Goal: Task Accomplishment & Management: Manage account settings

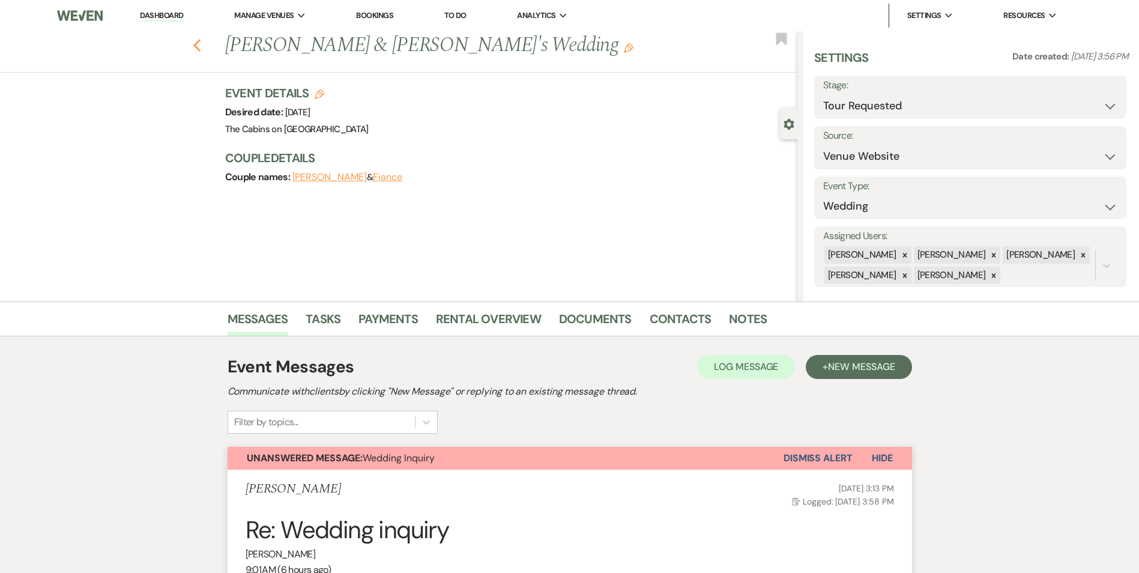
click at [199, 41] on icon "Previous" at bounding box center [197, 45] width 9 height 14
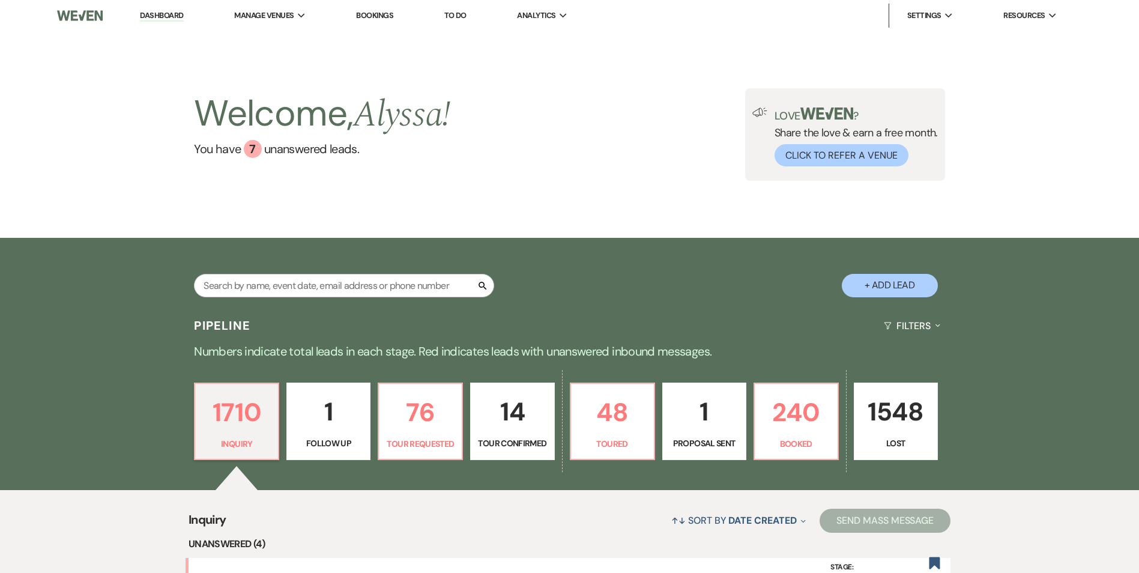
drag, startPoint x: 1139, startPoint y: 29, endPoint x: 1143, endPoint y: 40, distance: 11.6
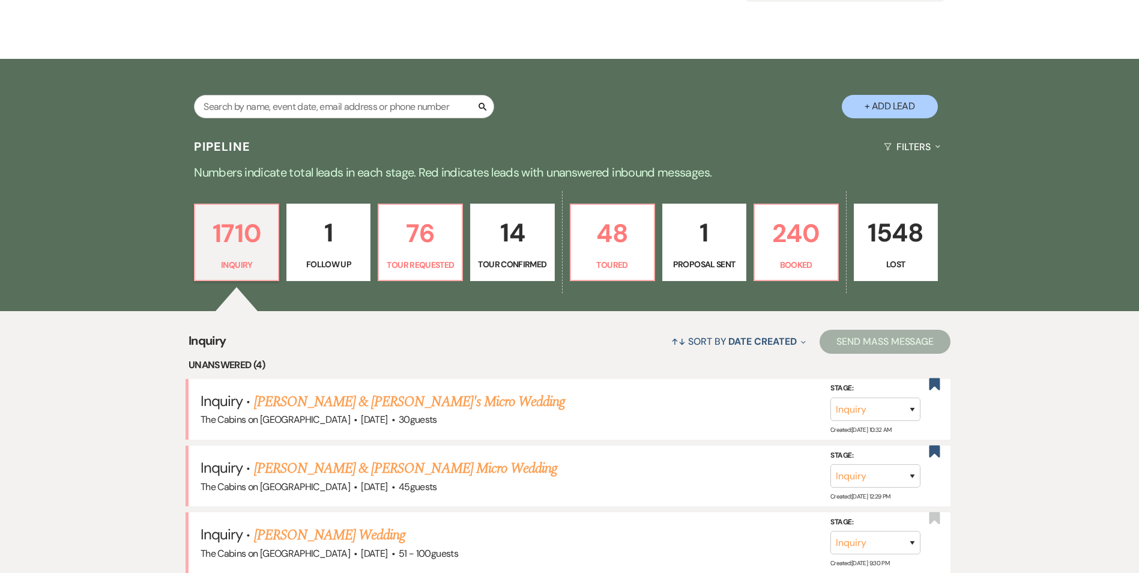
scroll to position [147, 0]
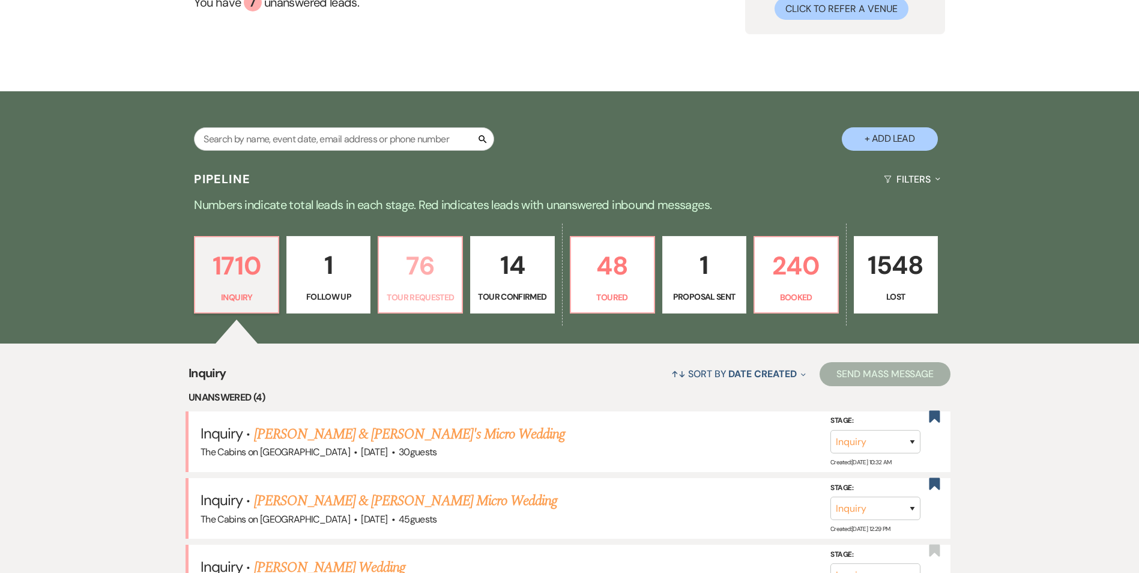
click at [401, 314] on link "76 Tour Requested" at bounding box center [420, 275] width 85 height 78
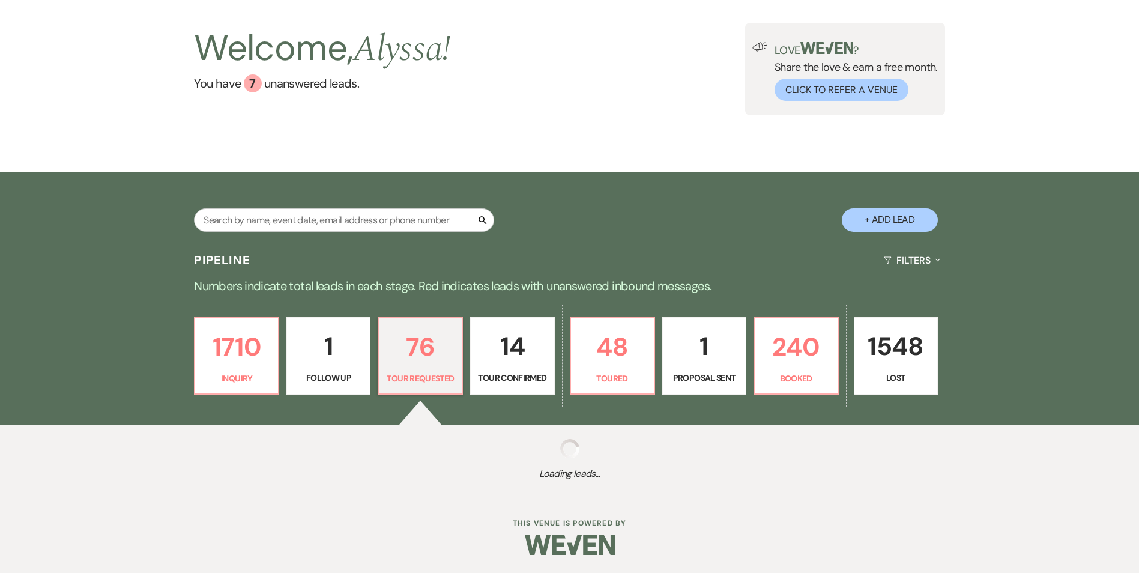
select select "2"
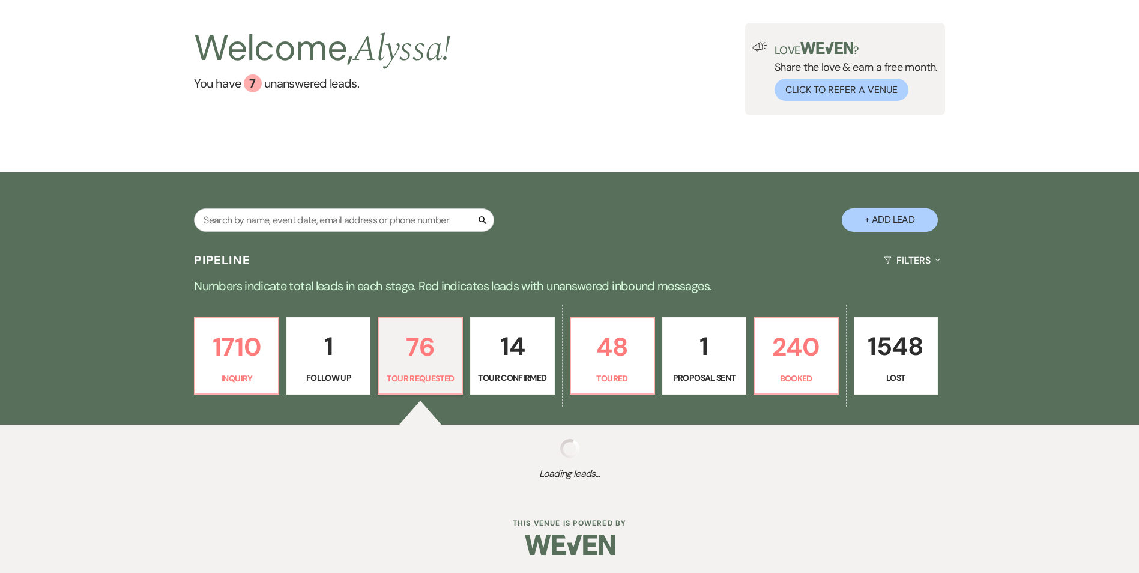
select select "2"
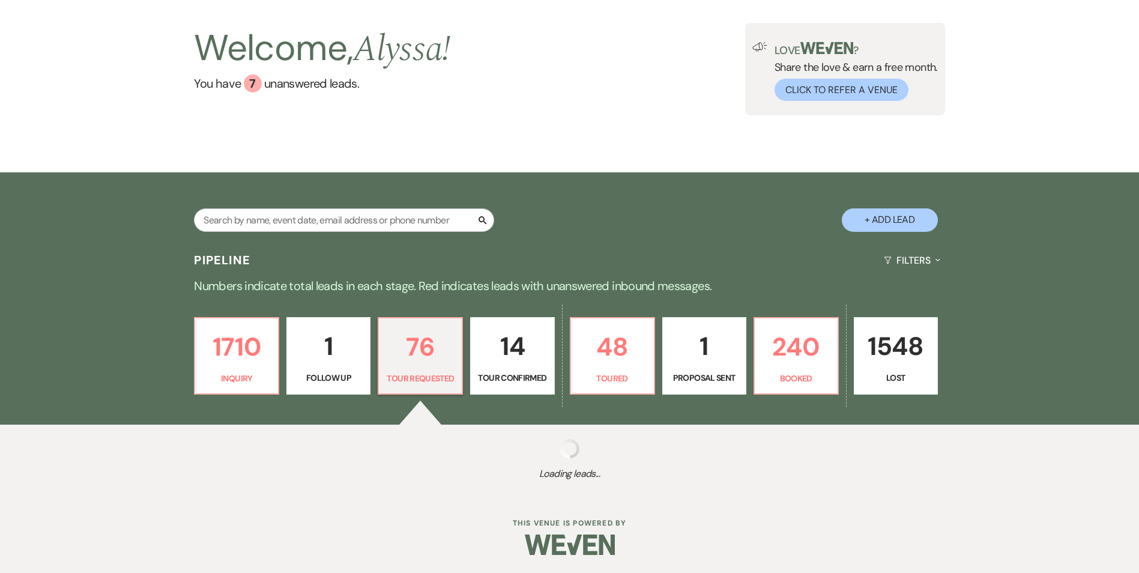
select select "2"
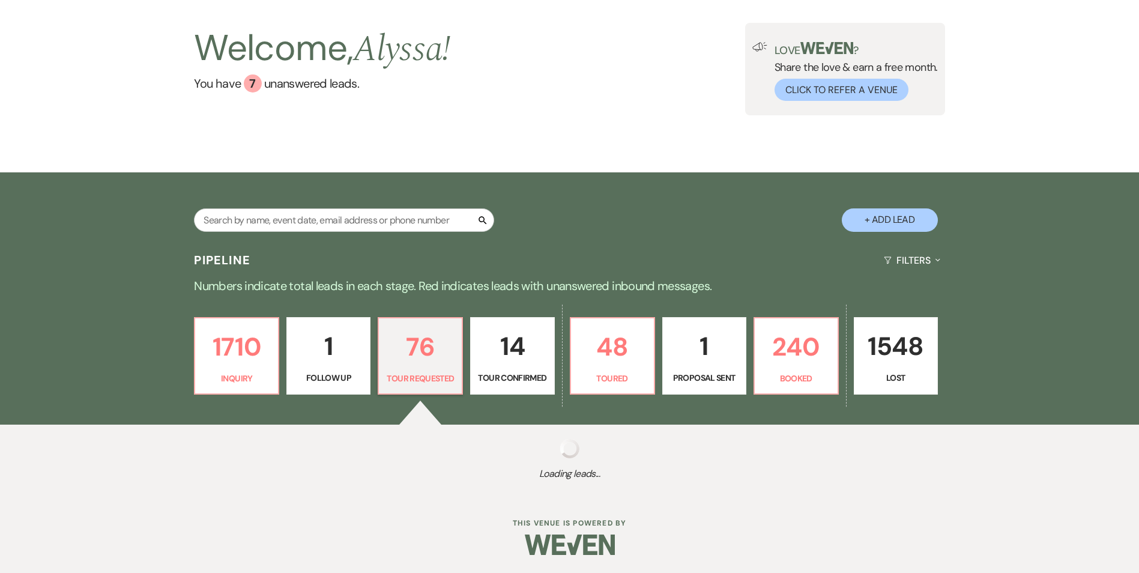
select select "2"
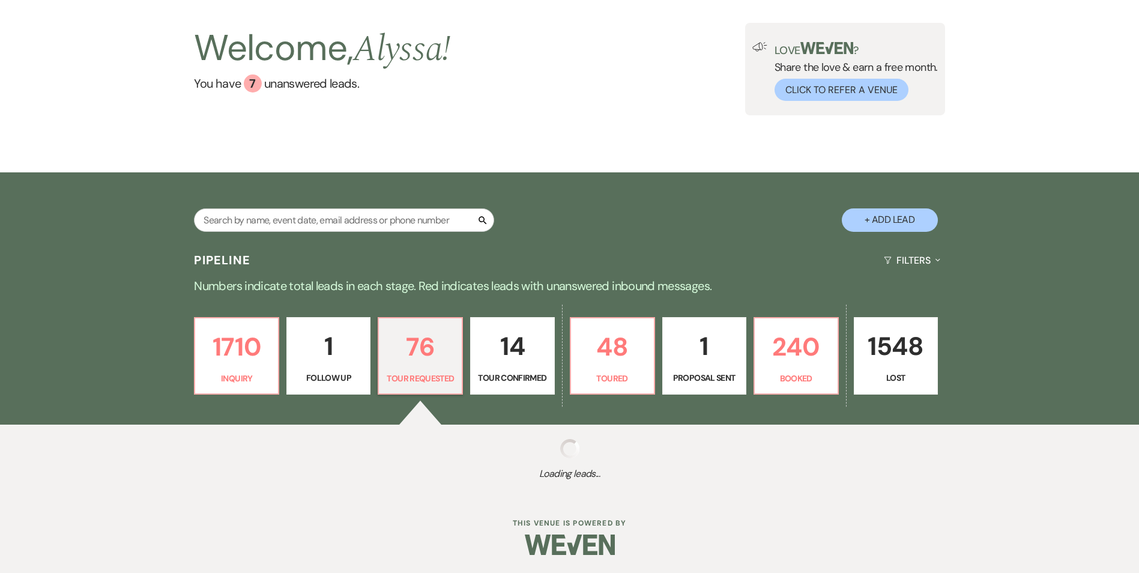
select select "2"
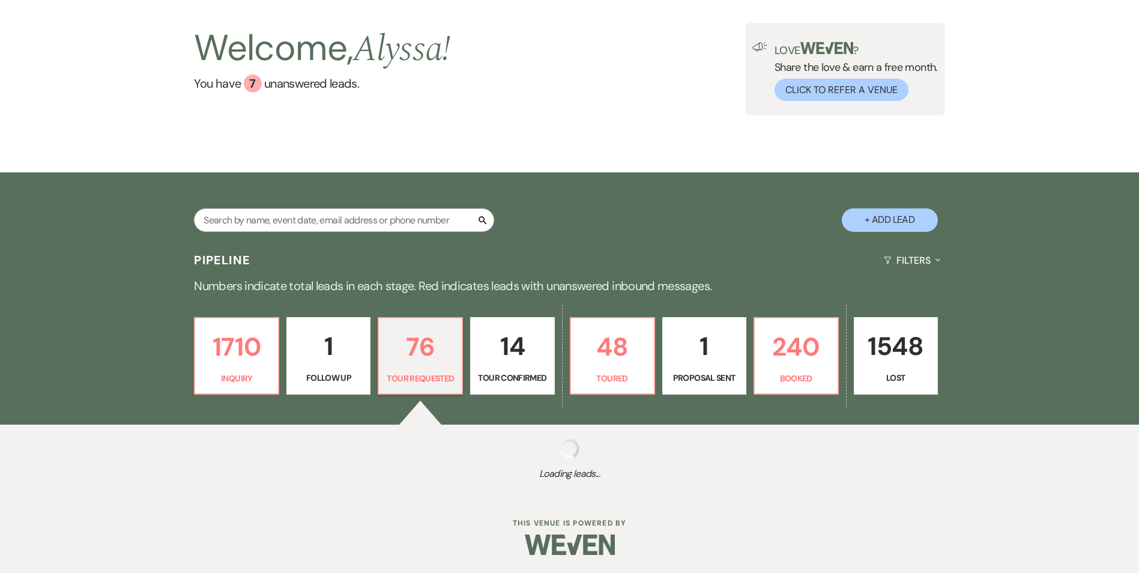
select select "2"
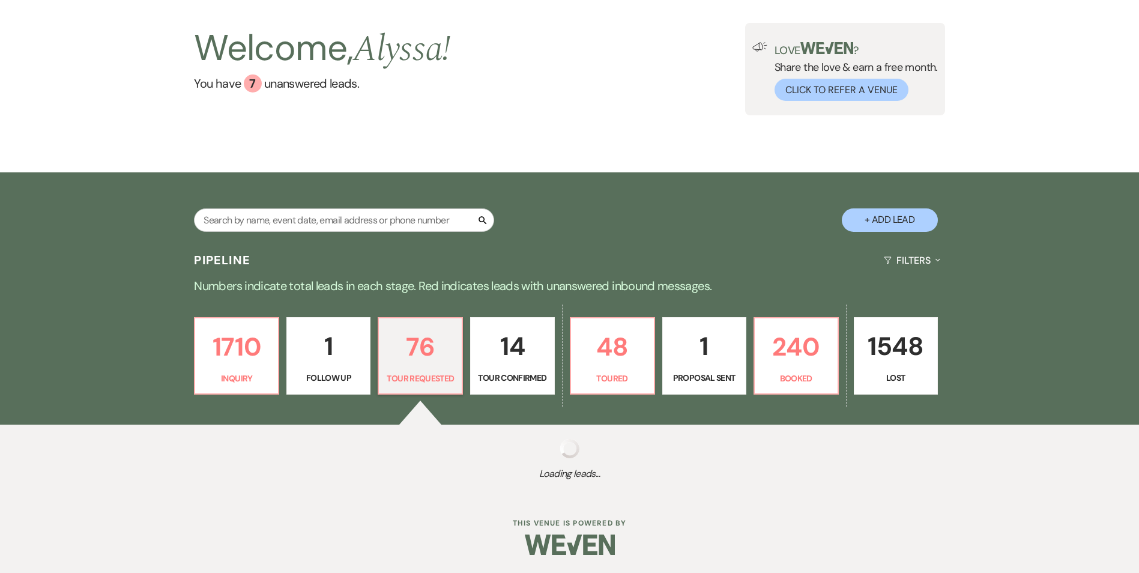
select select "2"
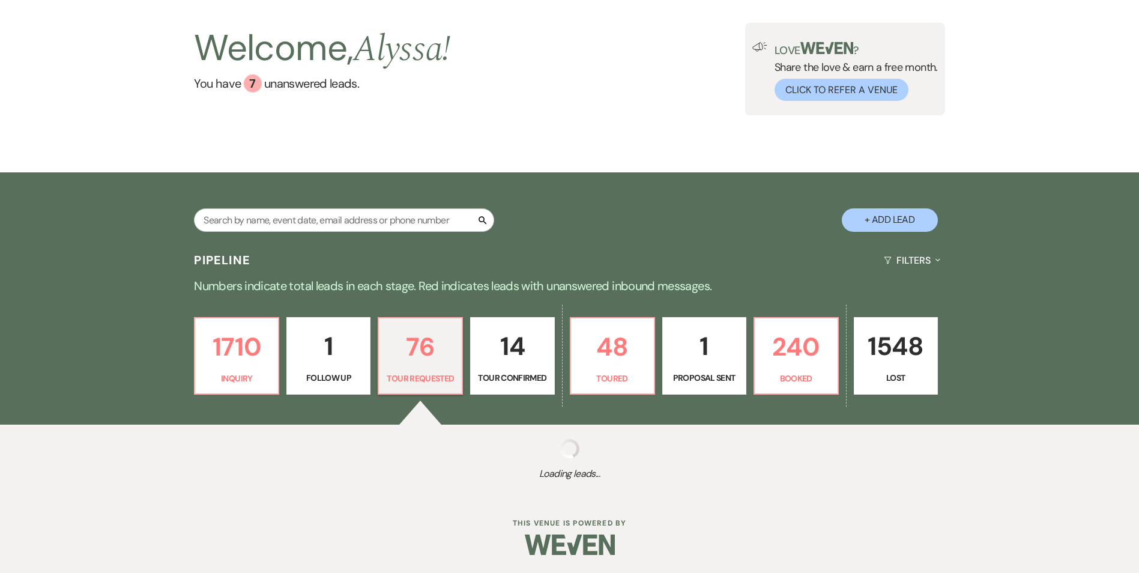
select select "2"
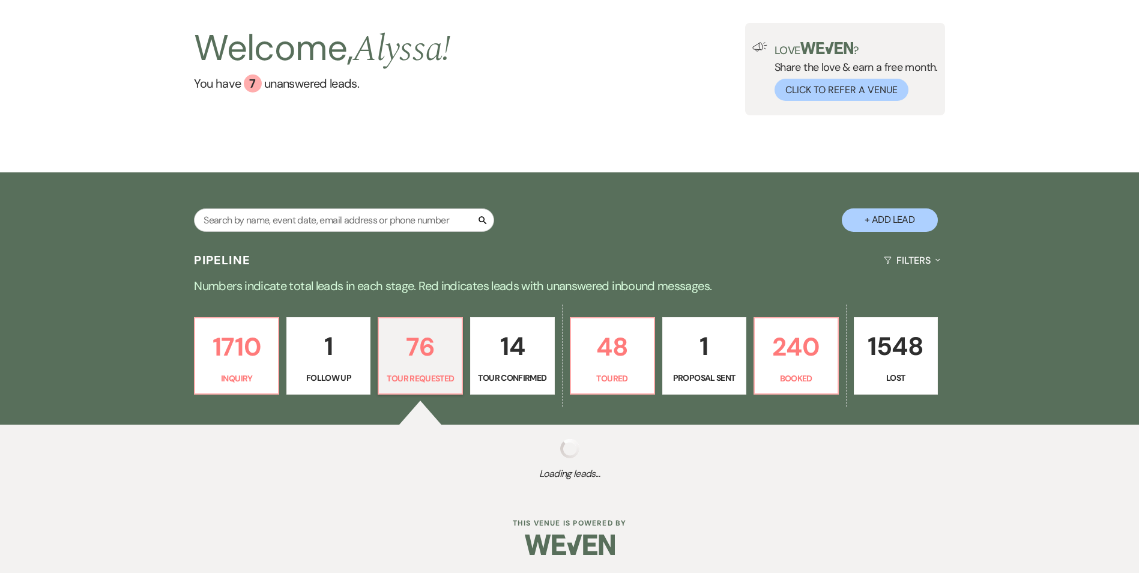
select select "2"
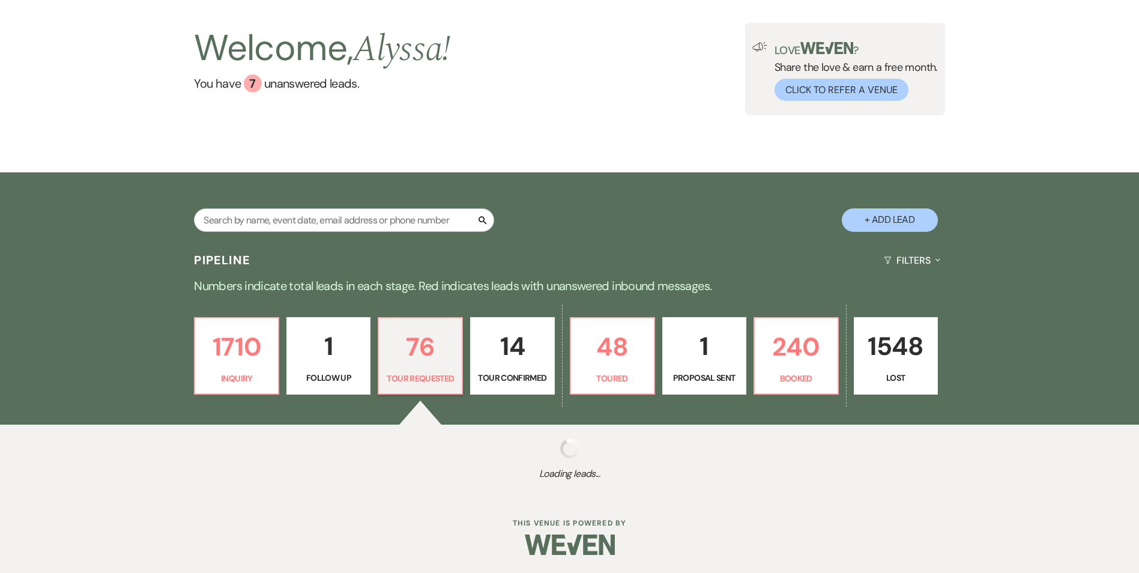
select select "2"
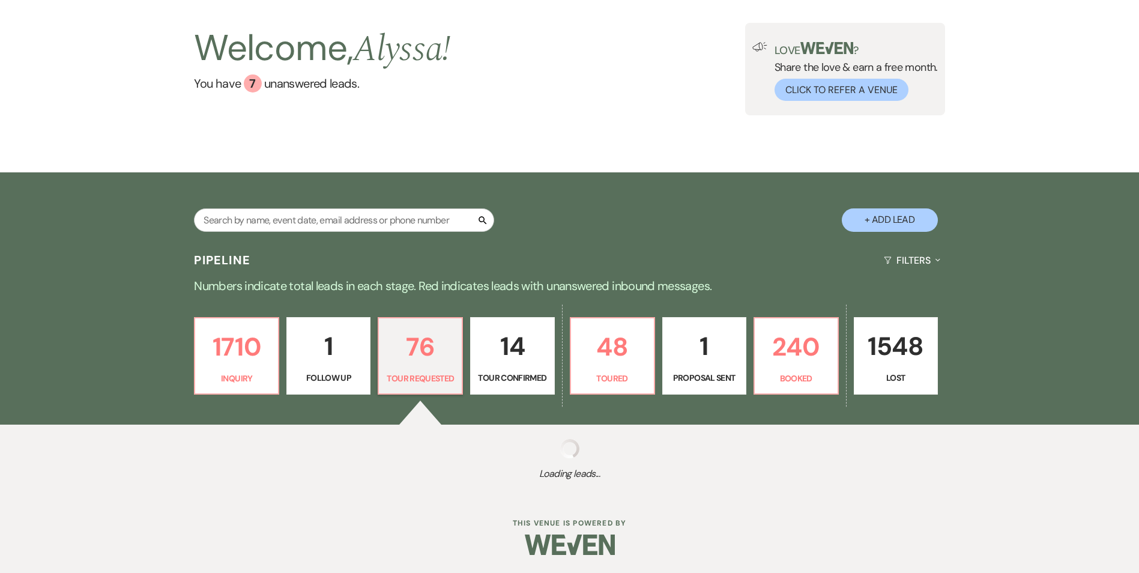
select select "2"
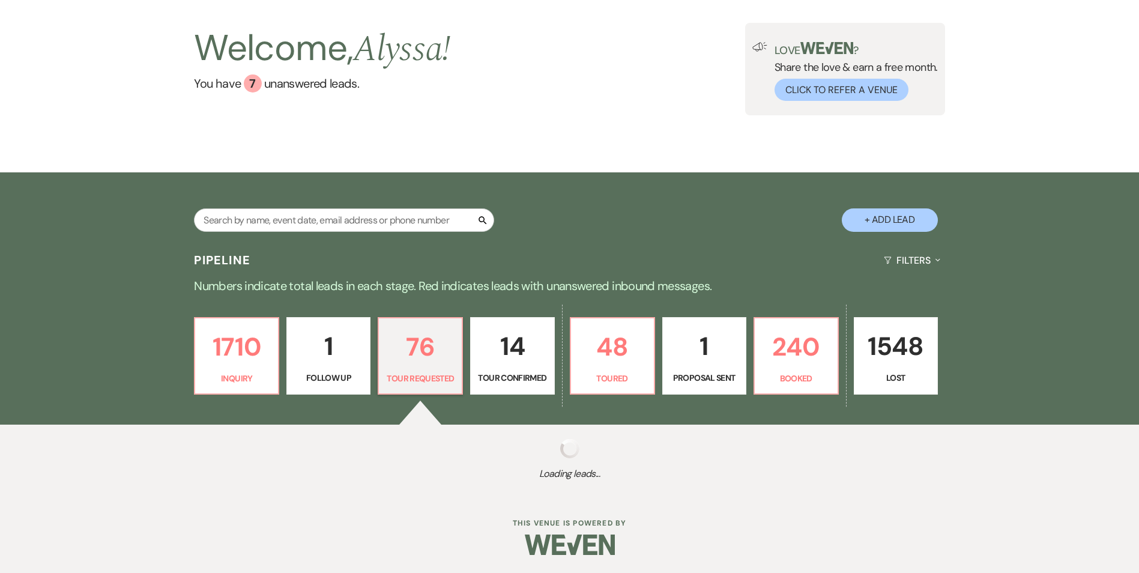
select select "2"
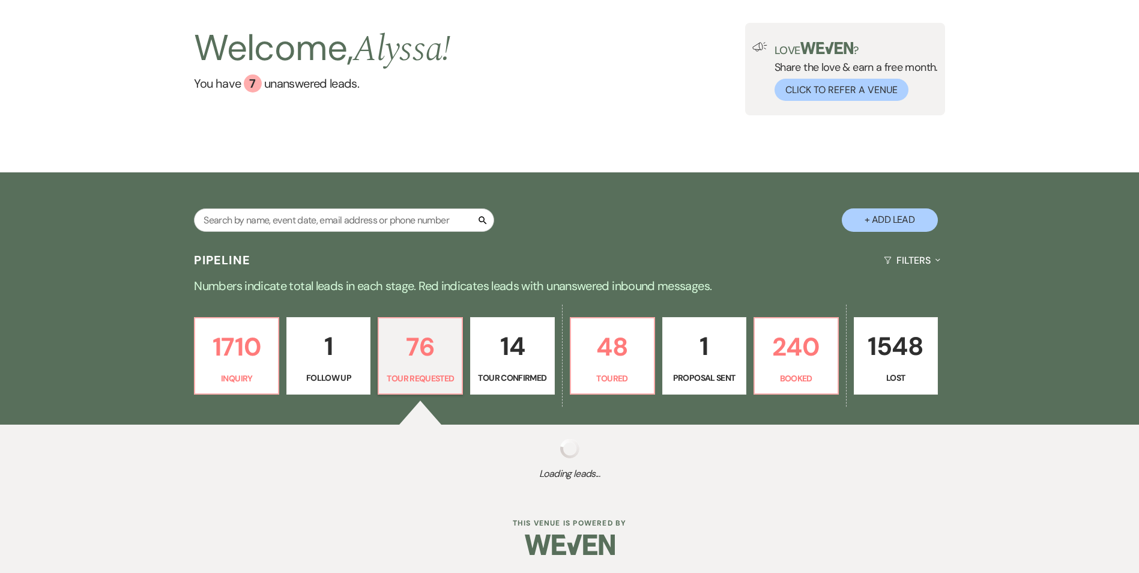
select select "2"
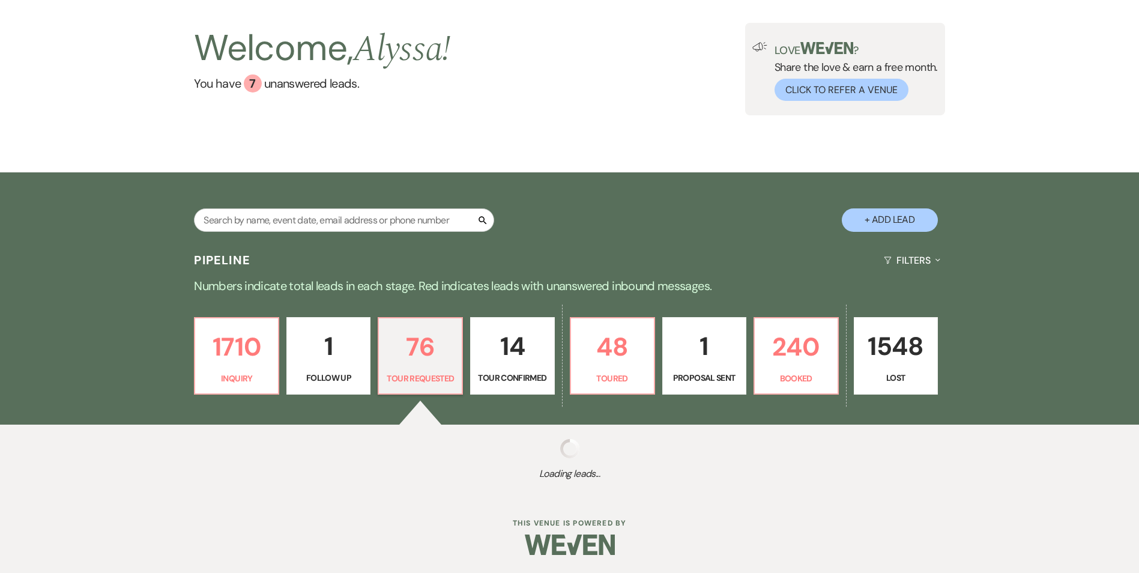
select select "2"
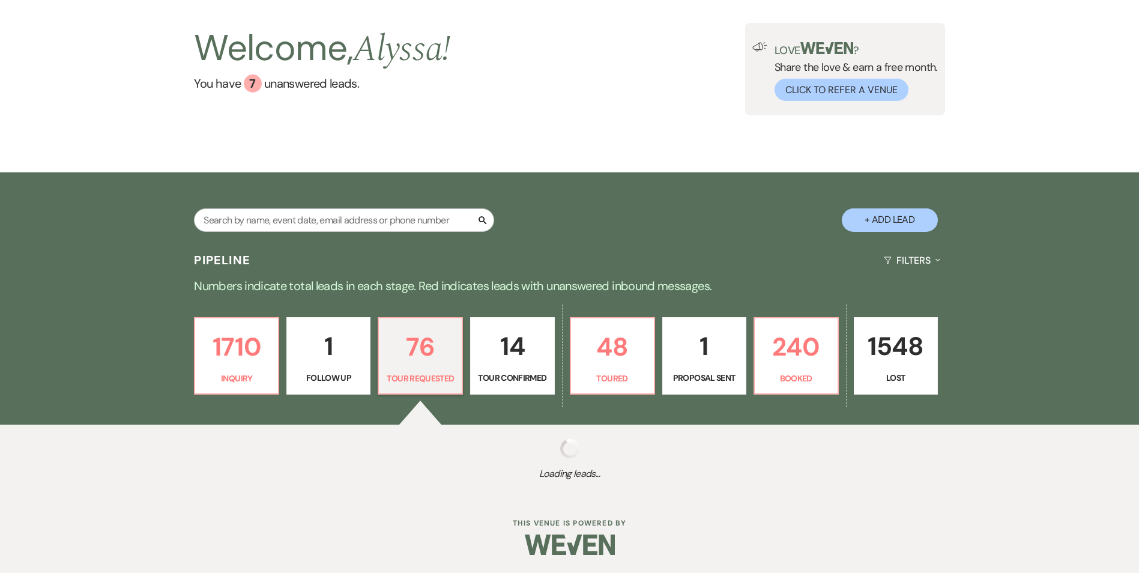
select select "2"
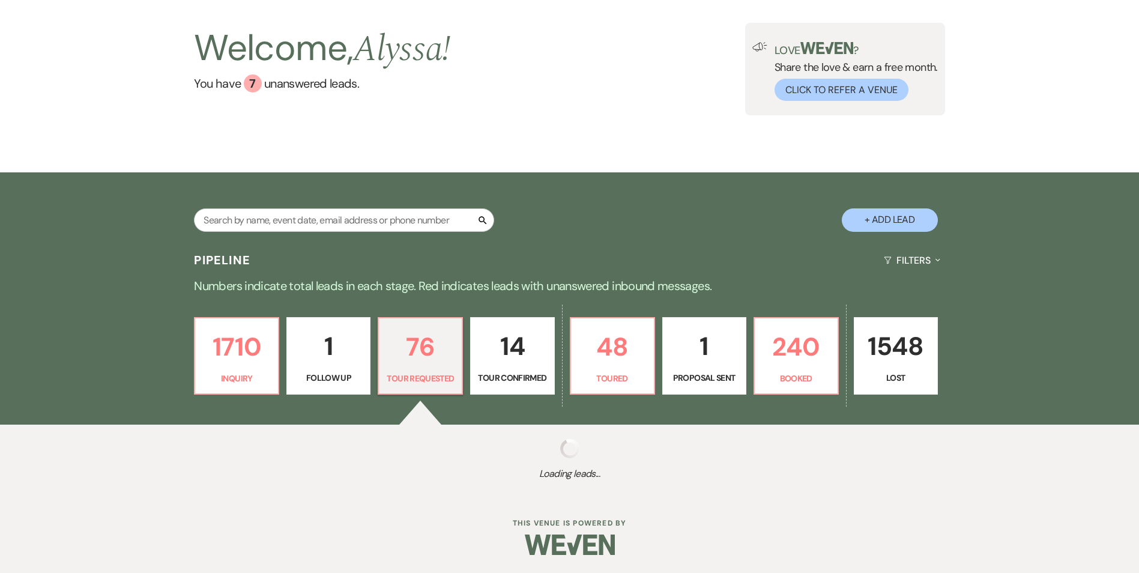
select select "2"
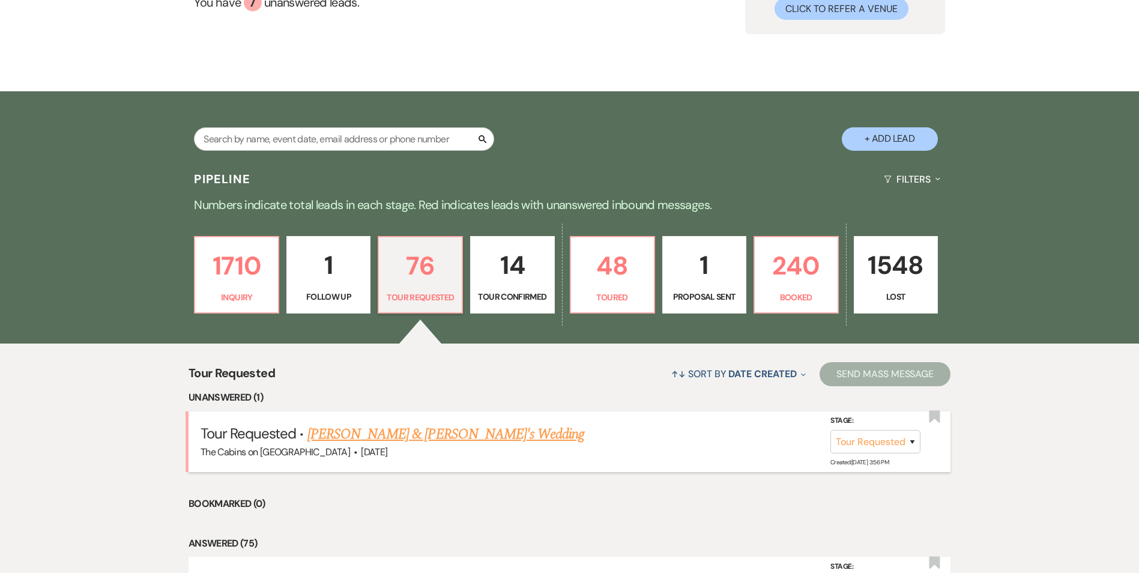
click at [461, 445] on link "[PERSON_NAME] & [PERSON_NAME]'s Wedding" at bounding box center [445, 434] width 277 height 22
select select "2"
select select "5"
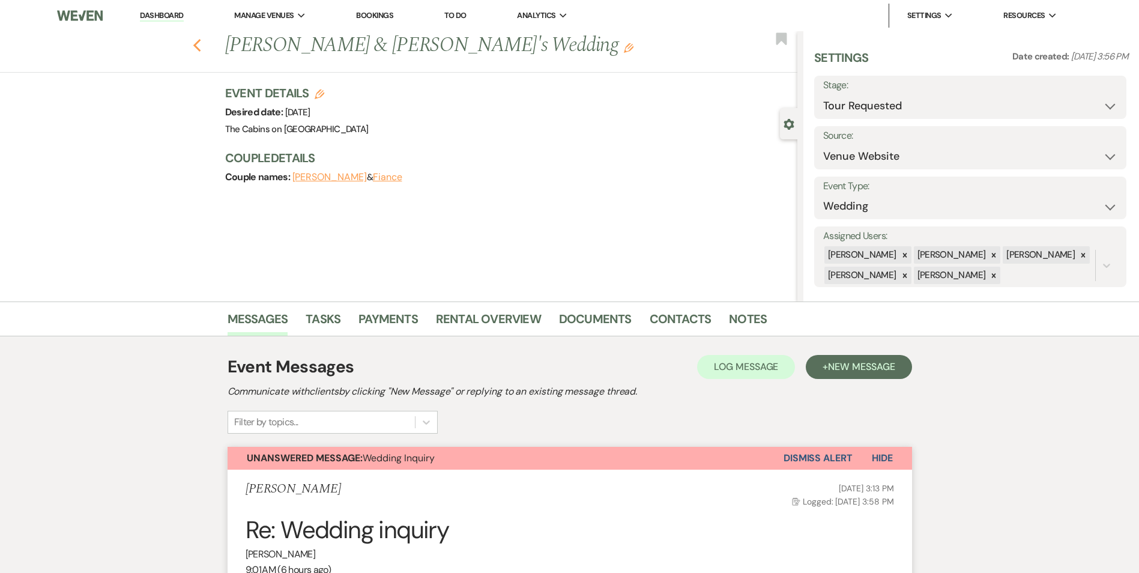
click at [201, 49] on use "button" at bounding box center [197, 45] width 8 height 13
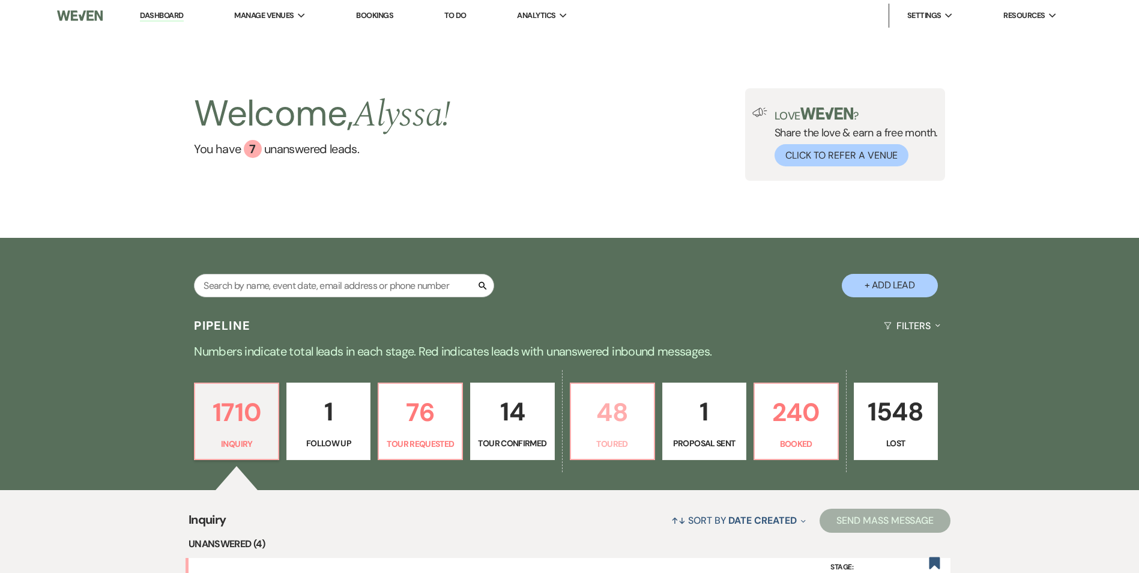
click at [616, 411] on p "48" at bounding box center [612, 412] width 68 height 40
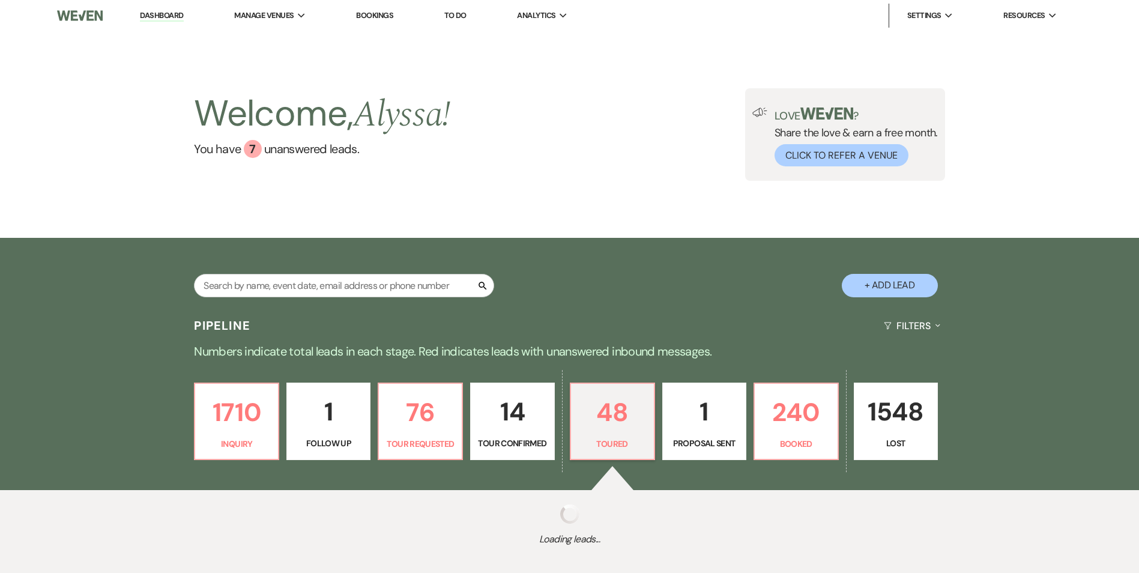
select select "5"
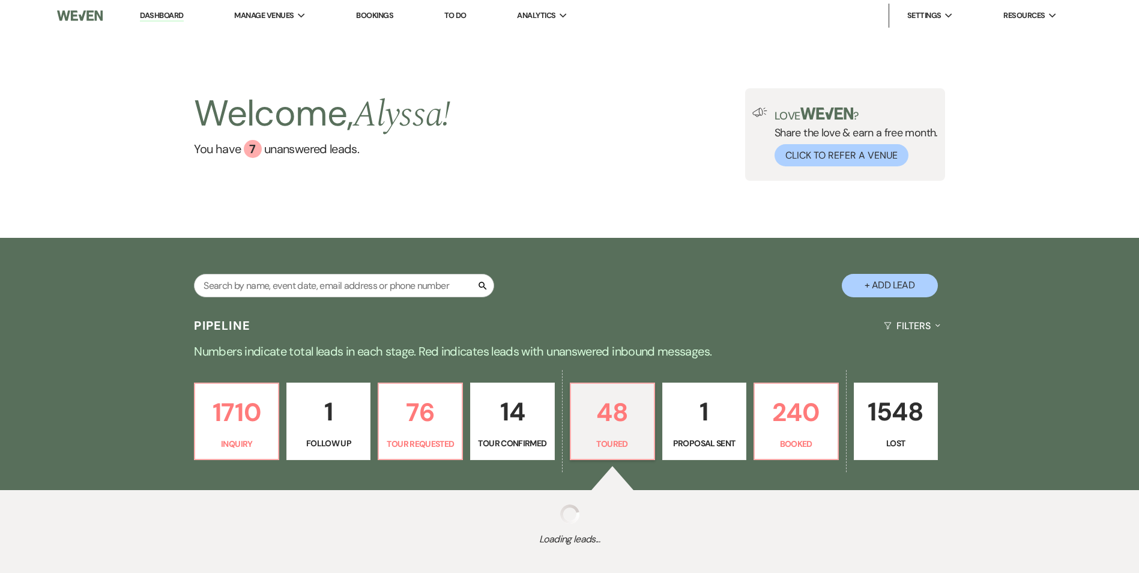
select select "5"
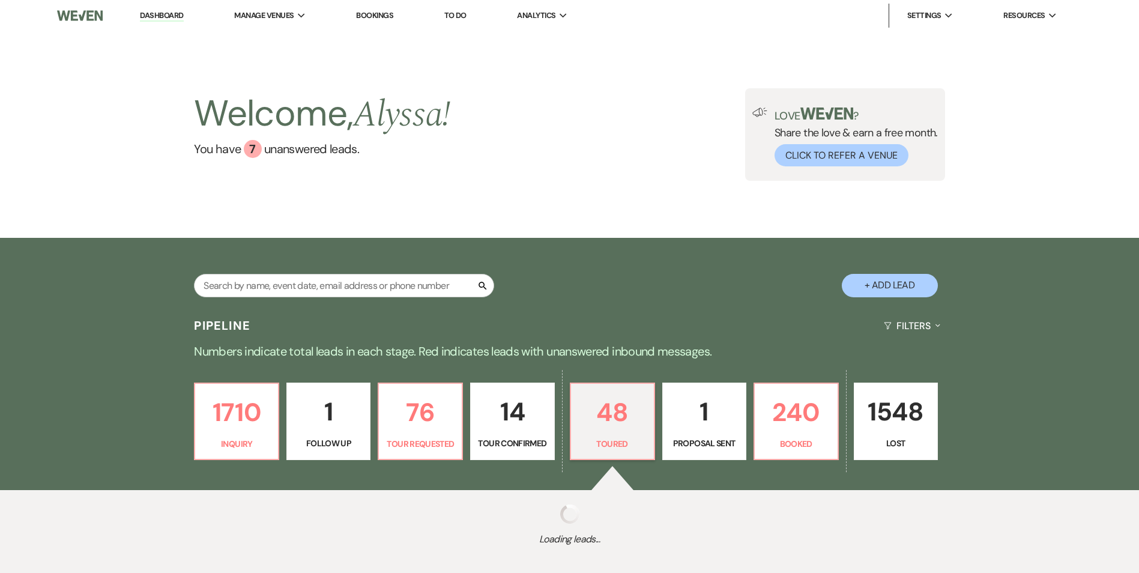
select select "5"
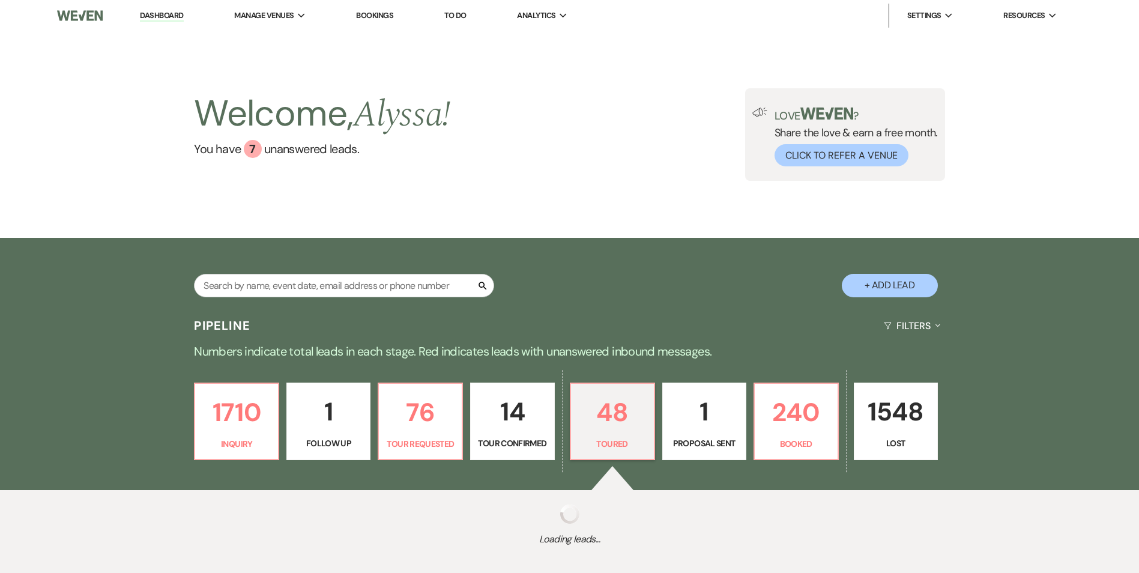
select select "5"
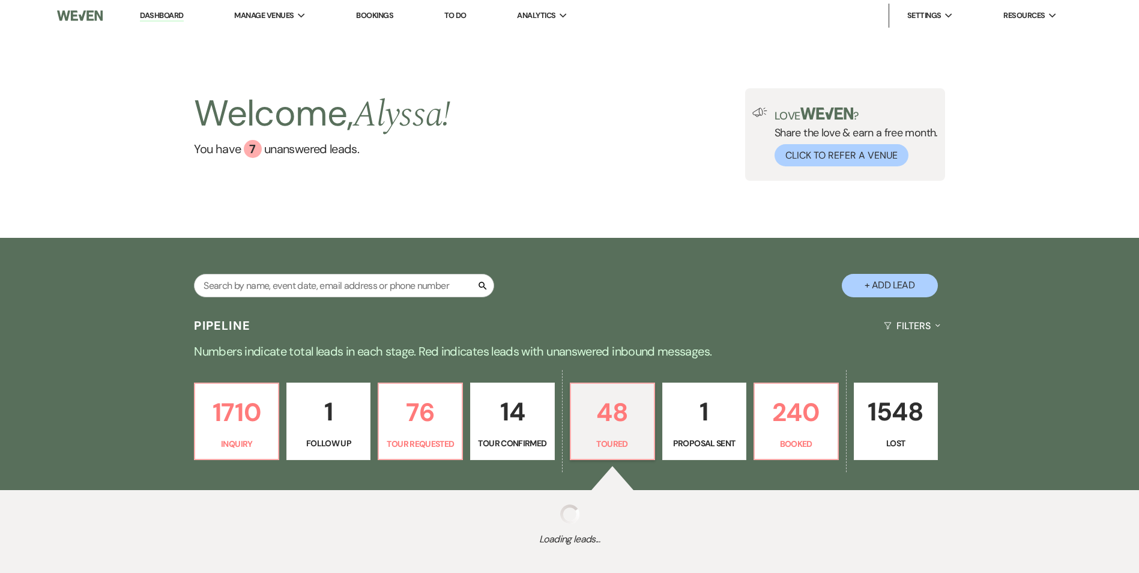
select select "5"
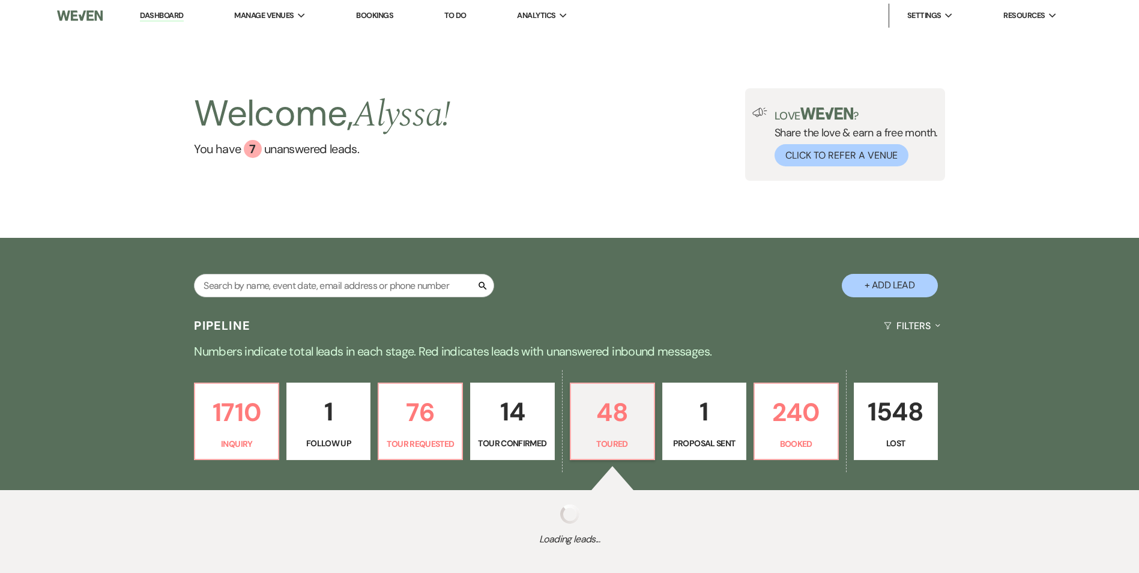
select select "5"
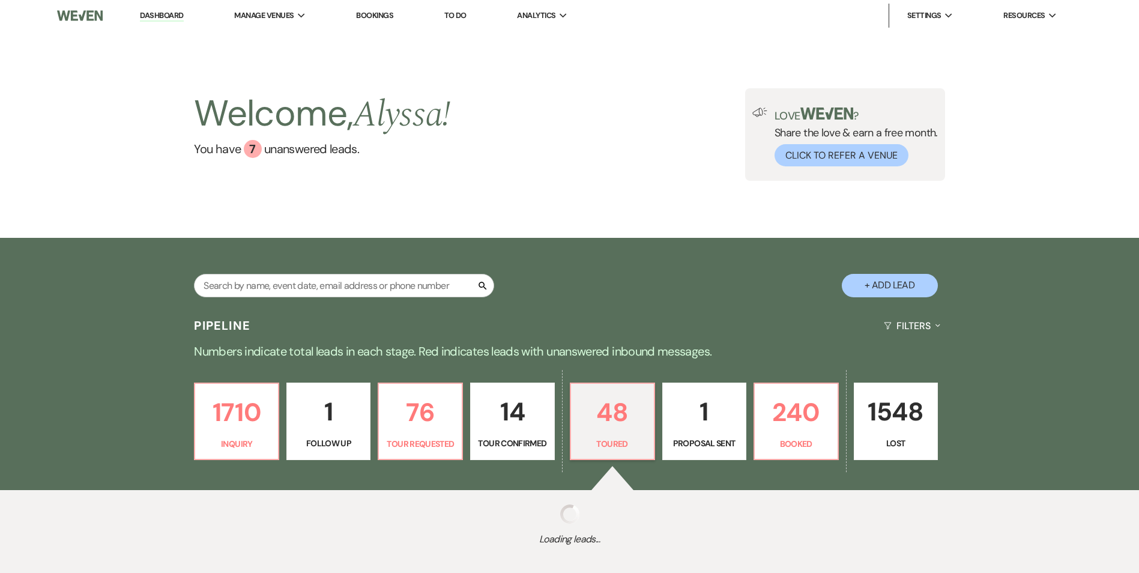
select select "5"
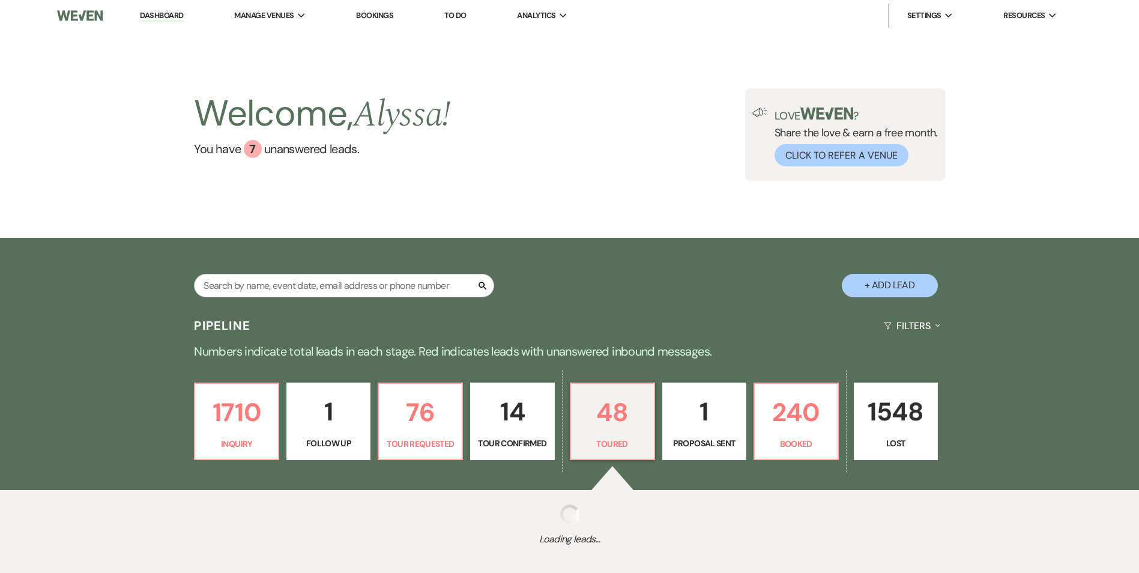
select select "5"
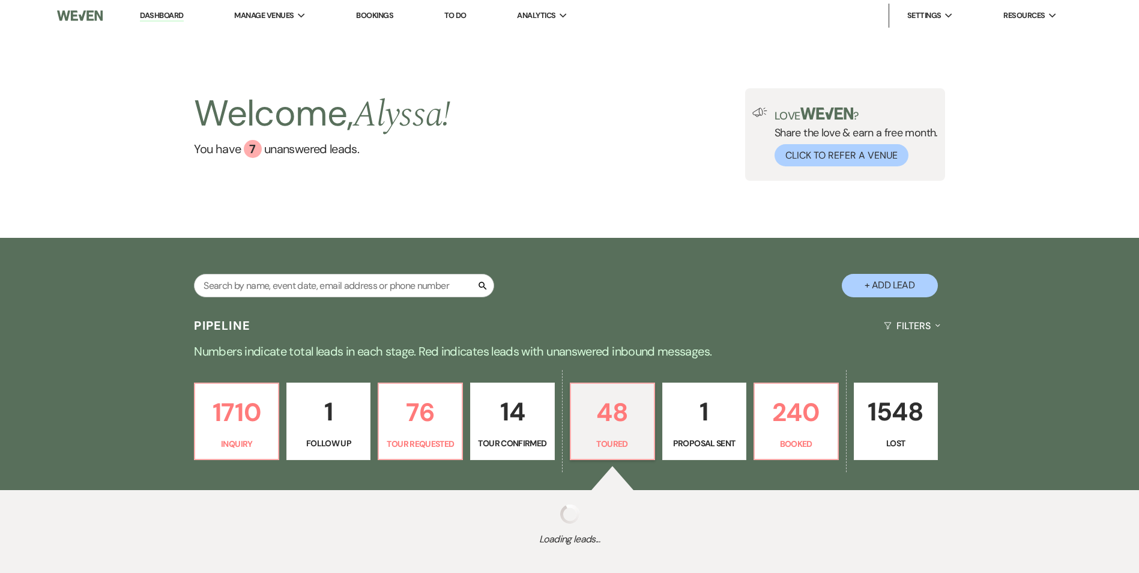
select select "5"
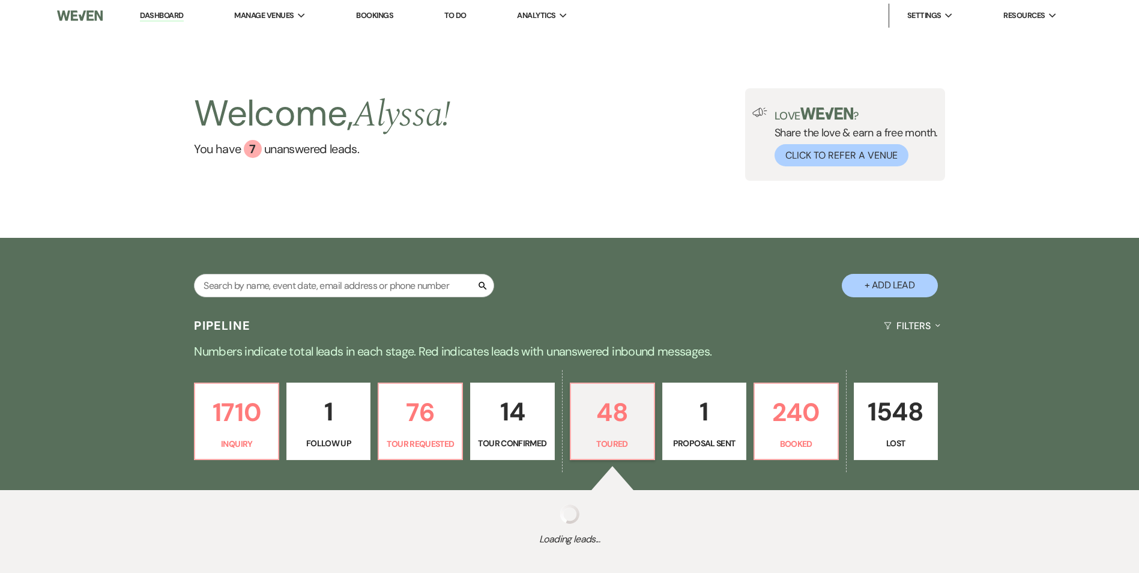
select select "5"
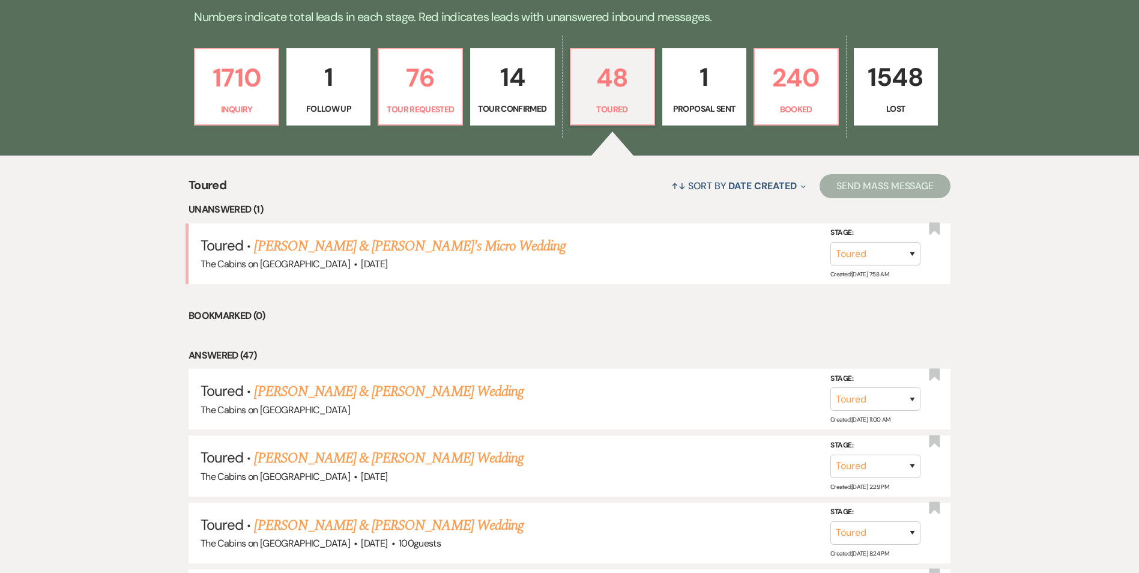
scroll to position [339, 0]
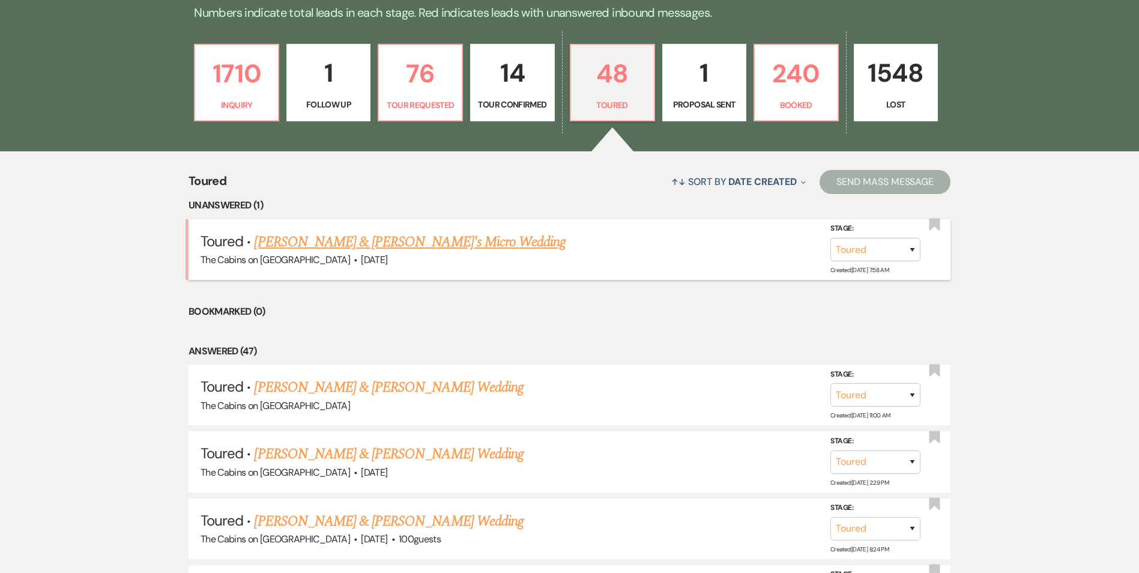
click at [429, 253] on link "[PERSON_NAME] & [PERSON_NAME]'s Micro Wedding" at bounding box center [410, 242] width 312 height 22
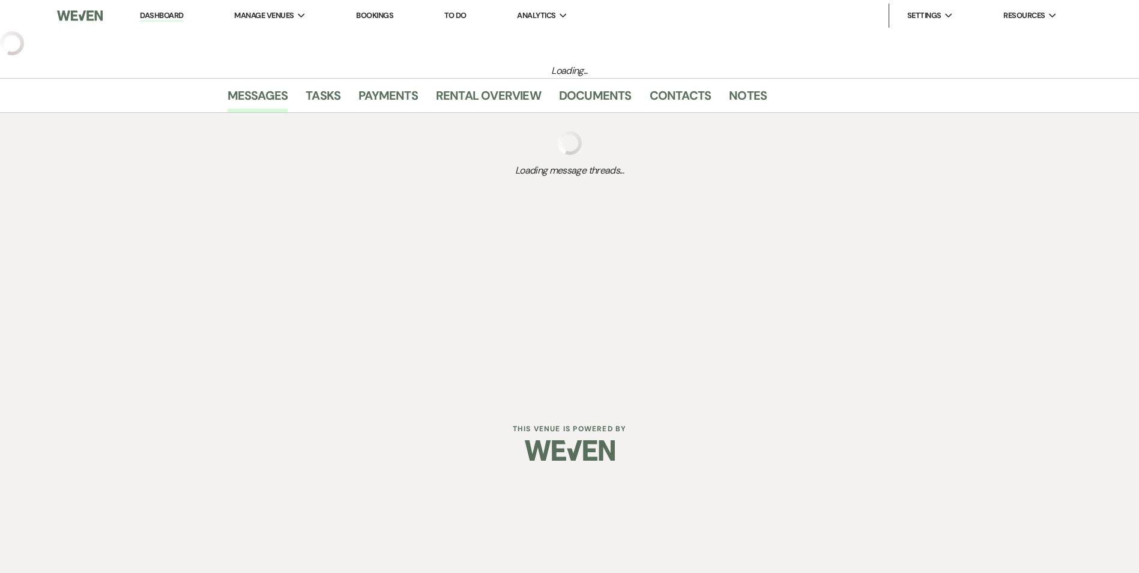
select select "5"
select select "16"
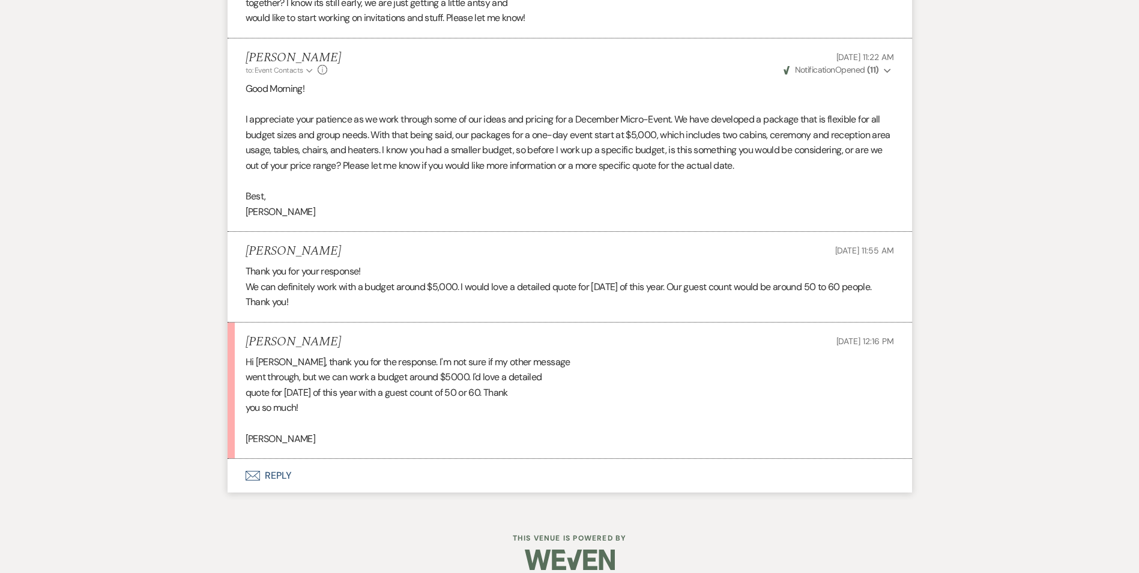
scroll to position [2844, 0]
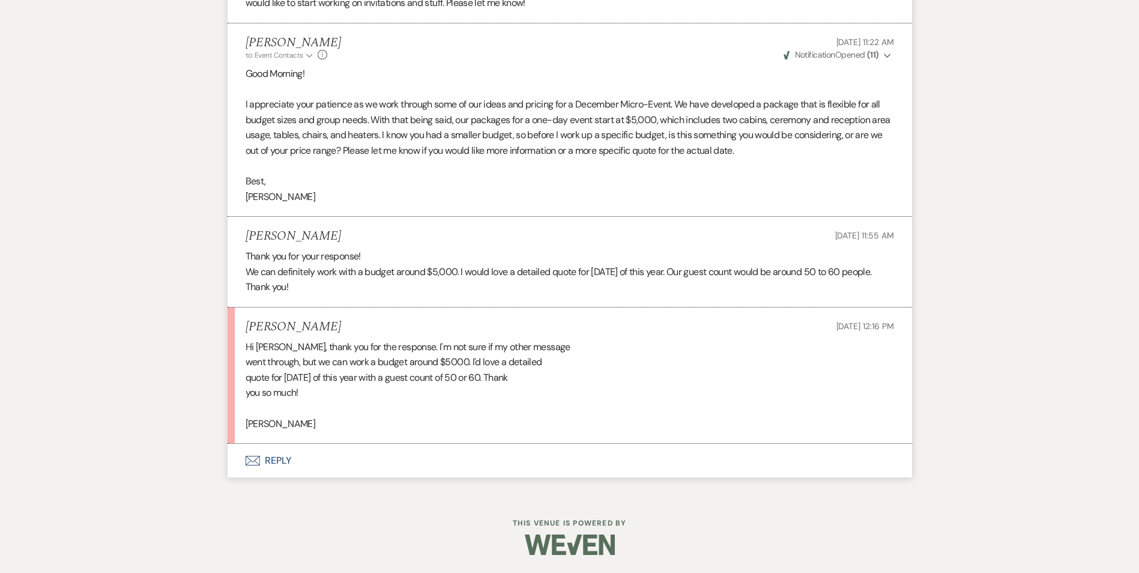
click at [276, 462] on button "Envelope Reply" at bounding box center [570, 461] width 685 height 34
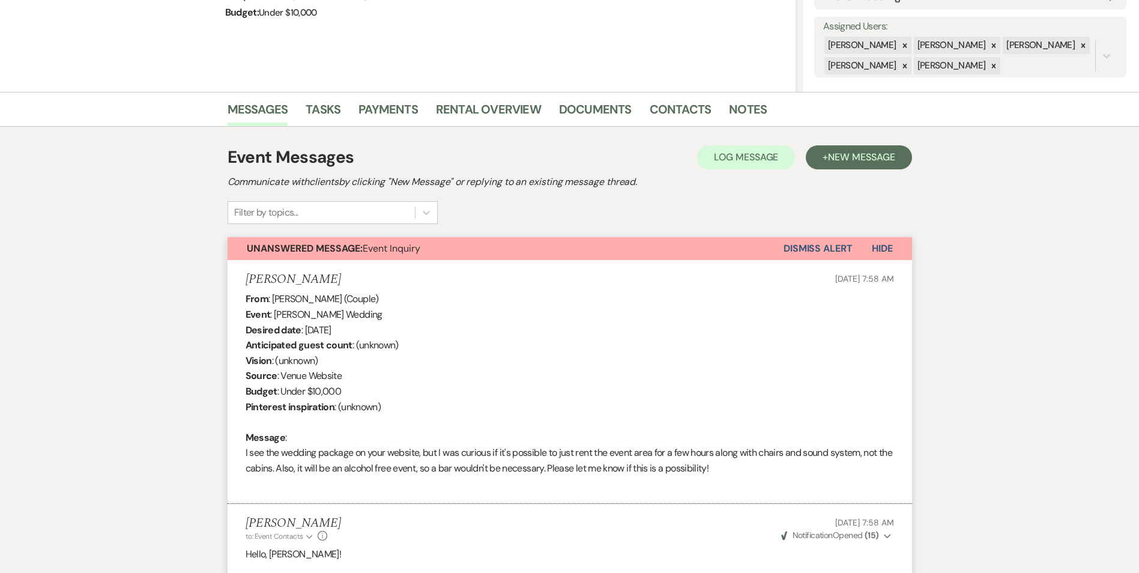
scroll to position [0, 0]
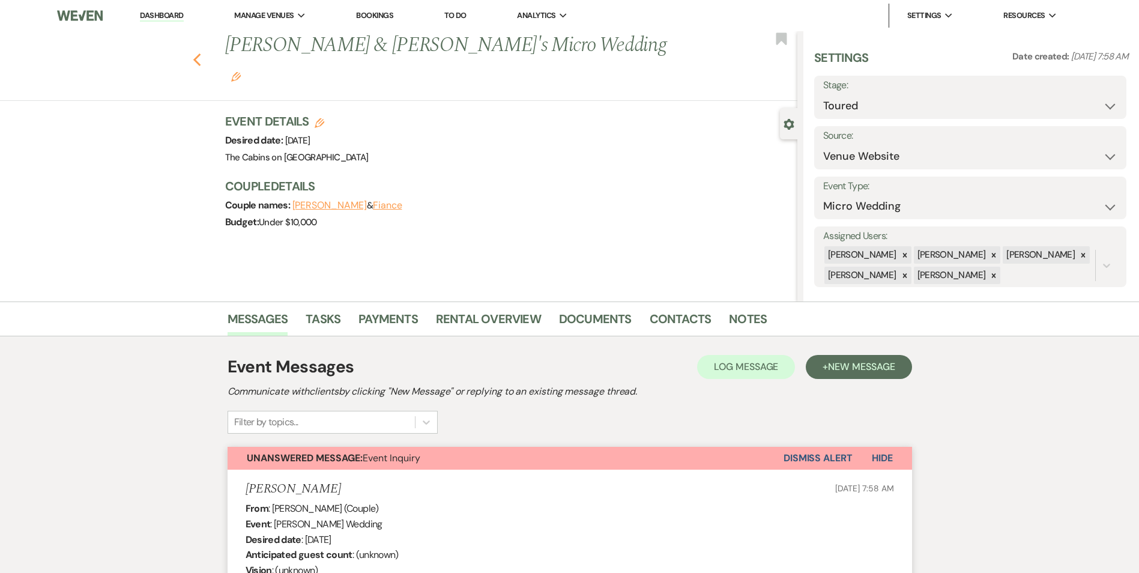
click at [202, 53] on icon "Previous" at bounding box center [197, 60] width 9 height 14
select select "5"
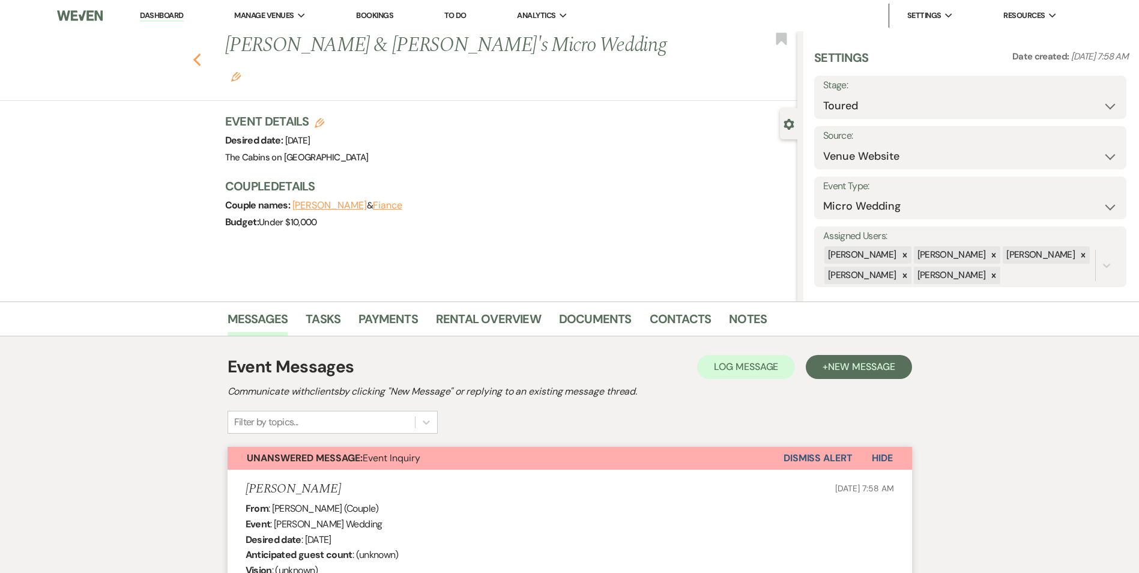
select select "5"
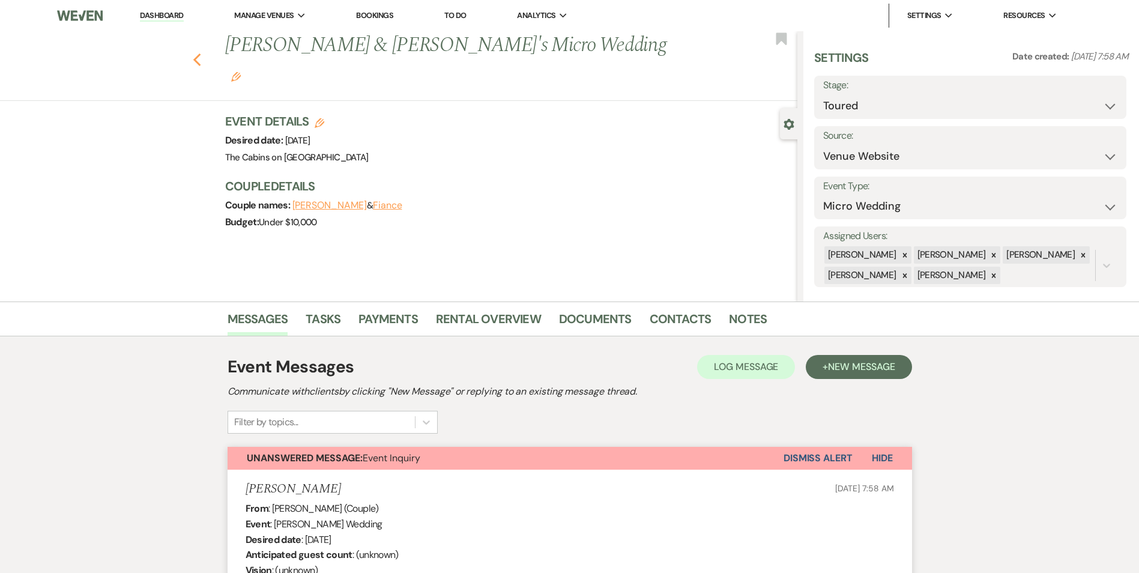
select select "5"
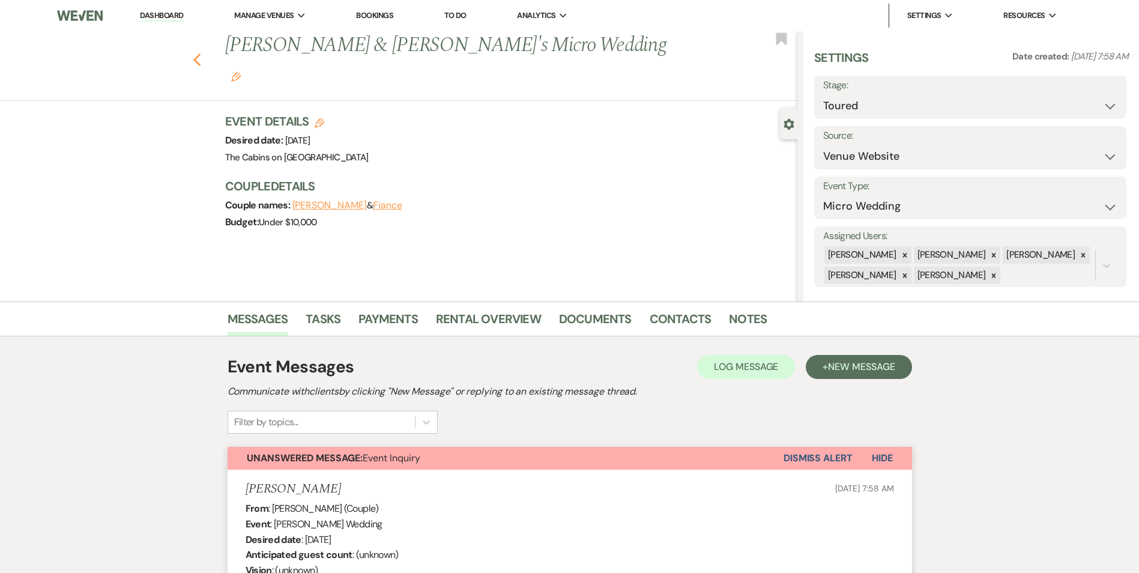
select select "5"
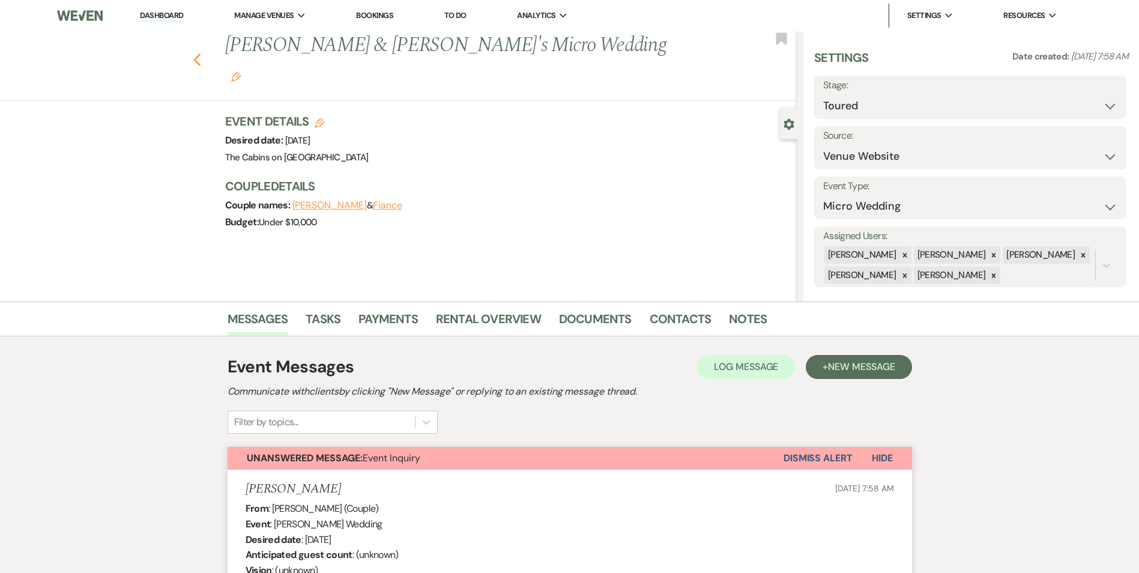
select select "5"
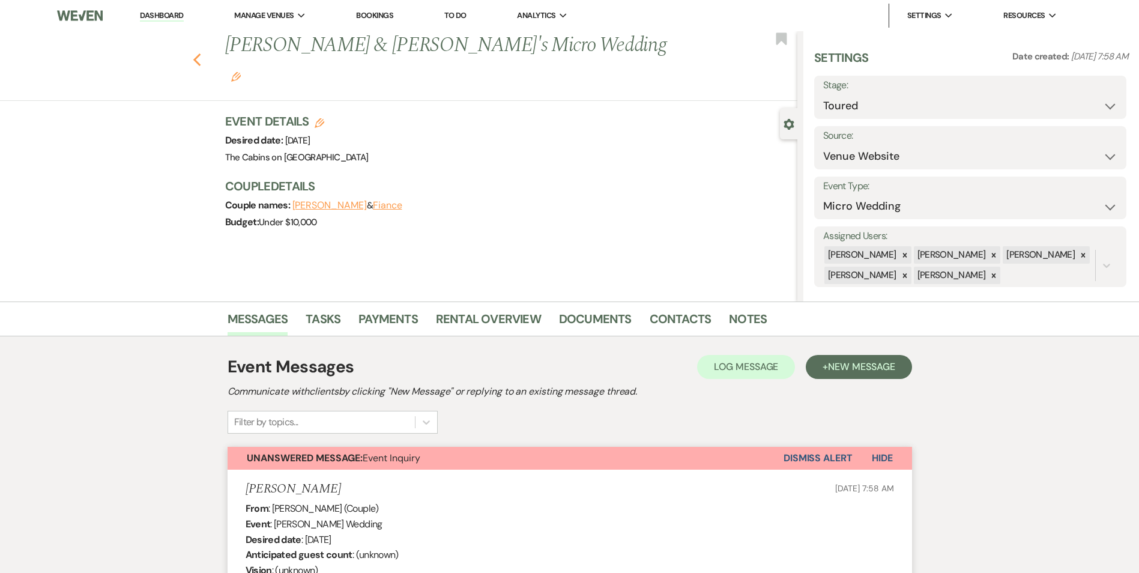
select select "5"
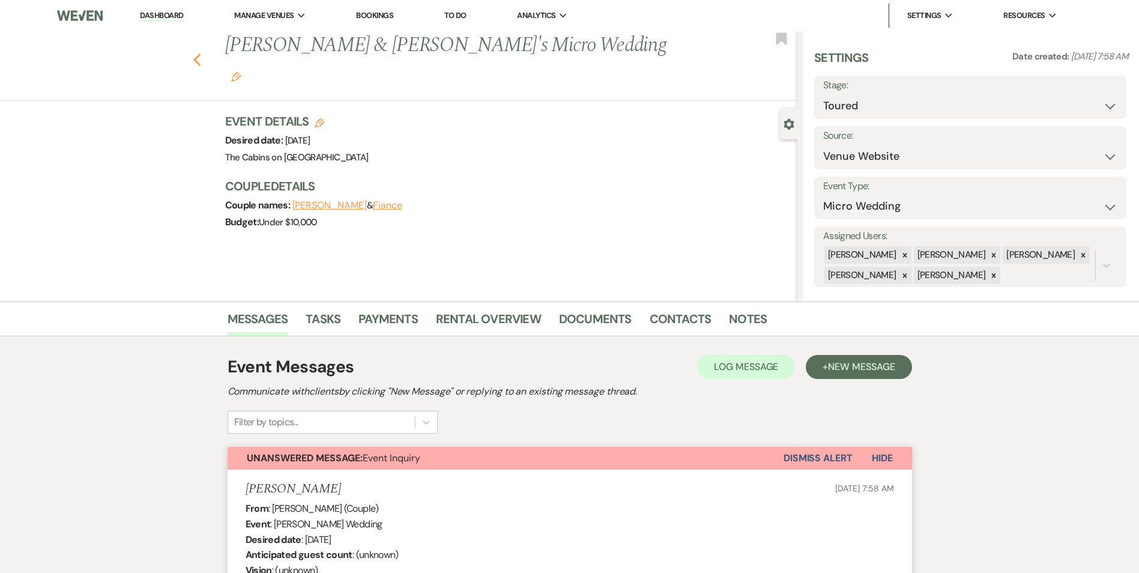
select select "5"
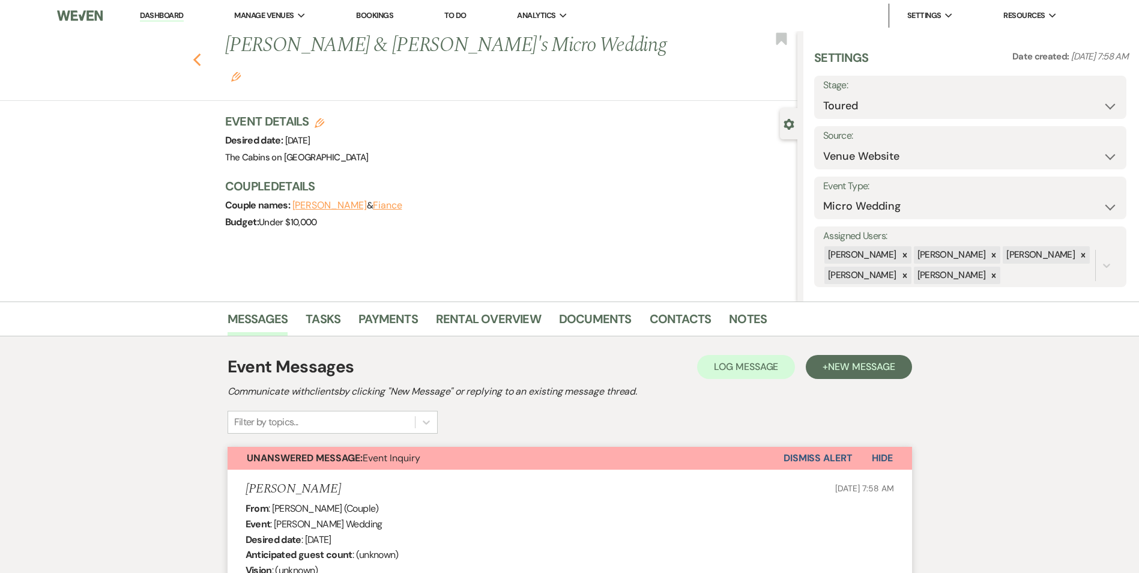
select select "5"
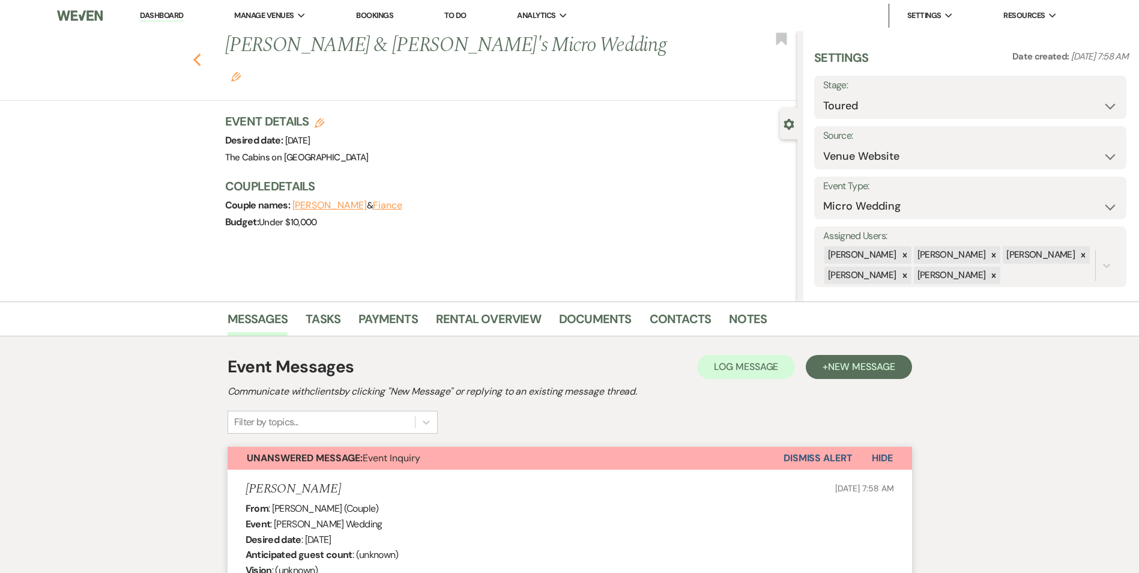
select select "5"
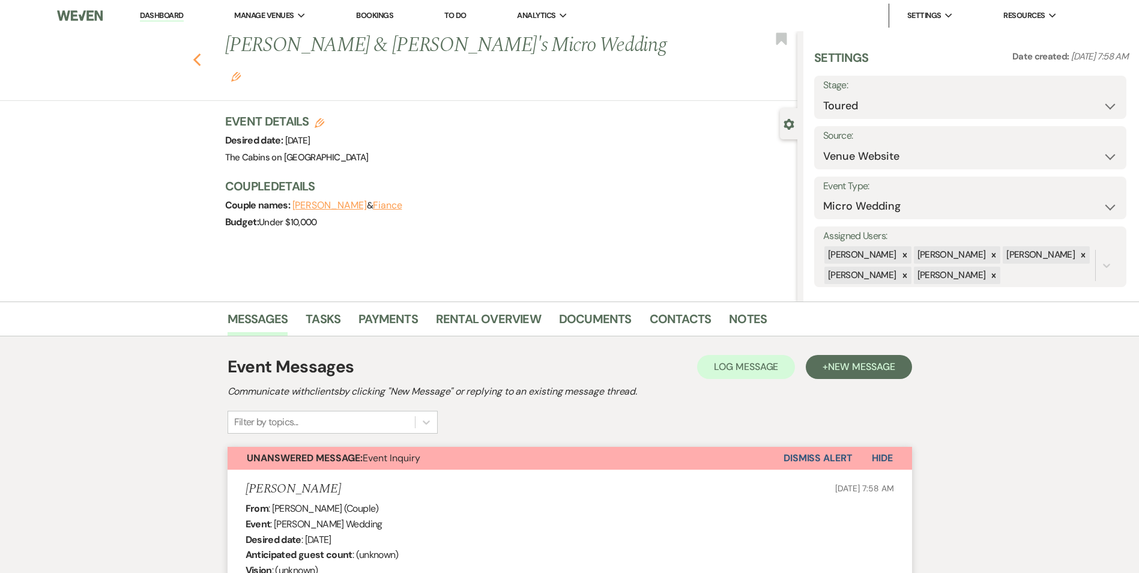
select select "5"
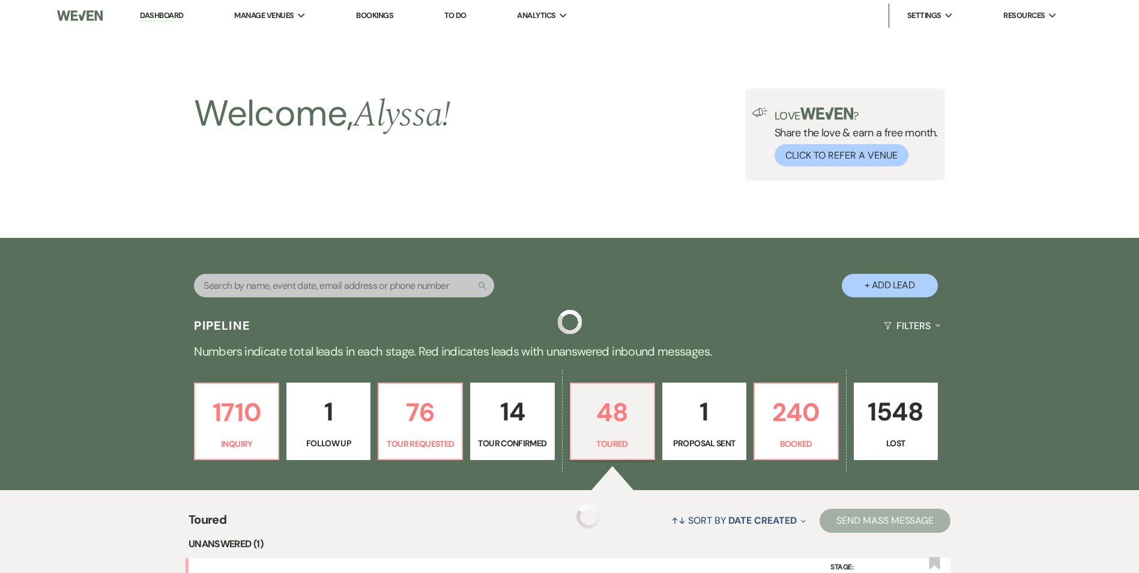
scroll to position [339, 0]
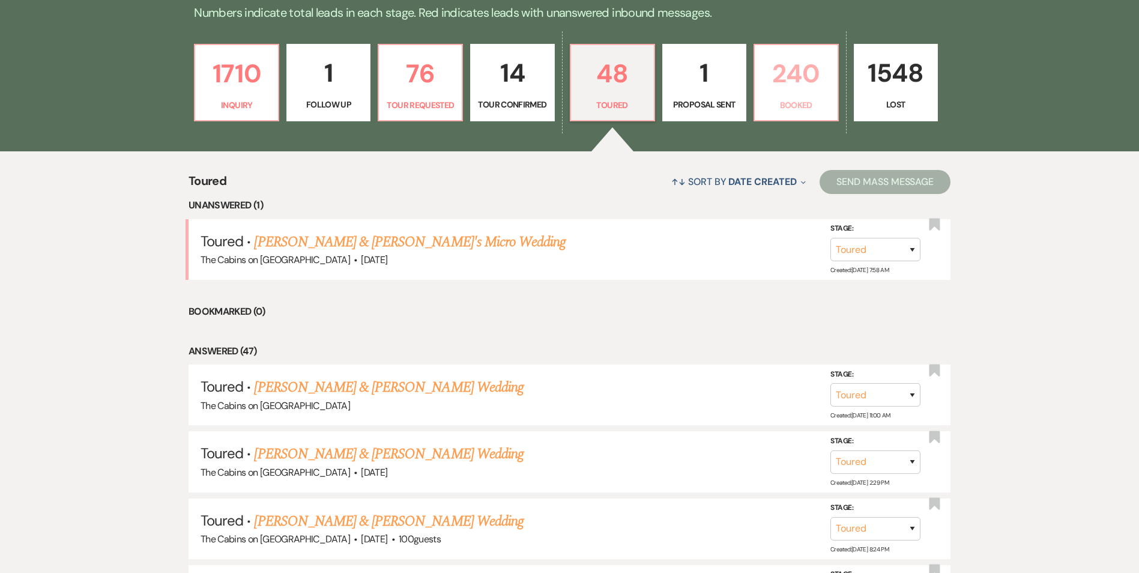
click at [777, 70] on p "240" at bounding box center [796, 73] width 68 height 40
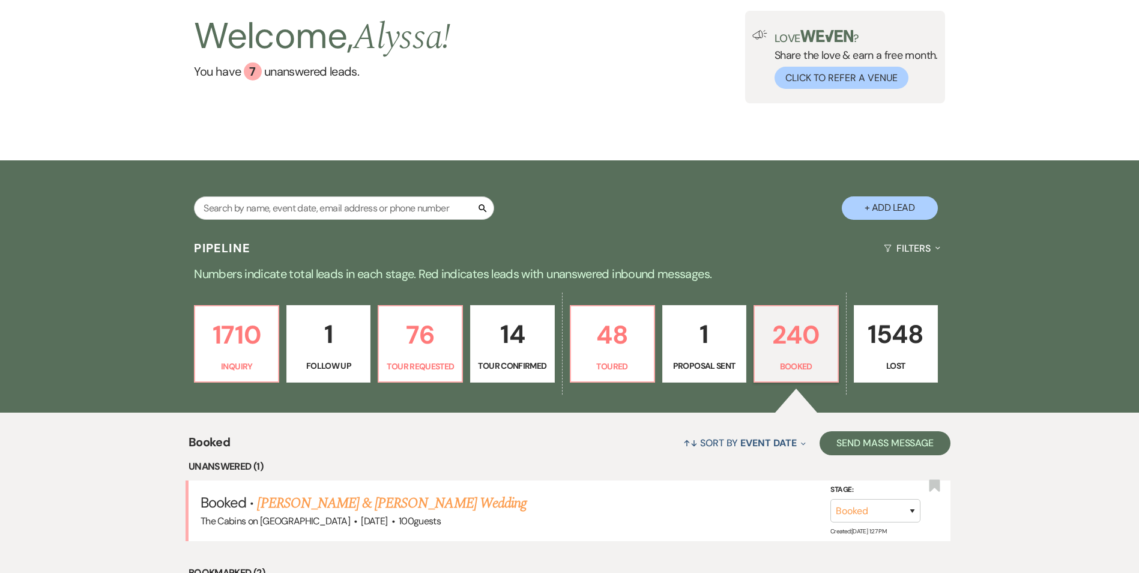
scroll to position [339, 0]
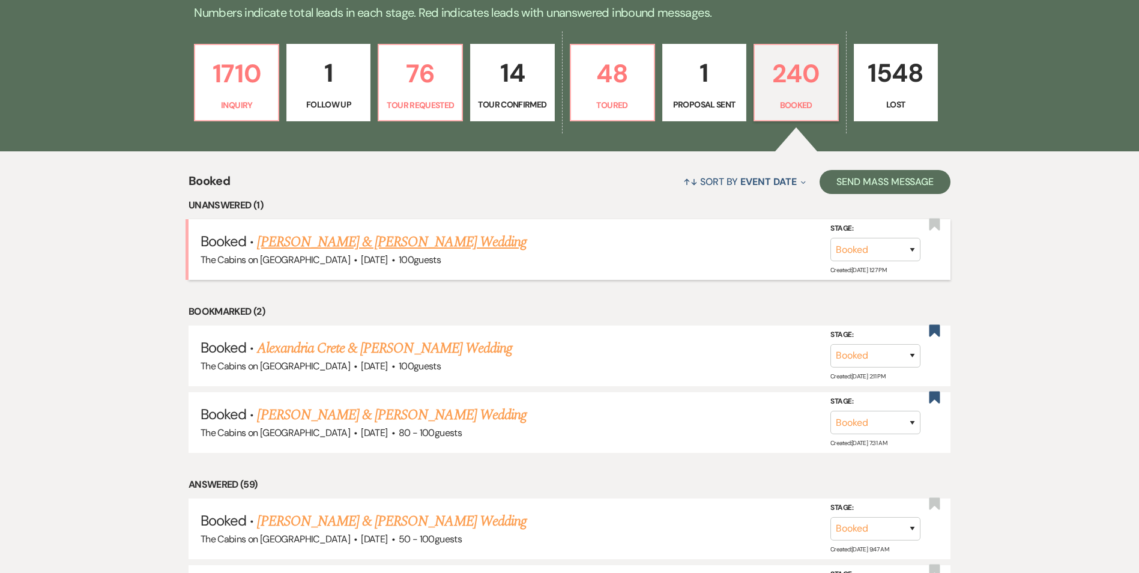
click at [433, 252] on link "[PERSON_NAME] & [PERSON_NAME] Wedding" at bounding box center [391, 242] width 269 height 22
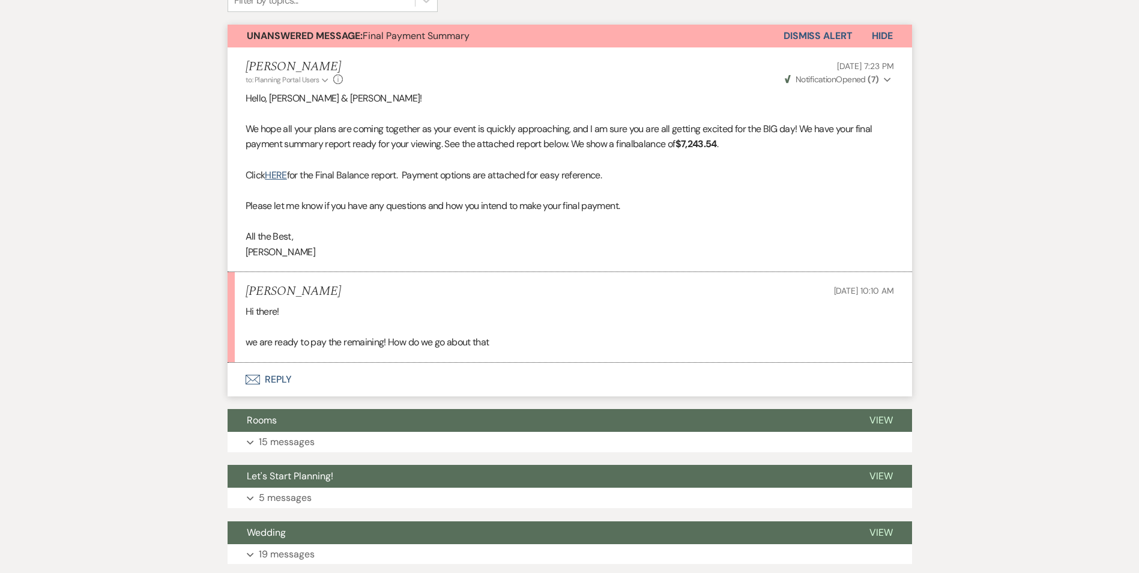
scroll to position [340, 0]
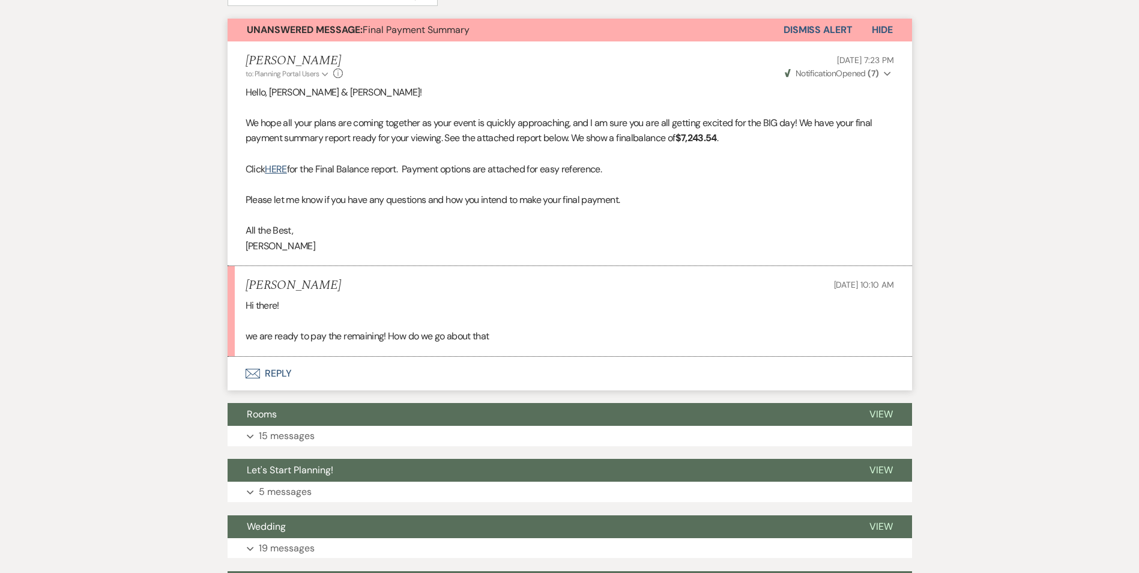
click at [295, 380] on button "Envelope Reply" at bounding box center [570, 374] width 685 height 34
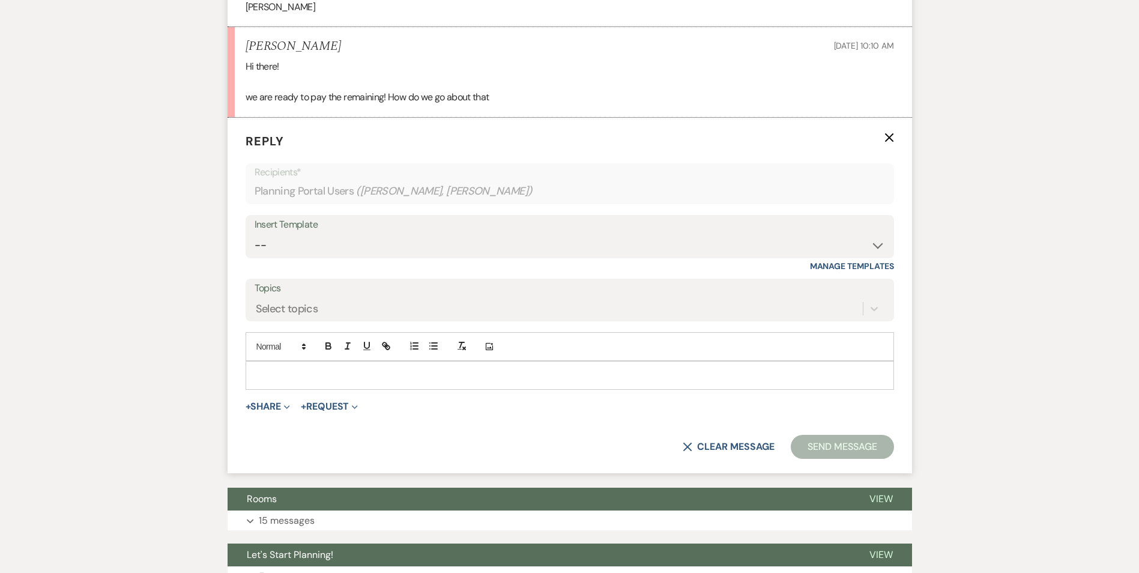
scroll to position [586, 0]
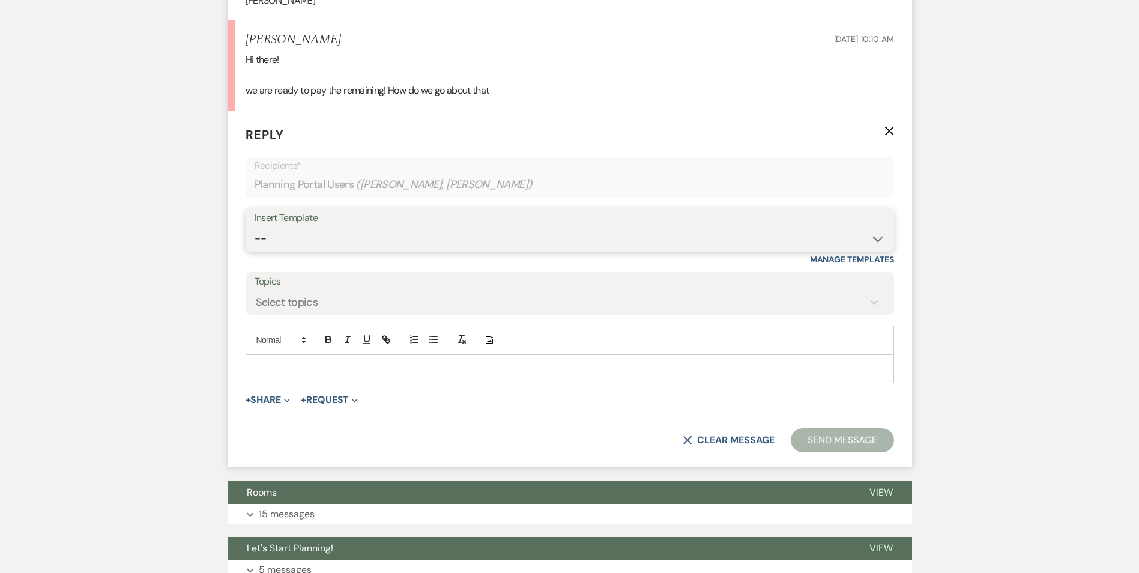
click at [853, 234] on select "-- Initial Inquiry Response Tour Request Response Follow Up Copy of Initial Inq…" at bounding box center [570, 238] width 631 height 23
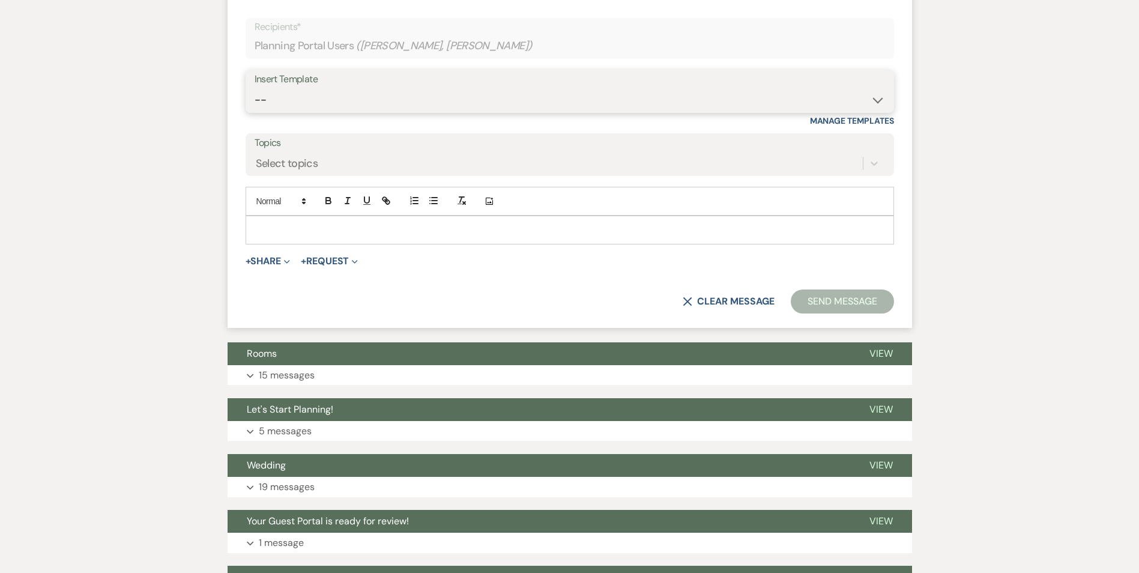
scroll to position [727, 0]
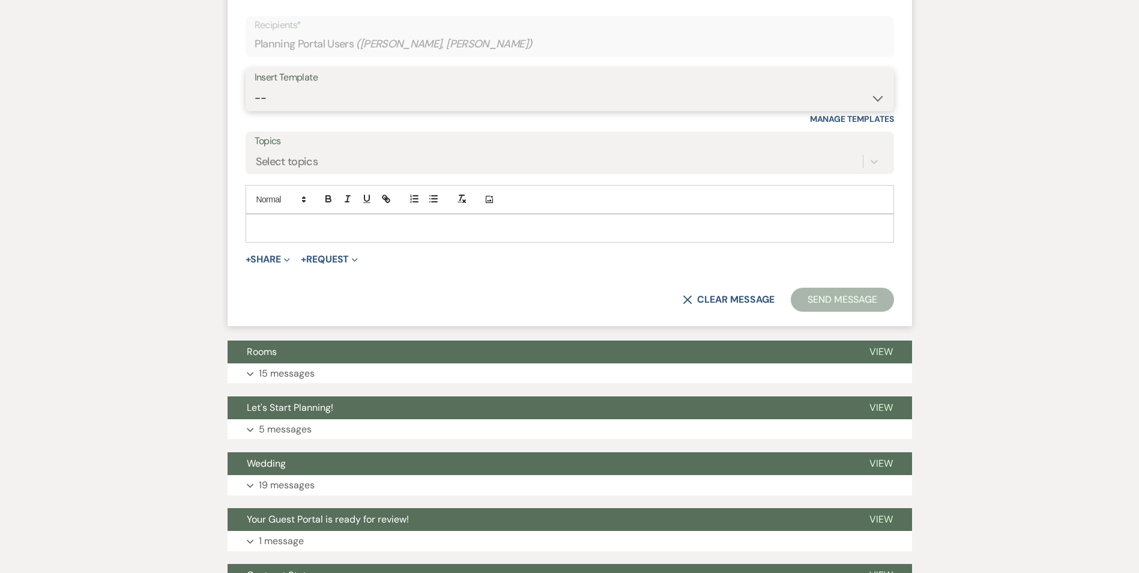
click at [876, 98] on select "-- Initial Inquiry Response Tour Request Response Follow Up Copy of Initial Inq…" at bounding box center [570, 97] width 631 height 23
select select "1249"
click at [255, 86] on select "-- Initial Inquiry Response Tour Request Response Follow Up Copy of Initial Inq…" at bounding box center [570, 97] width 631 height 23
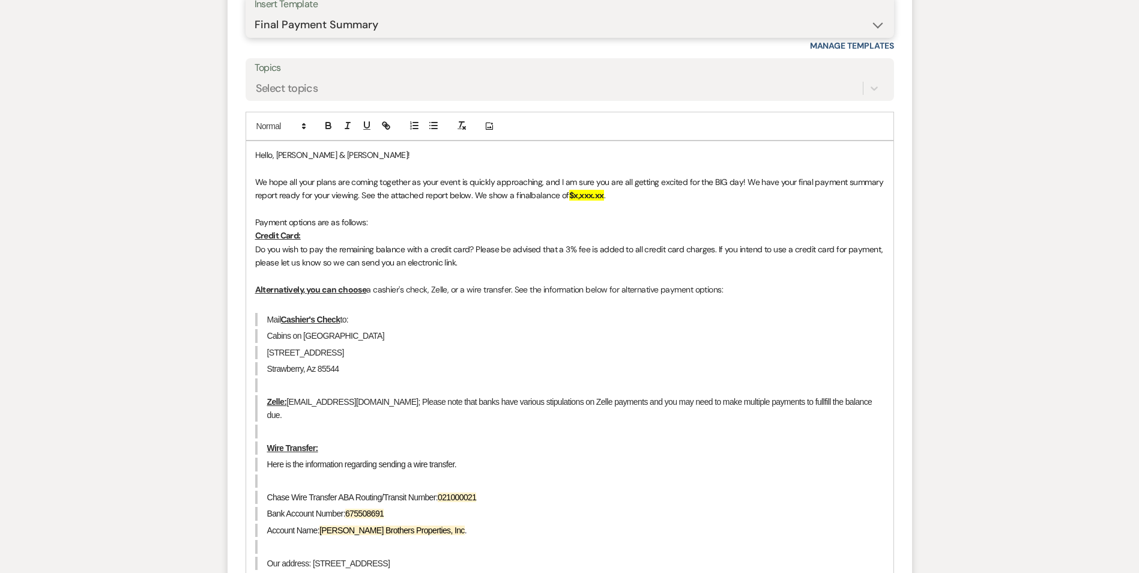
scroll to position [805, 0]
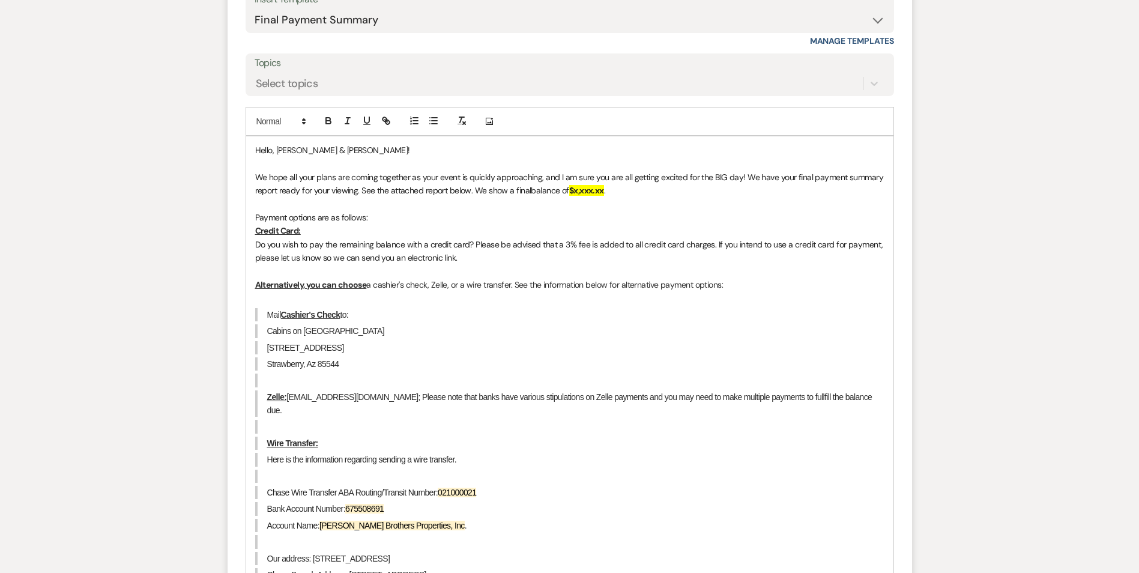
drag, startPoint x: 252, startPoint y: 148, endPoint x: 630, endPoint y: 187, distance: 379.8
click at [630, 187] on div "Hello, [PERSON_NAME] & [PERSON_NAME]! We hope all your plans are coming togethe…" at bounding box center [569, 397] width 647 height 522
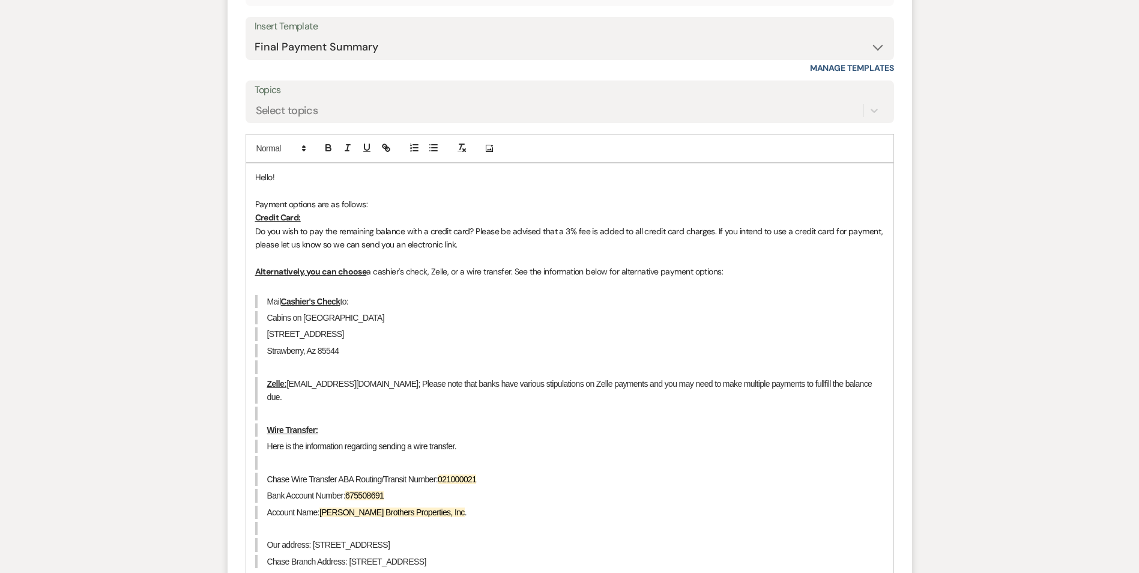
drag, startPoint x: 1127, startPoint y: 324, endPoint x: 1130, endPoint y: 336, distance: 12.8
click at [1130, 336] on div "Messages Tasks Payments Vendors Rental Overview Timeline Docs & Files Contacts …" at bounding box center [569, 261] width 1139 height 1648
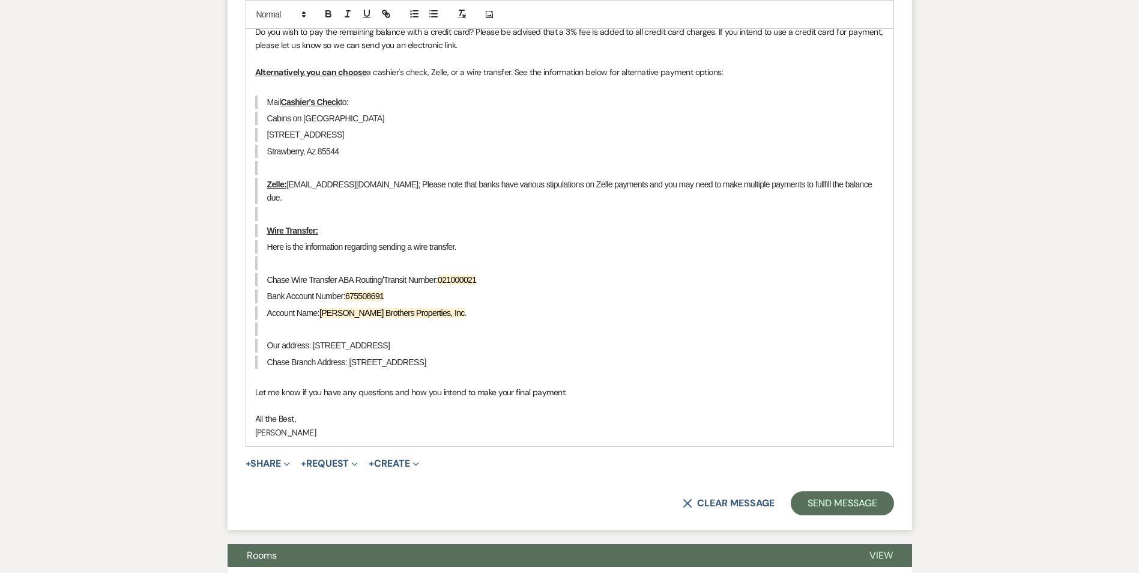
scroll to position [981, 0]
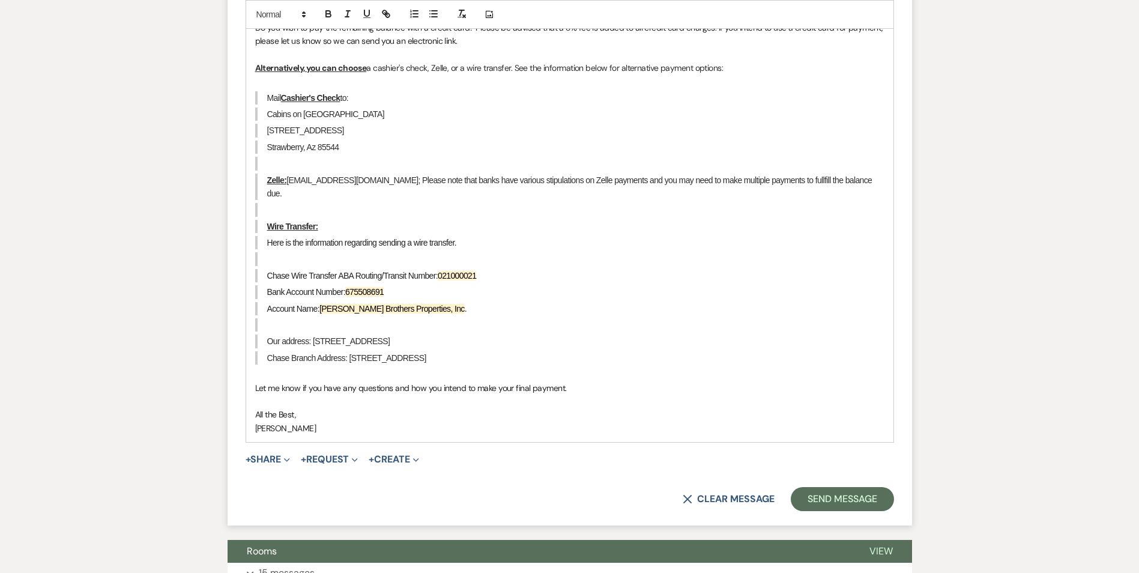
click at [335, 422] on p "[PERSON_NAME]" at bounding box center [569, 428] width 629 height 13
click at [824, 487] on button "Send Message" at bounding box center [842, 499] width 103 height 24
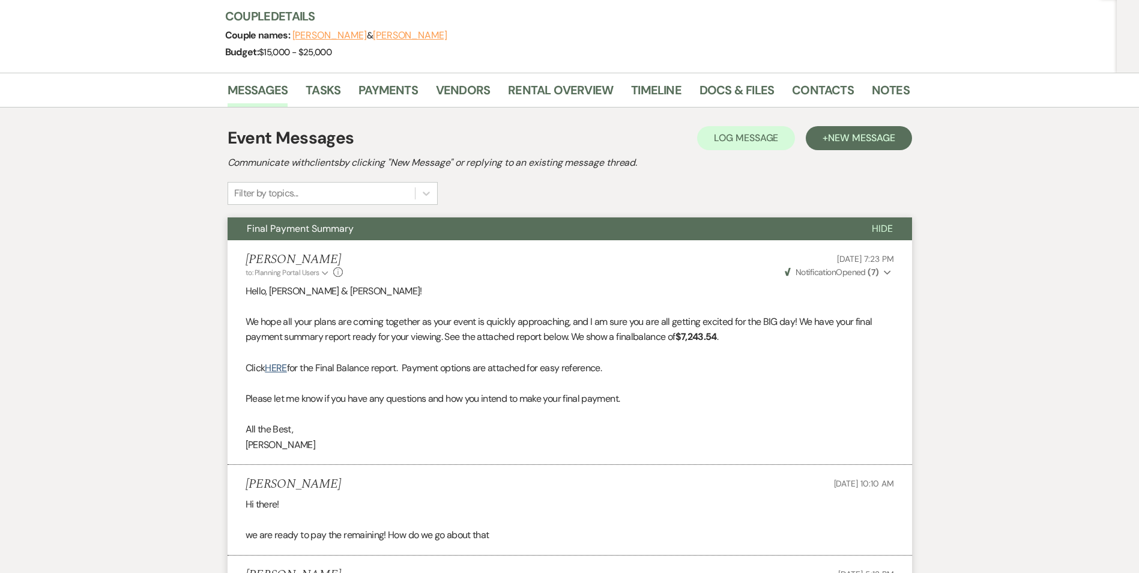
scroll to position [78, 0]
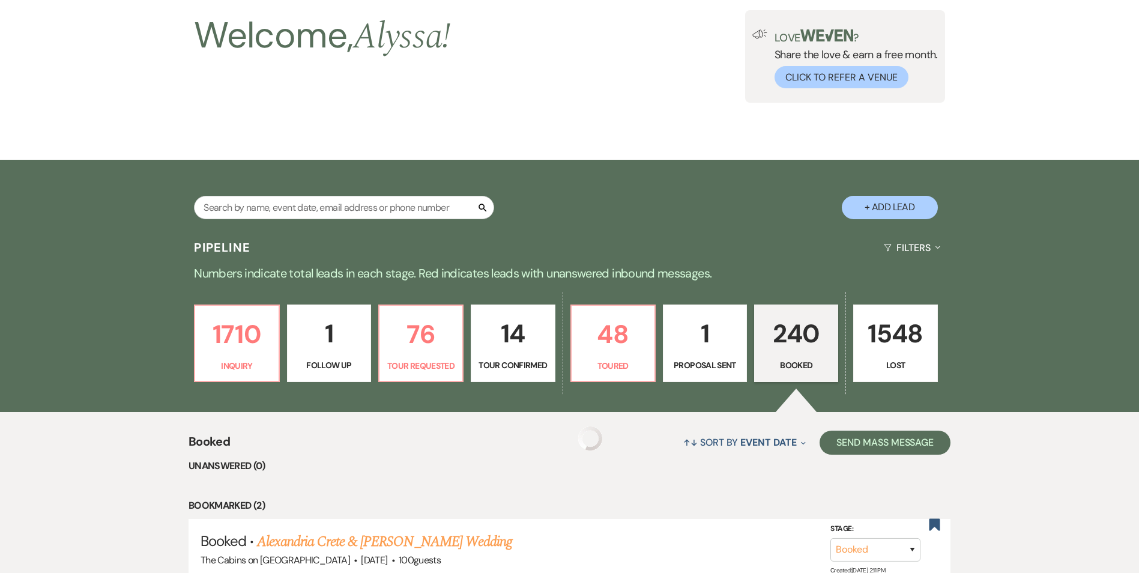
scroll to position [339, 0]
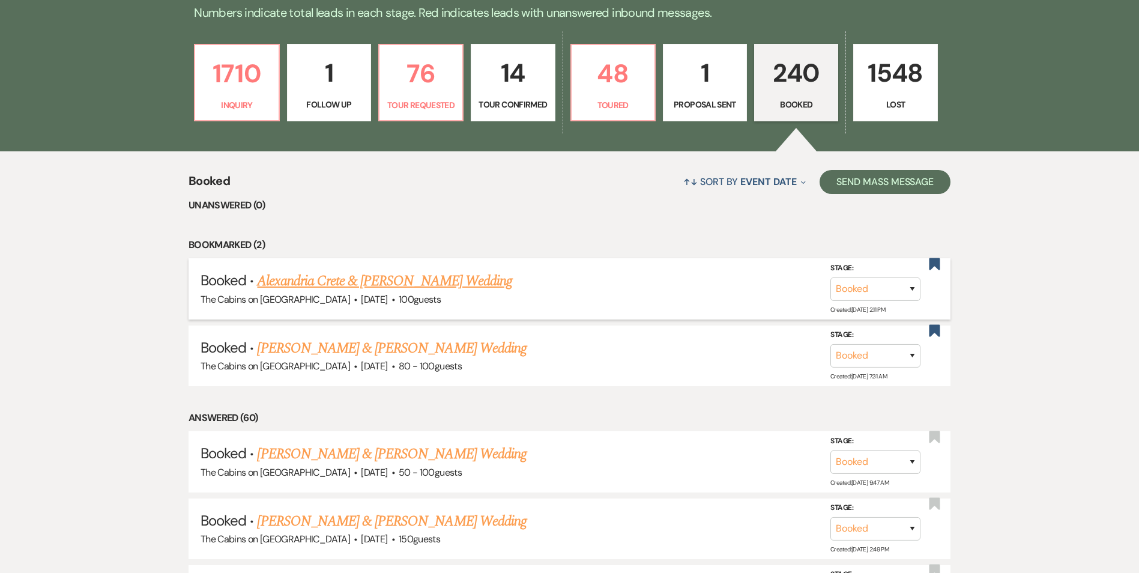
click at [361, 280] on link "Alexandria Crete & [PERSON_NAME] Wedding" at bounding box center [384, 281] width 255 height 22
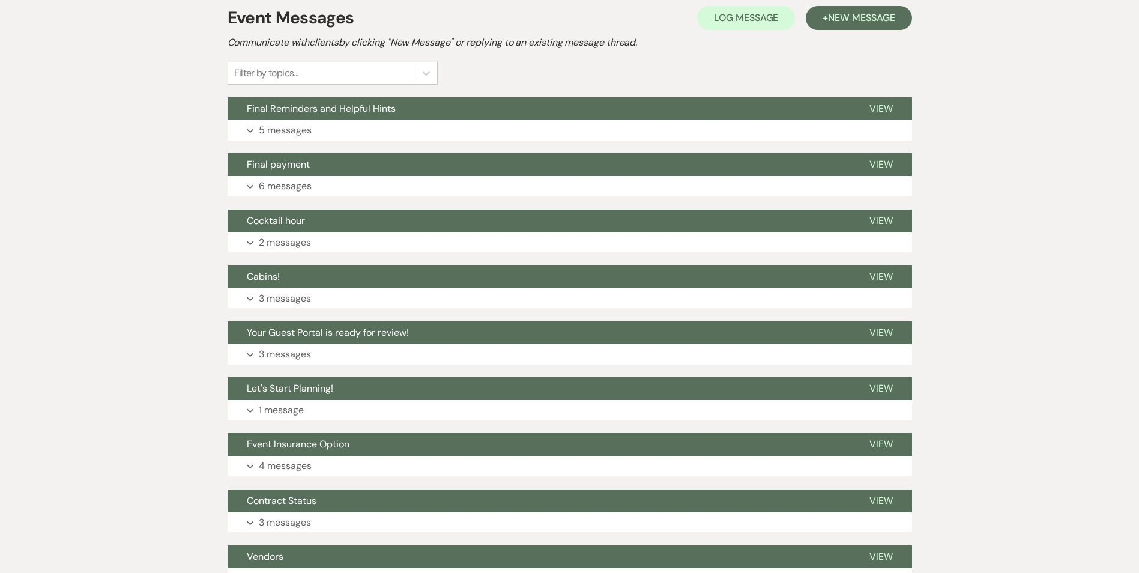
scroll to position [272, 0]
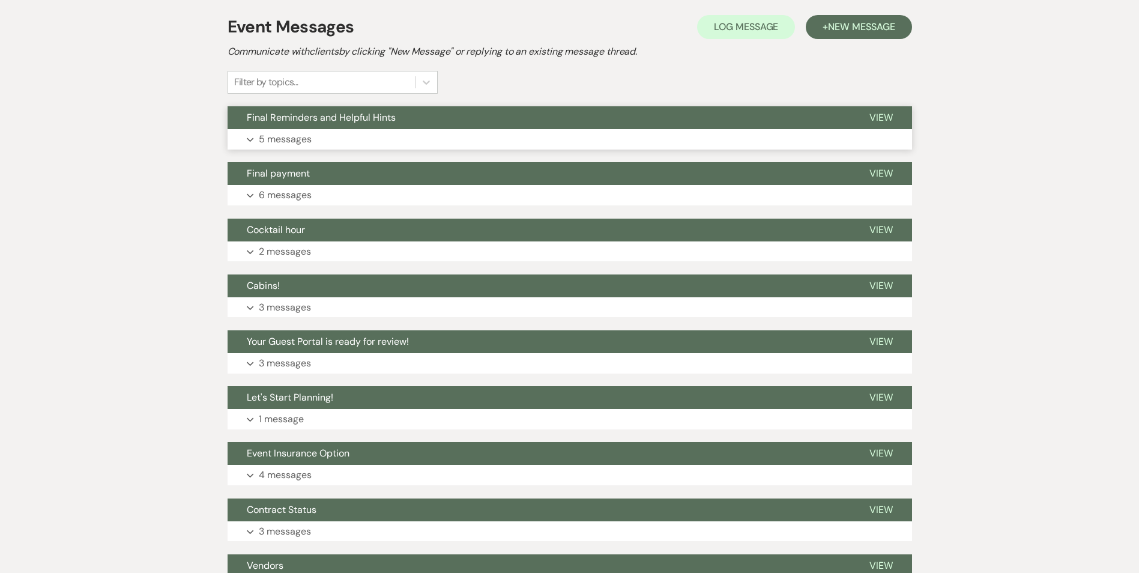
click at [850, 138] on button "Expand 5 messages" at bounding box center [570, 139] width 685 height 20
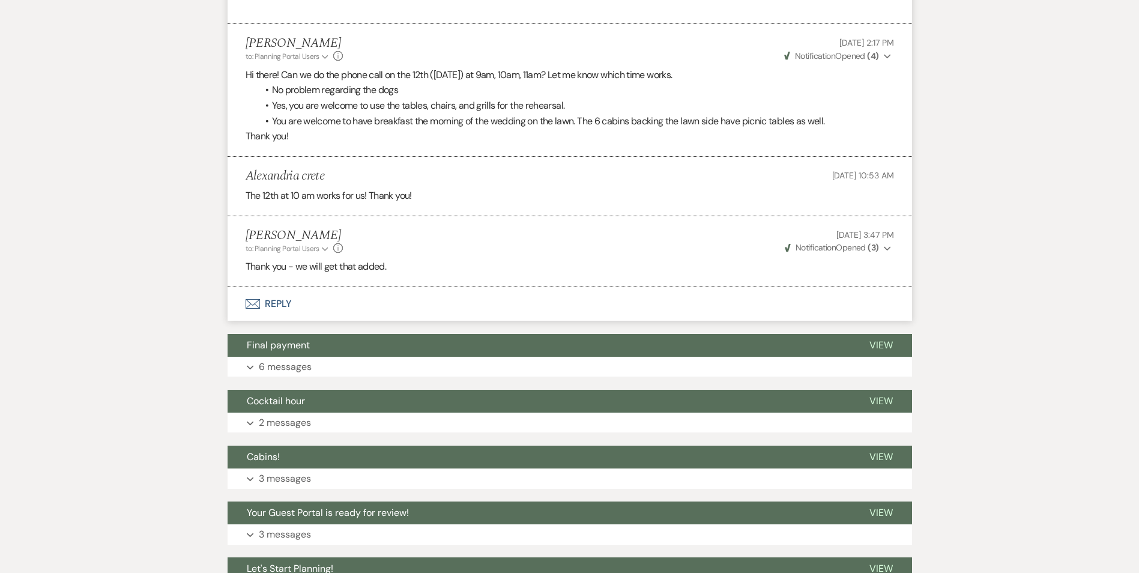
scroll to position [1436, 0]
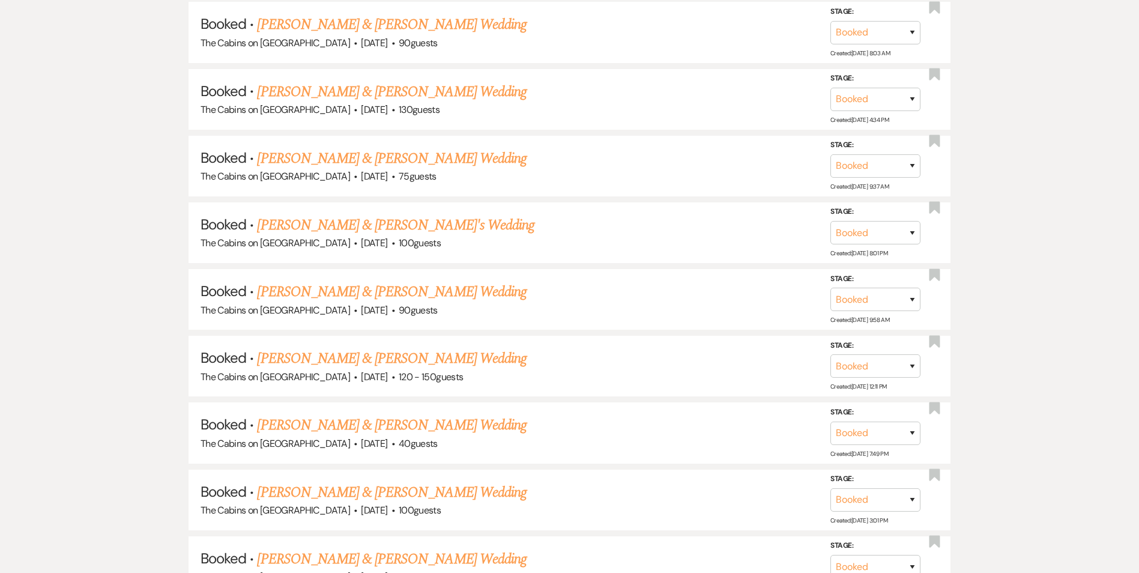
scroll to position [339, 0]
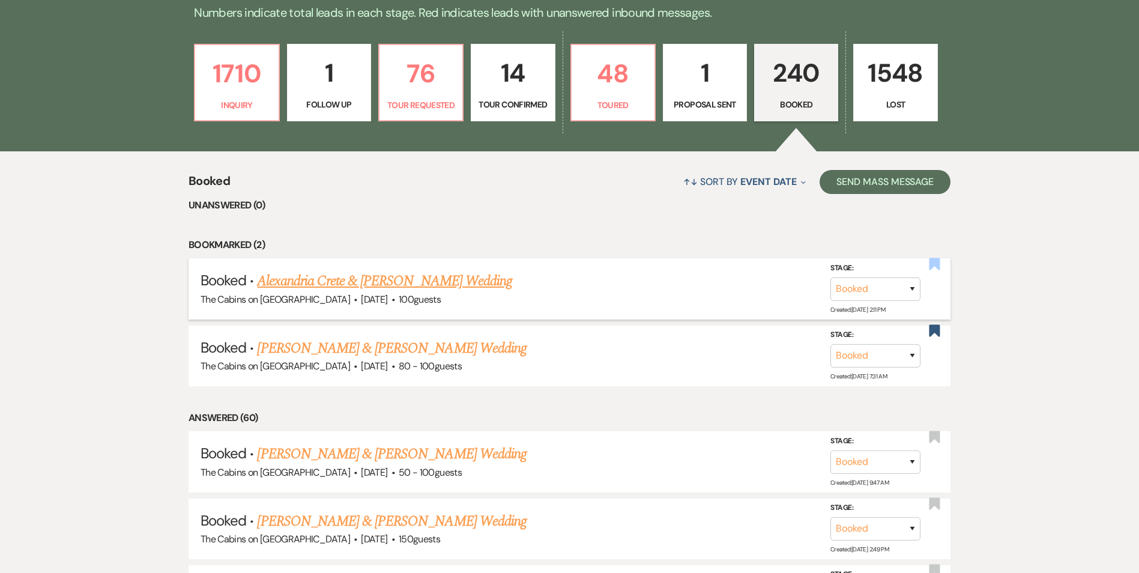
click at [936, 262] on use "button" at bounding box center [935, 264] width 11 height 12
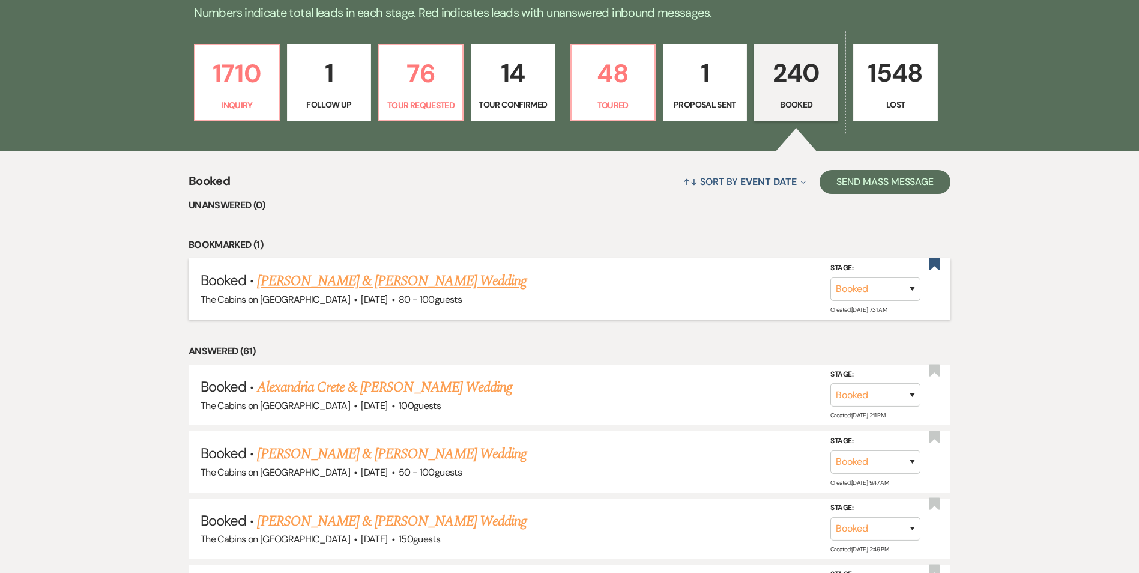
click at [415, 277] on link "[PERSON_NAME] & [PERSON_NAME] Wedding" at bounding box center [391, 281] width 269 height 22
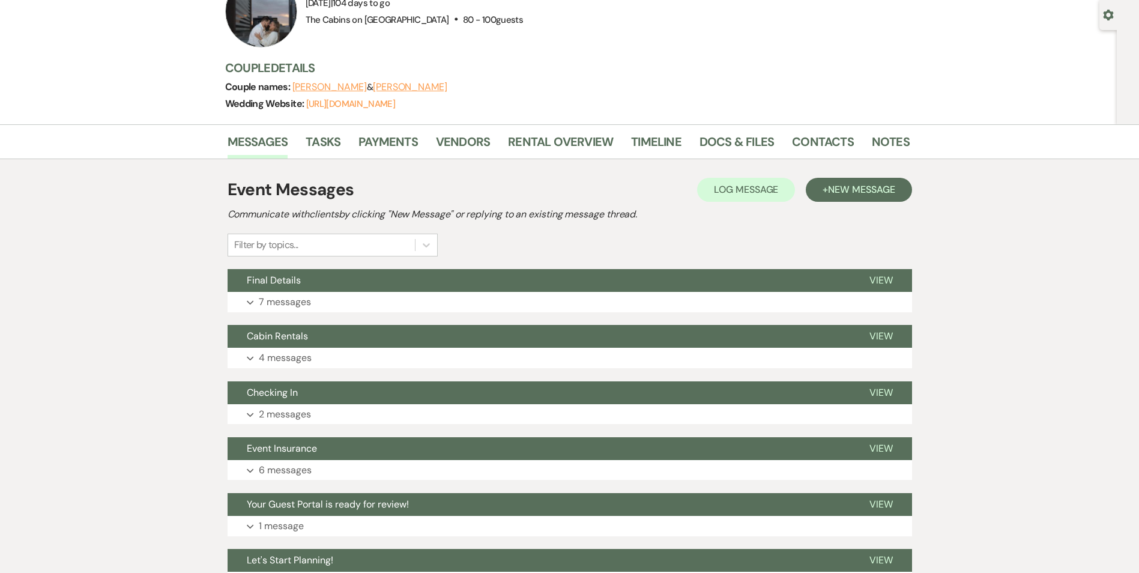
scroll to position [162, 0]
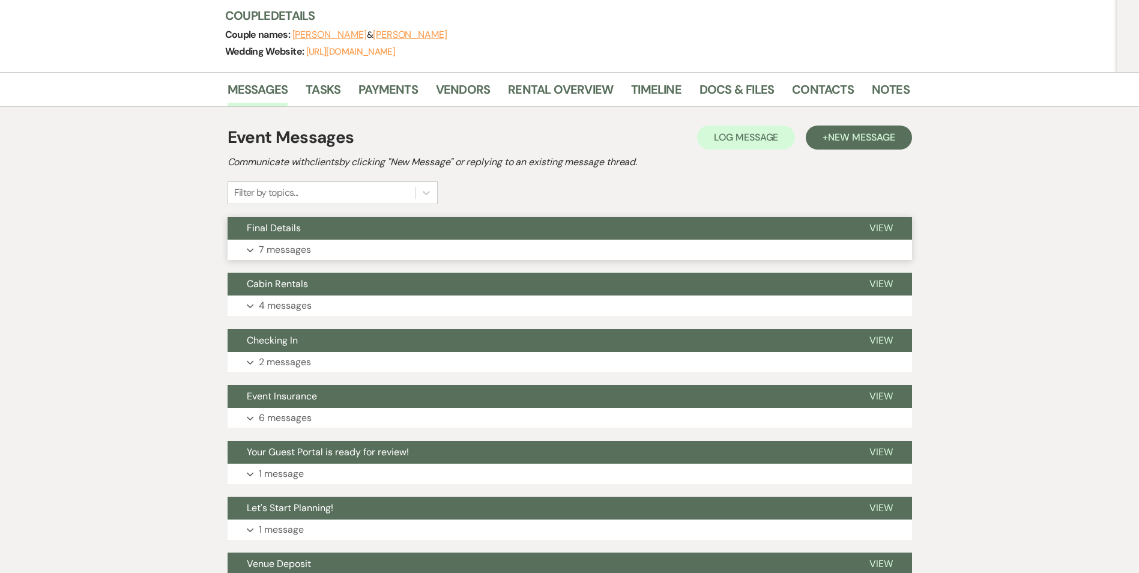
click at [718, 247] on button "Expand 7 messages" at bounding box center [570, 250] width 685 height 20
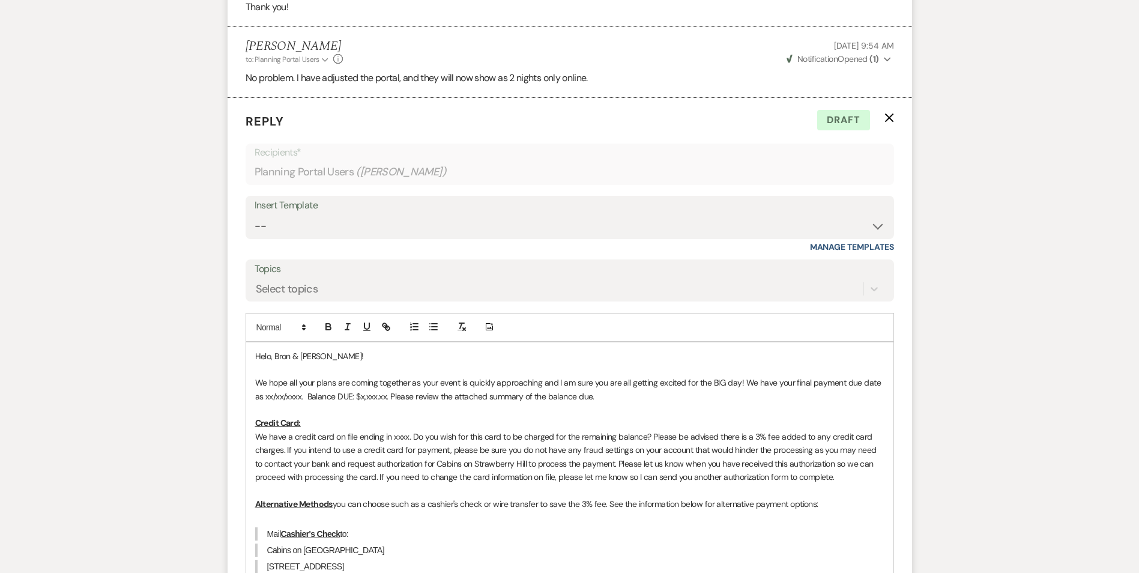
scroll to position [787, 0]
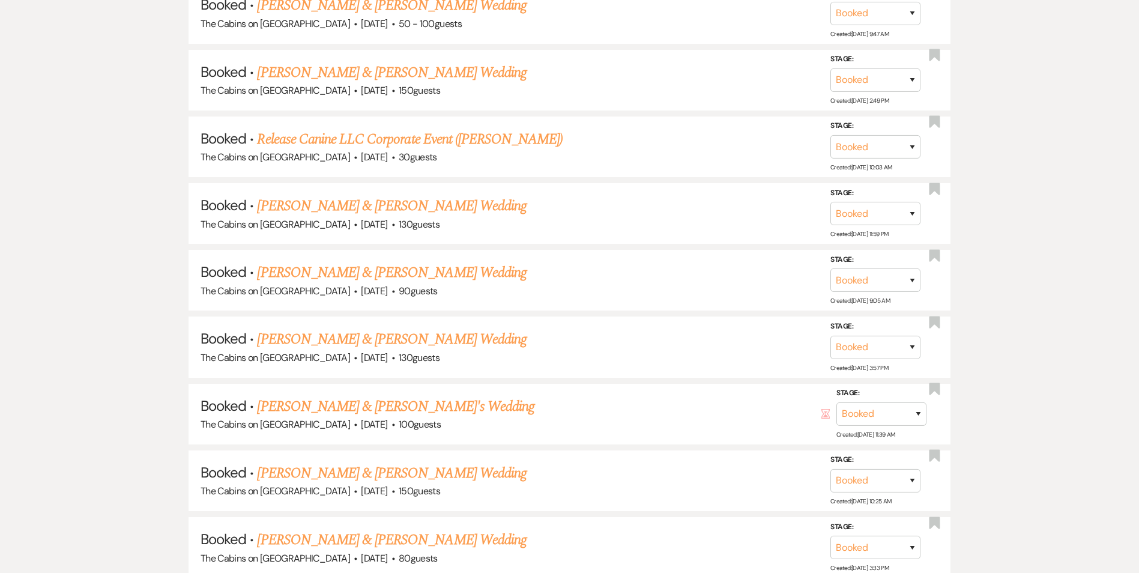
scroll to position [339, 0]
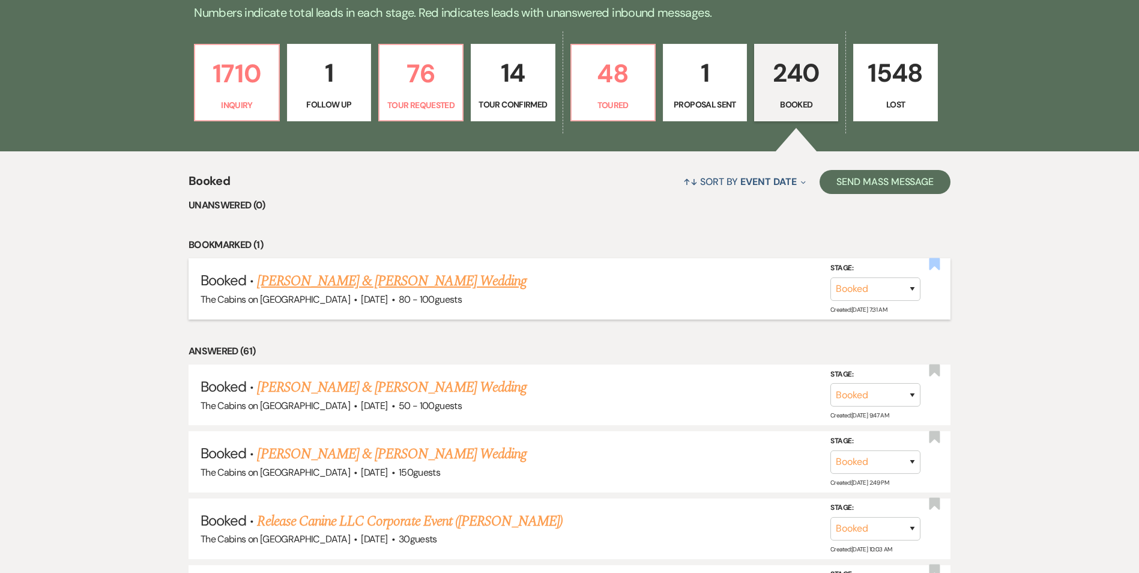
click at [938, 264] on use "button" at bounding box center [935, 264] width 11 height 12
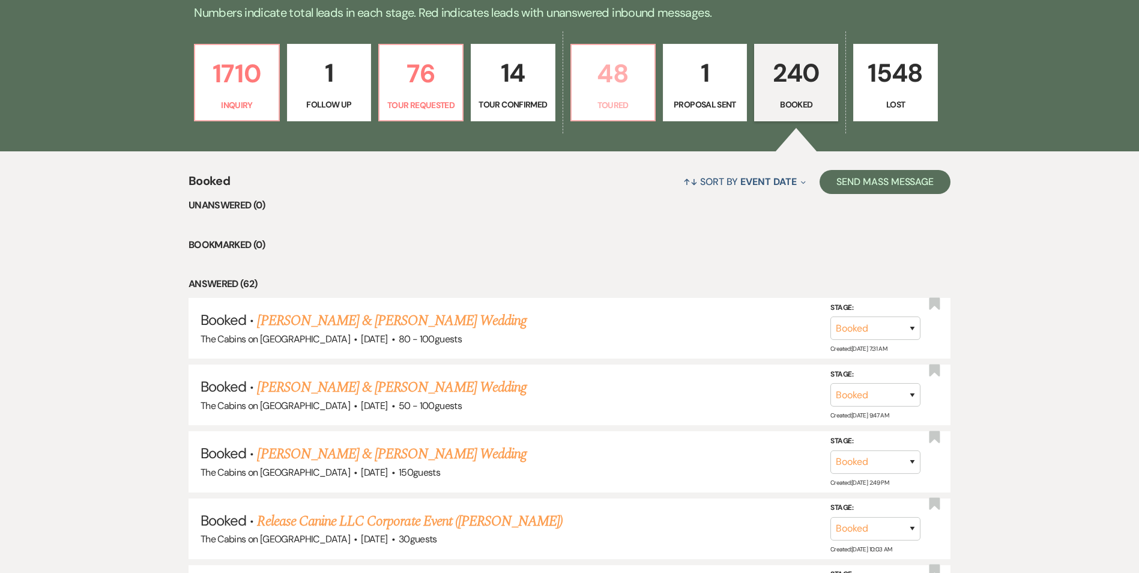
click at [606, 97] on link "48 Toured" at bounding box center [612, 83] width 85 height 78
select select "5"
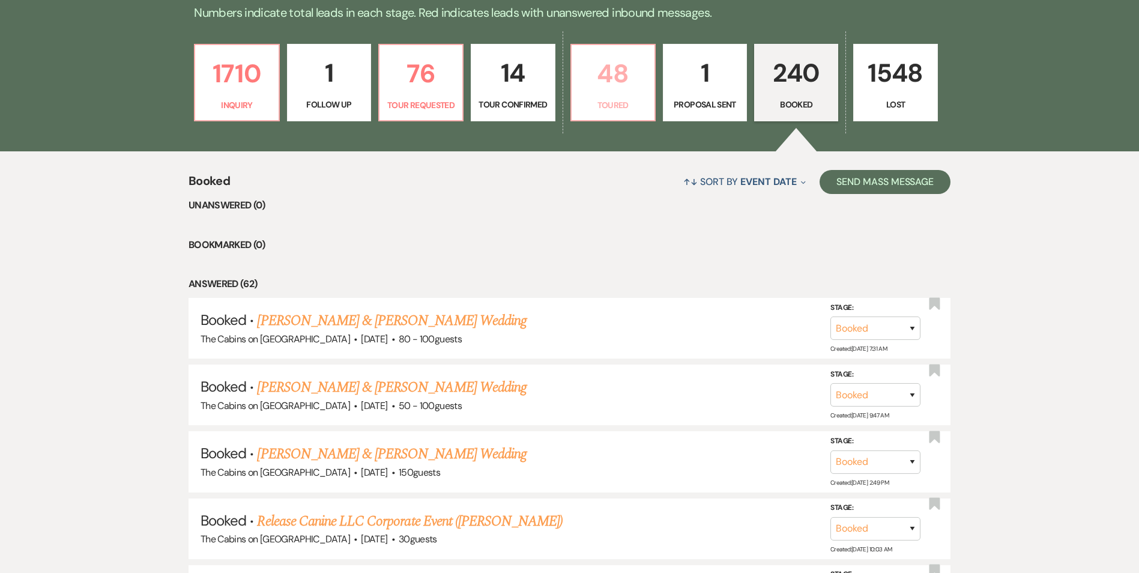
select select "5"
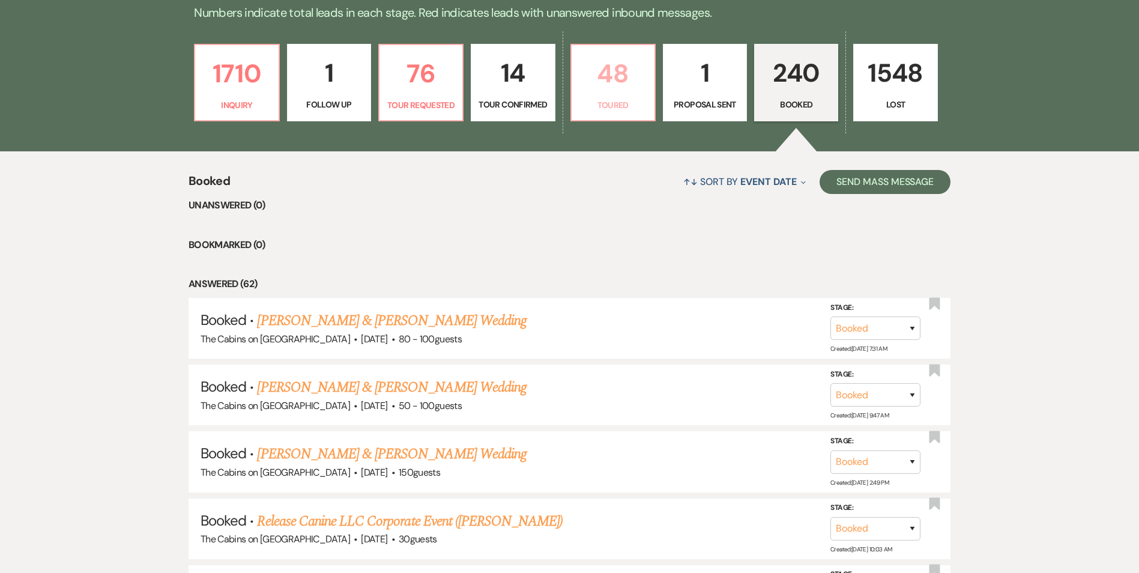
select select "5"
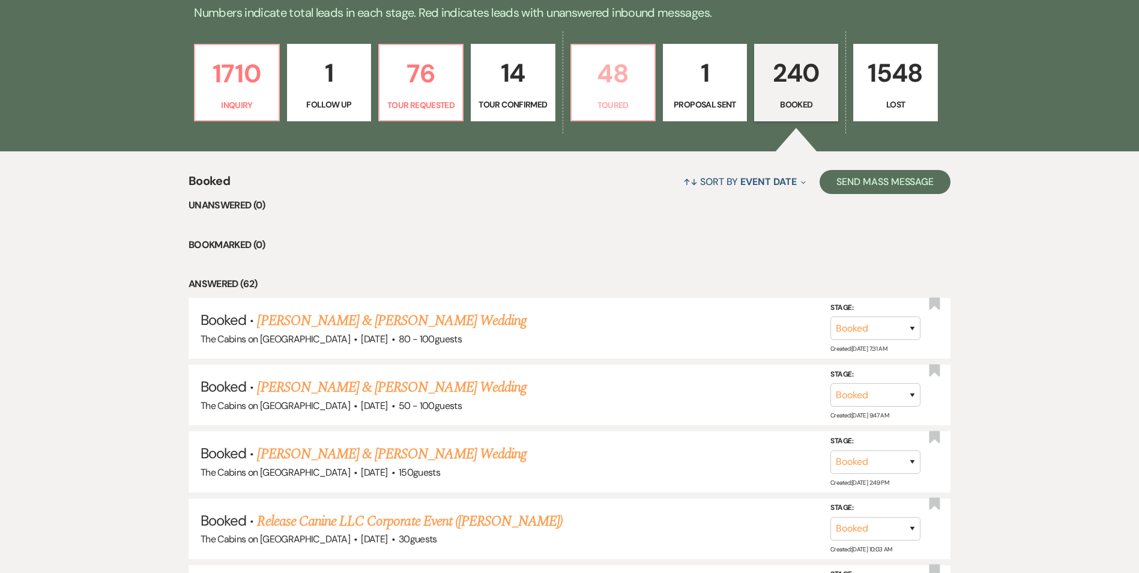
select select "5"
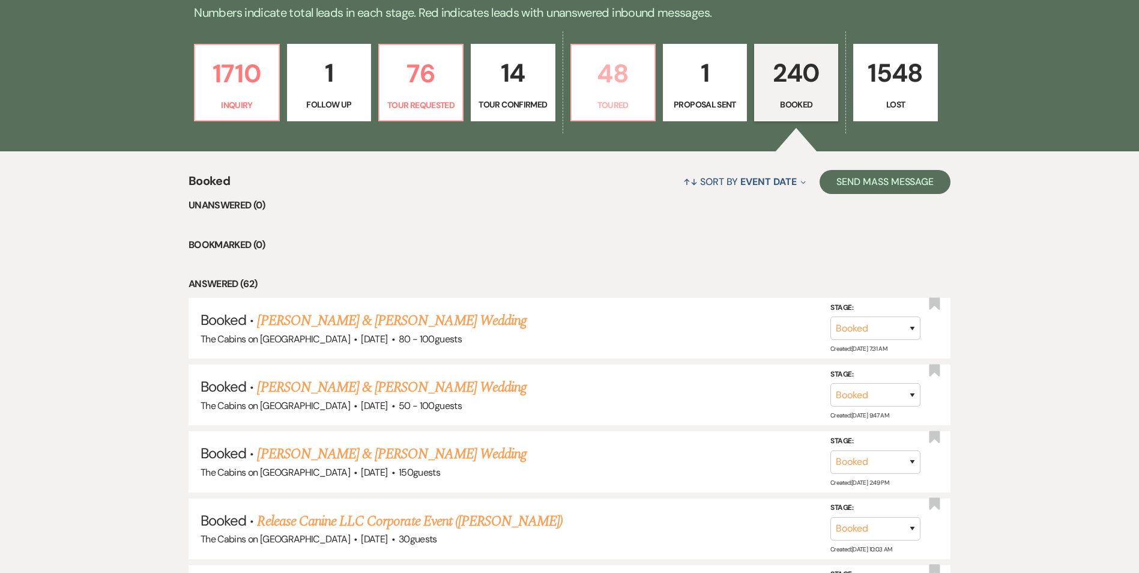
select select "5"
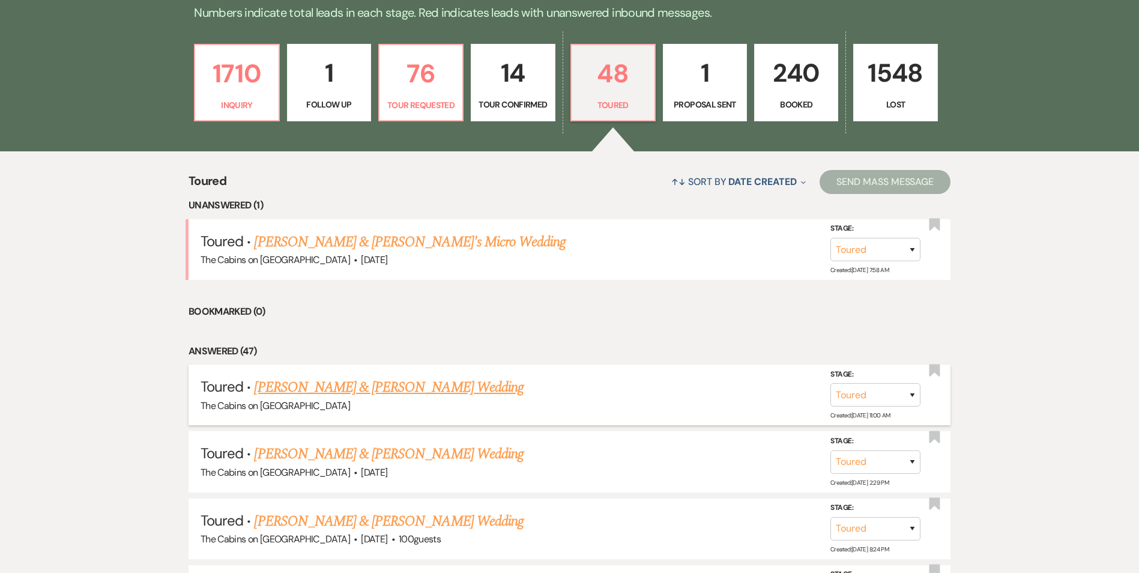
click at [408, 389] on link "[PERSON_NAME] & [PERSON_NAME] Wedding" at bounding box center [388, 388] width 269 height 22
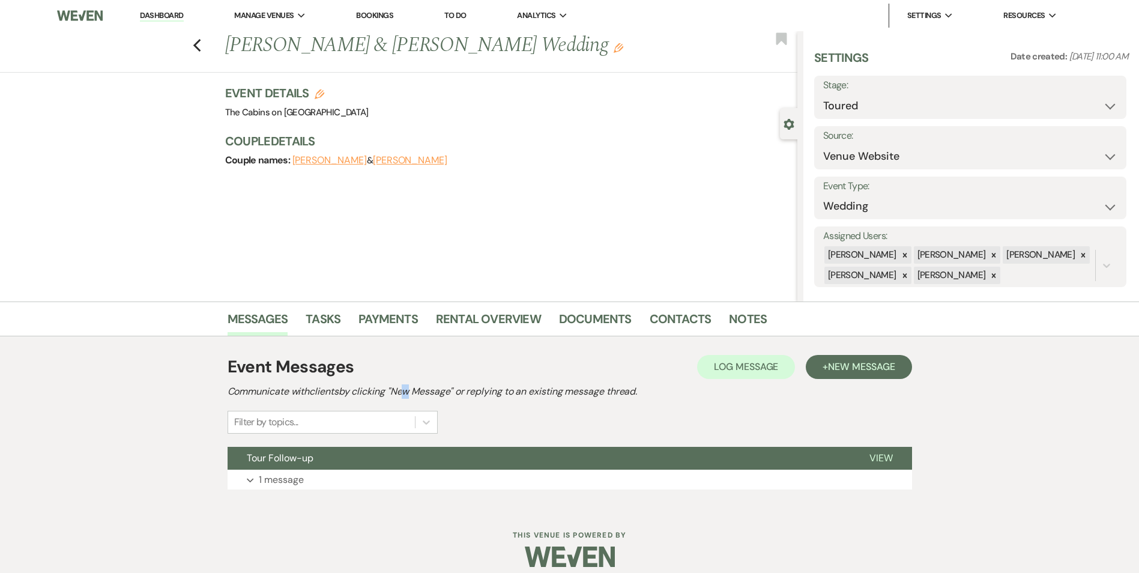
drag, startPoint x: 408, startPoint y: 389, endPoint x: 400, endPoint y: 396, distance: 10.7
click at [400, 396] on h2 "Communicate with clients by clicking "New Message" or replying to an existing m…" at bounding box center [570, 391] width 685 height 14
click at [286, 480] on p "1 message" at bounding box center [281, 480] width 45 height 16
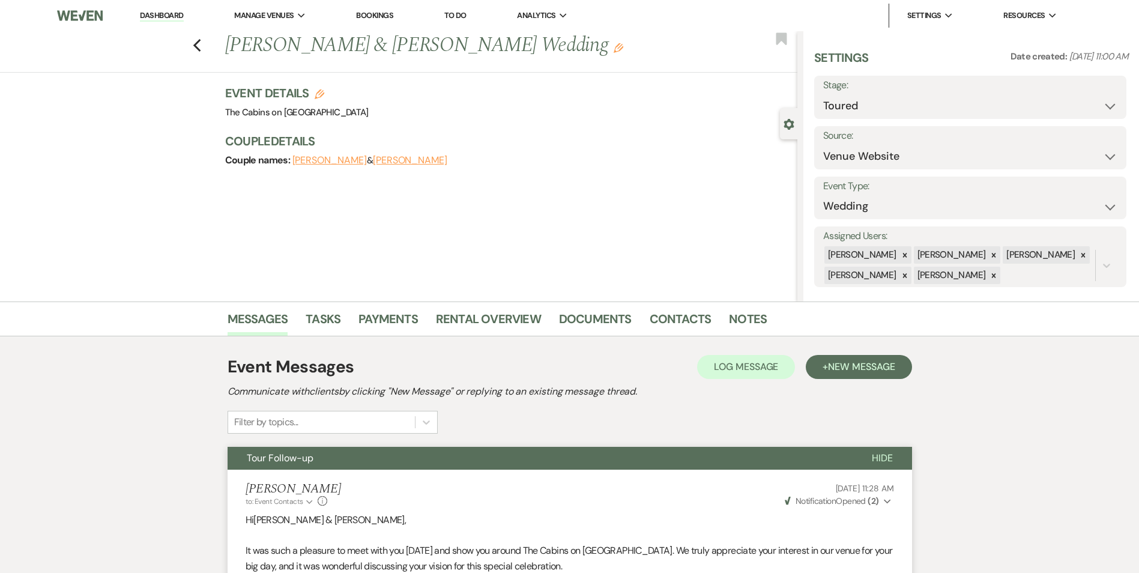
click at [207, 48] on div "Previous [PERSON_NAME] & [PERSON_NAME] Wedding Edit Bookmark" at bounding box center [395, 51] width 803 height 41
click at [201, 48] on use "button" at bounding box center [197, 45] width 8 height 13
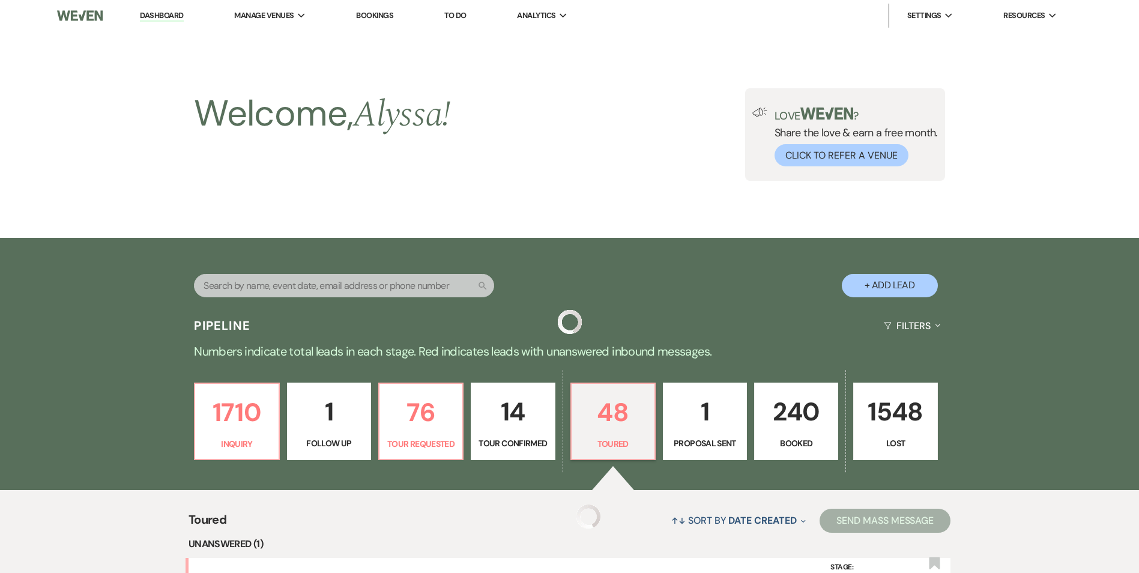
scroll to position [339, 0]
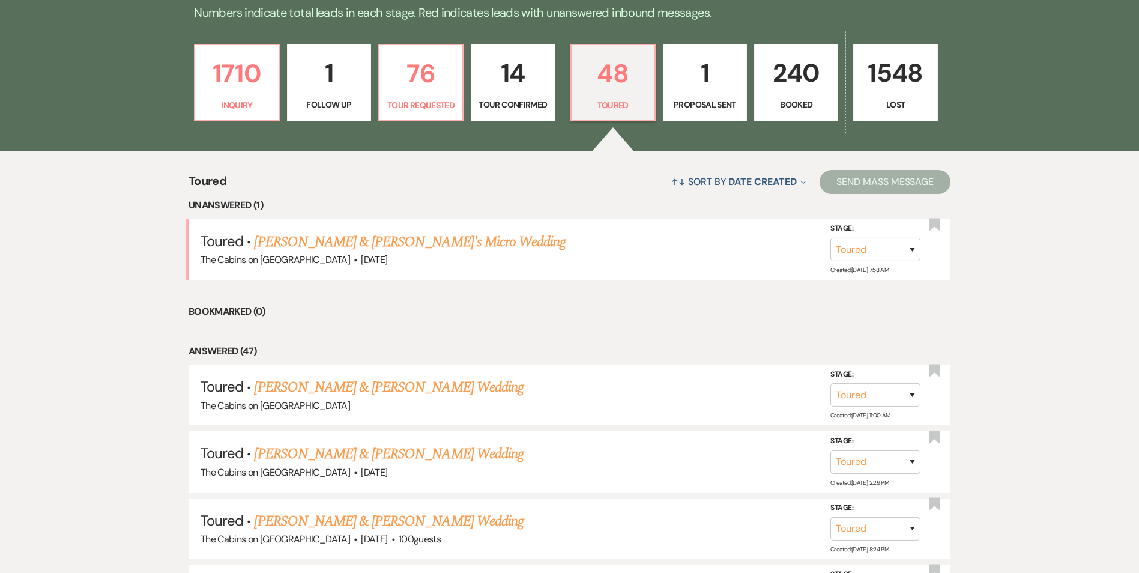
click at [712, 89] on p "1" at bounding box center [705, 73] width 68 height 40
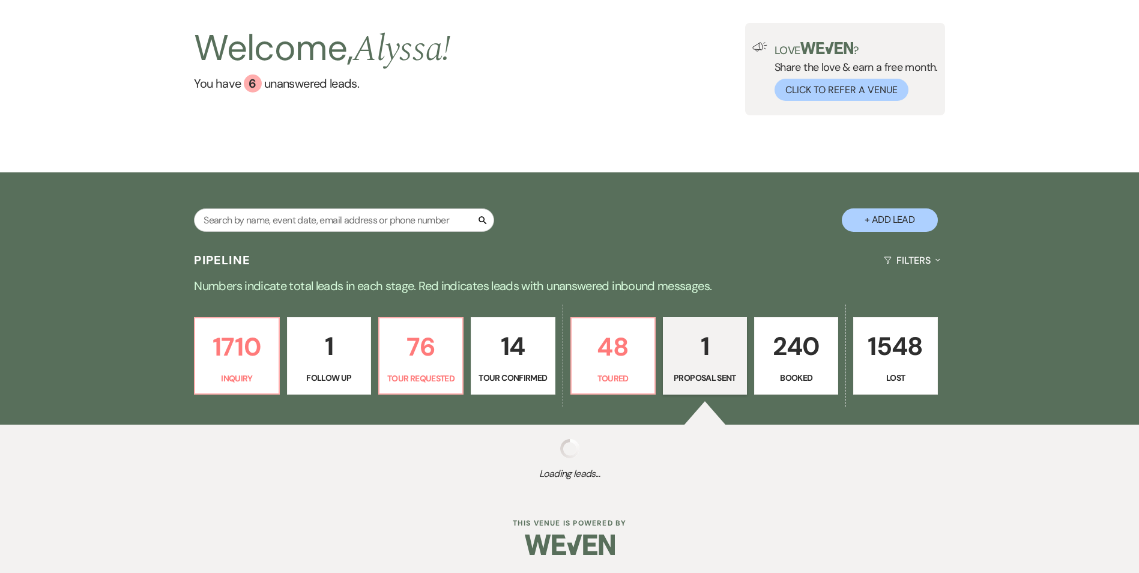
scroll to position [222, 0]
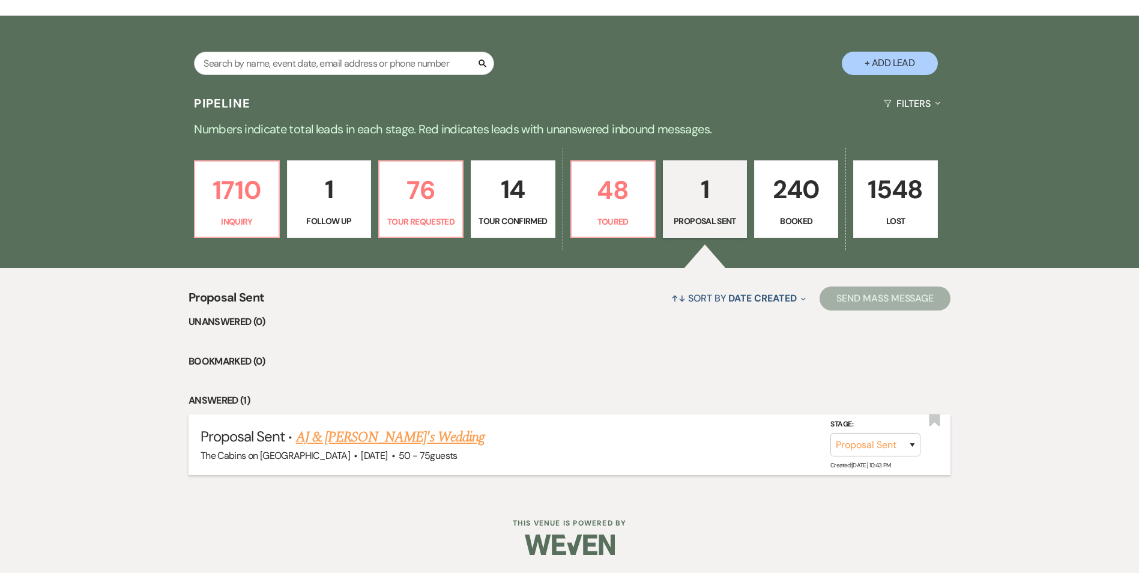
click at [356, 438] on link "AJ & [PERSON_NAME]'s Wedding" at bounding box center [390, 437] width 189 height 22
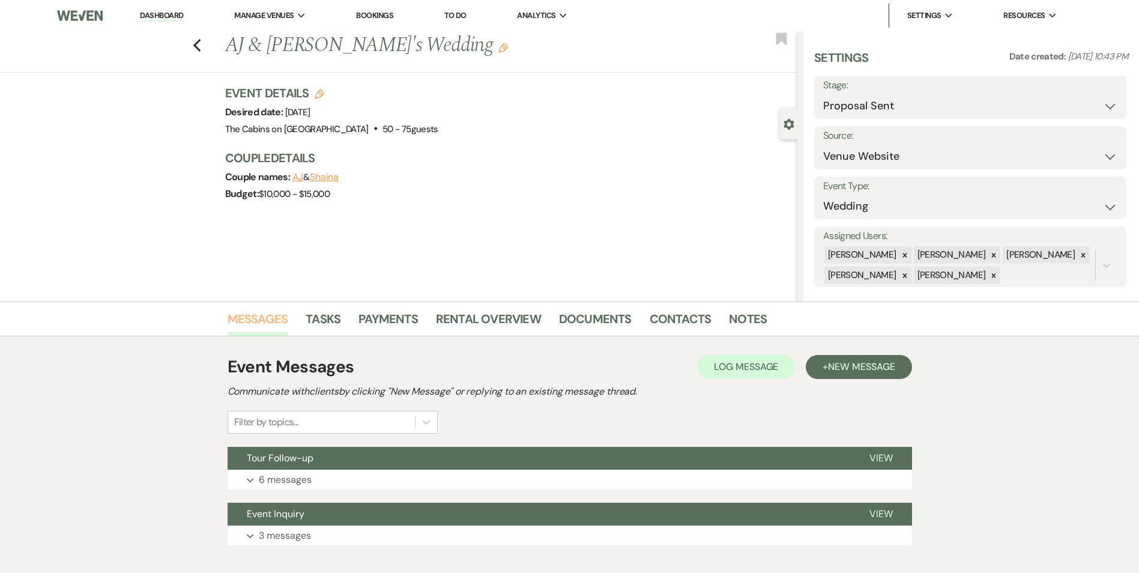
click at [259, 324] on link "Messages" at bounding box center [258, 322] width 61 height 26
click at [337, 318] on link "Tasks" at bounding box center [323, 322] width 35 height 26
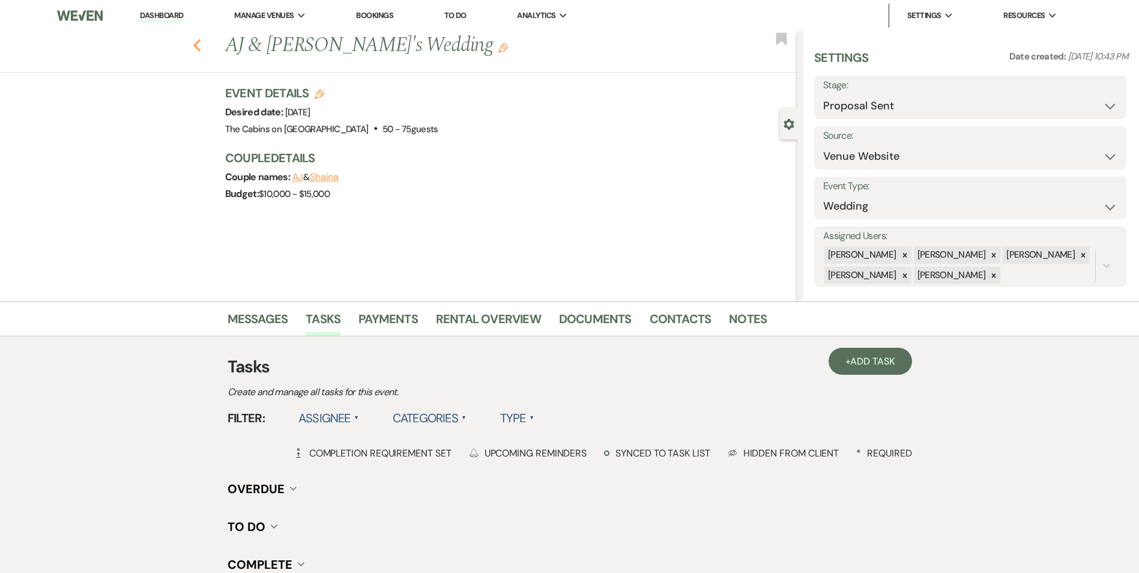
click at [202, 44] on icon "Previous" at bounding box center [197, 45] width 9 height 14
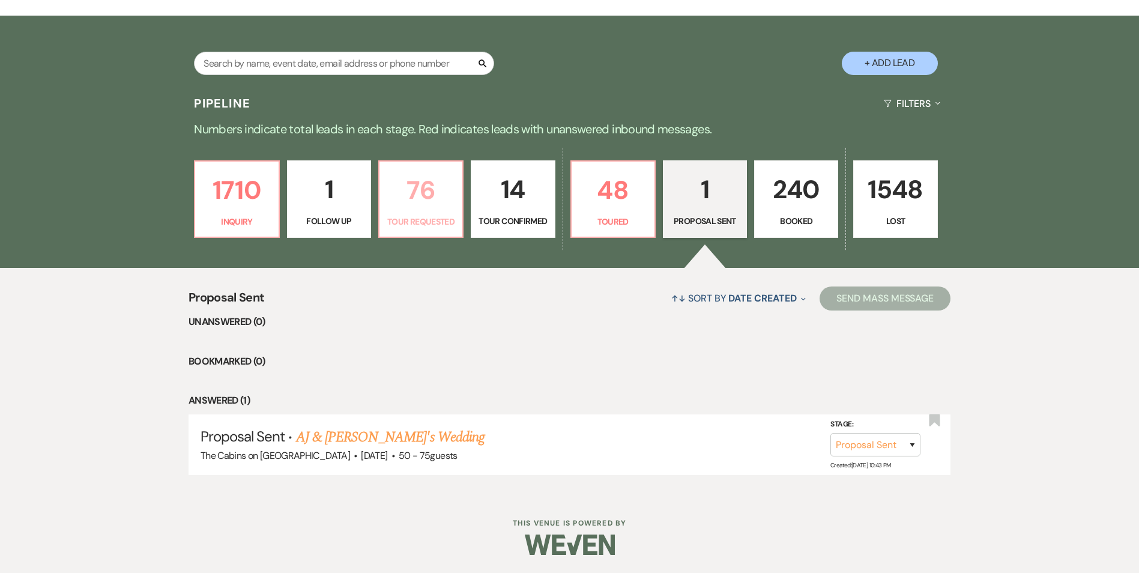
click at [417, 184] on p "76" at bounding box center [421, 190] width 68 height 40
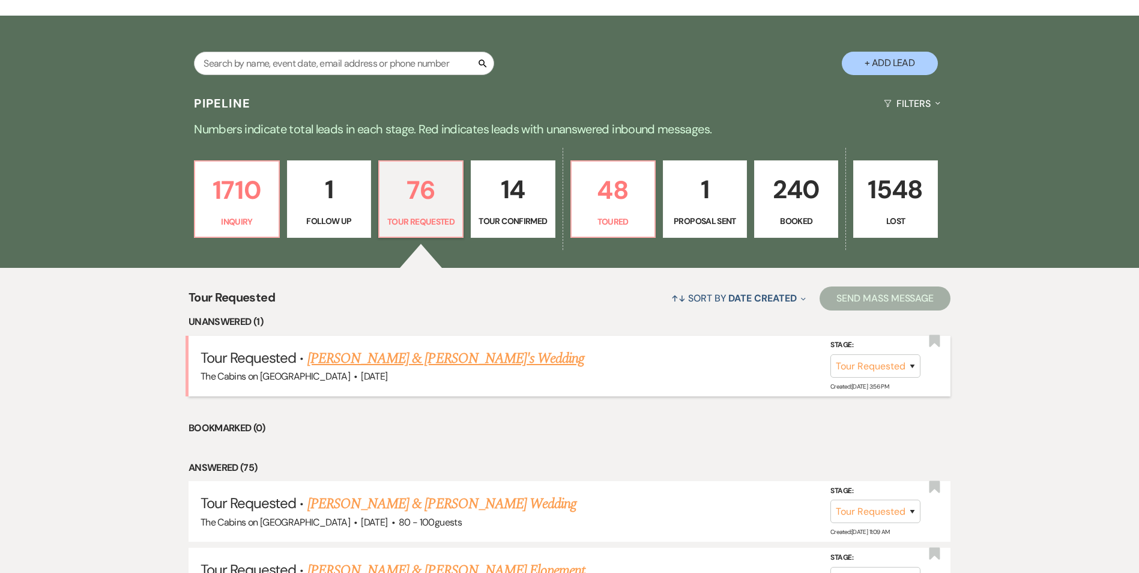
click at [437, 358] on link "[PERSON_NAME] & [PERSON_NAME]'s Wedding" at bounding box center [445, 359] width 277 height 22
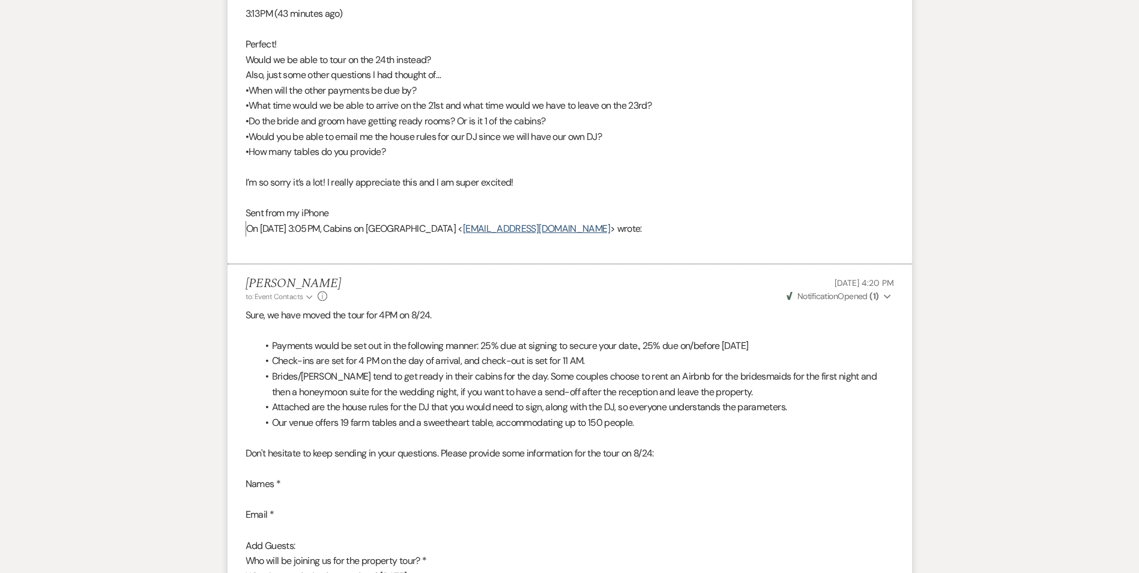
scroll to position [2962, 0]
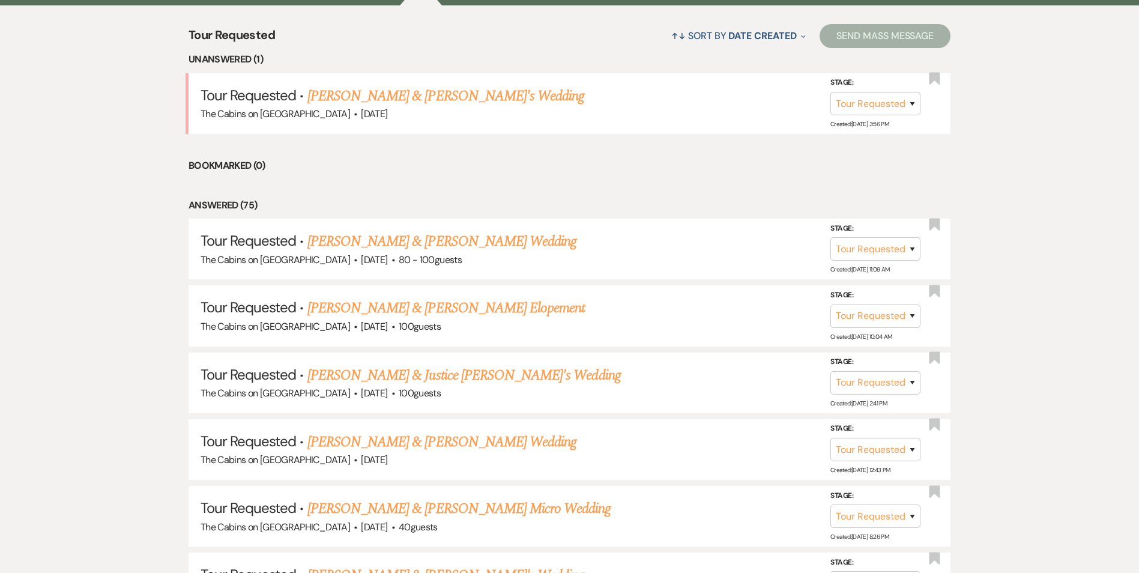
scroll to position [529, 0]
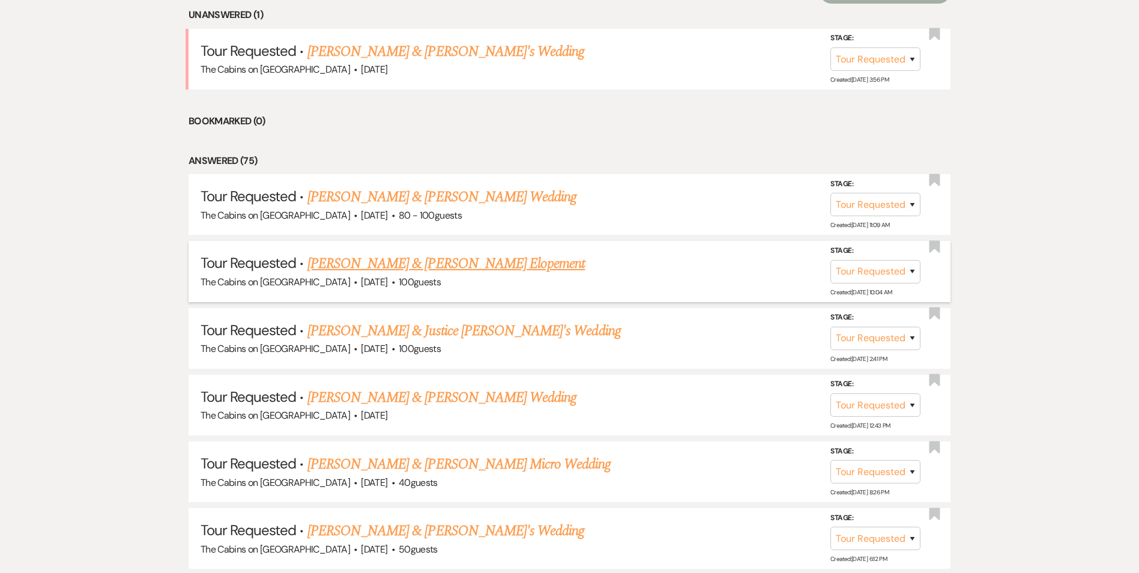
click at [425, 264] on link "[PERSON_NAME] & [PERSON_NAME] Elopement" at bounding box center [446, 264] width 278 height 22
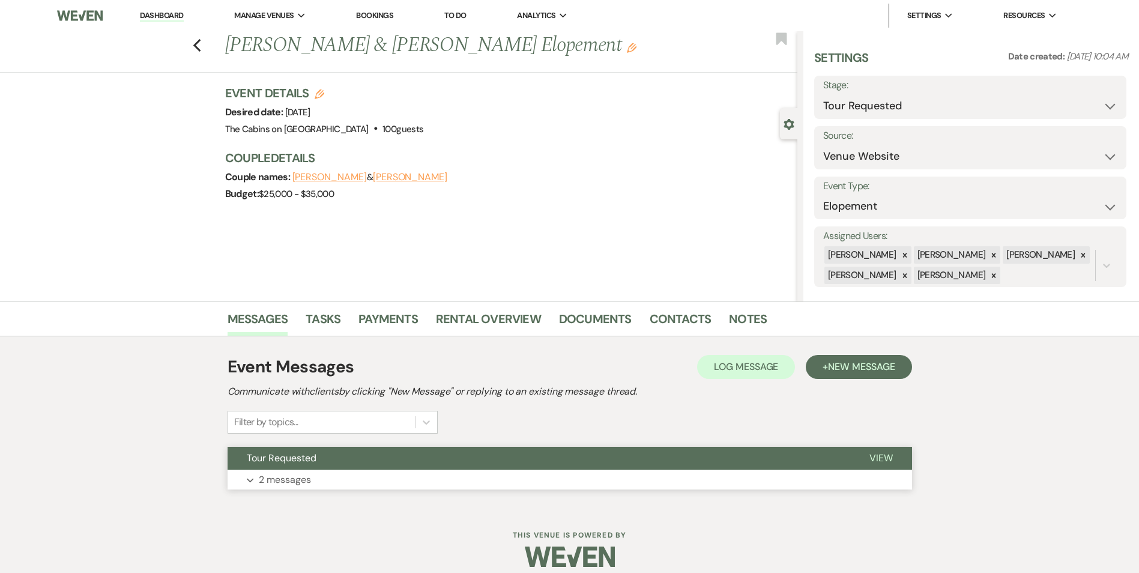
click at [304, 484] on p "2 messages" at bounding box center [285, 480] width 52 height 16
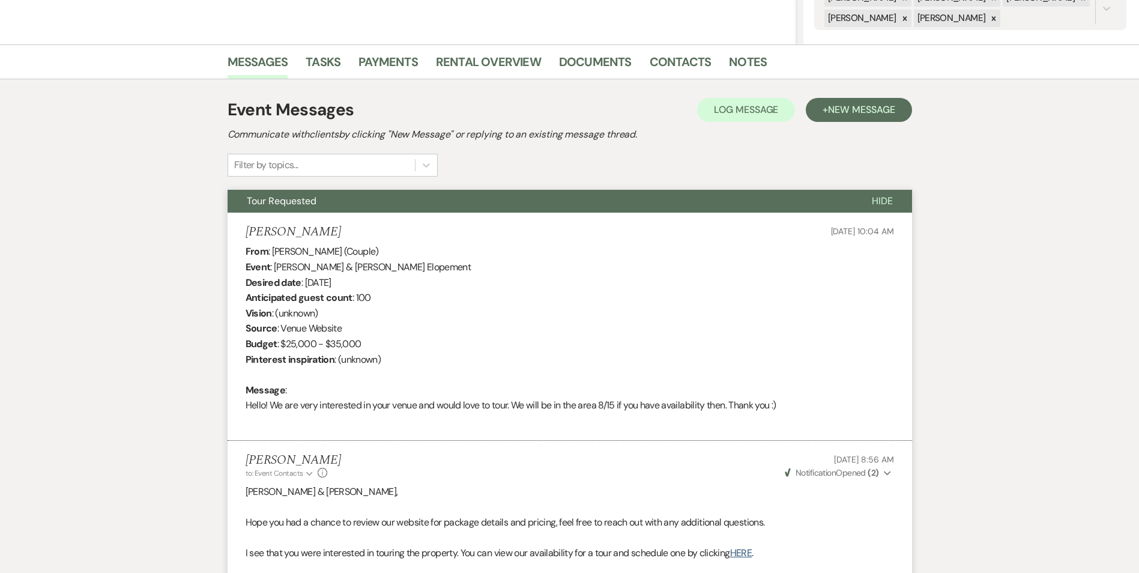
scroll to position [248, 0]
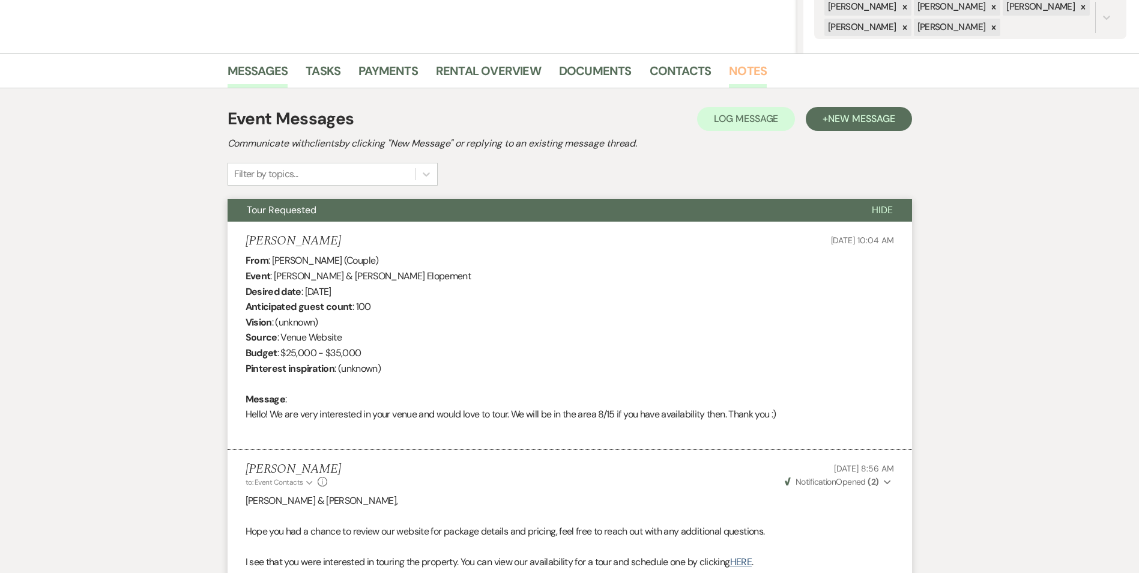
click at [733, 68] on link "Notes" at bounding box center [748, 74] width 38 height 26
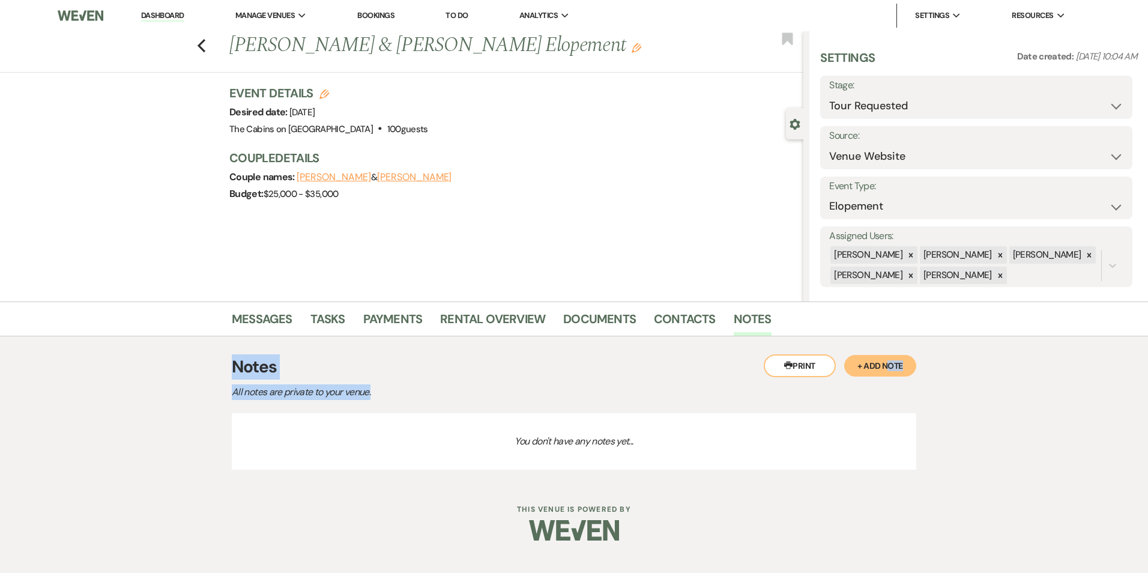
drag, startPoint x: 497, startPoint y: 399, endPoint x: 886, endPoint y: 363, distance: 390.7
click at [886, 363] on div "Printer Print + Add Note Notes All notes are private to your venue." at bounding box center [574, 377] width 685 height 46
click at [886, 363] on button "+ Add Note" at bounding box center [880, 366] width 72 height 22
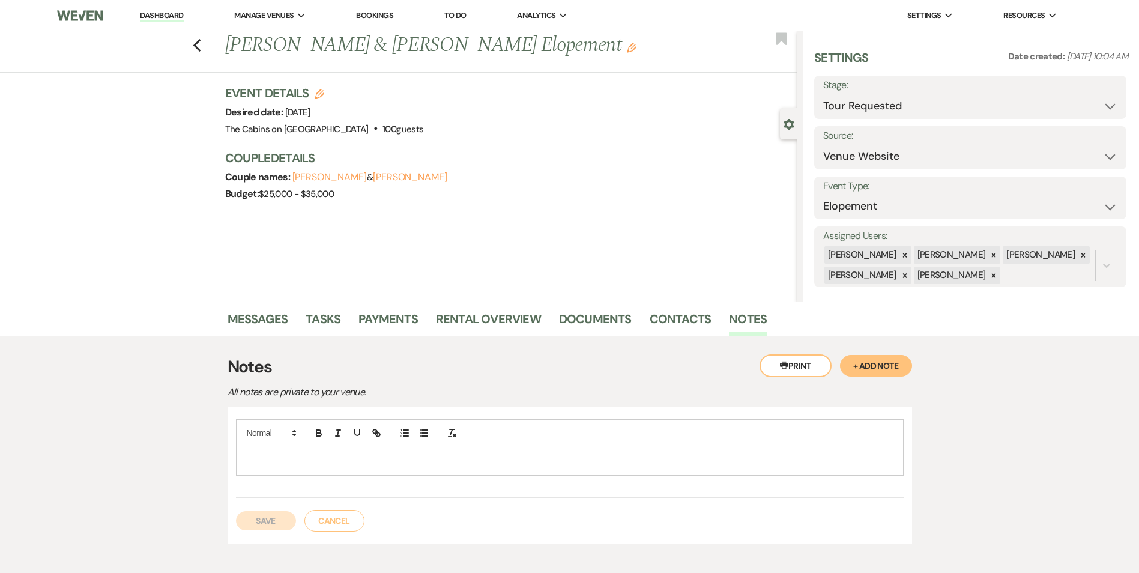
click at [580, 460] on p at bounding box center [570, 461] width 649 height 13
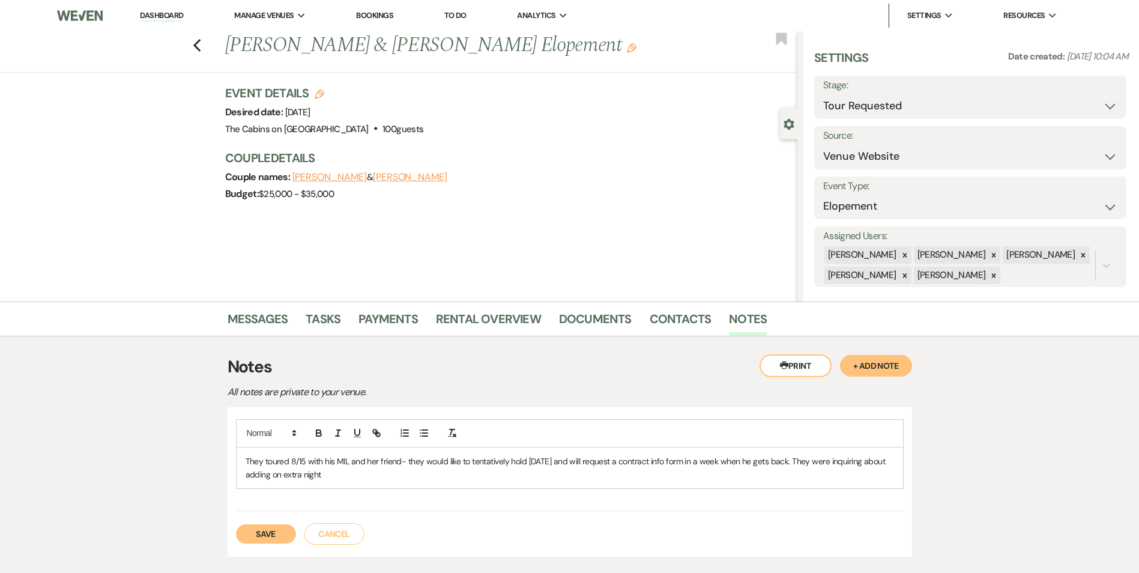
click at [348, 462] on p "They toured 8/15 with his MIL and her friend- they would like to tentatively ho…" at bounding box center [570, 468] width 649 height 27
click at [431, 481] on p "They toured 8/15 with his MIL (who lives in [GEOGRAPHIC_DATA]) and her friend- …" at bounding box center [570, 468] width 649 height 27
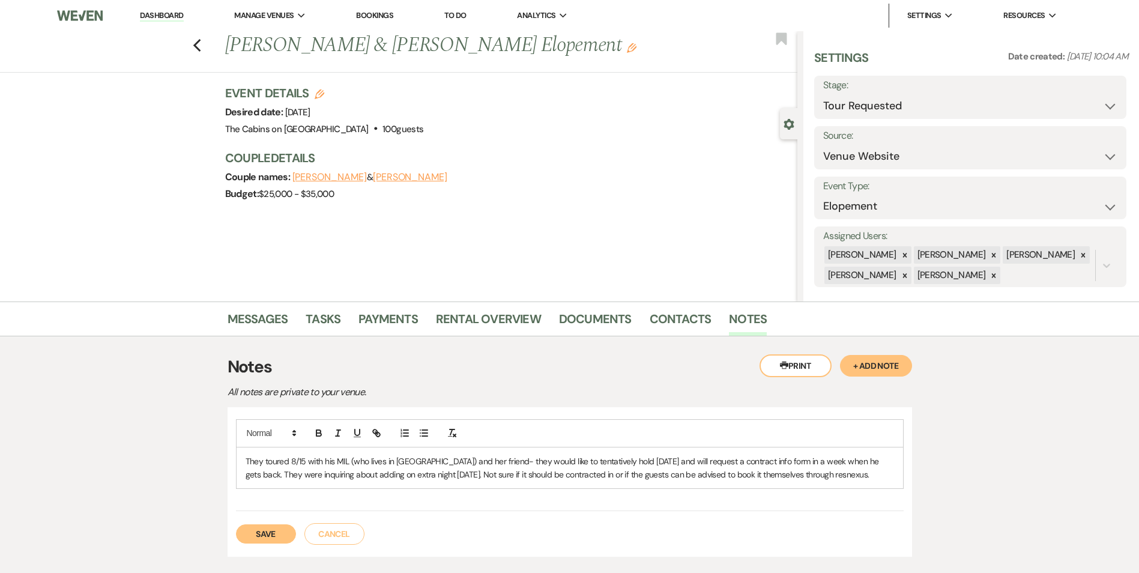
click at [270, 539] on button "Save" at bounding box center [266, 533] width 60 height 19
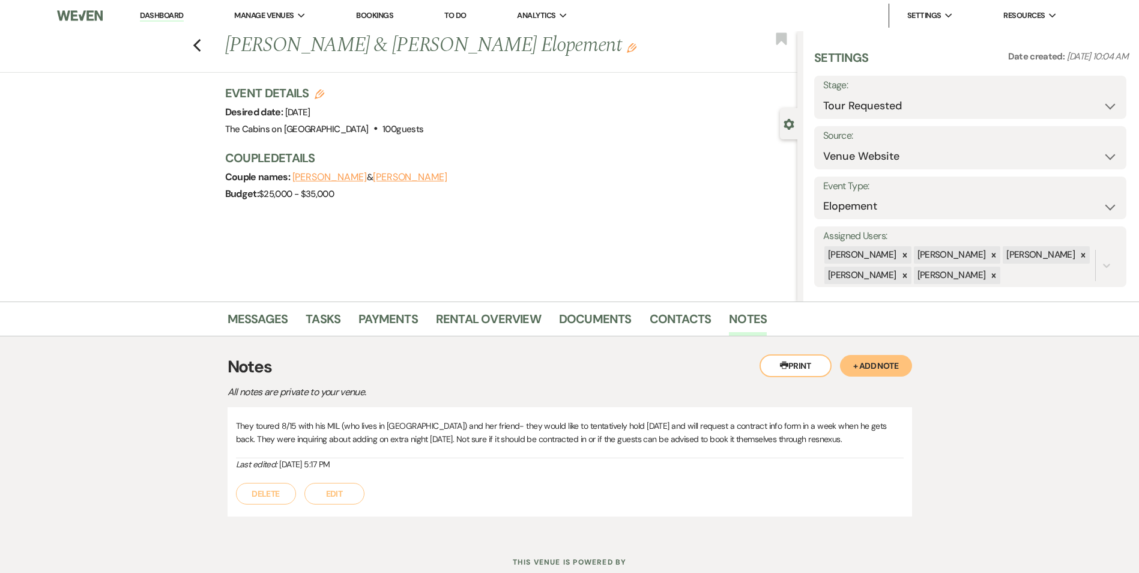
click at [1028, 91] on label "Stage:" at bounding box center [970, 85] width 294 height 17
click at [1097, 109] on select "Inquiry Follow Up Tour Requested Tour Confirmed Toured Proposal Sent Booked Lost" at bounding box center [970, 105] width 294 height 23
click at [823, 94] on select "Inquiry Follow Up Tour Requested Tour Confirmed Toured Proposal Sent Booked Lost" at bounding box center [970, 105] width 294 height 23
click at [1077, 104] on button "Save" at bounding box center [1093, 97] width 68 height 24
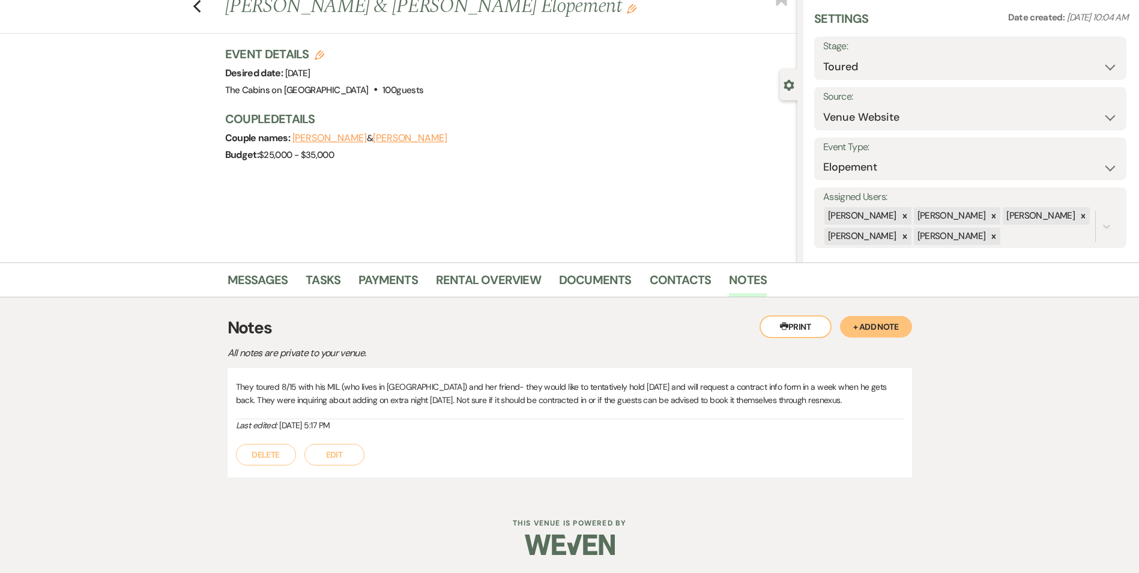
scroll to position [12, 0]
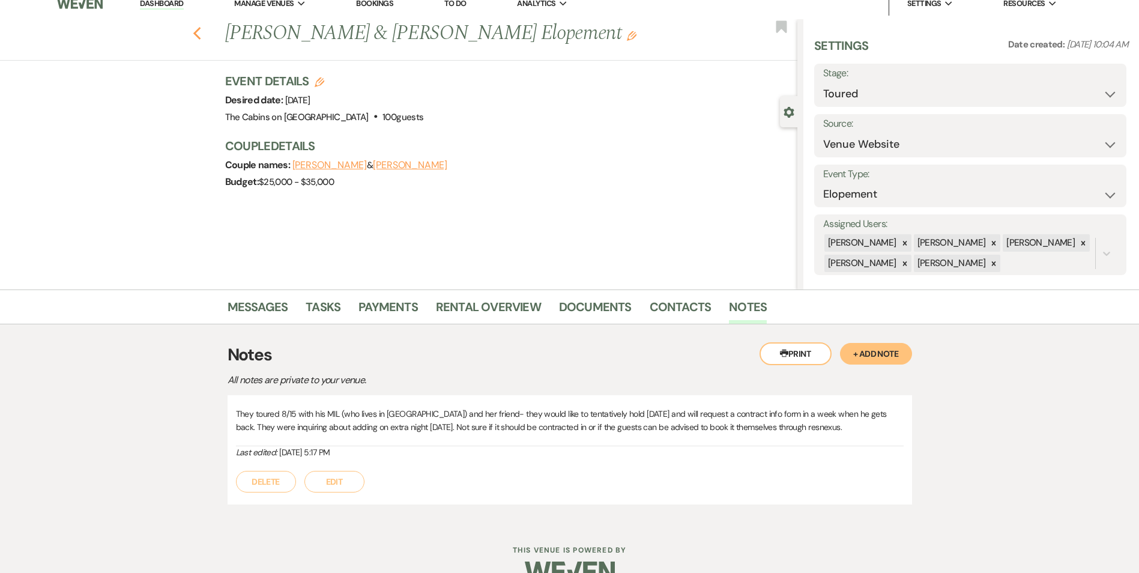
click at [201, 37] on use "button" at bounding box center [197, 33] width 8 height 13
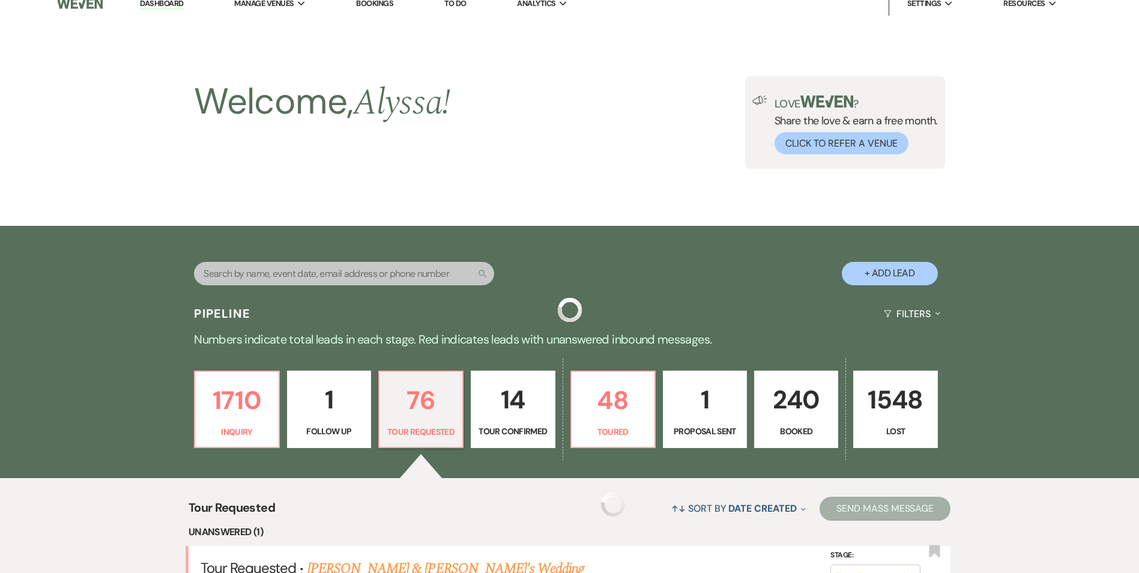
scroll to position [529, 0]
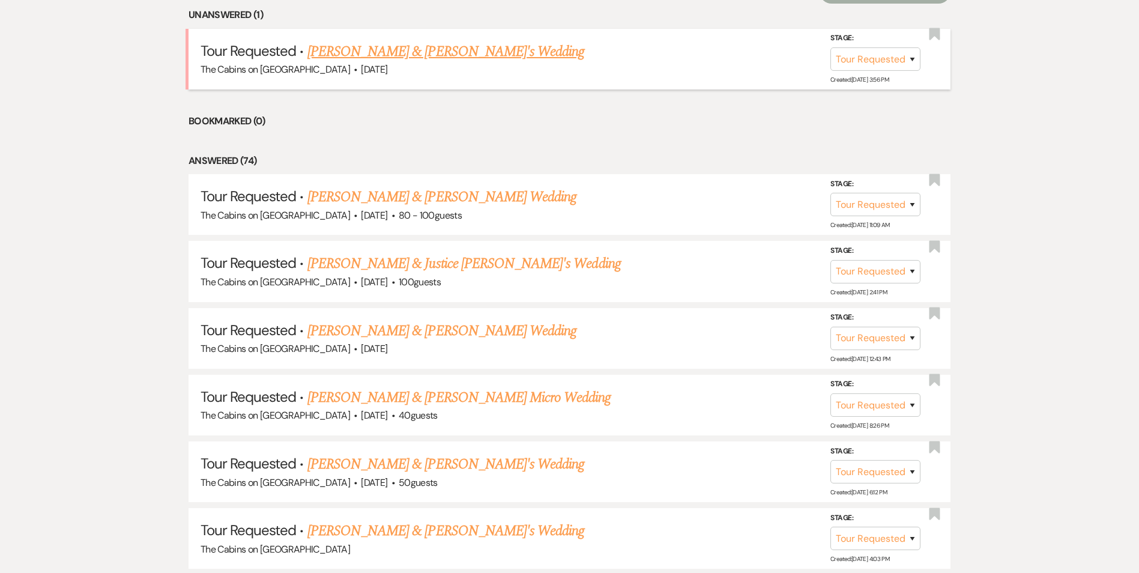
click at [443, 58] on link "[PERSON_NAME] & [PERSON_NAME]'s Wedding" at bounding box center [445, 52] width 277 height 22
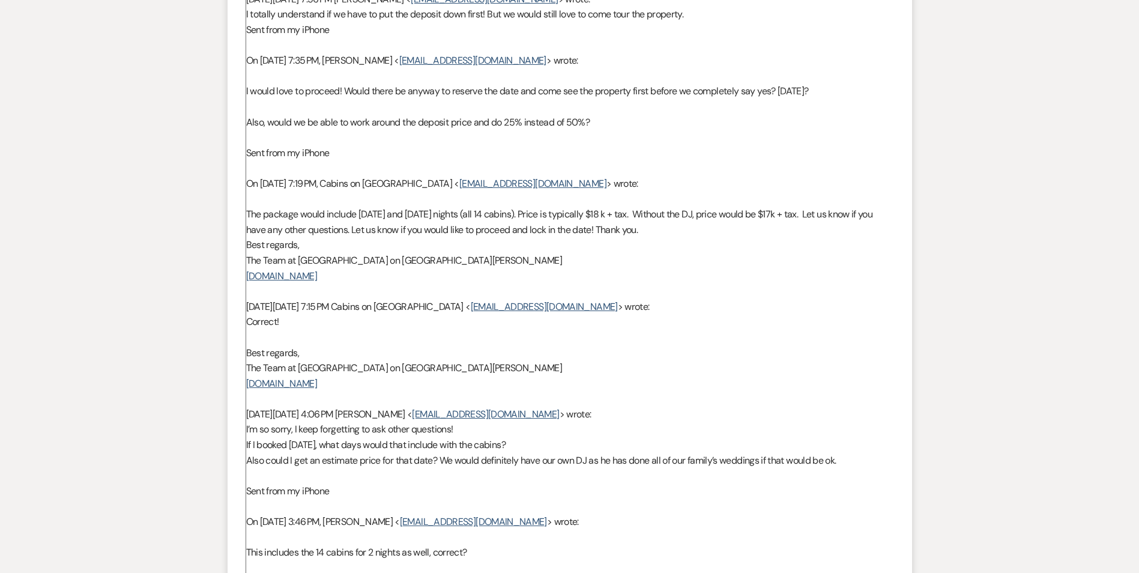
scroll to position [331, 0]
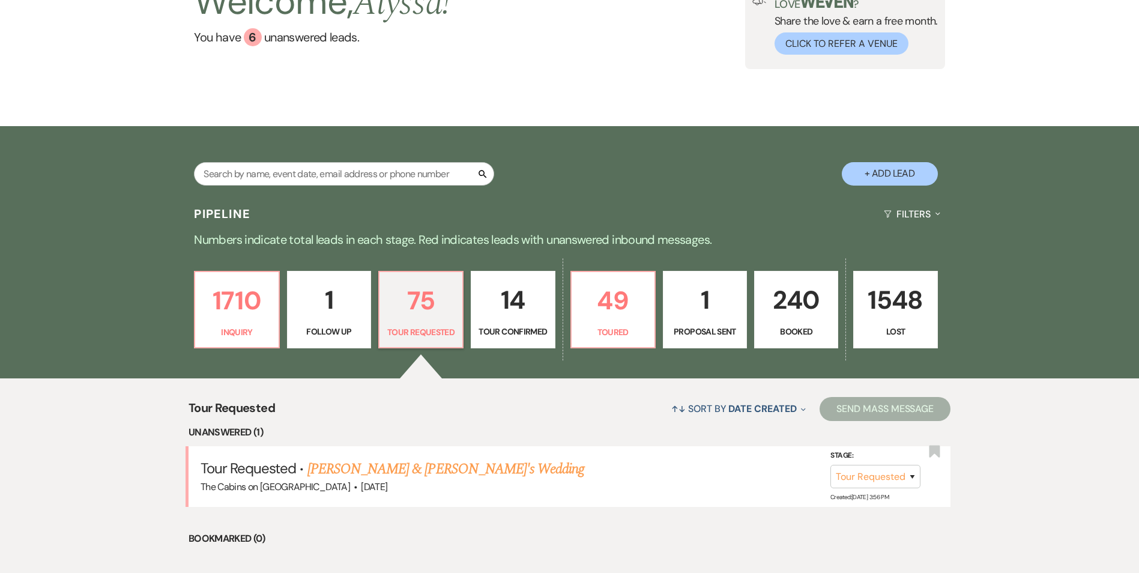
scroll to position [105, 0]
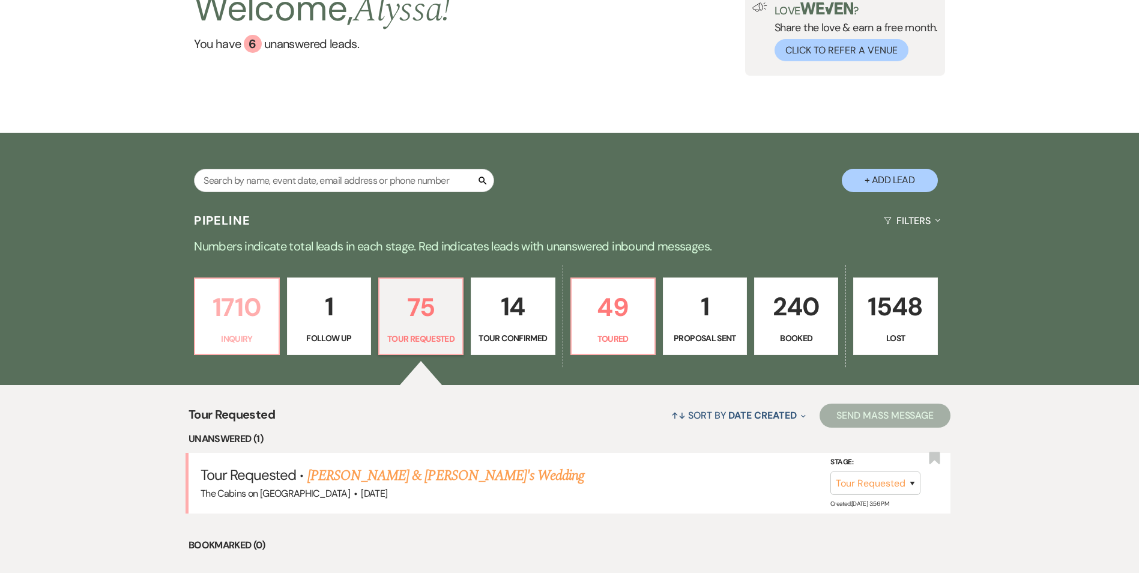
click at [214, 304] on p "1710" at bounding box center [236, 307] width 68 height 40
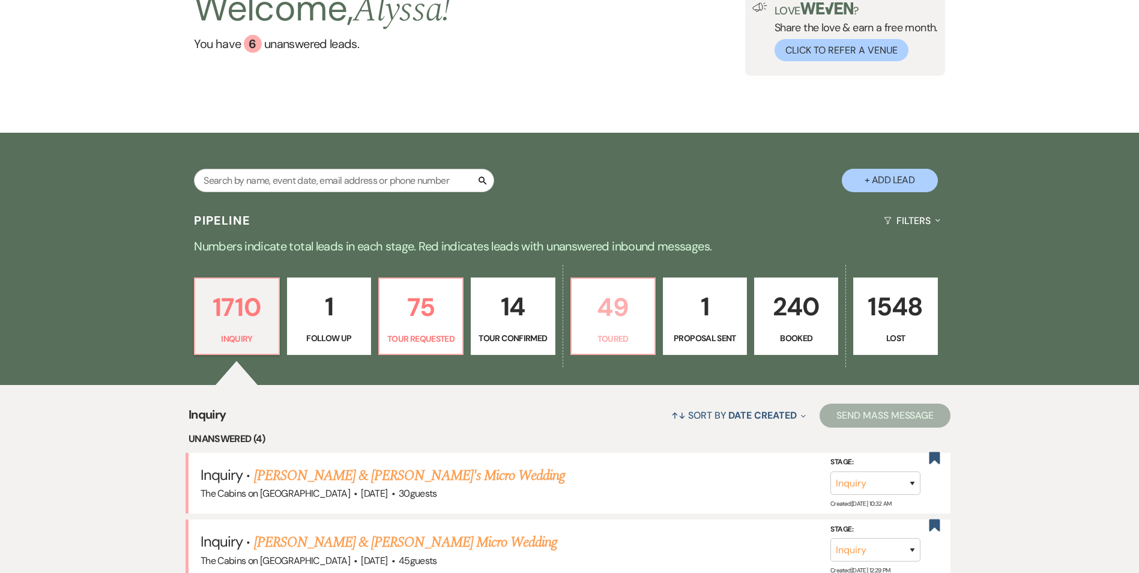
click at [624, 300] on p "49" at bounding box center [613, 307] width 68 height 40
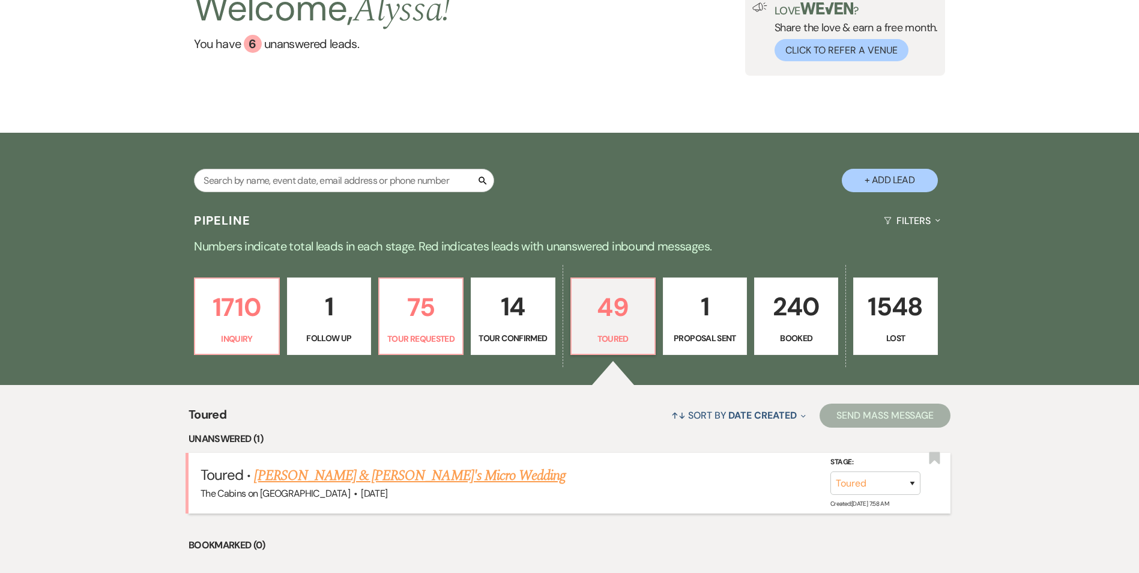
click at [321, 482] on link "[PERSON_NAME] & [PERSON_NAME]'s Micro Wedding" at bounding box center [410, 476] width 312 height 22
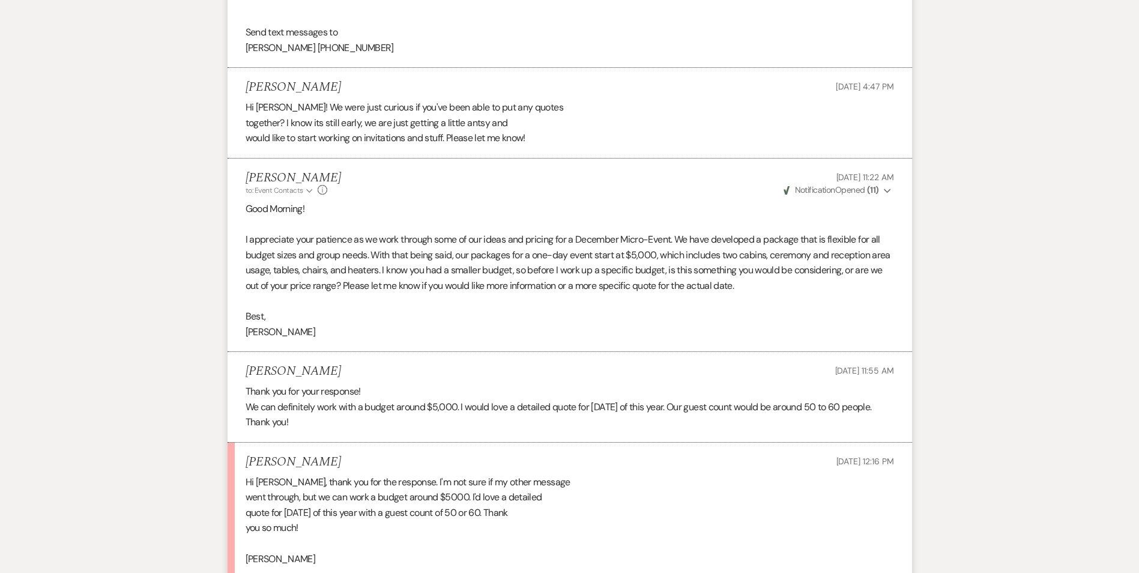
scroll to position [2844, 0]
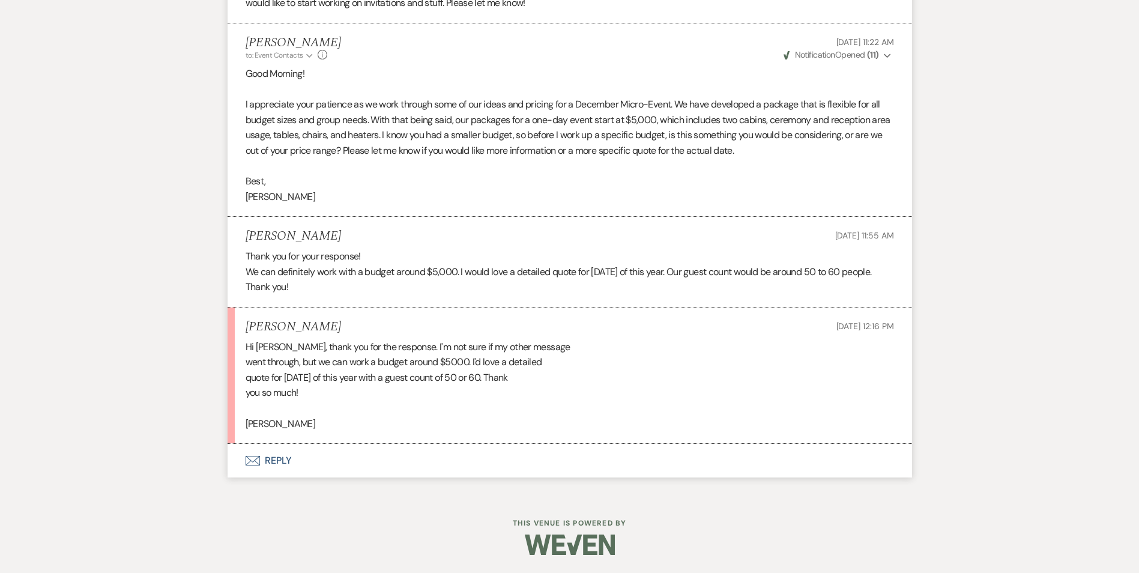
click at [274, 459] on button "Envelope Reply" at bounding box center [570, 461] width 685 height 34
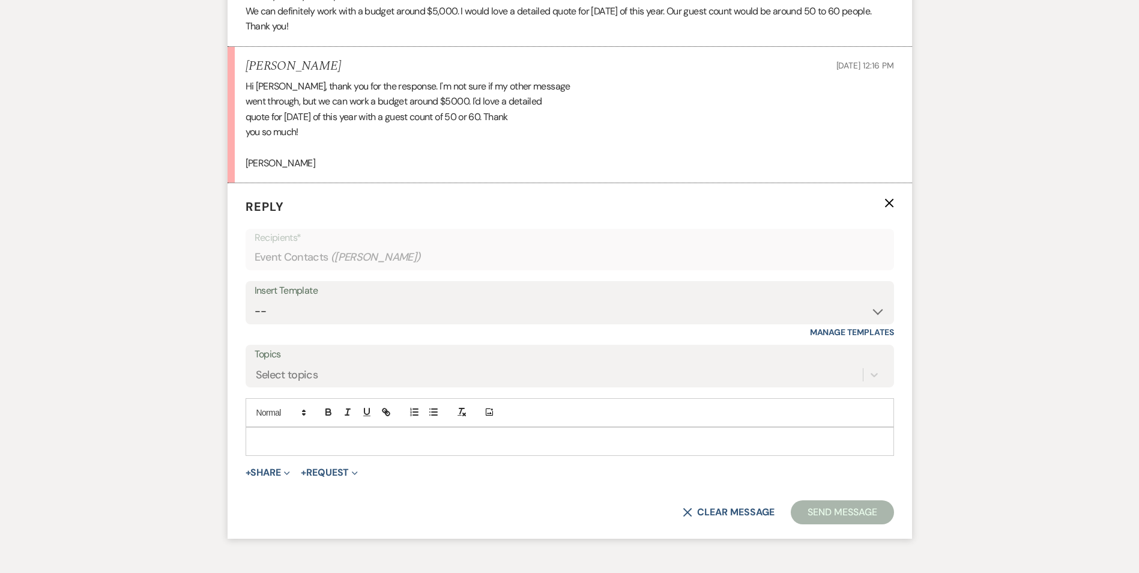
scroll to position [3180, 0]
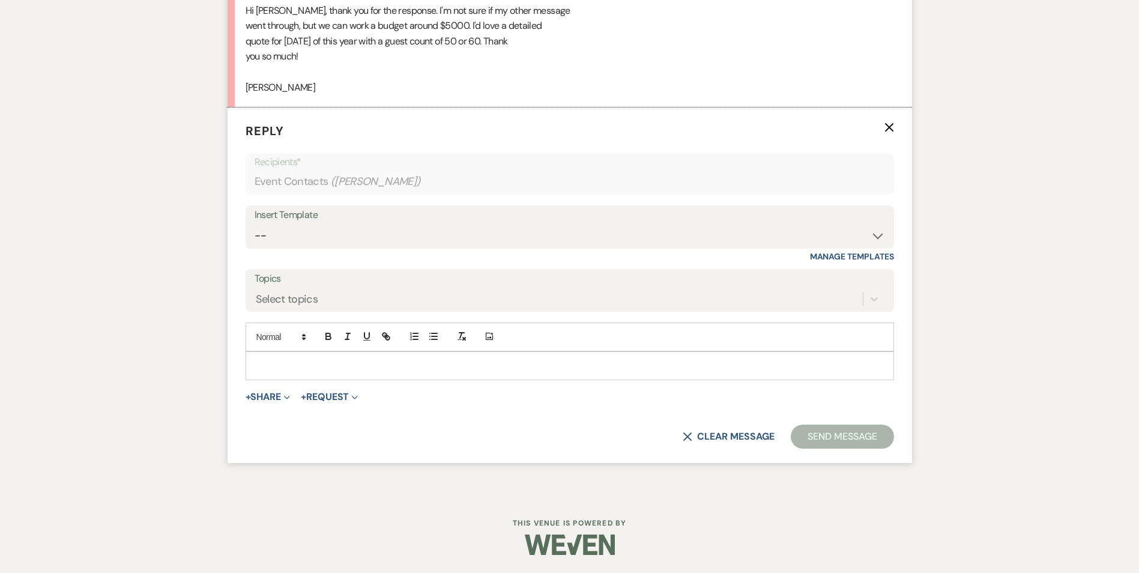
click at [562, 363] on p at bounding box center [569, 365] width 629 height 13
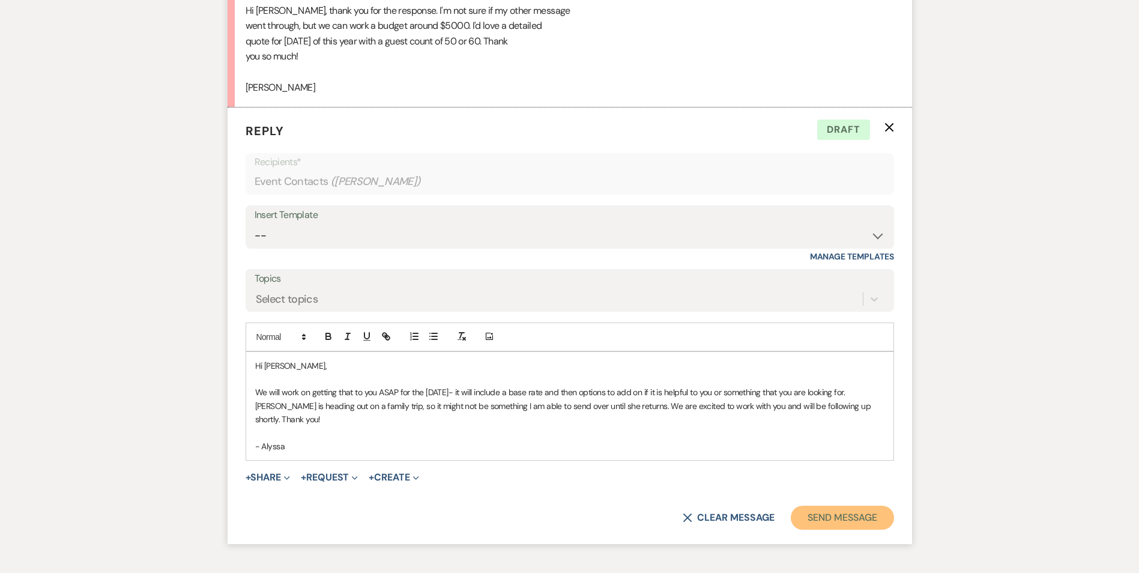
click at [828, 509] on button "Send Message" at bounding box center [842, 518] width 103 height 24
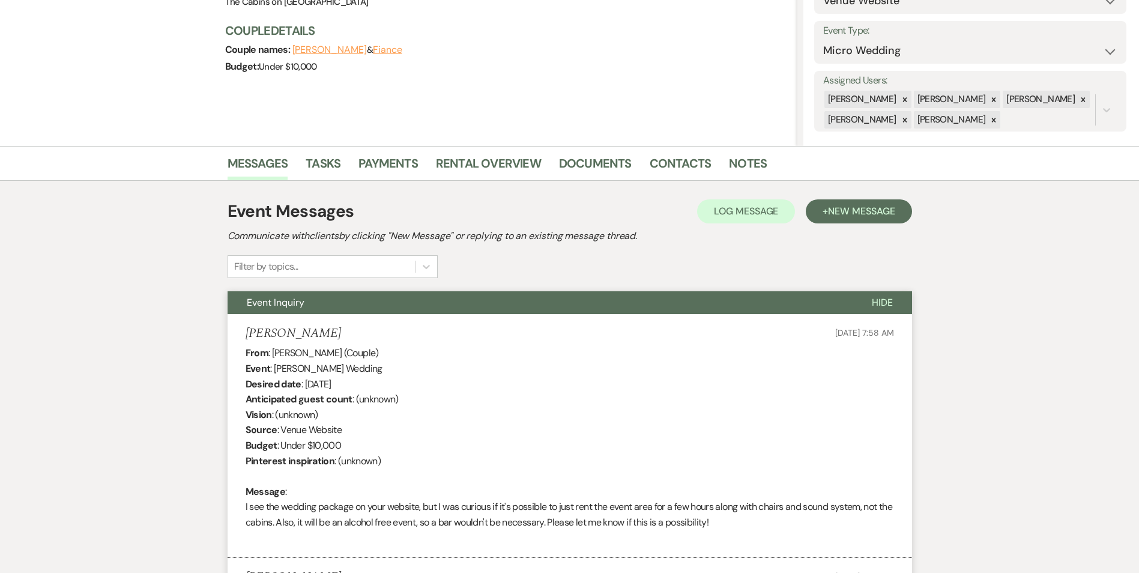
scroll to position [49, 0]
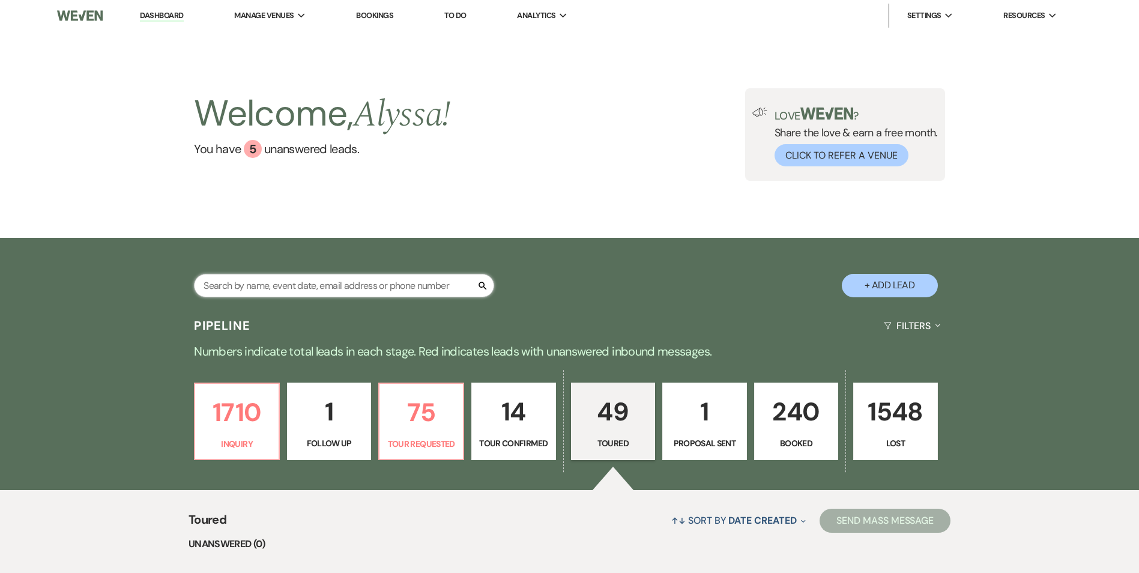
click at [410, 277] on input "text" at bounding box center [344, 285] width 300 height 23
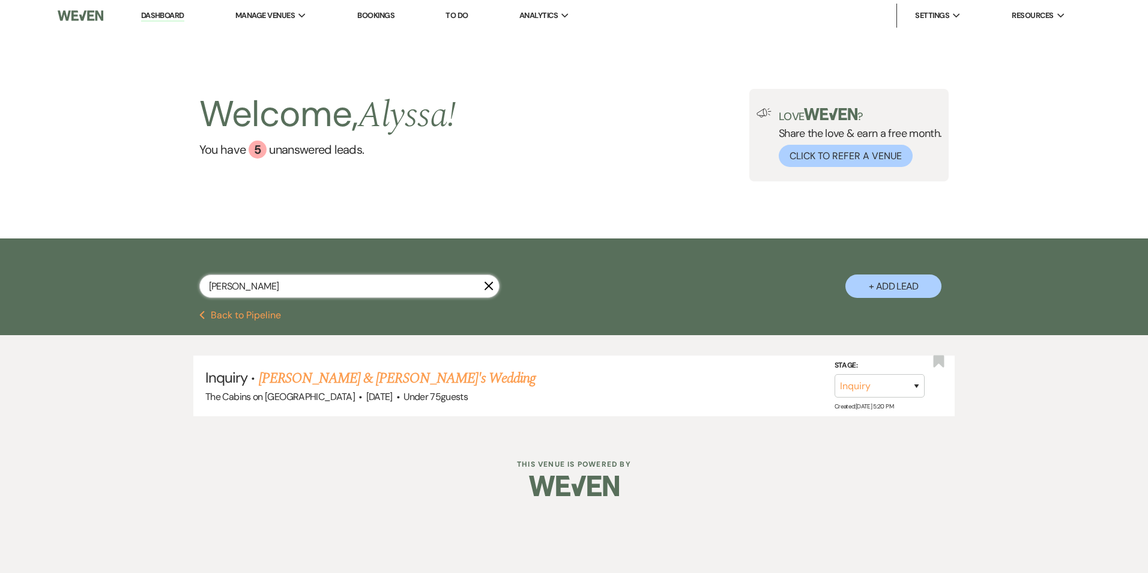
click at [329, 281] on input "[PERSON_NAME]" at bounding box center [349, 285] width 300 height 23
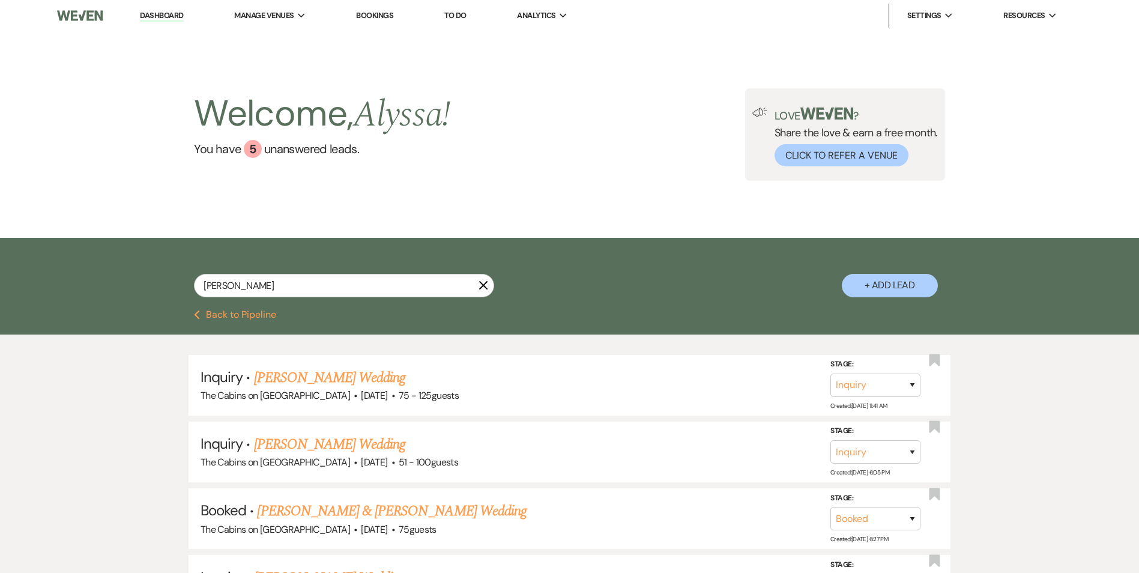
click at [77, 13] on img at bounding box center [80, 15] width 46 height 25
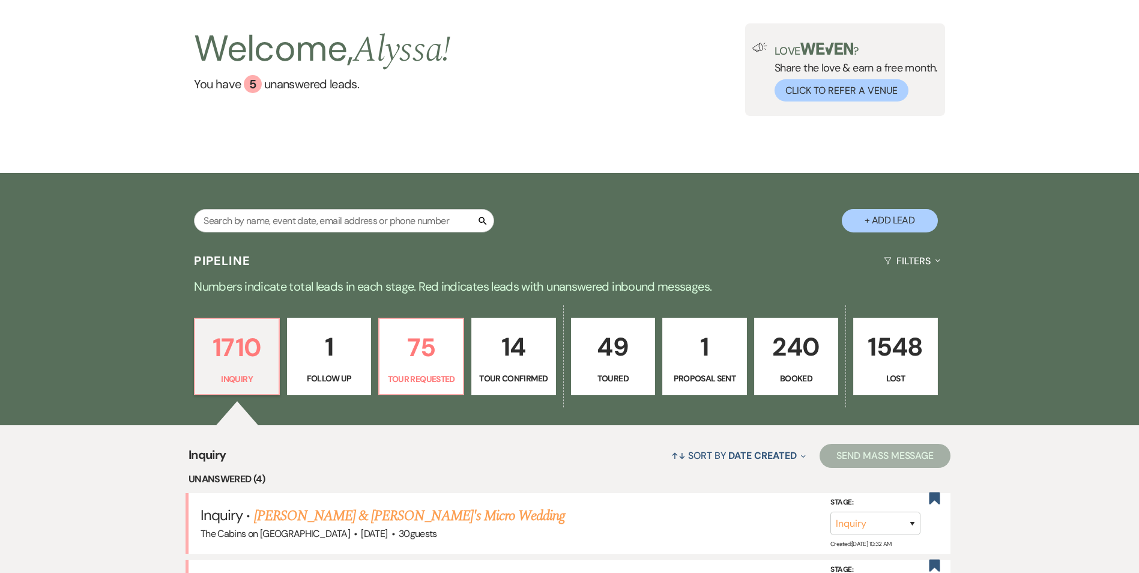
scroll to position [49, 0]
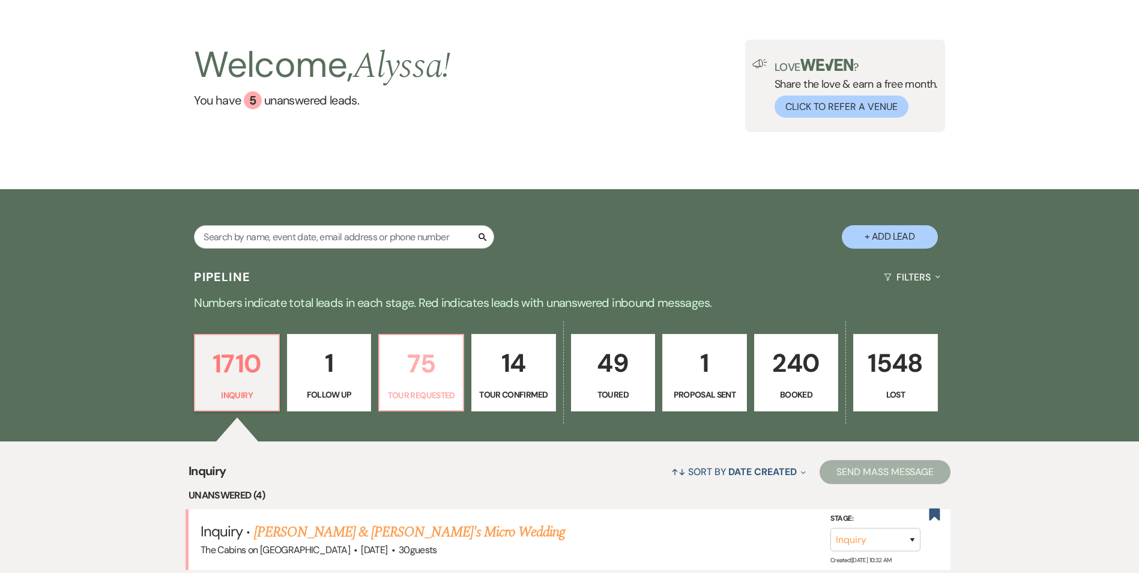
click at [411, 383] on p "75" at bounding box center [421, 363] width 69 height 40
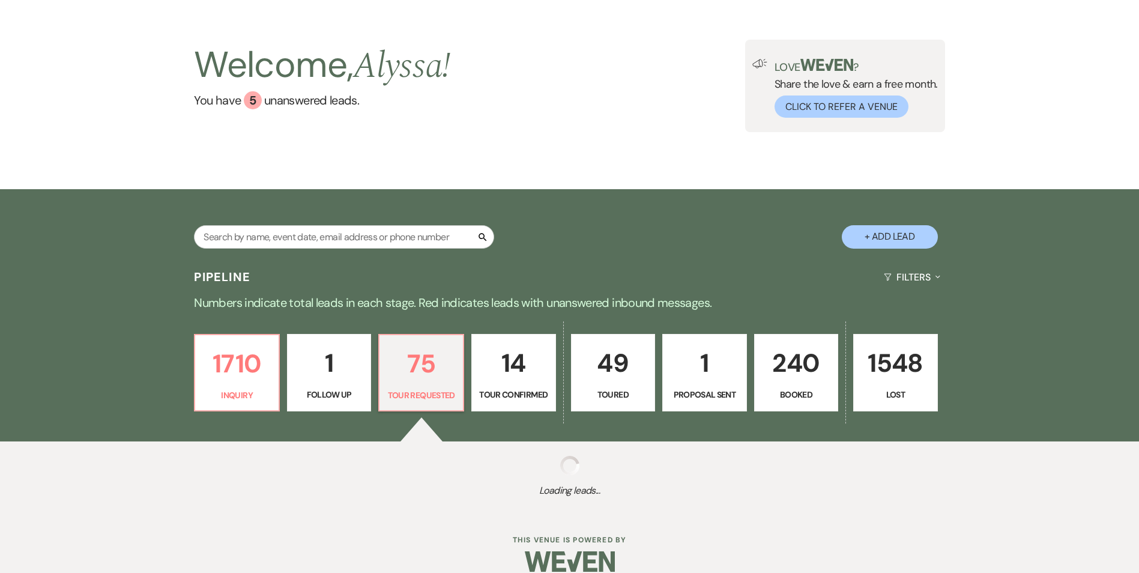
select select "2"
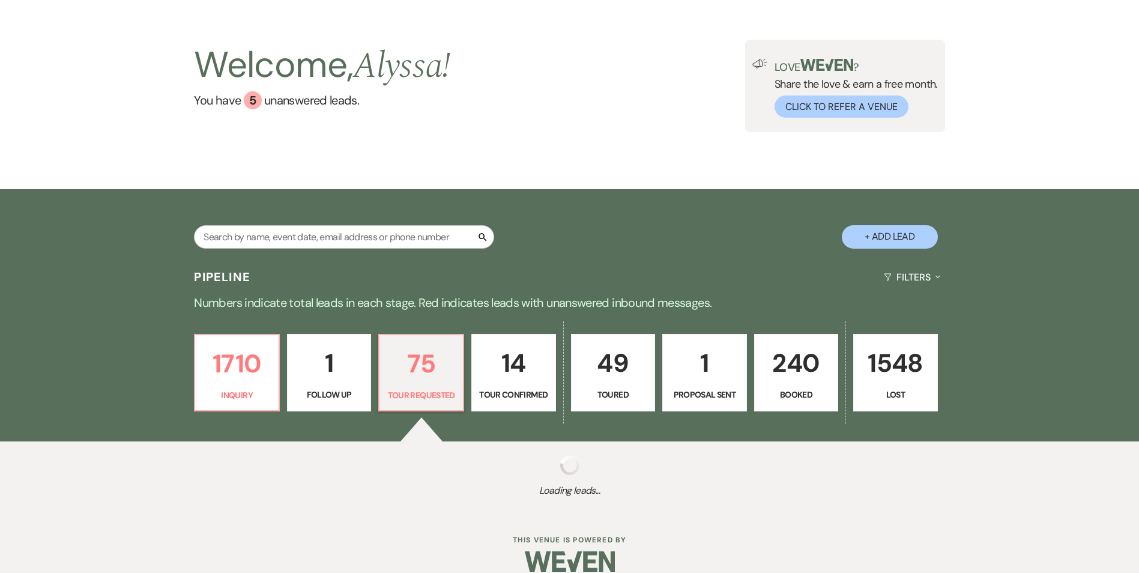
select select "2"
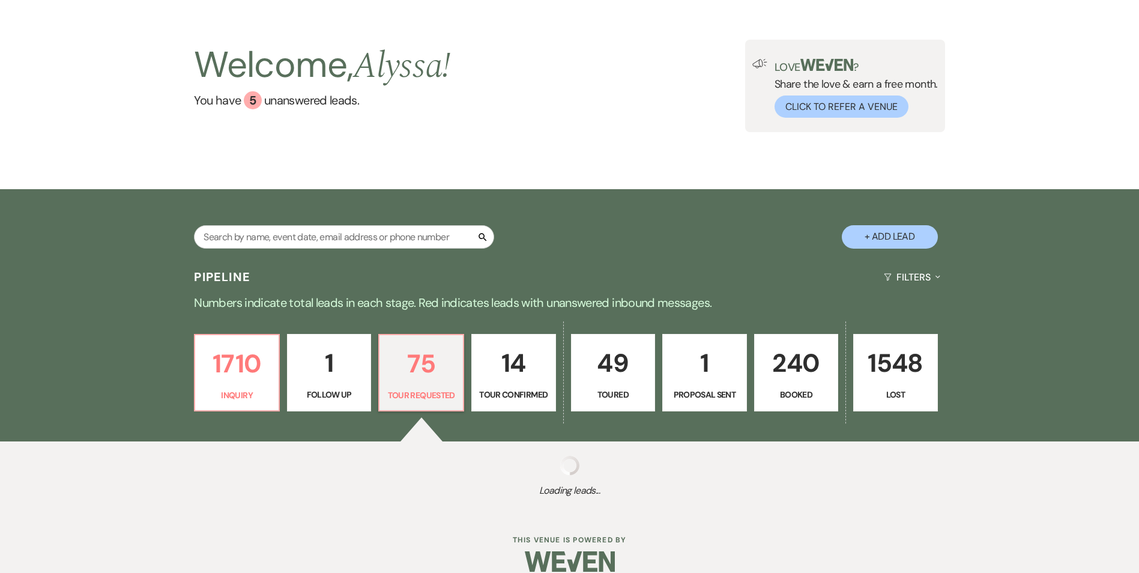
select select "2"
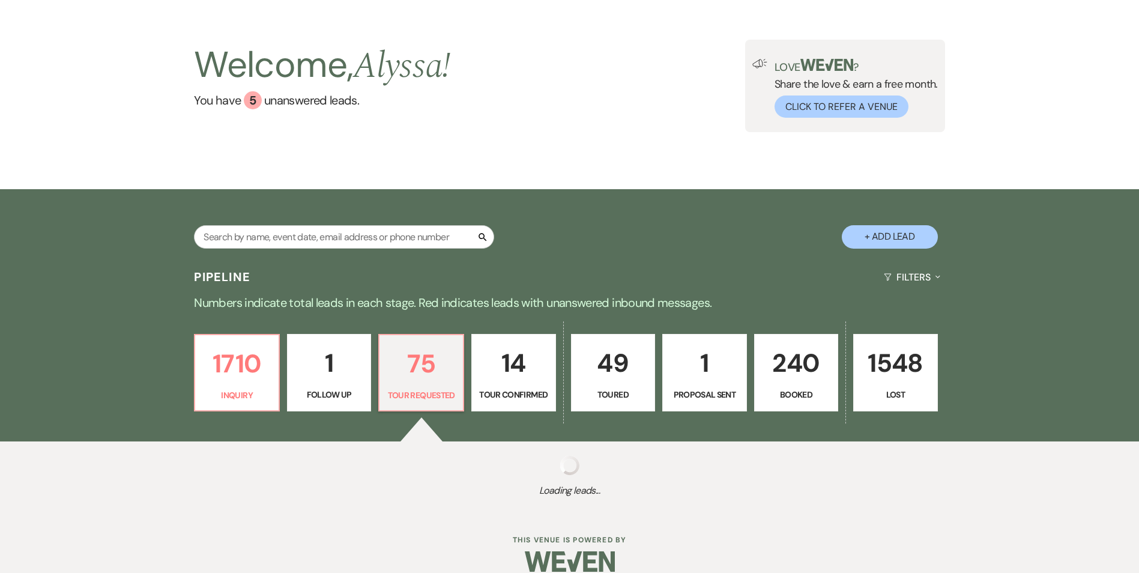
select select "2"
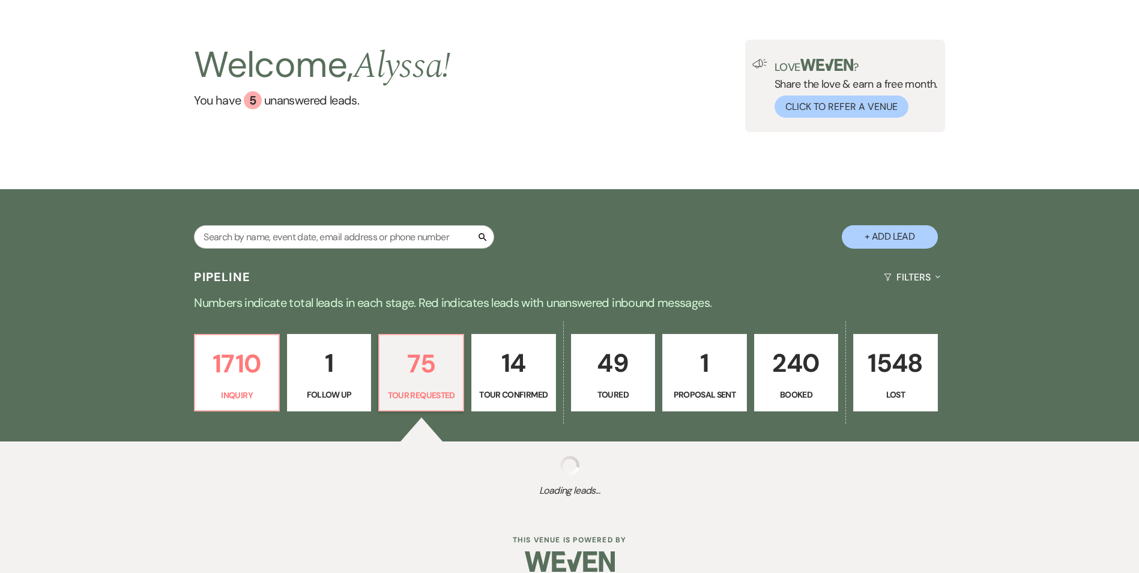
select select "2"
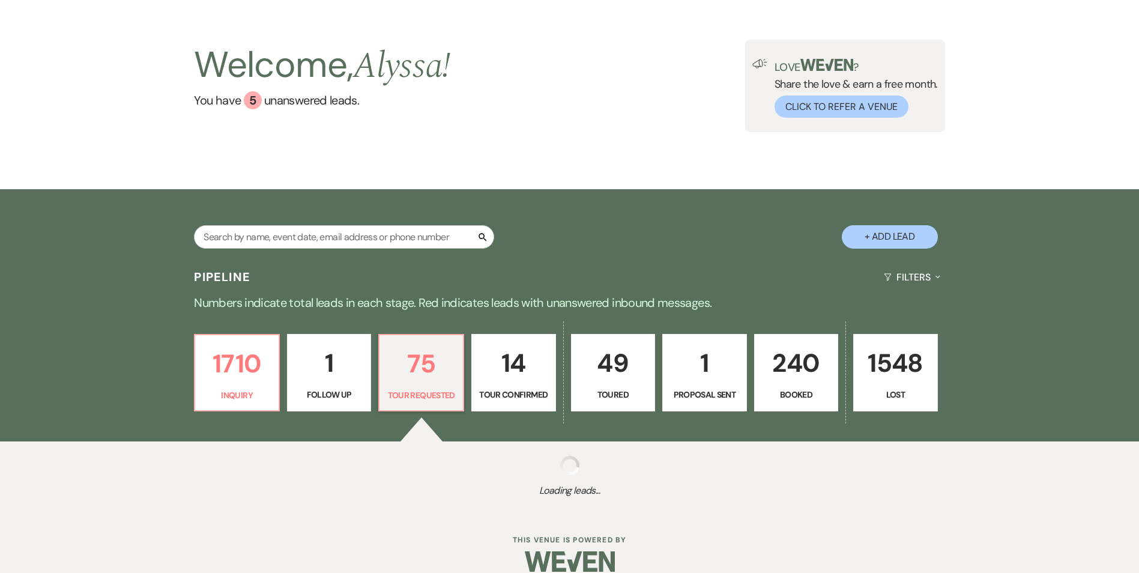
select select "2"
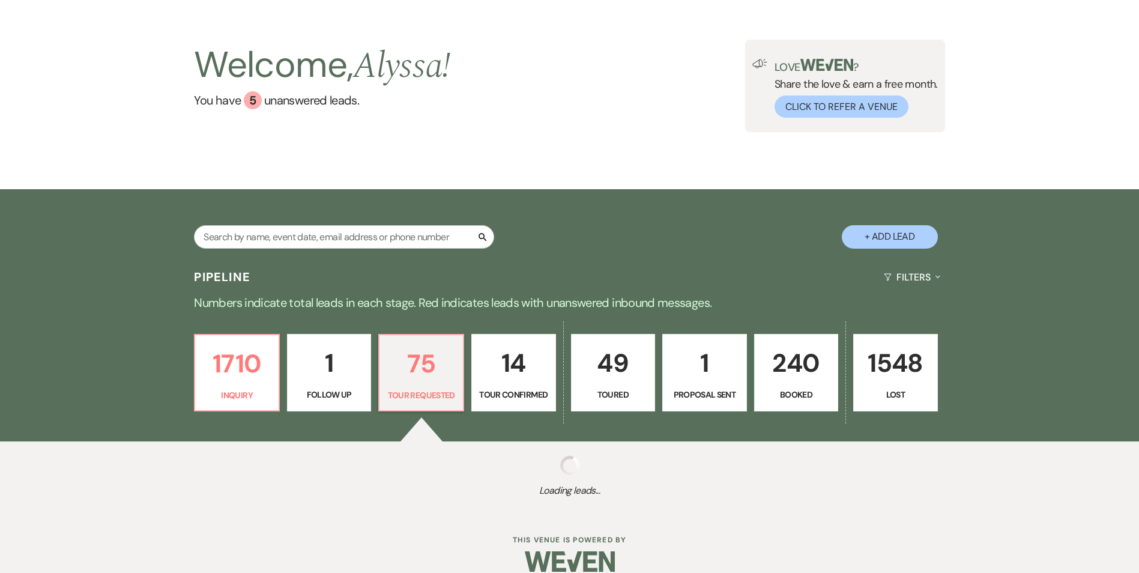
select select "2"
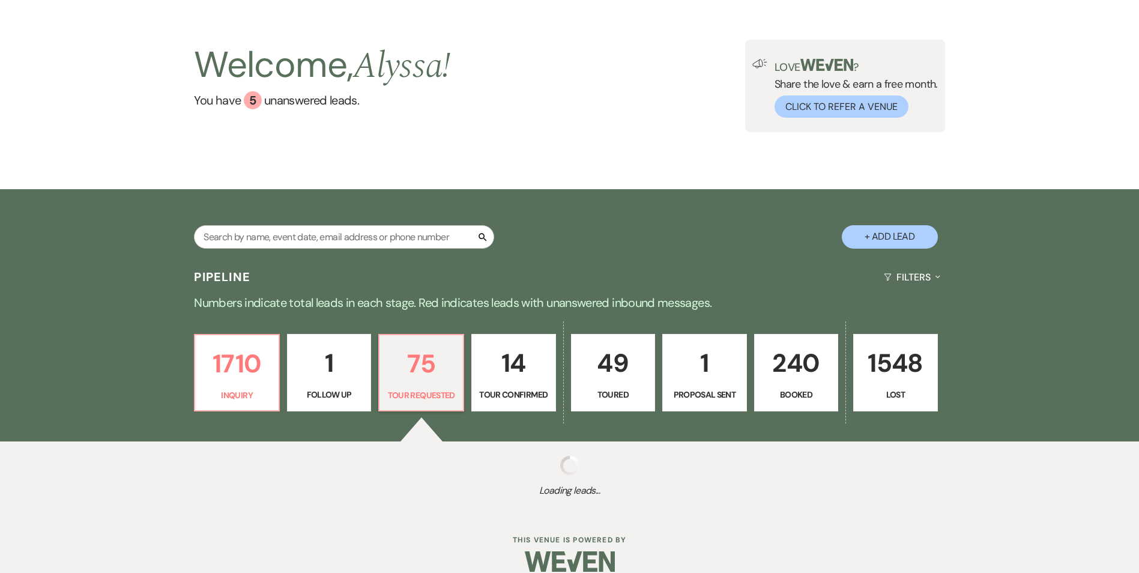
select select "2"
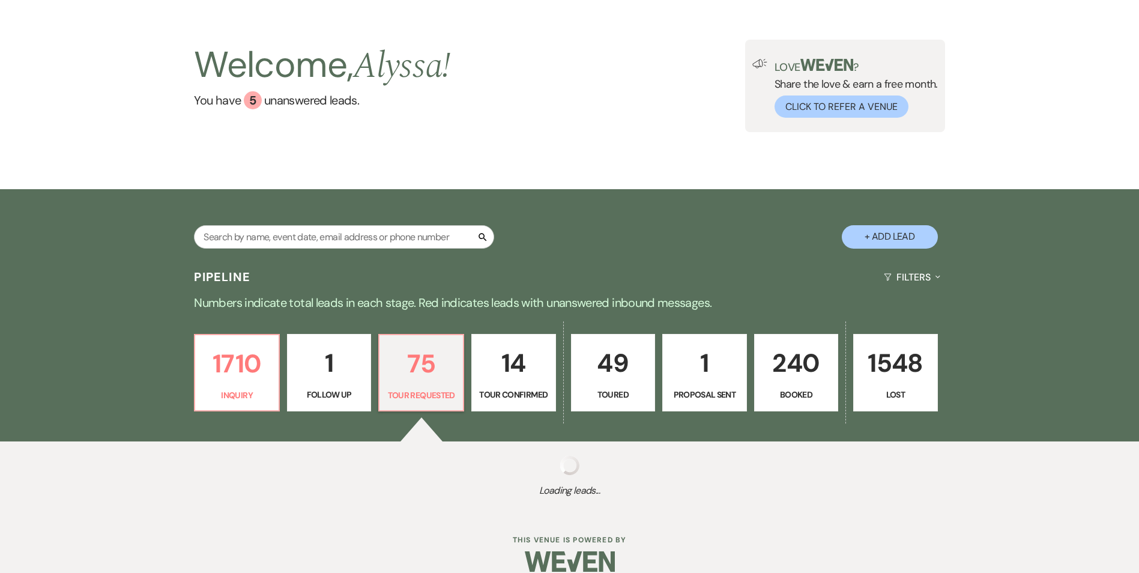
select select "2"
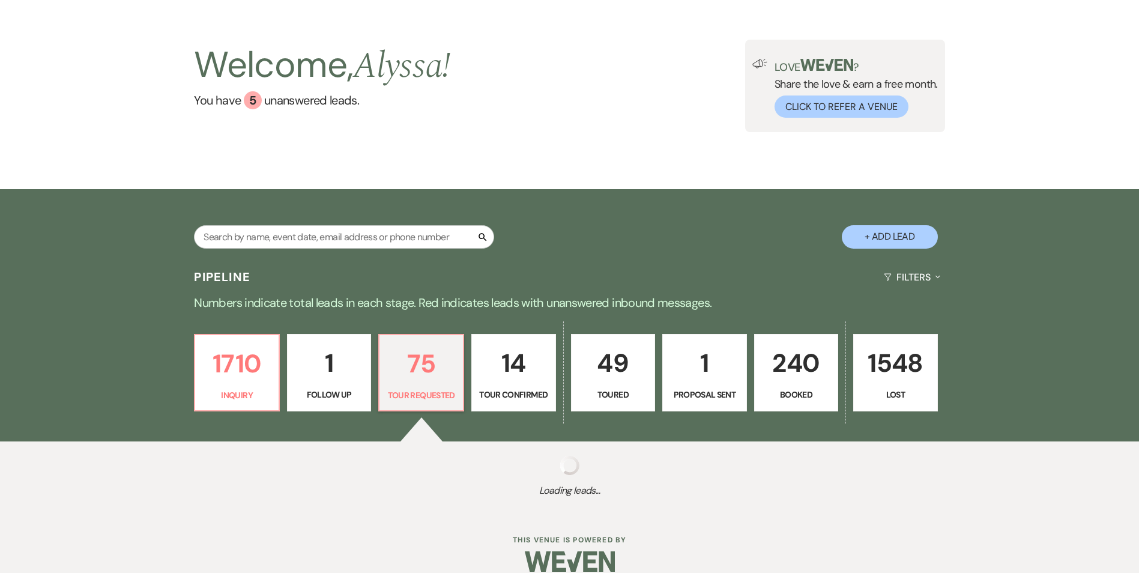
select select "2"
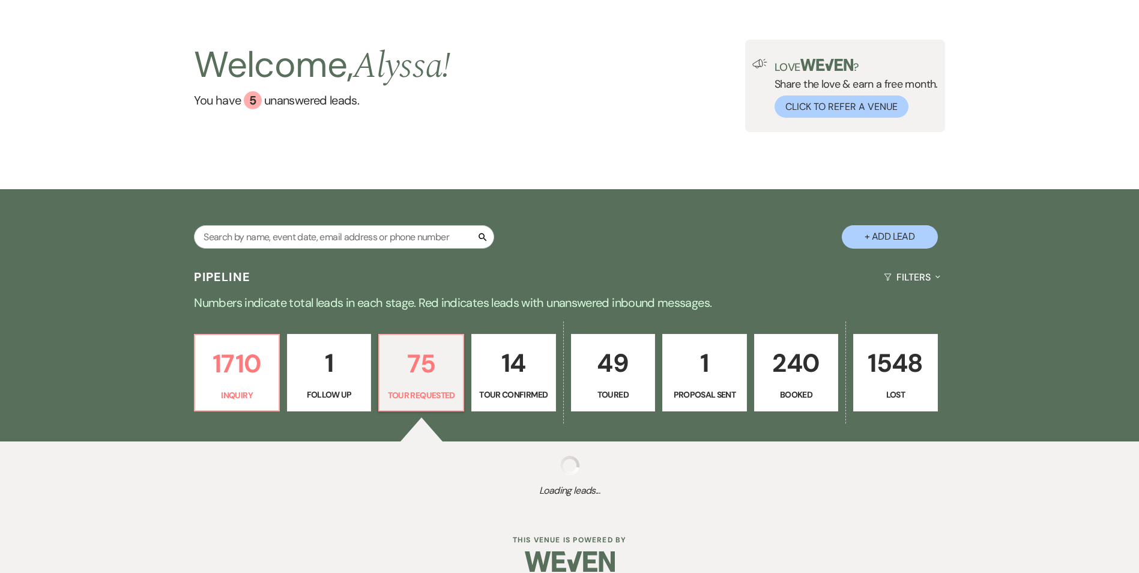
select select "2"
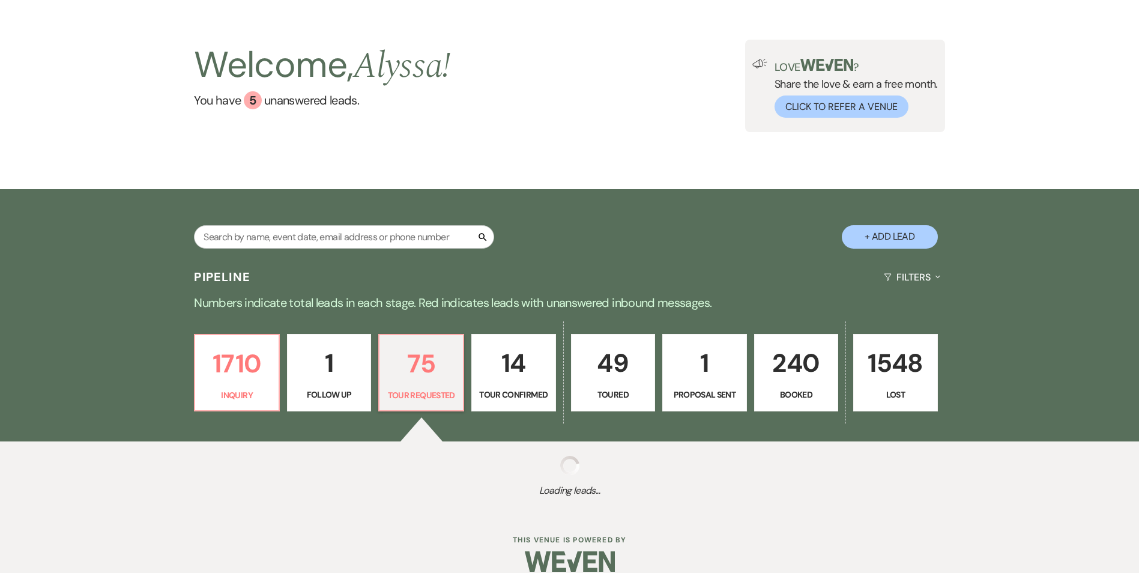
select select "2"
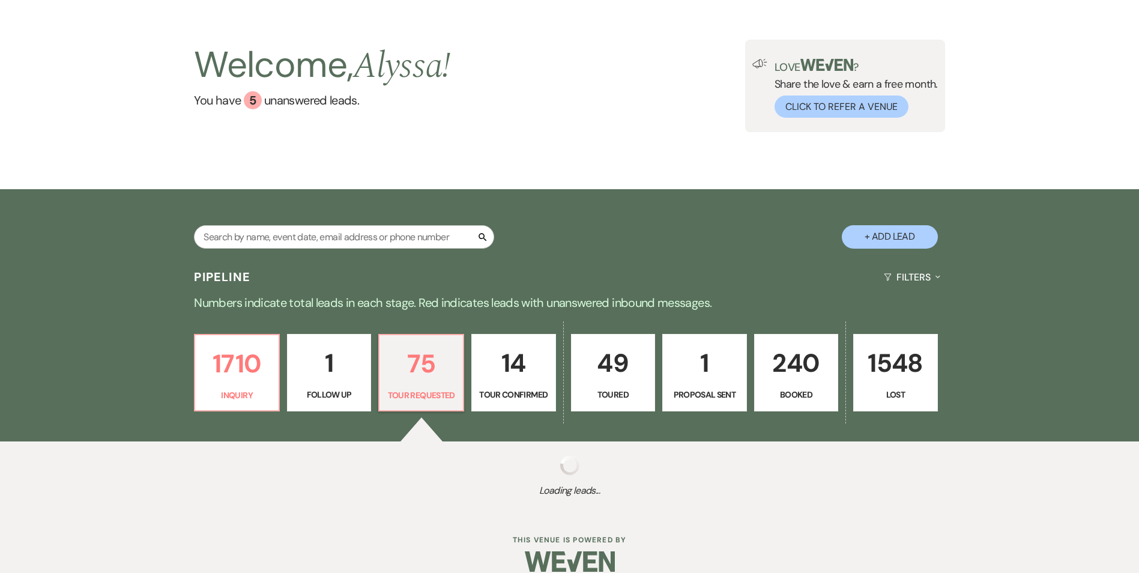
select select "2"
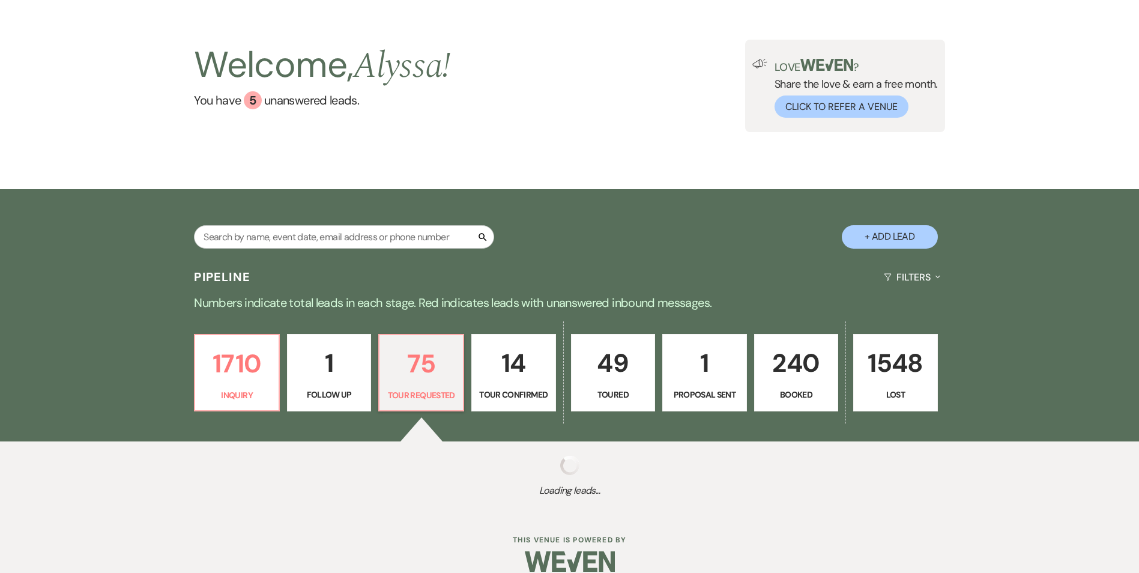
select select "2"
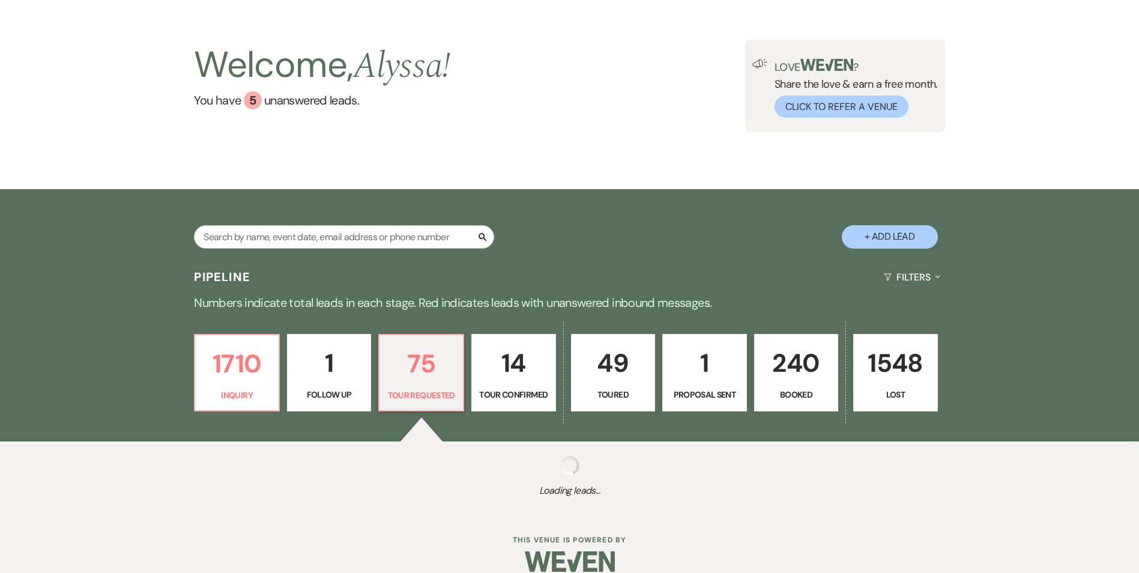
select select "2"
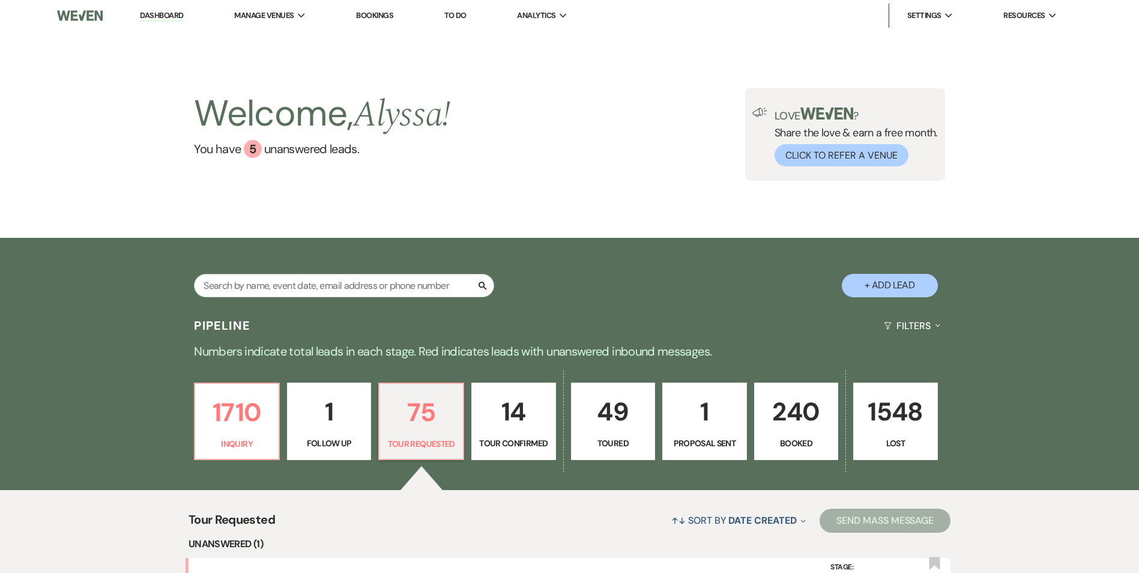
click at [614, 407] on p "49" at bounding box center [613, 412] width 69 height 40
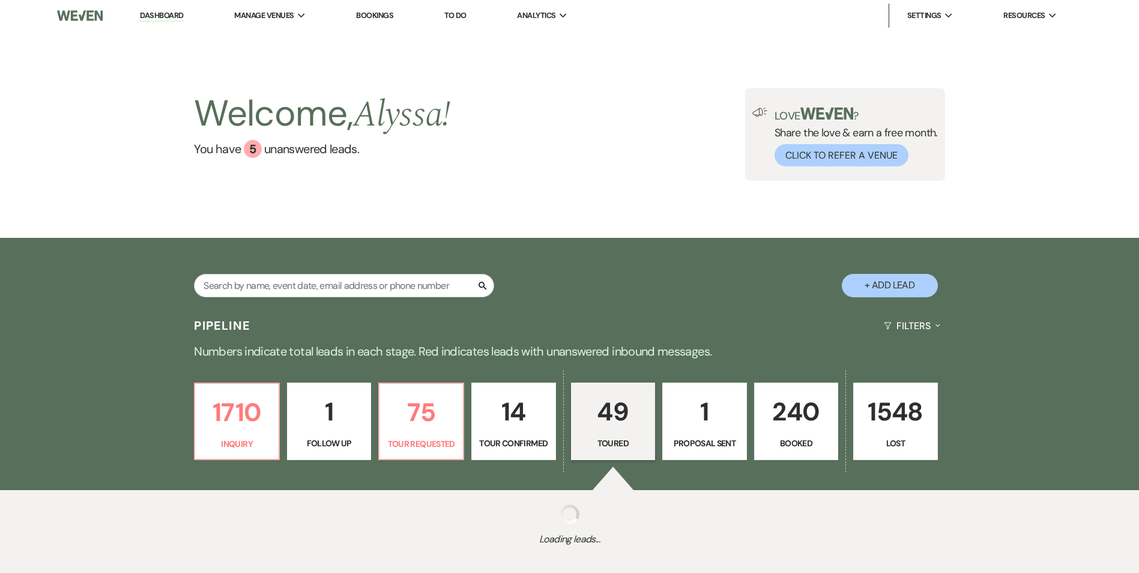
select select "5"
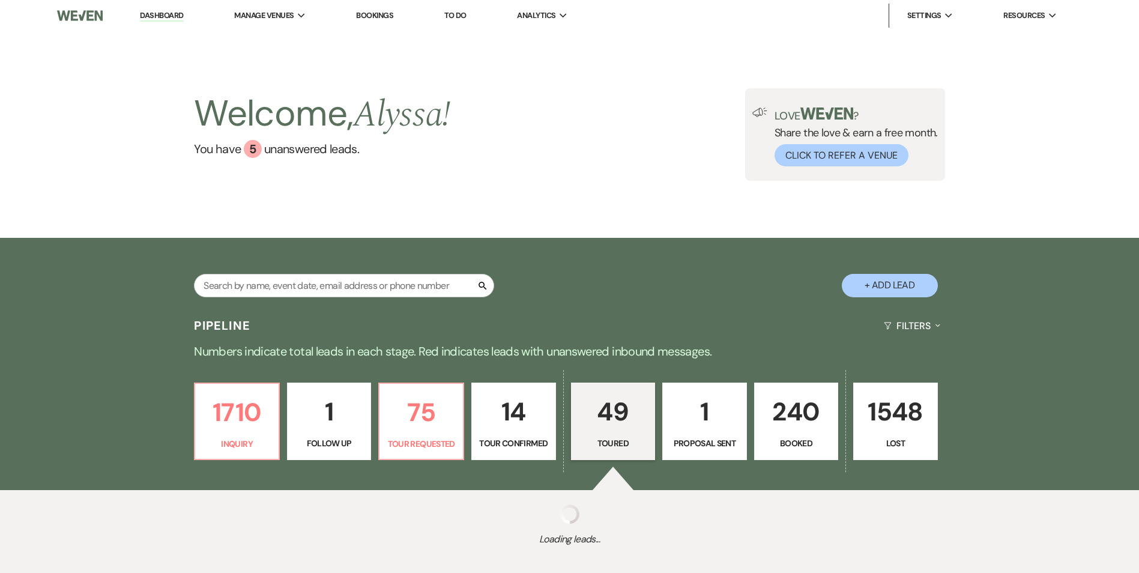
select select "5"
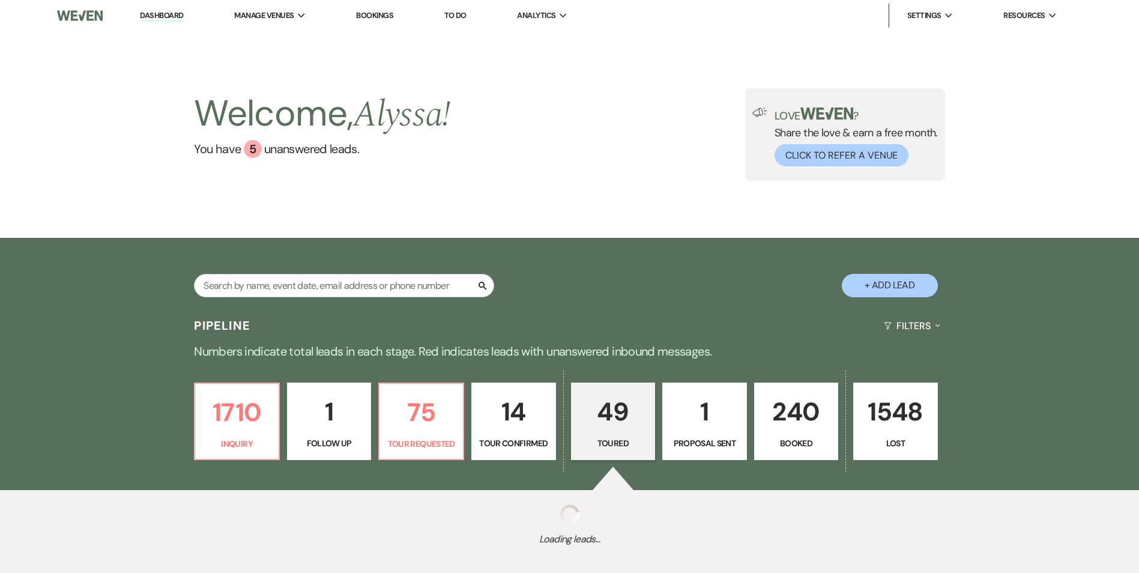
select select "5"
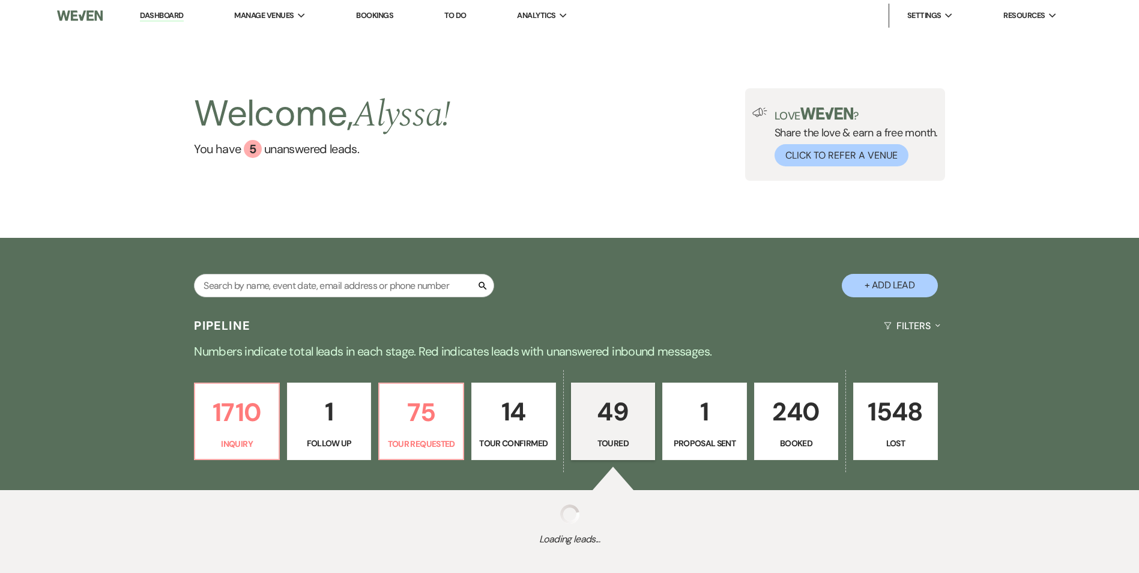
select select "5"
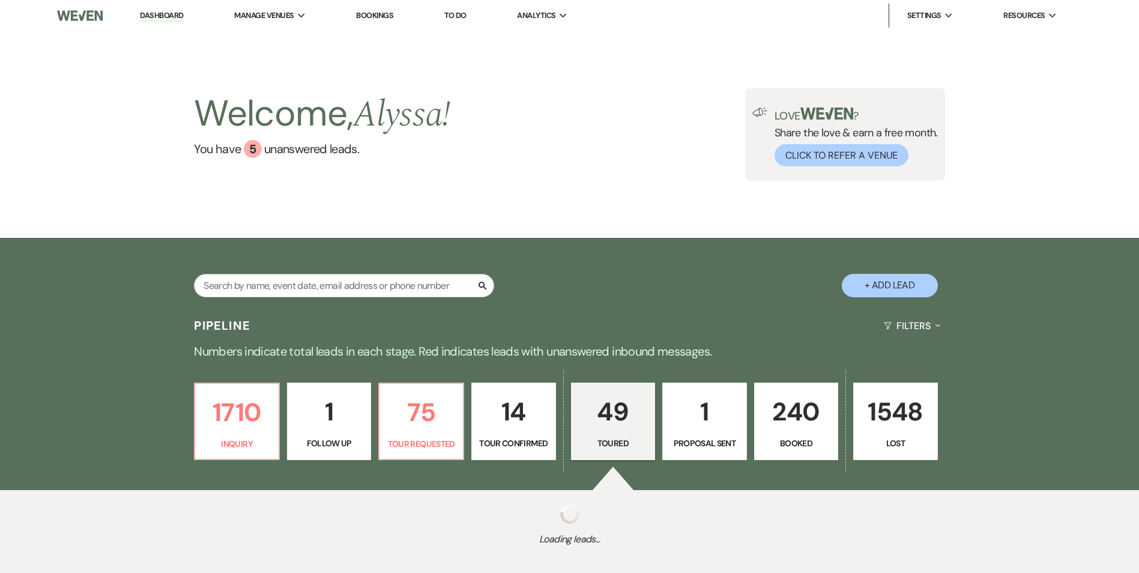
select select "5"
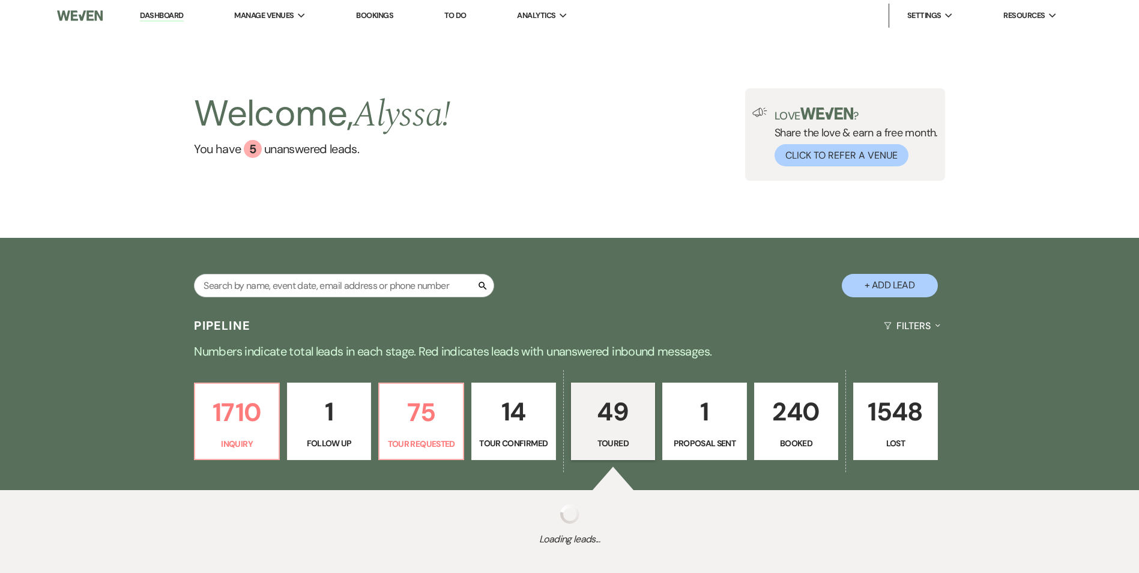
select select "5"
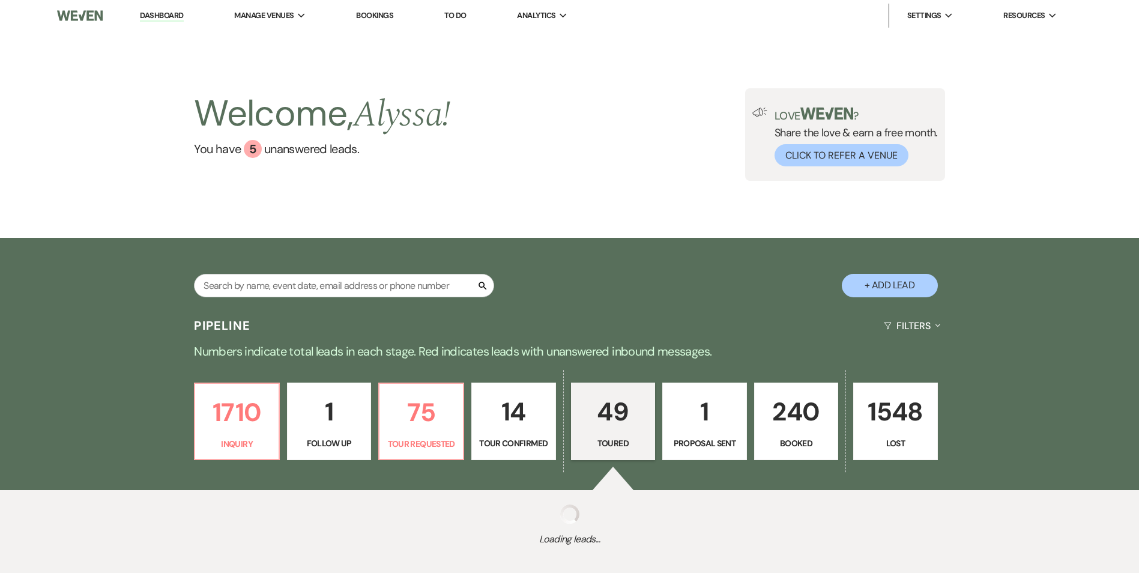
select select "5"
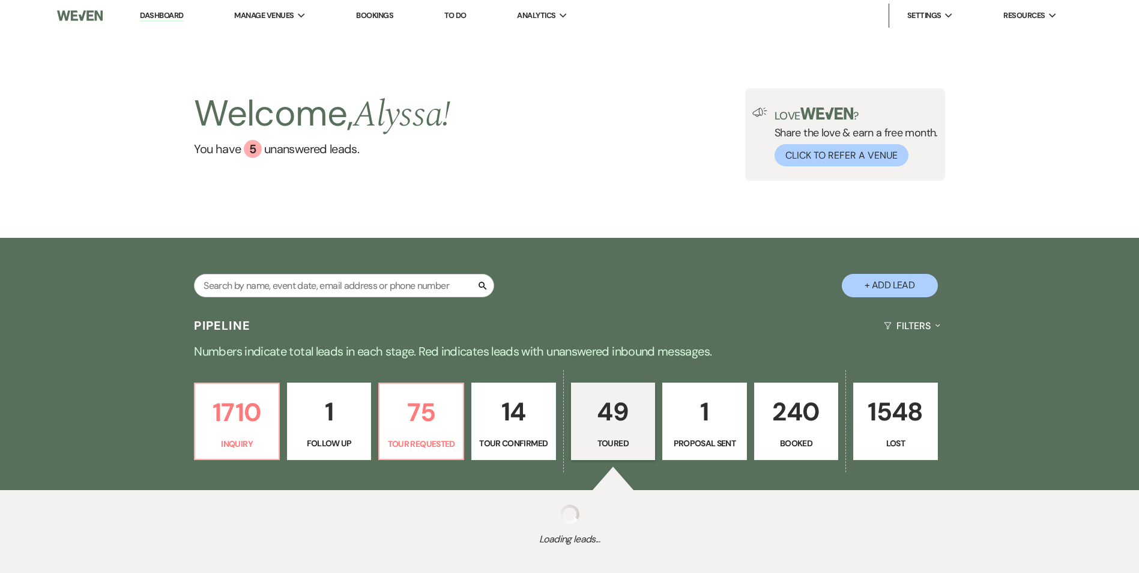
select select "5"
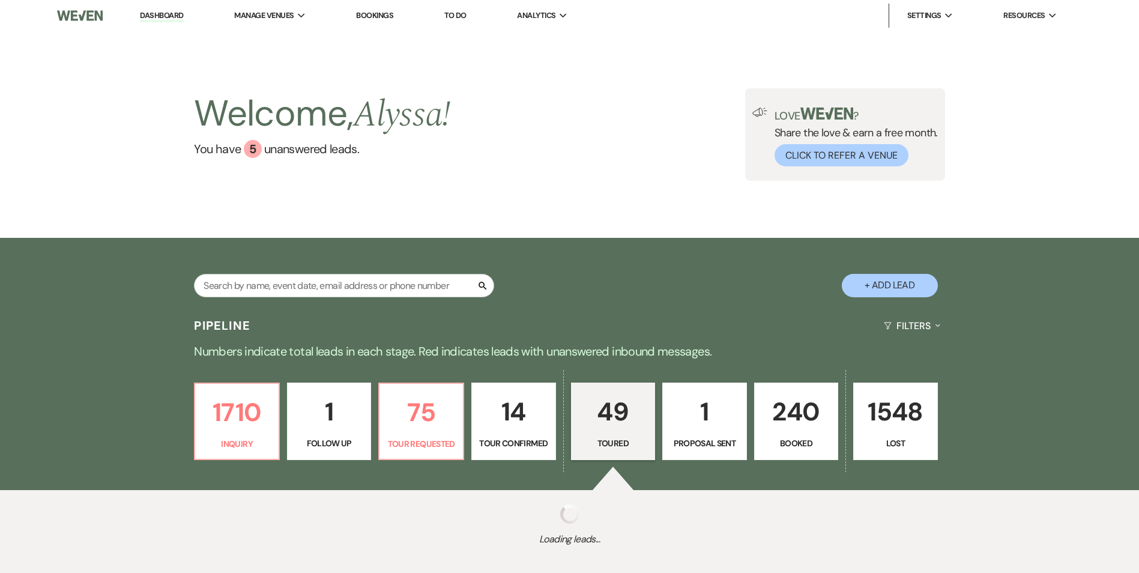
select select "5"
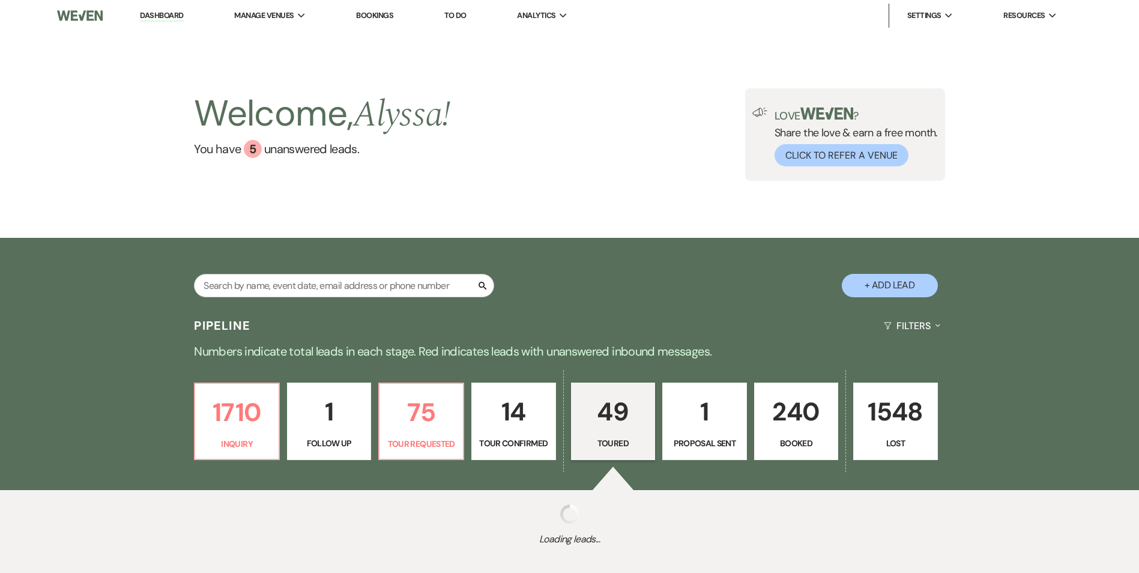
select select "5"
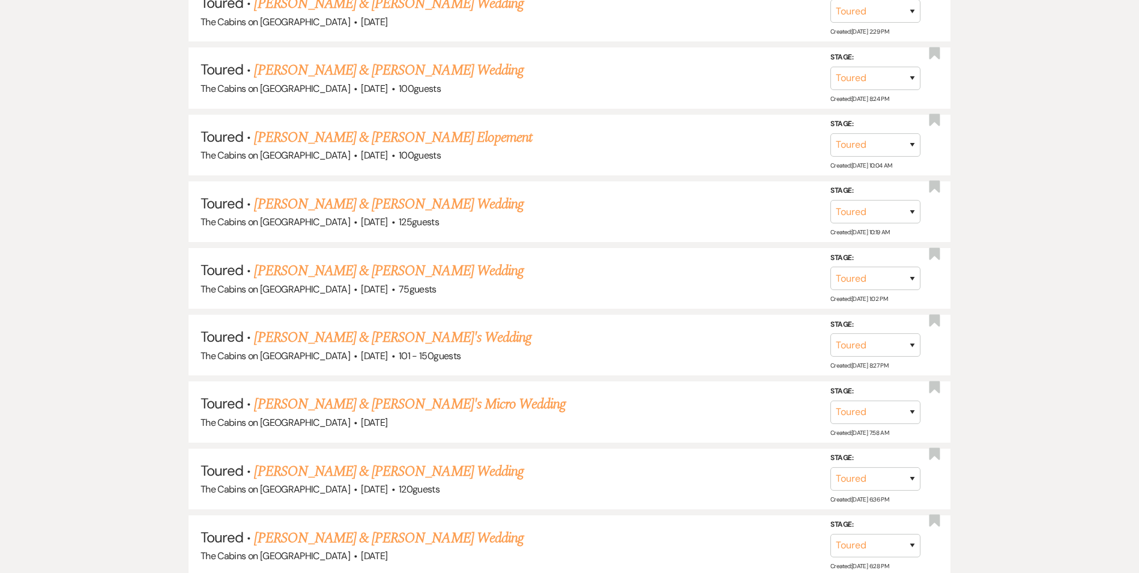
scroll to position [718, 0]
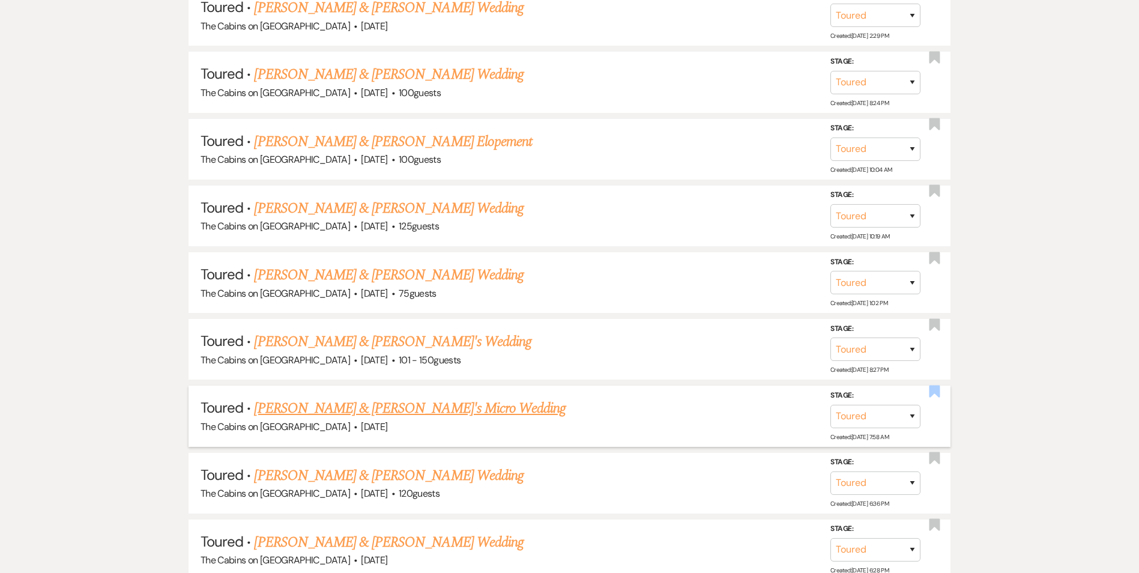
click at [937, 397] on icon "Bookmark" at bounding box center [934, 391] width 13 height 14
select select "5"
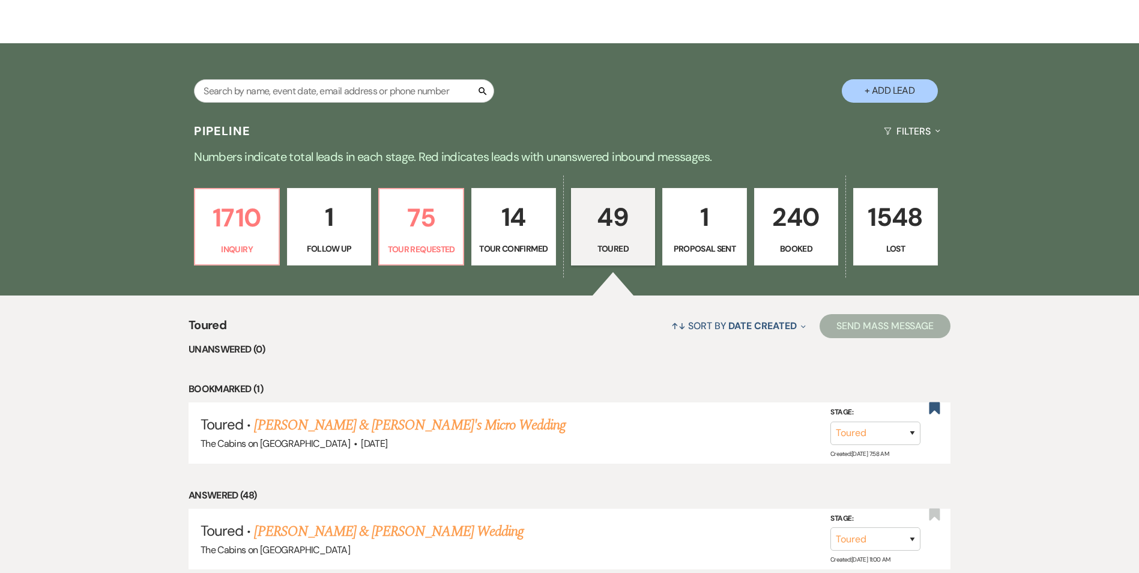
scroll to position [212, 0]
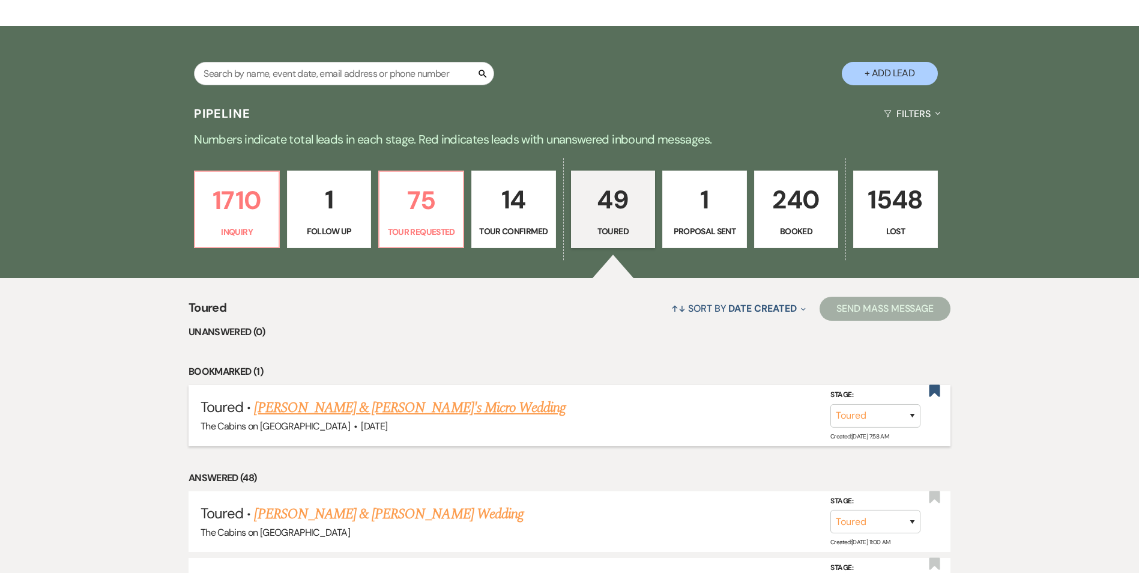
click at [452, 405] on link "[PERSON_NAME] & [PERSON_NAME]'s Micro Wedding" at bounding box center [410, 408] width 312 height 22
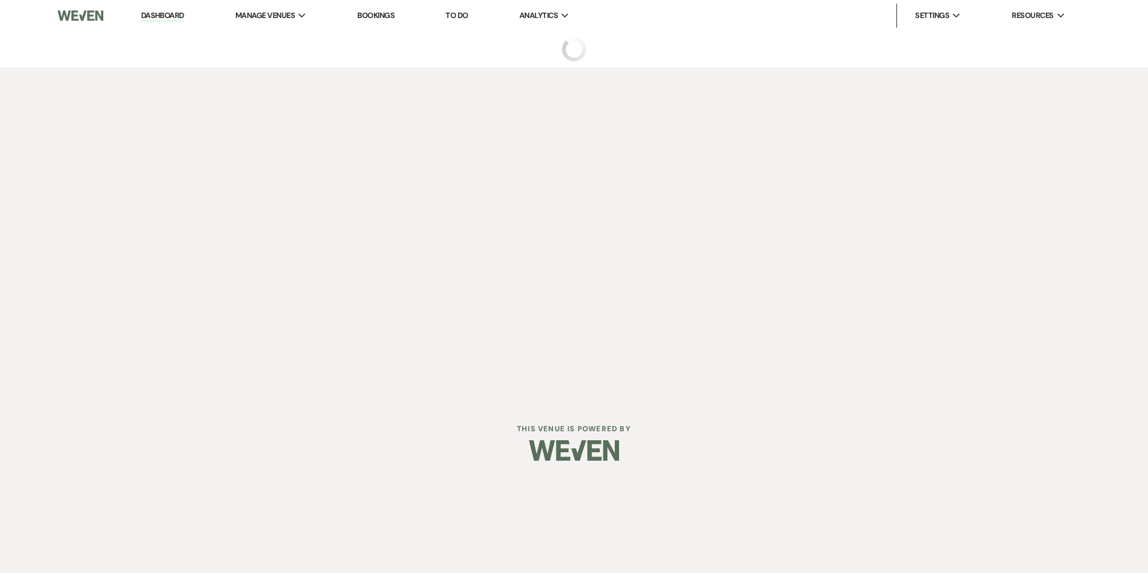
select select "5"
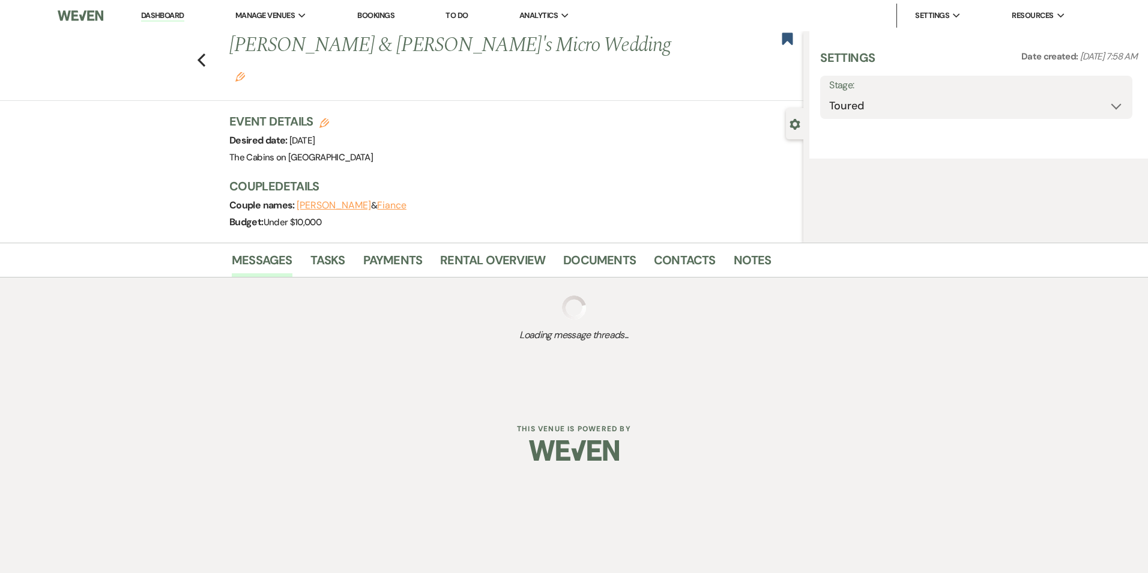
select select "5"
select select "16"
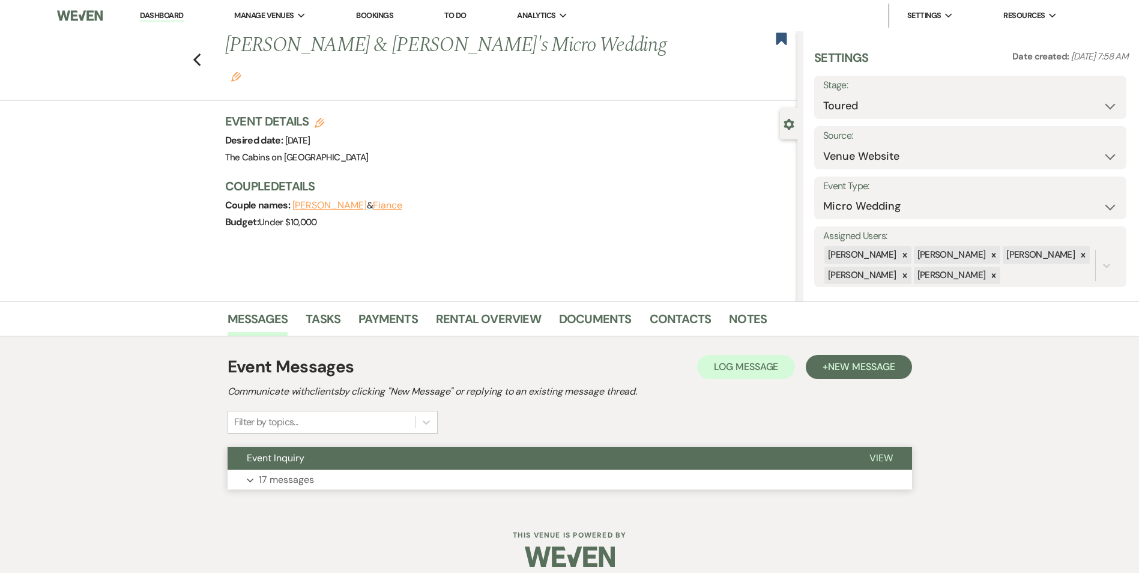
click at [319, 479] on button "Expand 17 messages" at bounding box center [570, 480] width 685 height 20
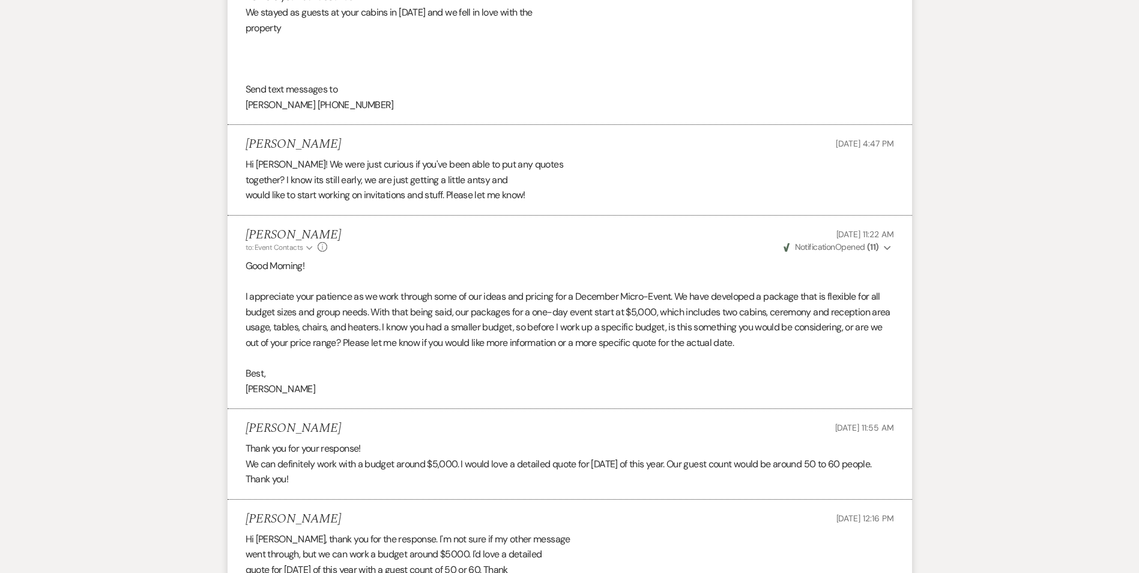
scroll to position [3007, 0]
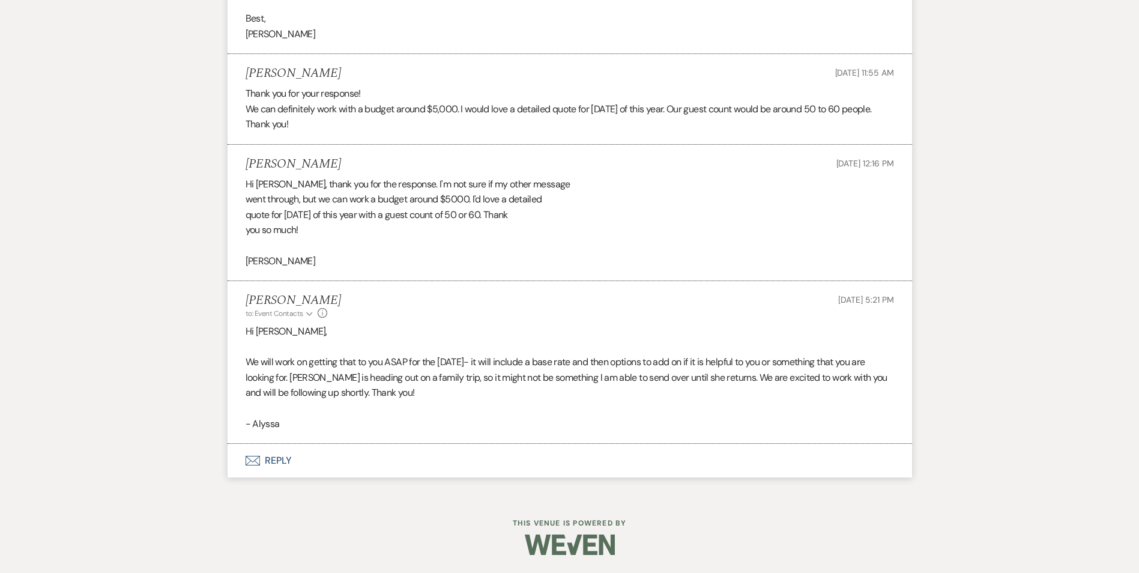
click at [282, 457] on button "Envelope Reply" at bounding box center [570, 461] width 685 height 34
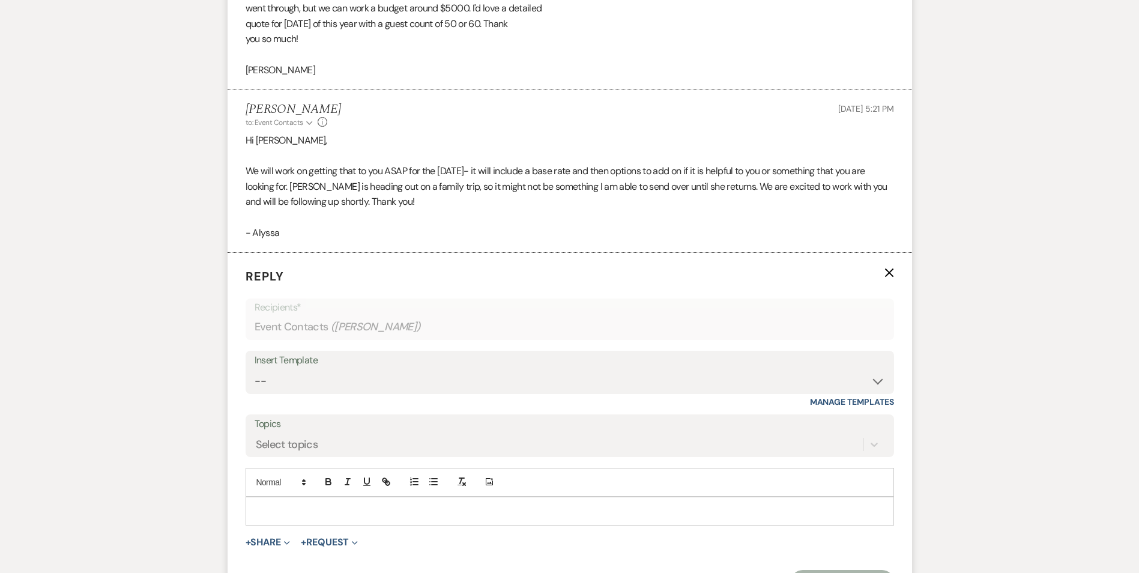
scroll to position [3236, 0]
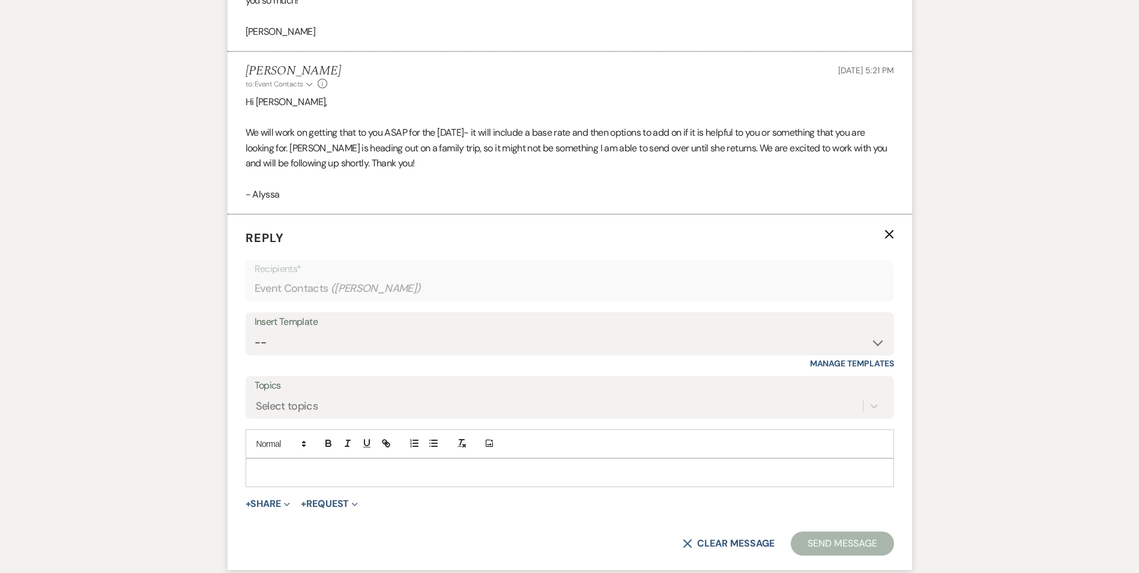
click at [274, 473] on p at bounding box center [569, 472] width 629 height 13
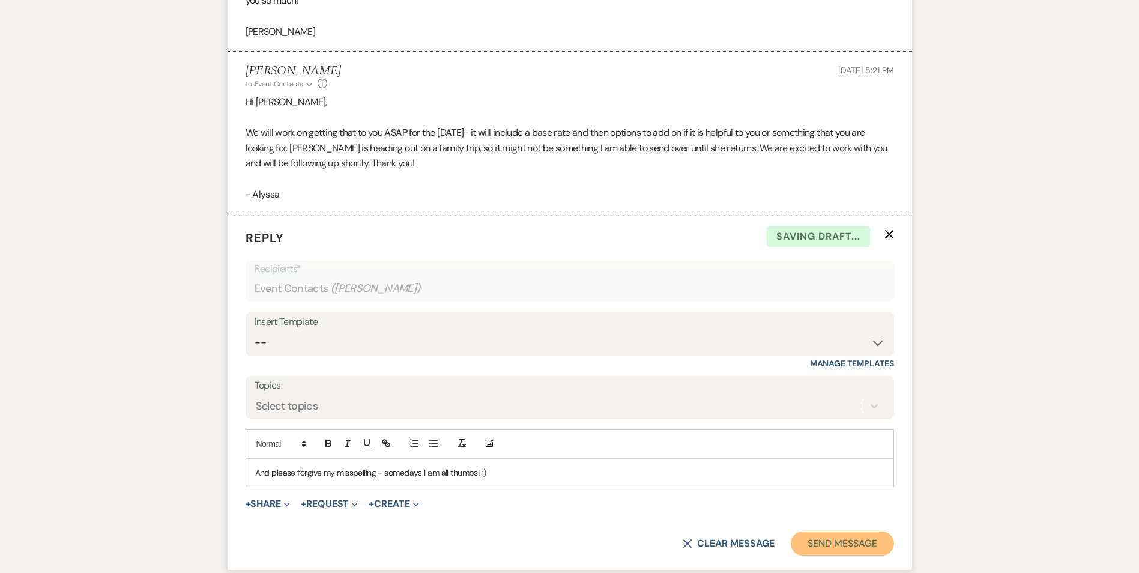
click at [842, 539] on button "Send Message" at bounding box center [842, 543] width 103 height 24
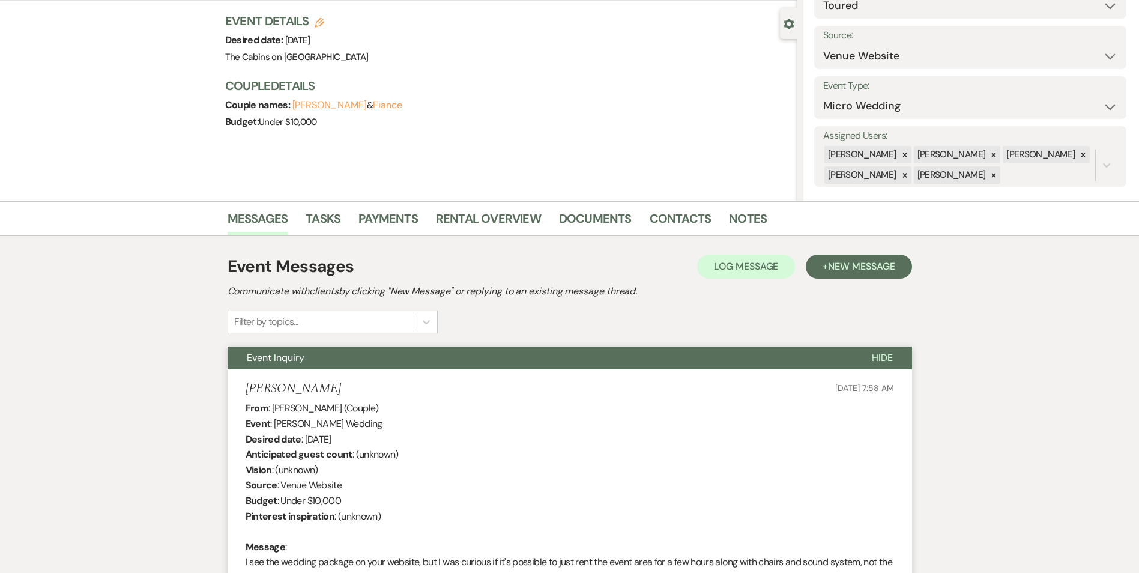
scroll to position [97, 0]
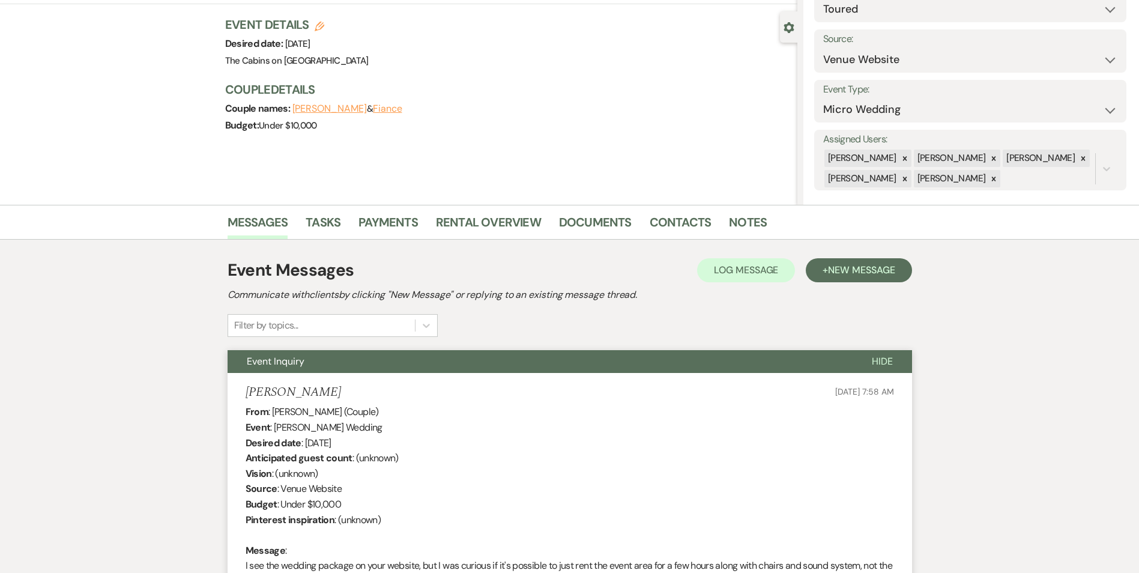
click at [615, 107] on div "Event Details Edit Desired date: Sunday, December 21st, 2025 Venue: The Cabins …" at bounding box center [511, 81] width 572 height 130
select select "5"
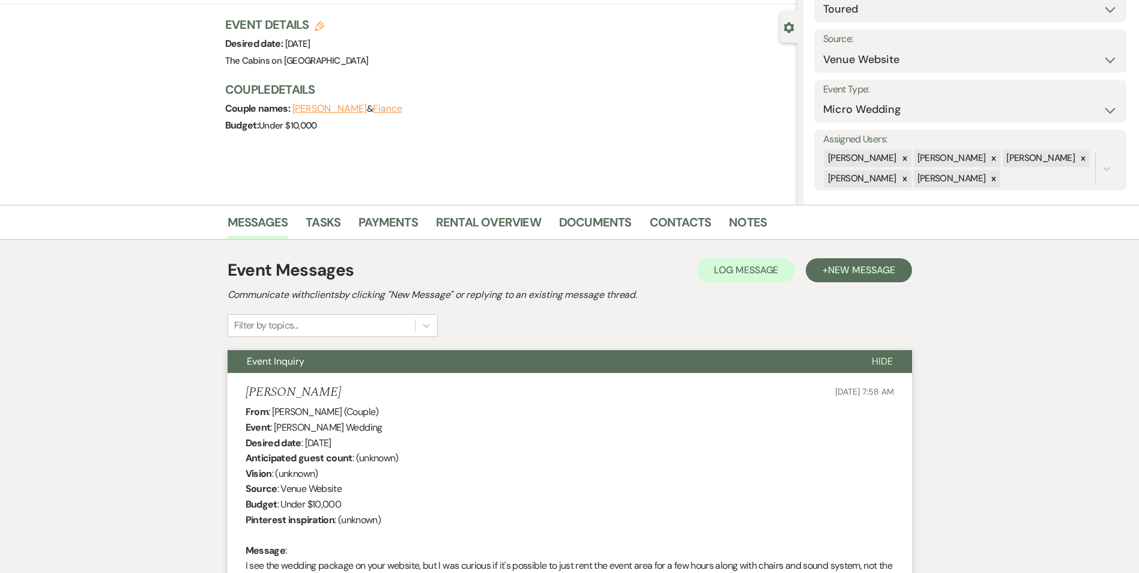
select select "5"
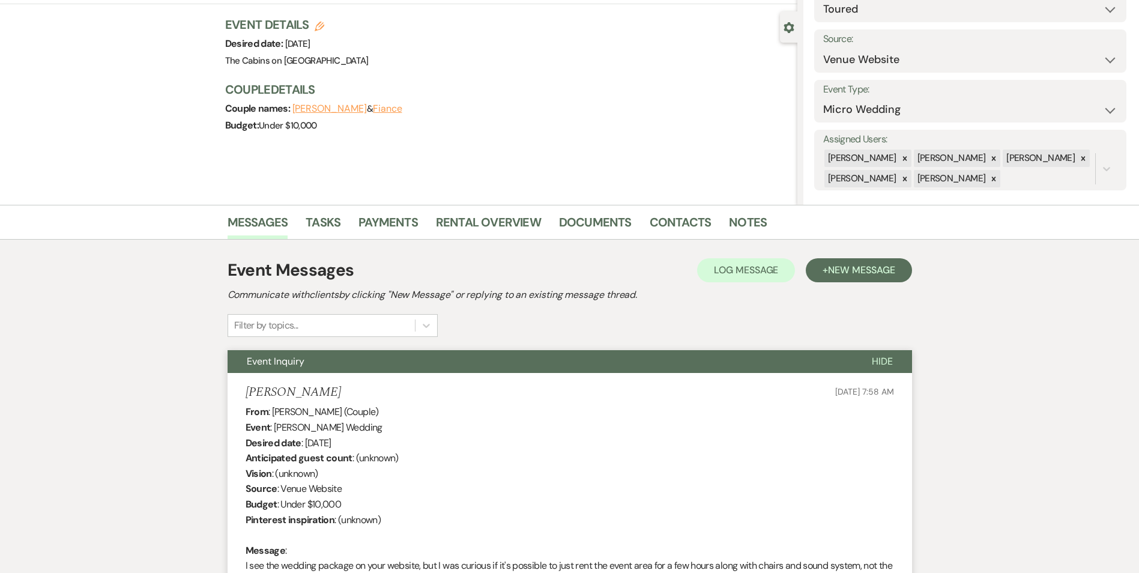
select select "5"
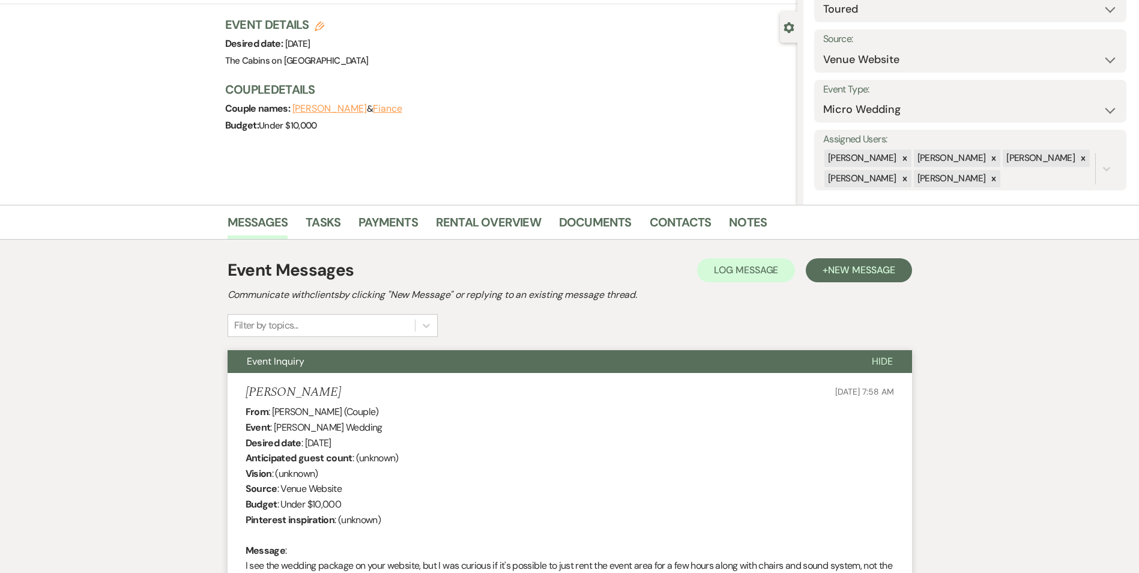
select select "5"
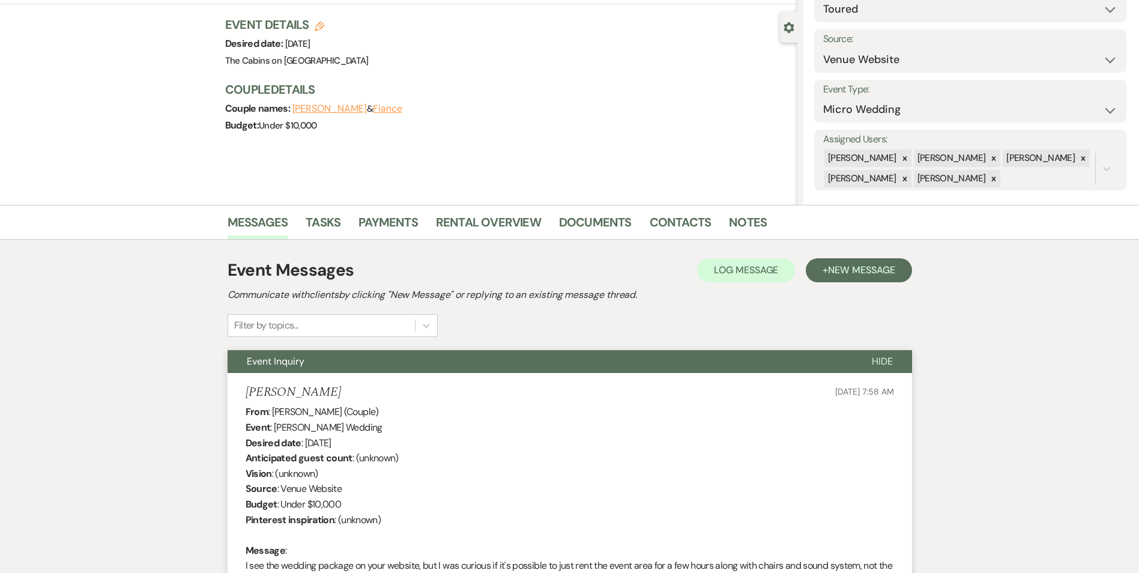
select select "5"
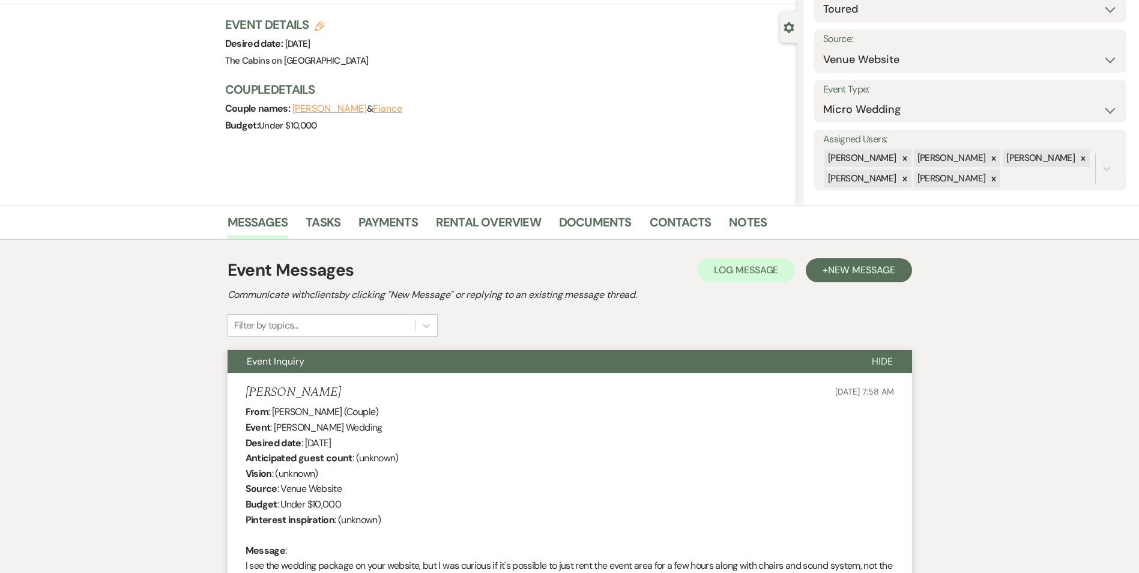
select select "5"
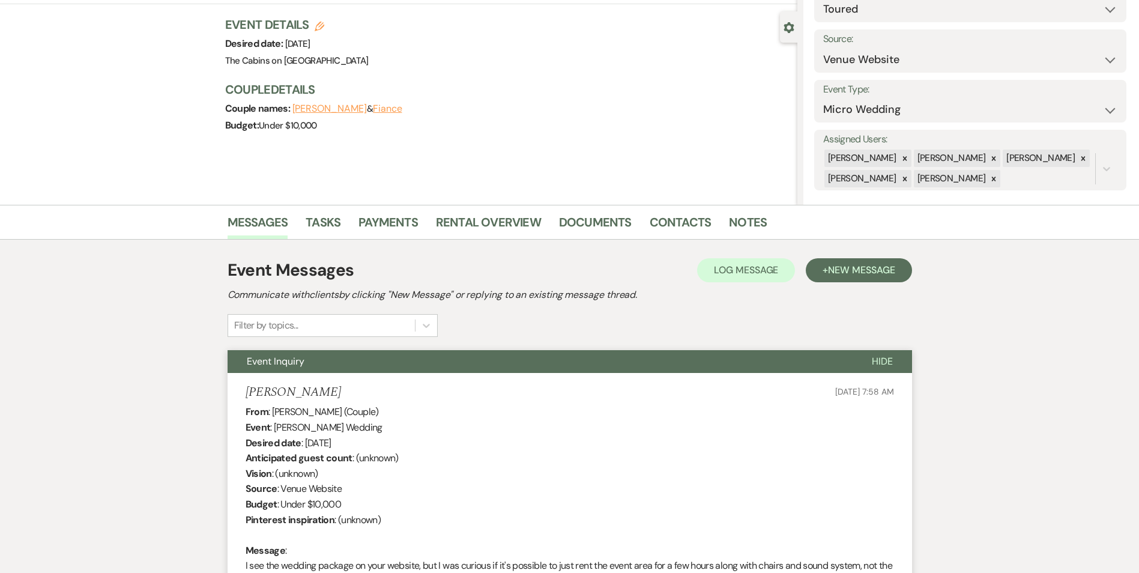
select select "5"
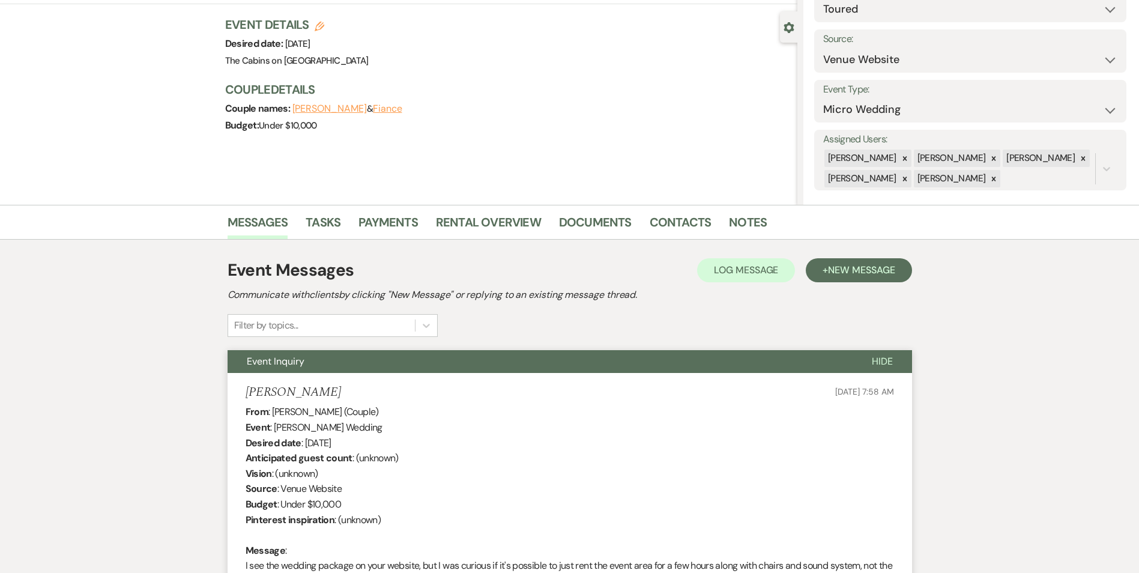
select select "5"
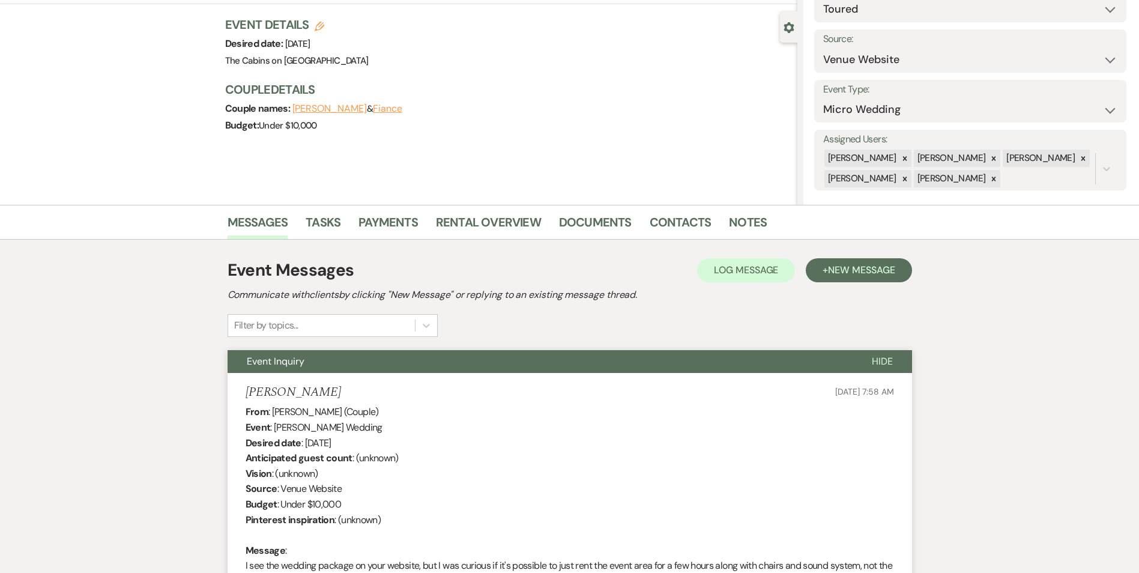
select select "5"
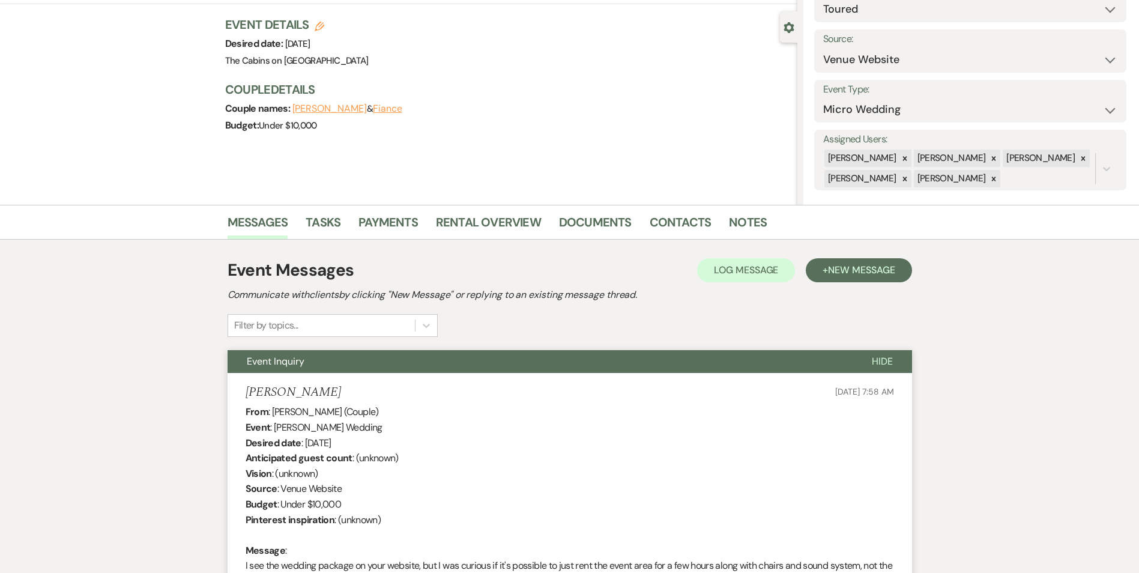
select select "5"
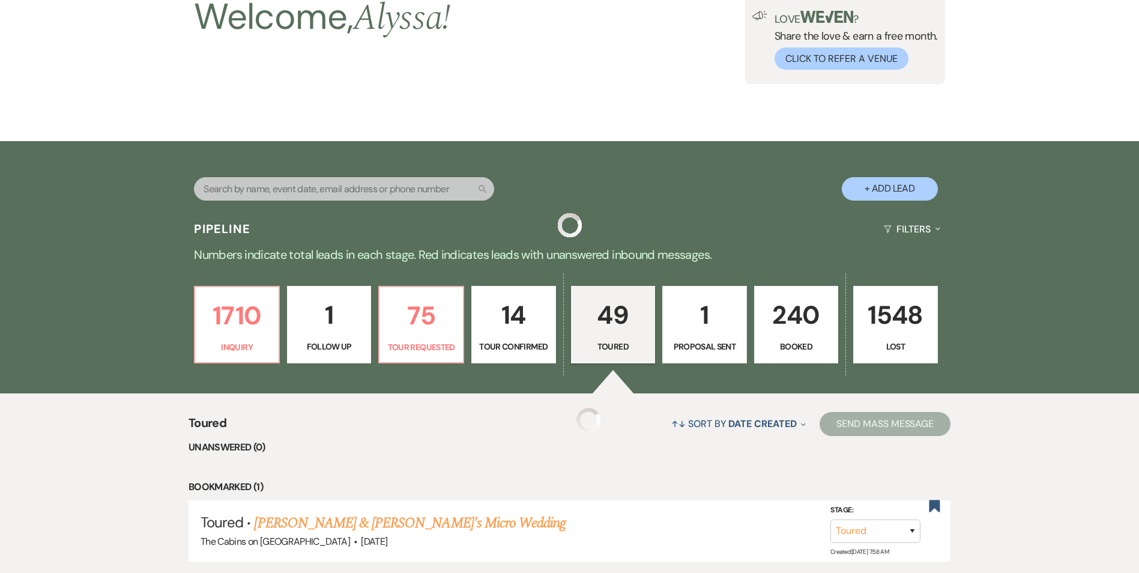
scroll to position [212, 0]
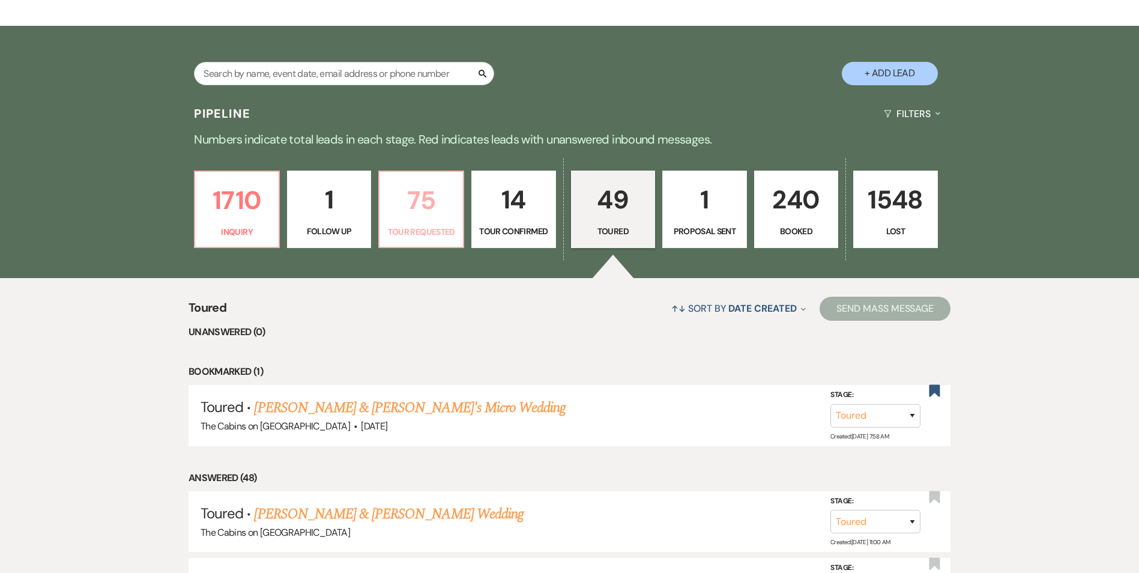
click at [459, 184] on link "75 Tour Requested" at bounding box center [421, 210] width 86 height 78
select select "2"
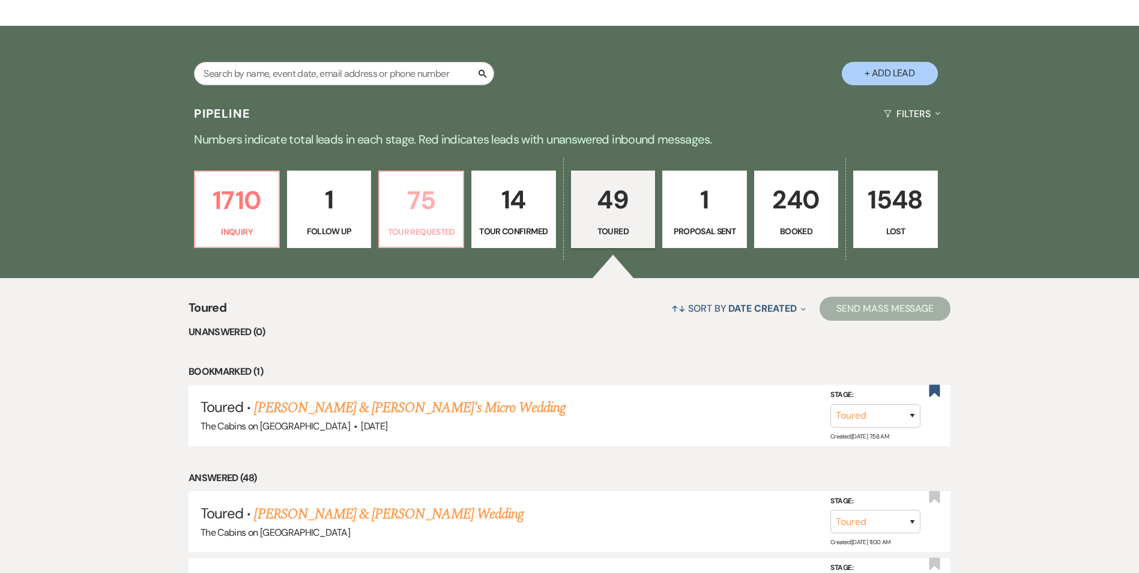
select select "2"
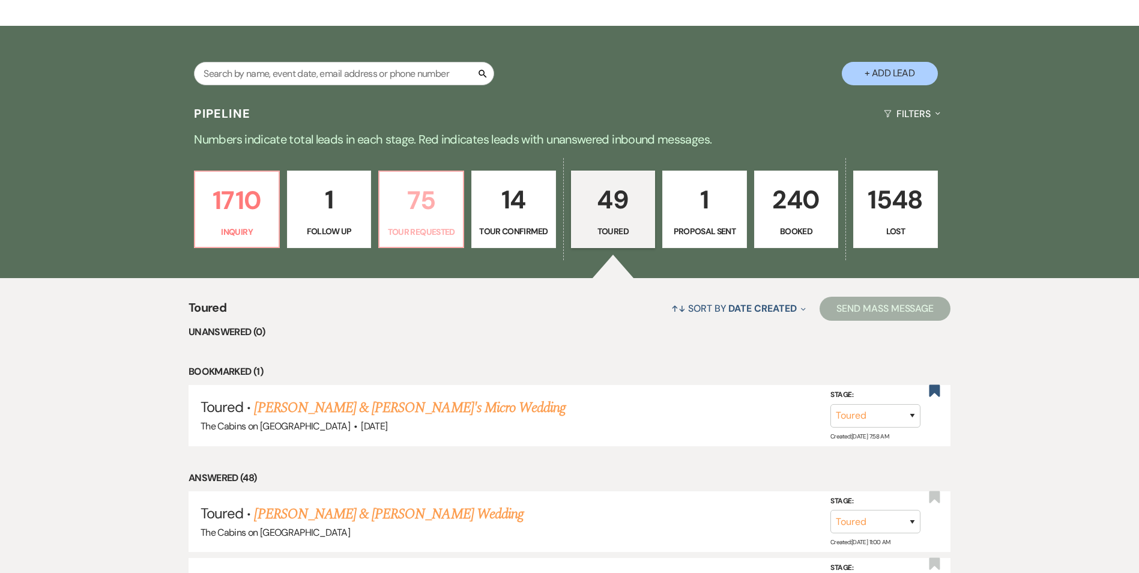
select select "2"
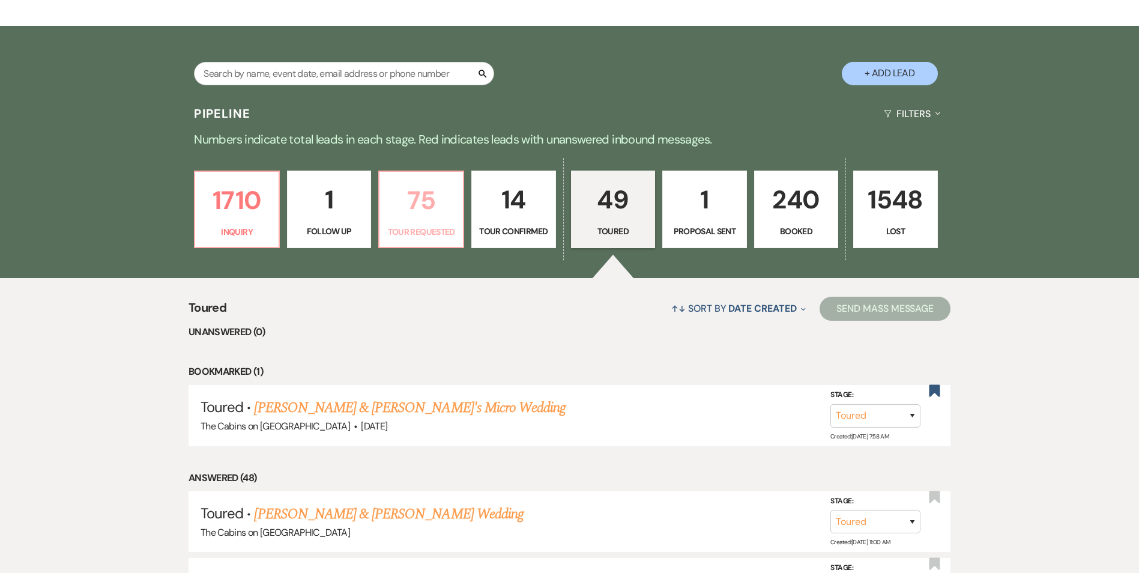
select select "2"
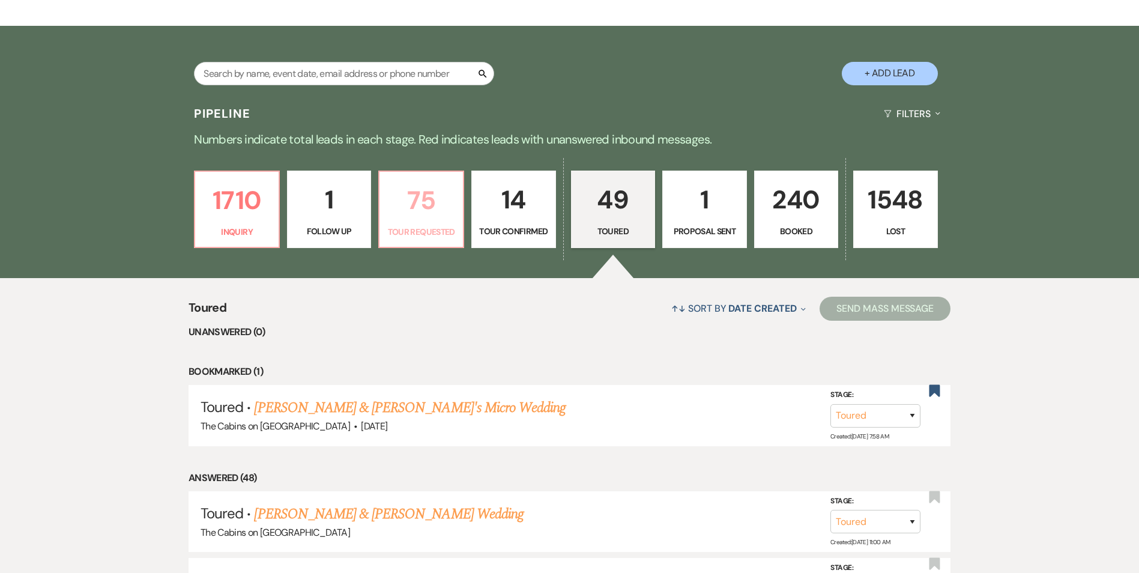
select select "2"
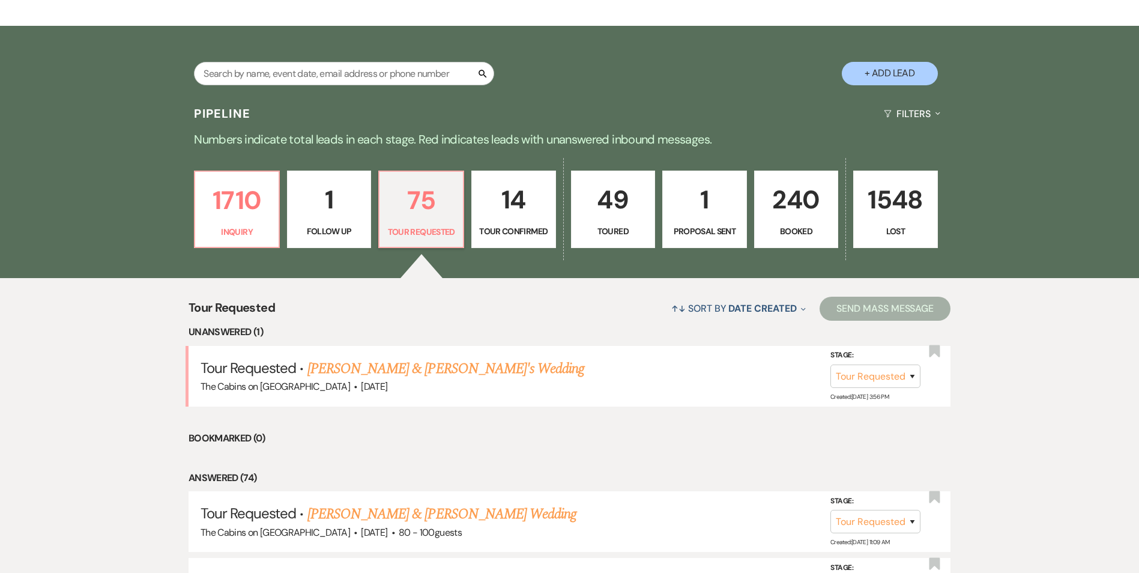
click at [338, 198] on p "1" at bounding box center [329, 200] width 69 height 40
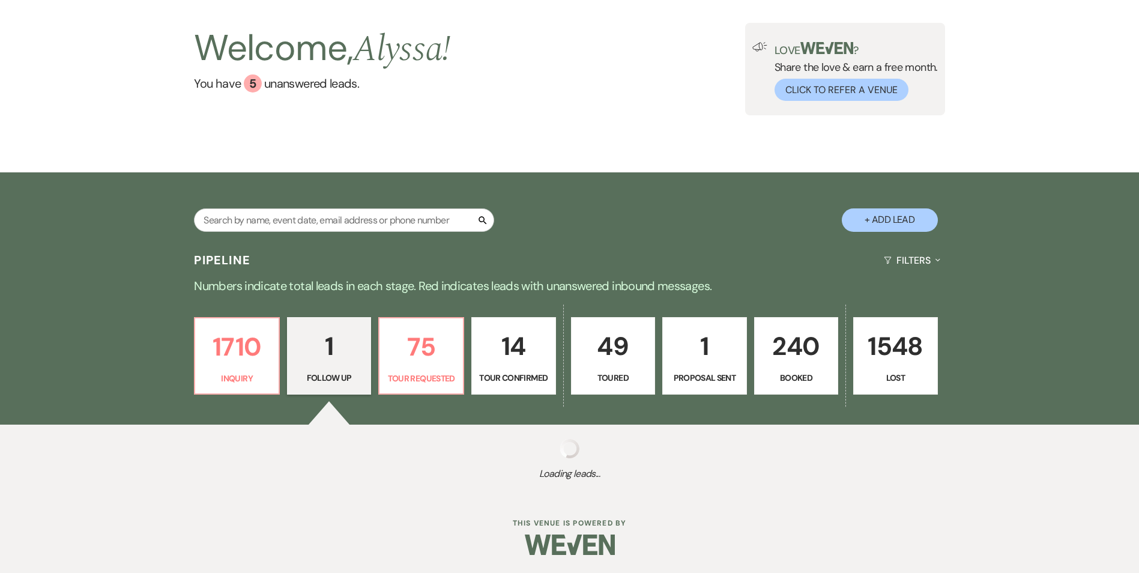
scroll to position [212, 0]
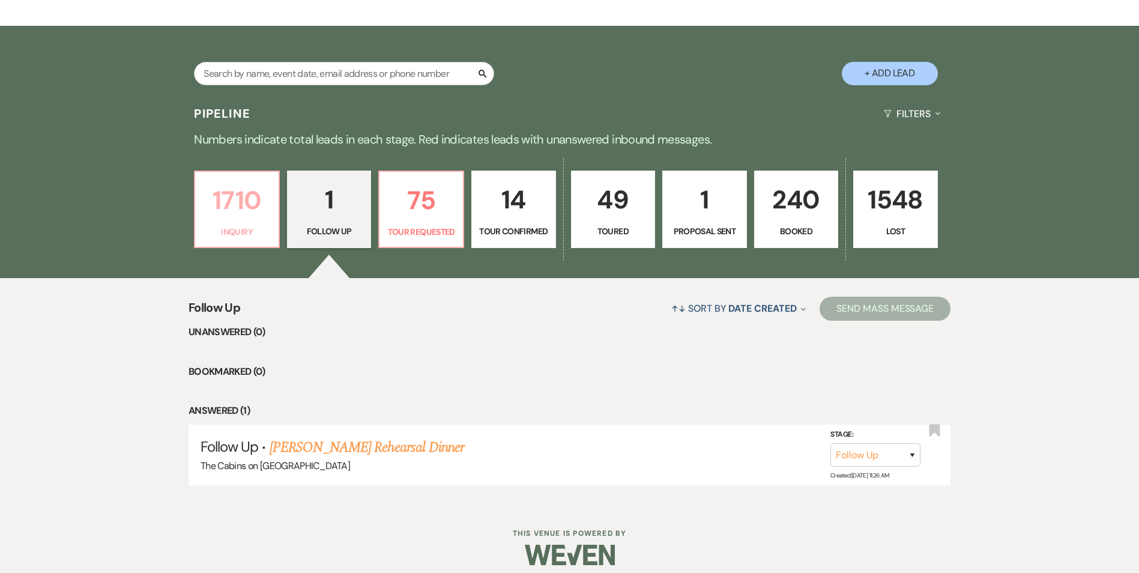
click at [252, 208] on p "1710" at bounding box center [236, 200] width 69 height 40
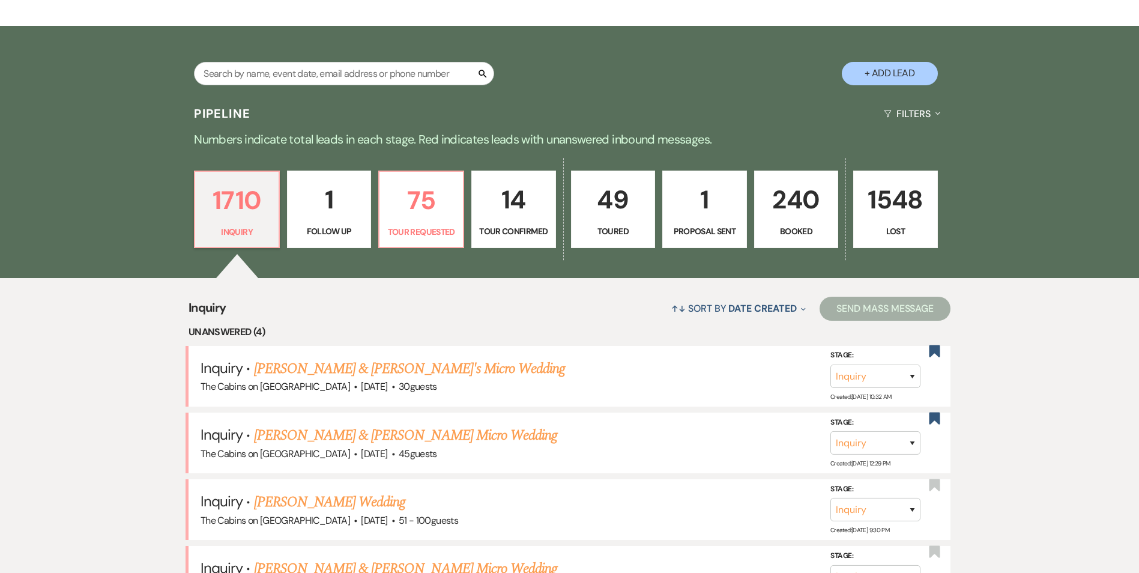
click at [801, 208] on p "240" at bounding box center [796, 200] width 69 height 40
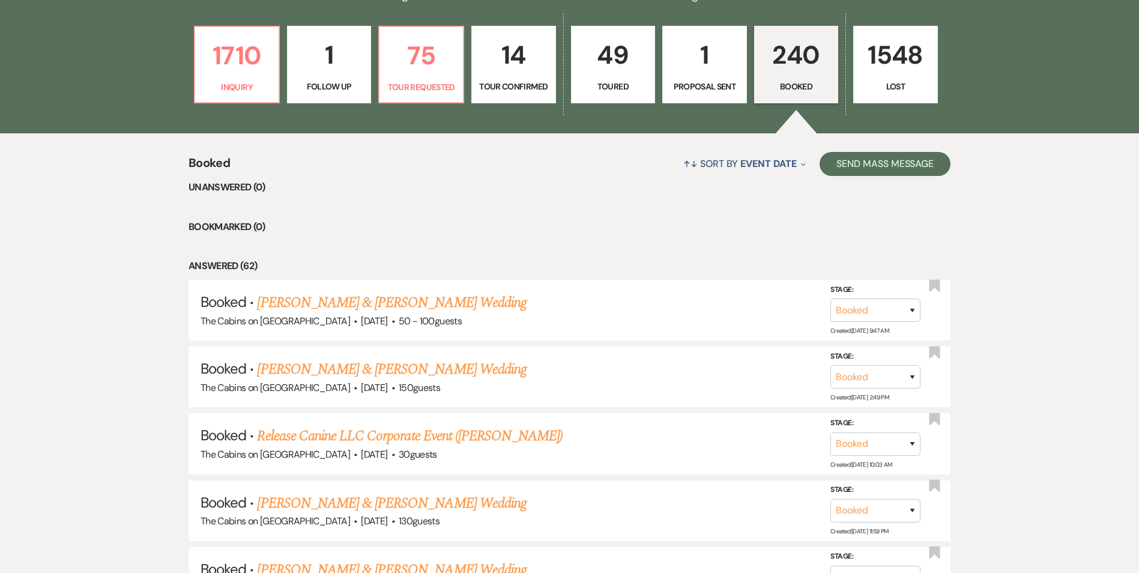
scroll to position [381, 0]
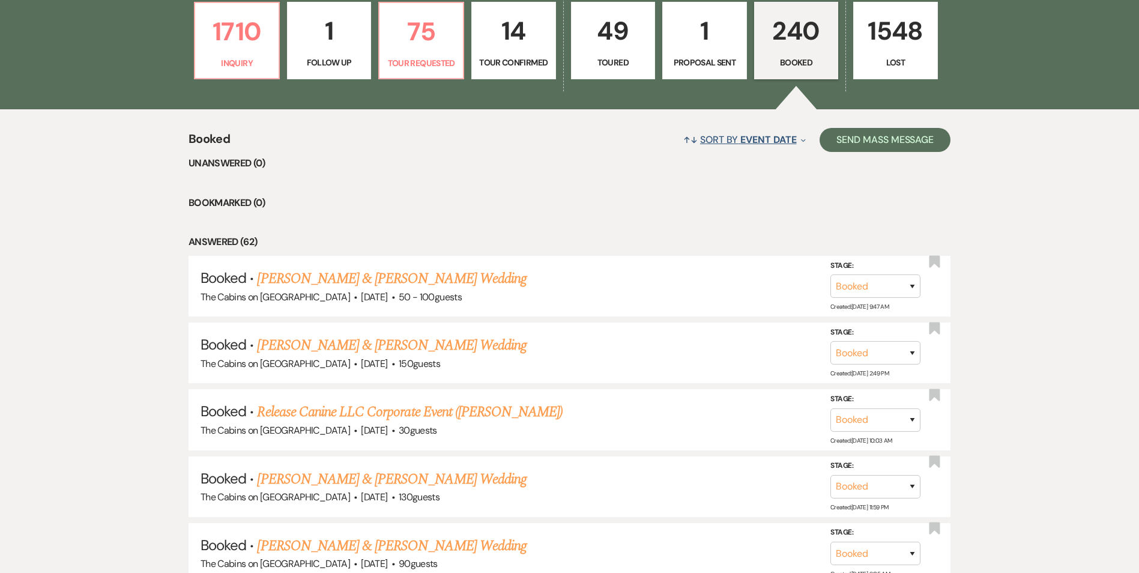
click at [776, 141] on span "Event Date" at bounding box center [768, 139] width 56 height 13
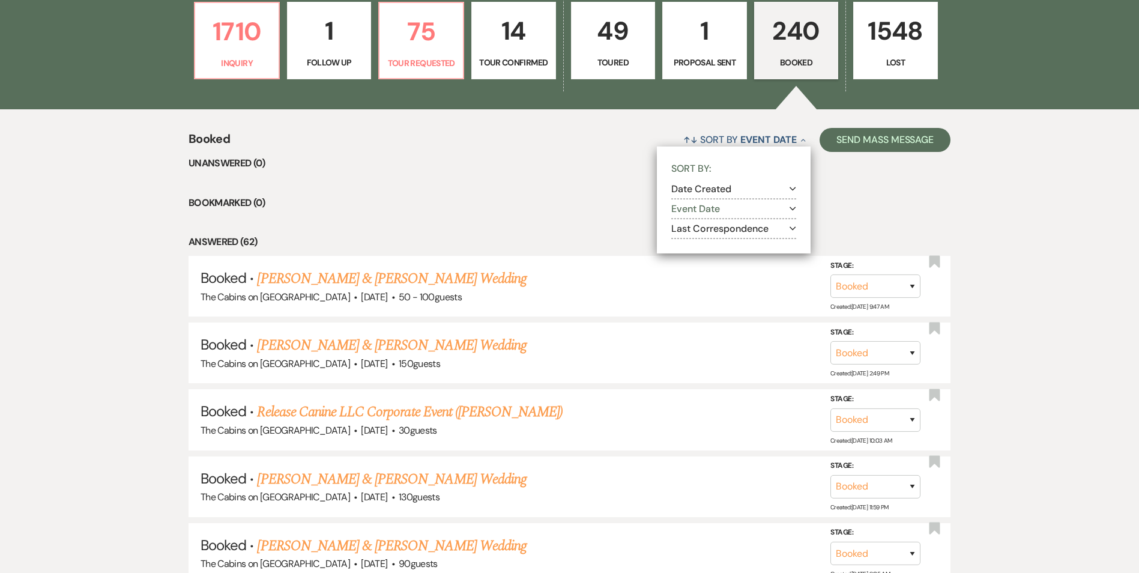
click at [707, 234] on button "Last Correspondence Expand" at bounding box center [733, 229] width 125 height 10
click at [692, 243] on input "Most recent to oldest" at bounding box center [691, 244] width 8 height 8
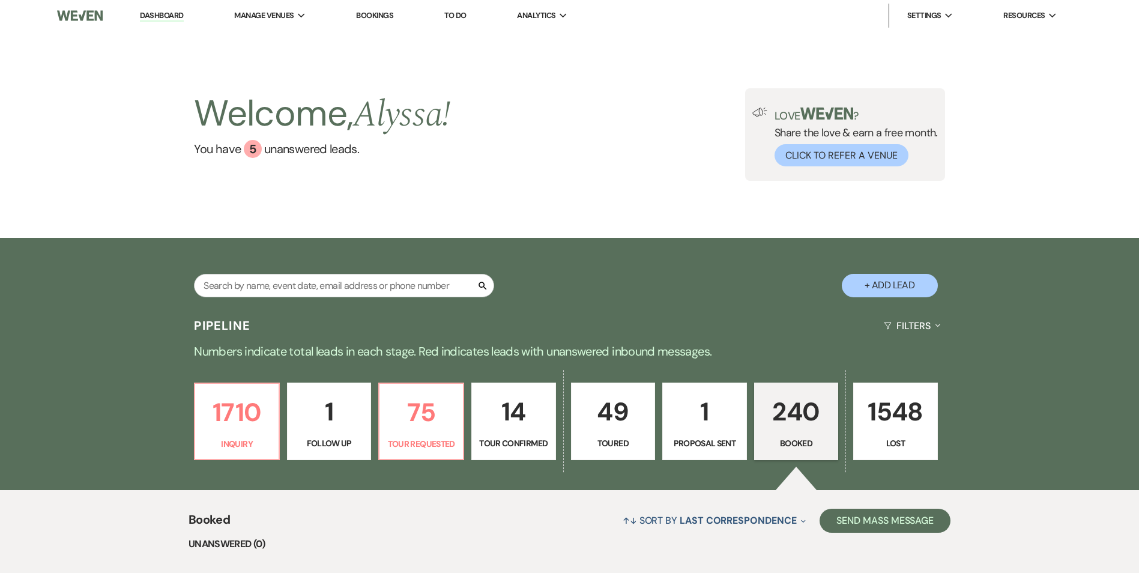
click at [96, 19] on img at bounding box center [80, 15] width 46 height 25
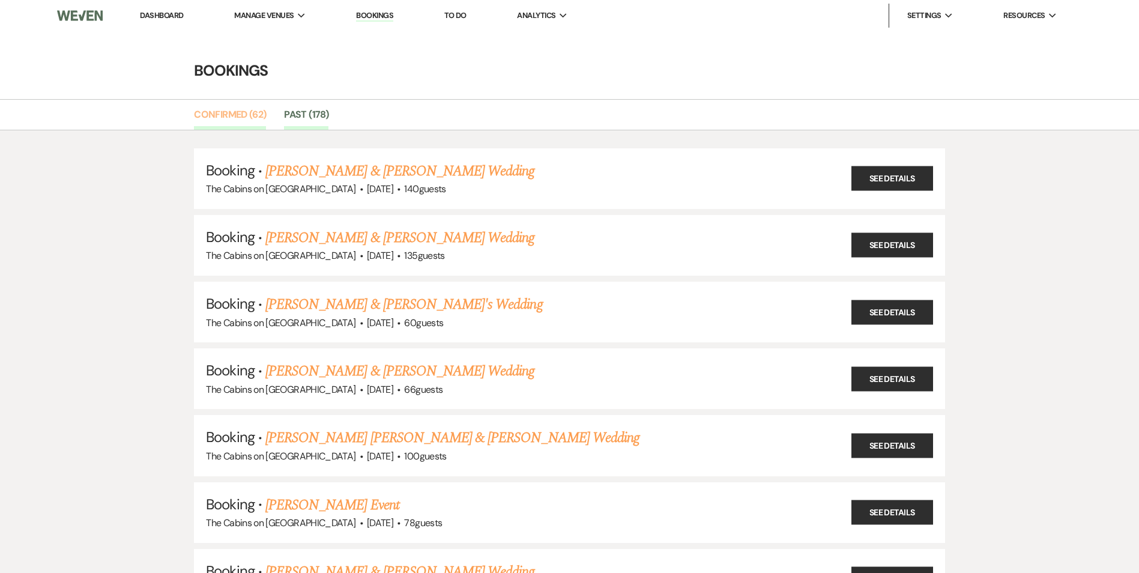
click at [231, 107] on link "Confirmed (62)" at bounding box center [230, 118] width 72 height 23
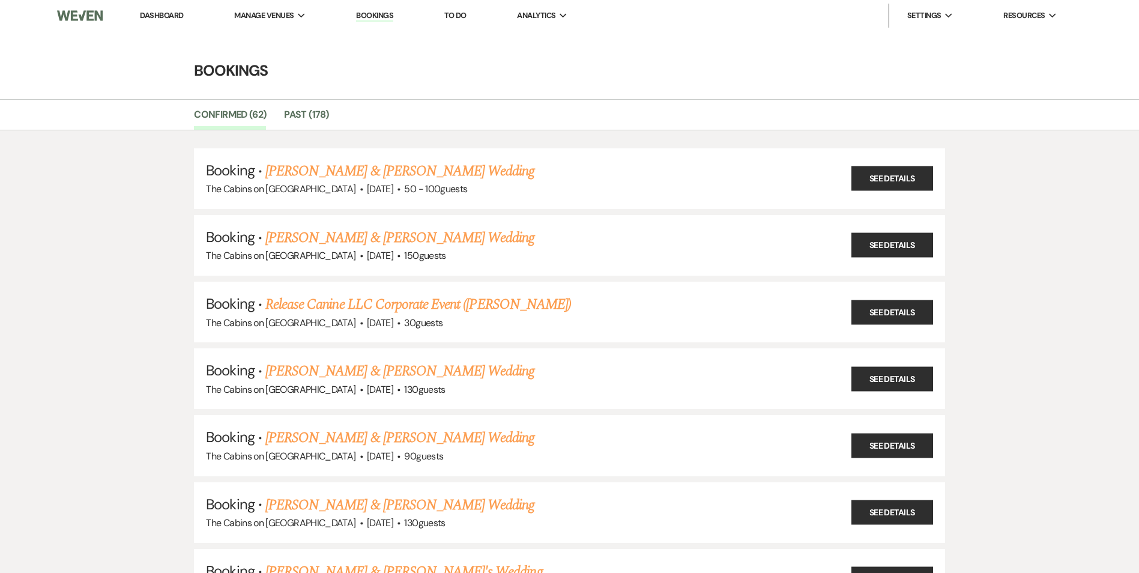
click at [77, 17] on img at bounding box center [80, 15] width 46 height 25
click at [172, 14] on link "Dashboard" at bounding box center [161, 15] width 43 height 10
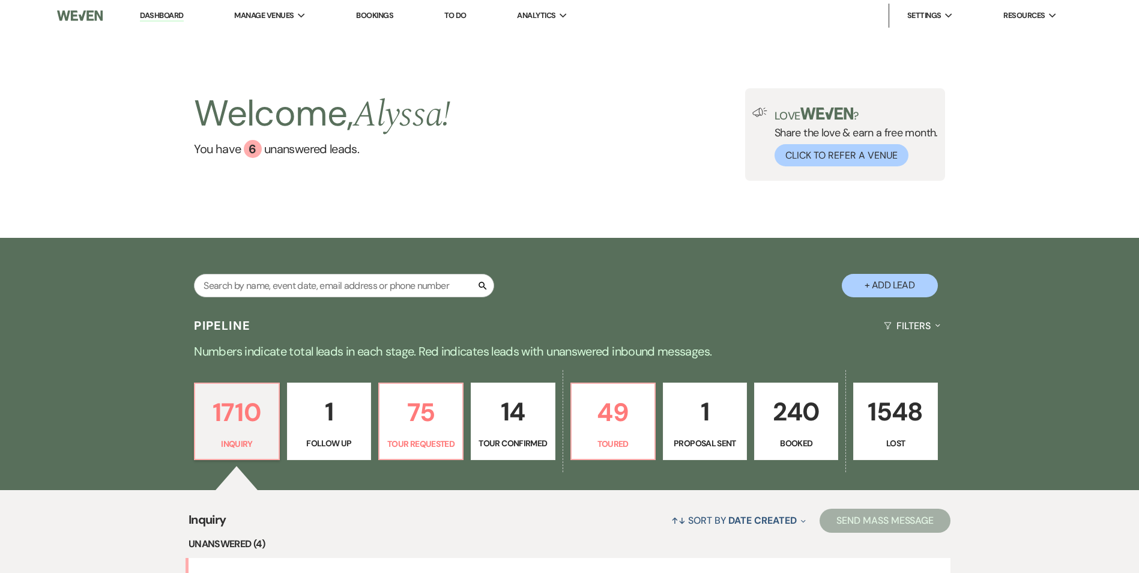
click at [325, 405] on p "1" at bounding box center [329, 412] width 68 height 40
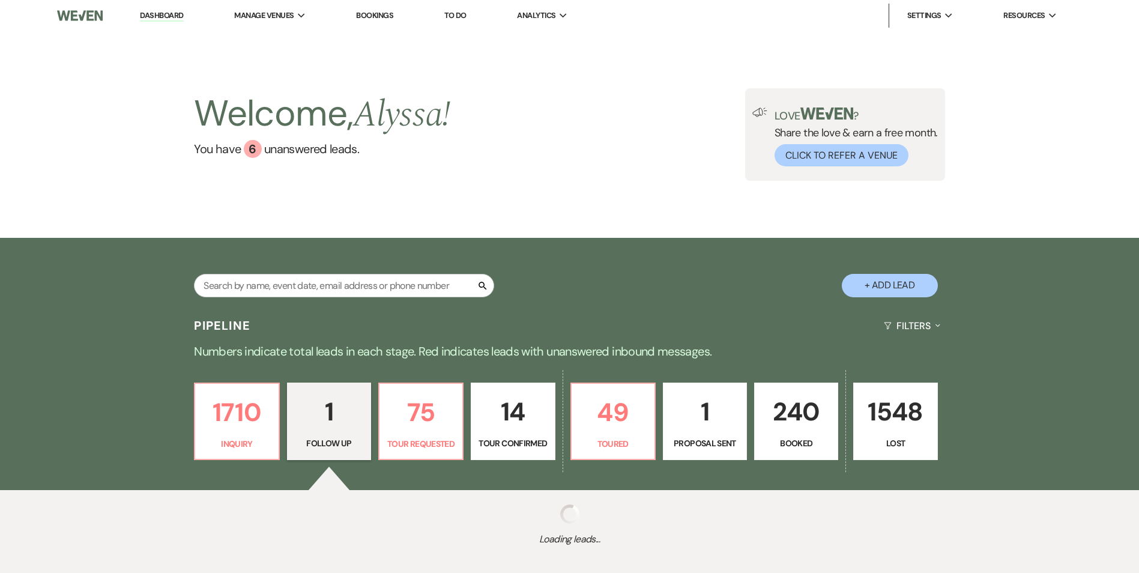
scroll to position [65, 0]
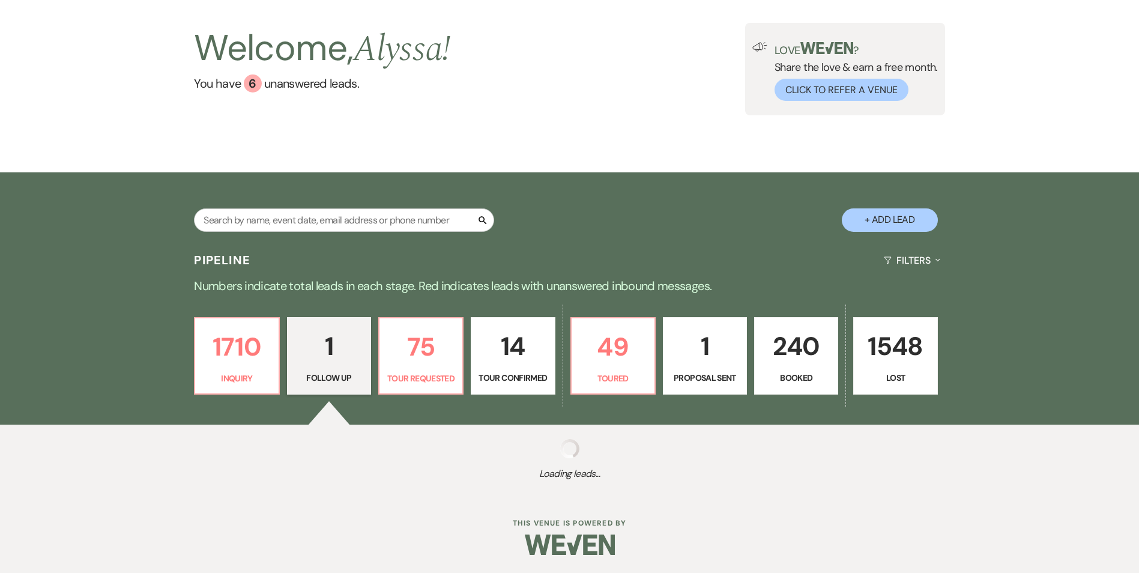
select select "9"
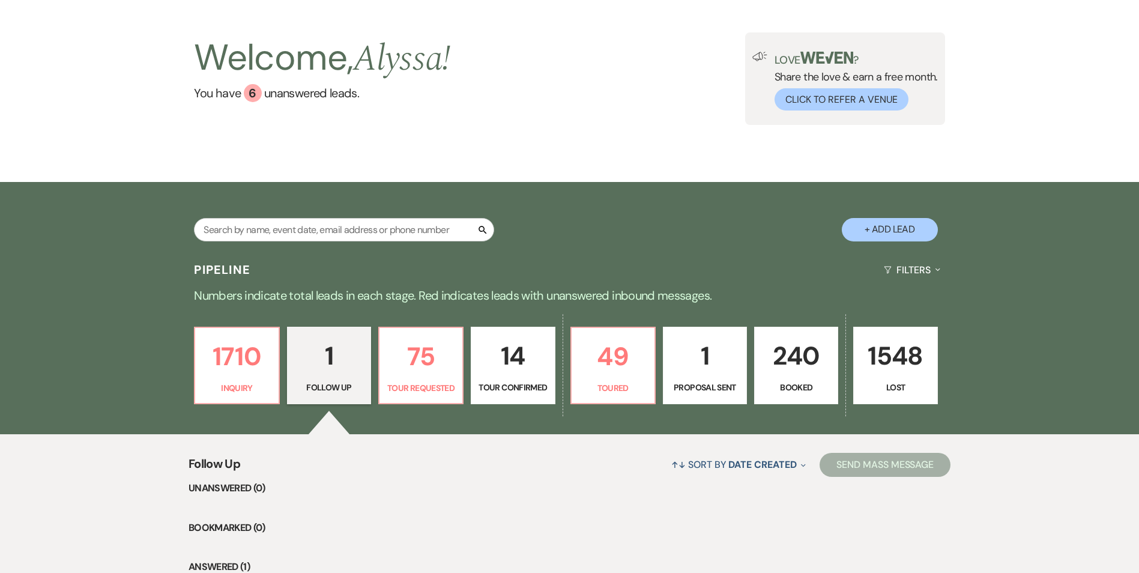
scroll to position [57, 0]
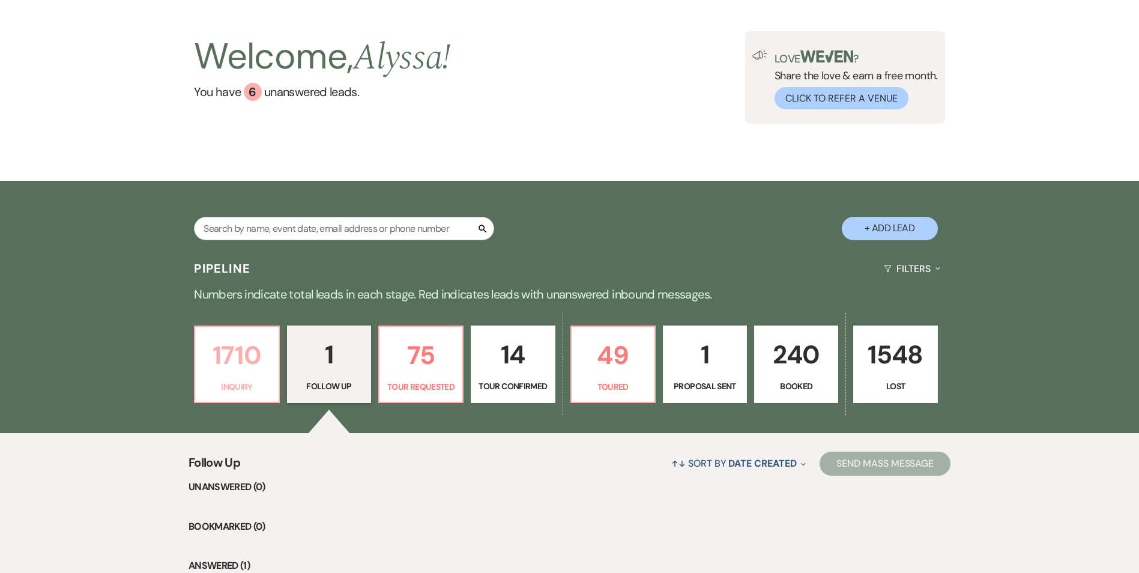
click at [260, 348] on p "1710" at bounding box center [236, 355] width 68 height 40
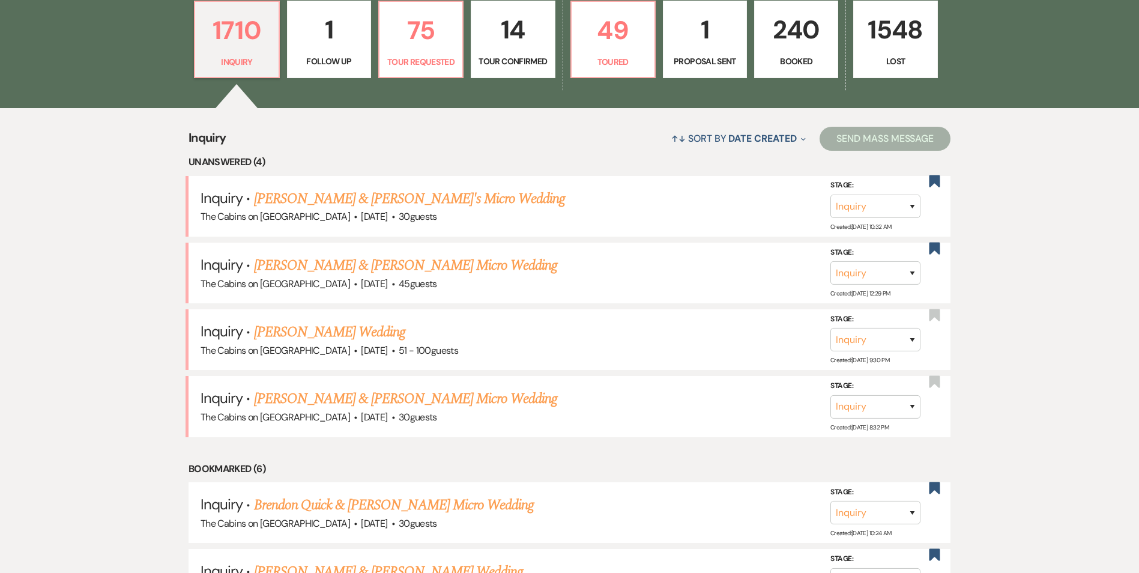
scroll to position [577, 0]
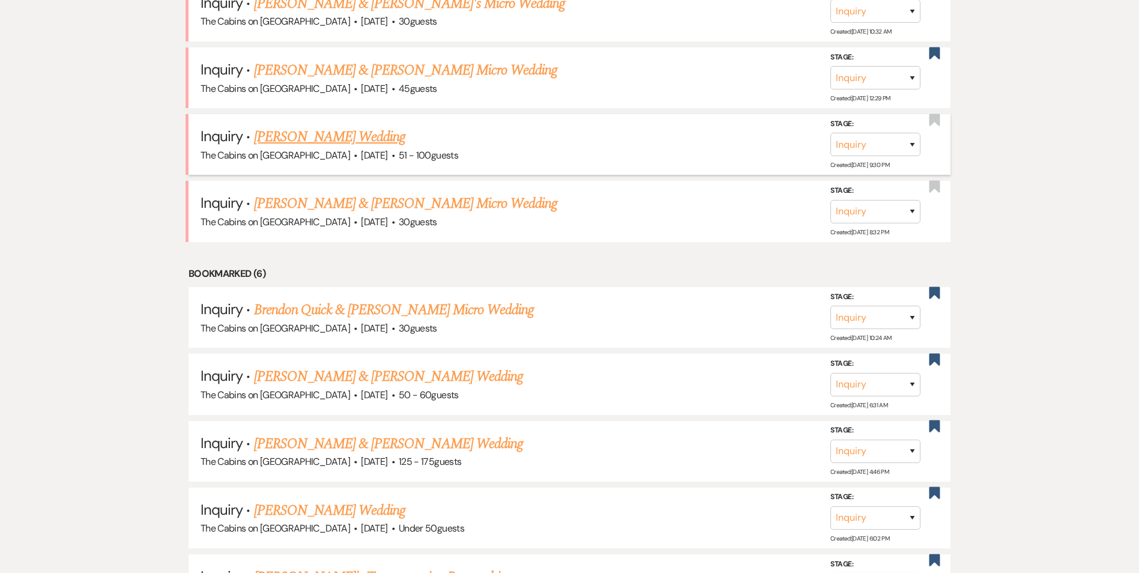
click at [338, 134] on link "[PERSON_NAME] Wedding" at bounding box center [330, 137] width 152 height 22
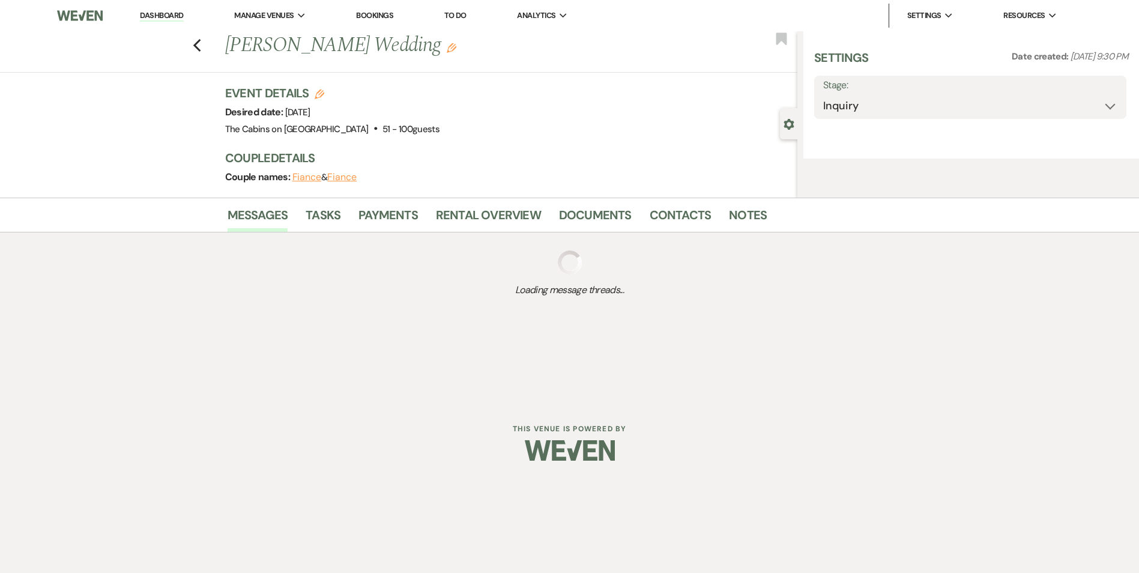
select select "2"
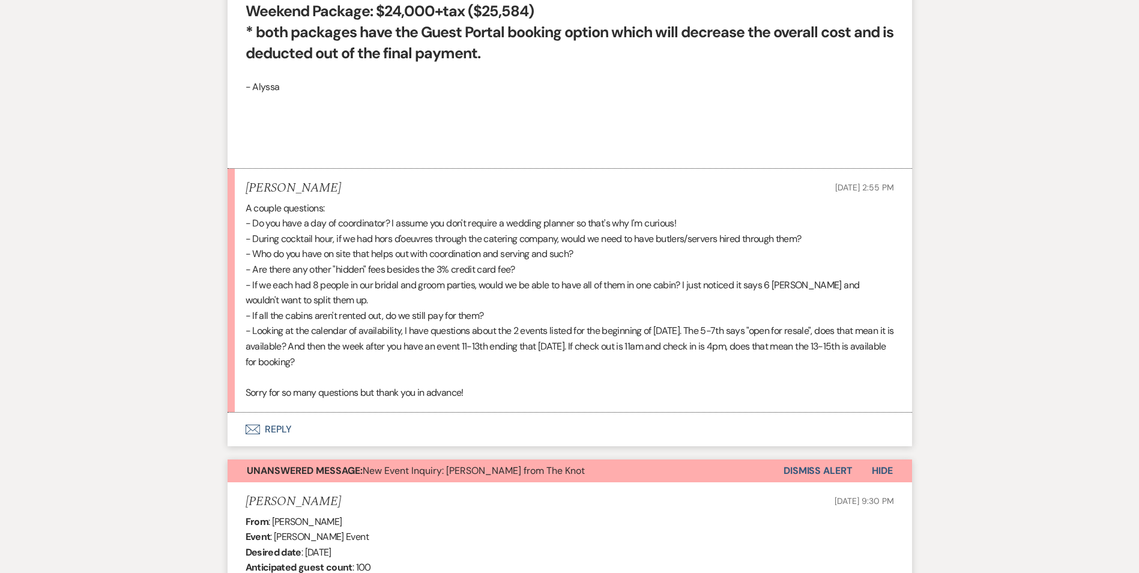
scroll to position [1205, 0]
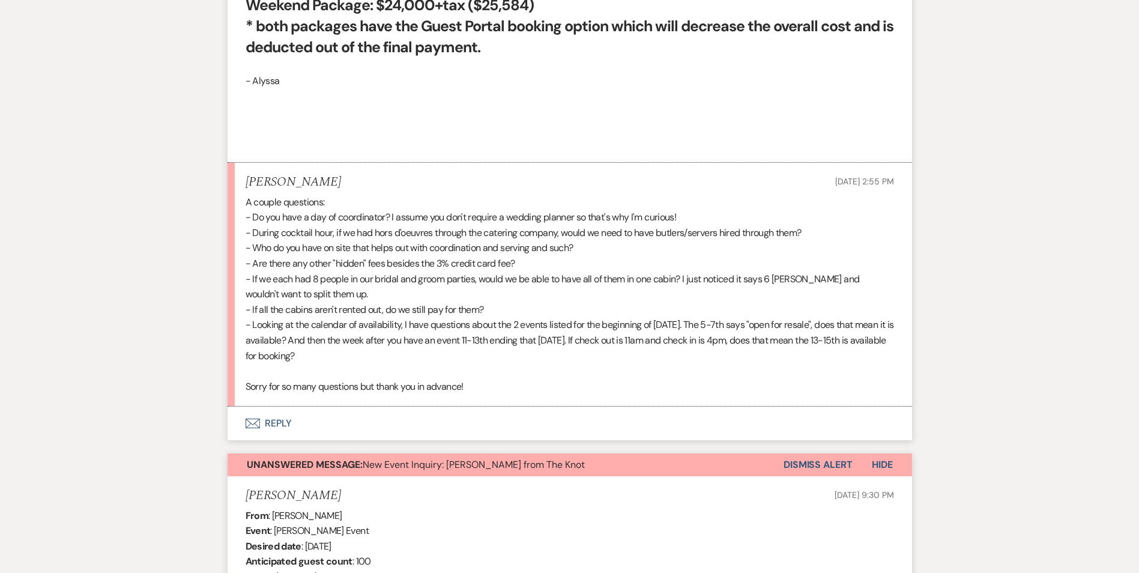
click at [280, 423] on button "Envelope Reply" at bounding box center [570, 424] width 685 height 34
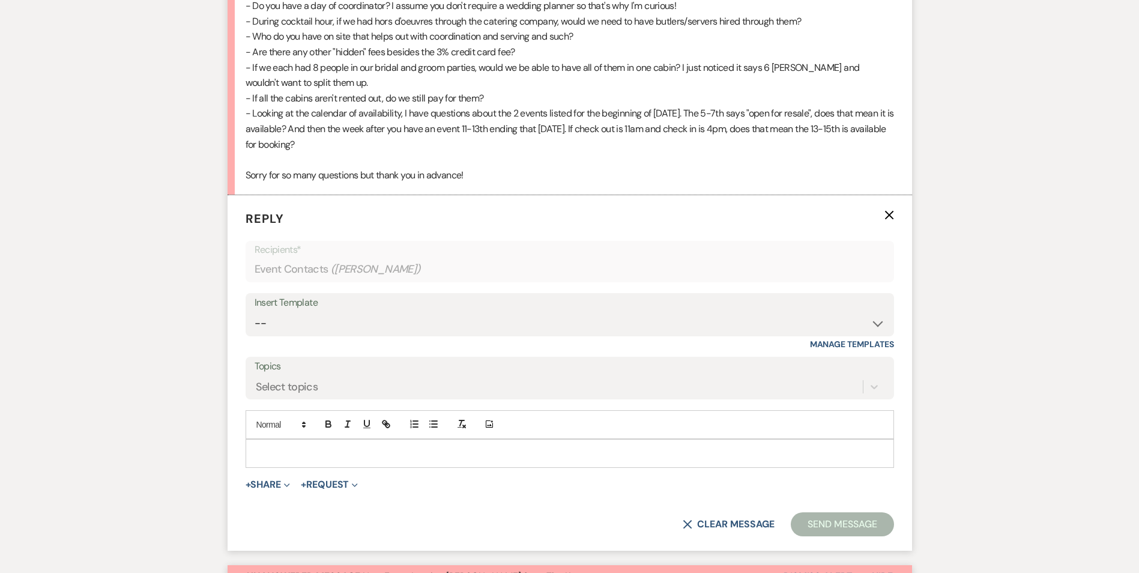
scroll to position [1450, 0]
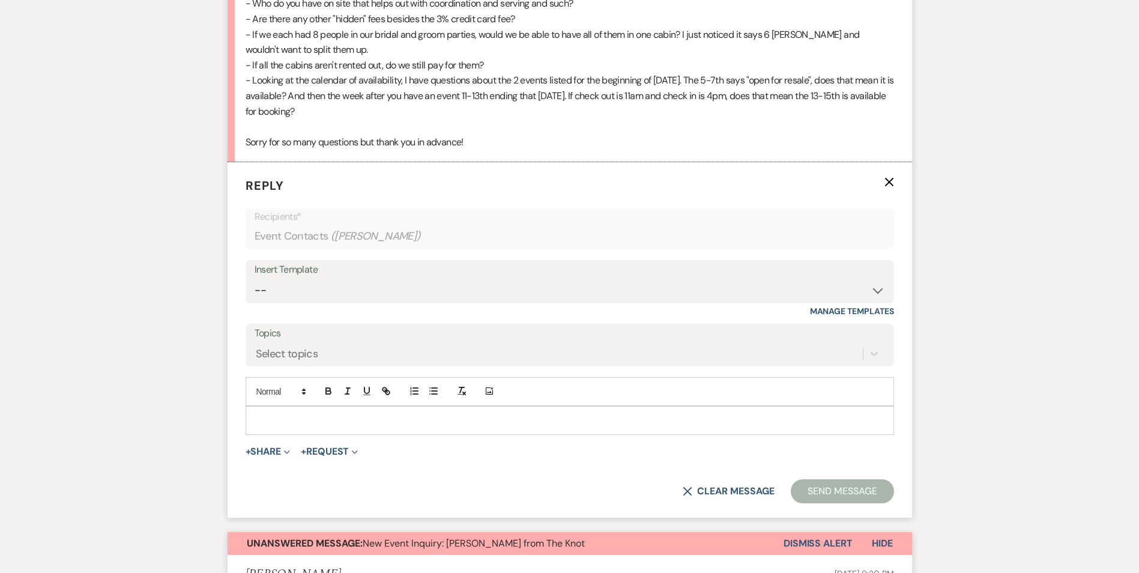
click at [821, 547] on button "Dismiss Alert" at bounding box center [818, 543] width 69 height 23
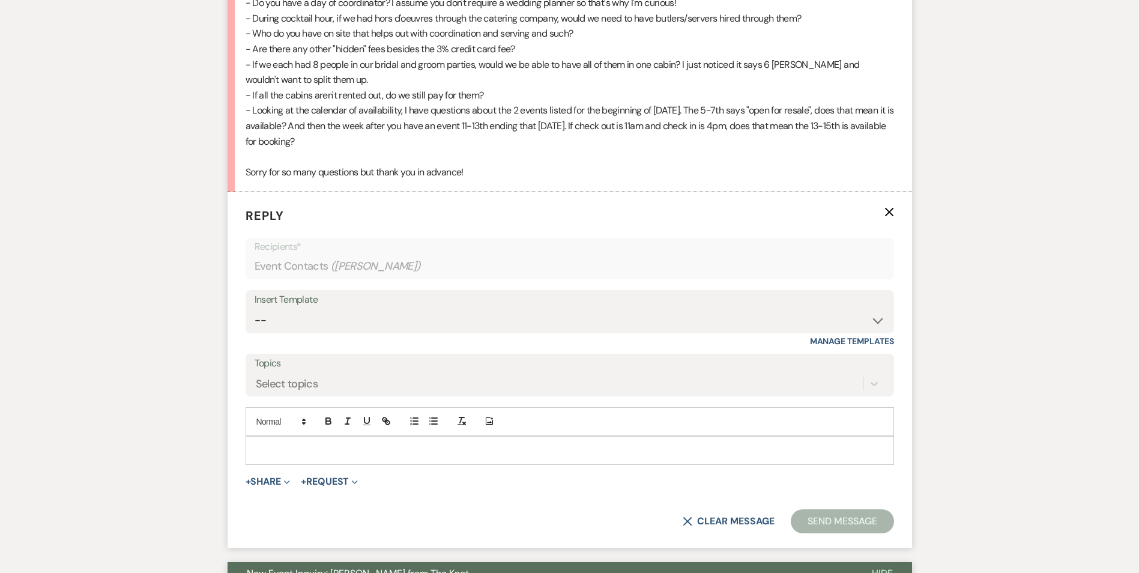
scroll to position [1426, 0]
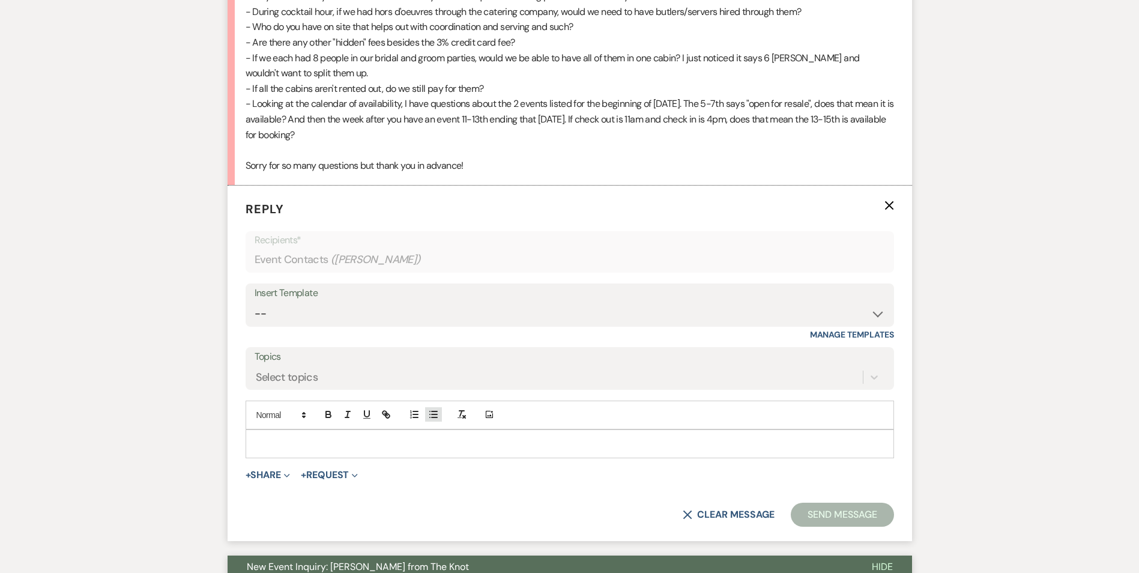
click at [434, 419] on icon "button" at bounding box center [433, 414] width 11 height 11
click at [257, 438] on div at bounding box center [569, 444] width 647 height 28
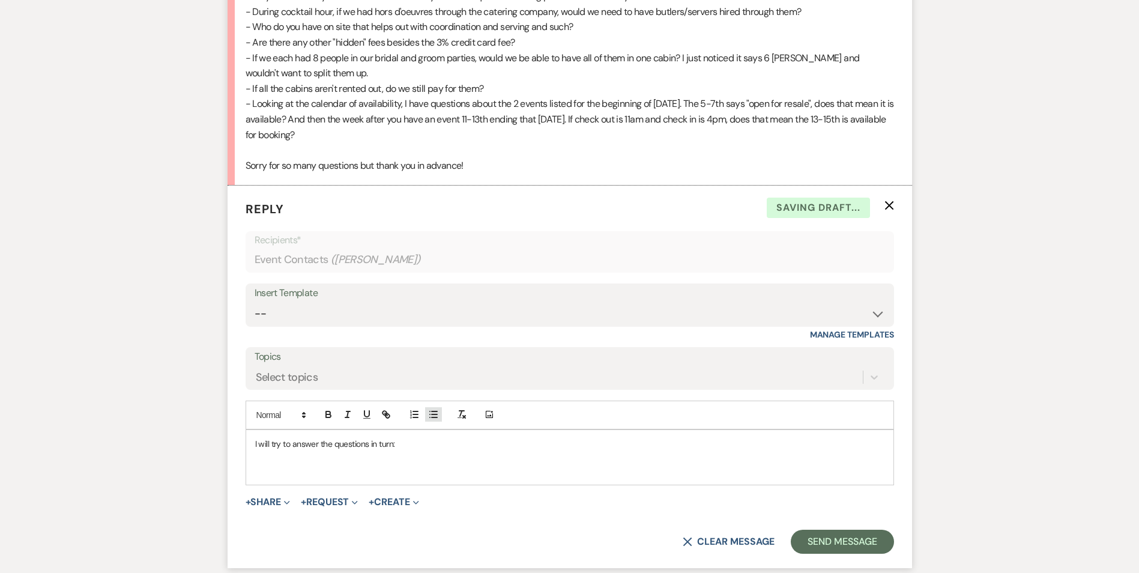
click at [428, 417] on icon "button" at bounding box center [433, 414] width 11 height 11
click at [503, 473] on li "We do not currently have a day of coordinator, and you are not" at bounding box center [575, 470] width 617 height 13
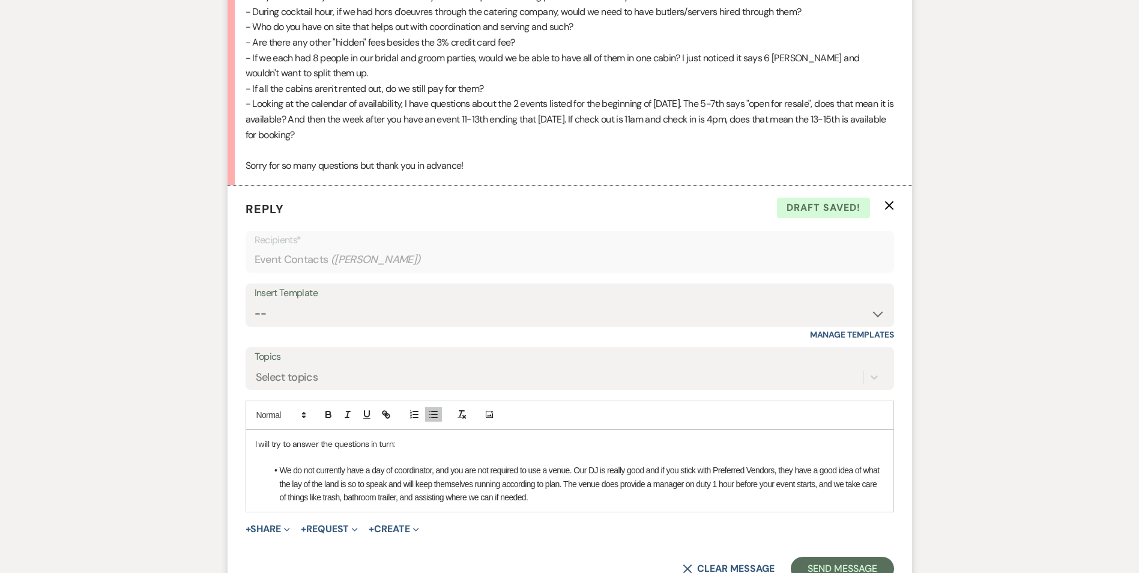
click at [564, 471] on li "We do not currently have a day of coordinator, and you are not required to use …" at bounding box center [575, 484] width 617 height 40
click at [543, 498] on li "We do not currently have a day of coordinator, and you are not required to use …" at bounding box center [575, 484] width 617 height 40
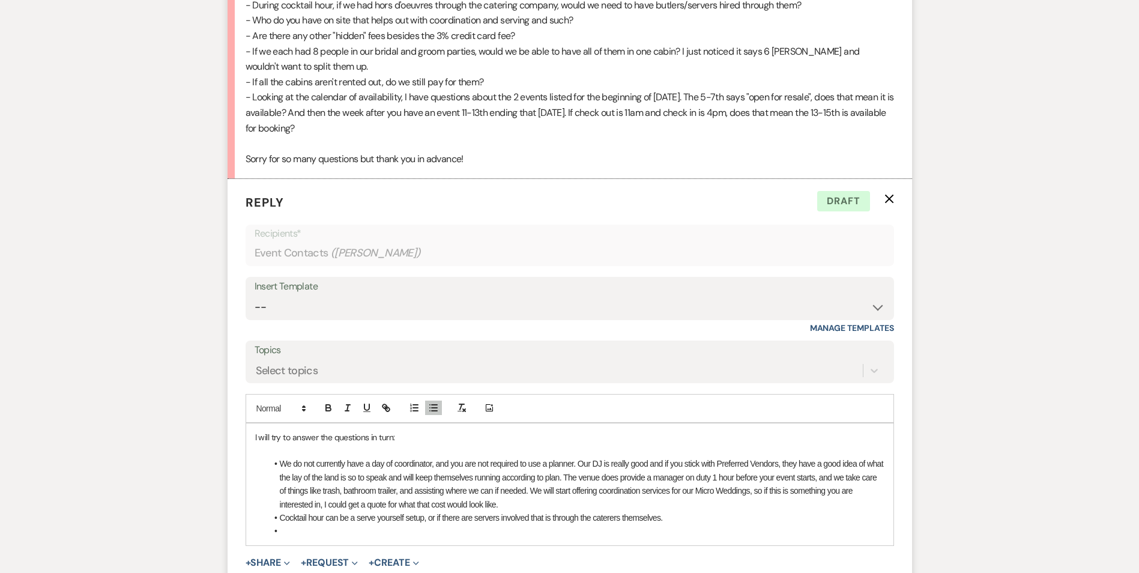
scroll to position [1471, 0]
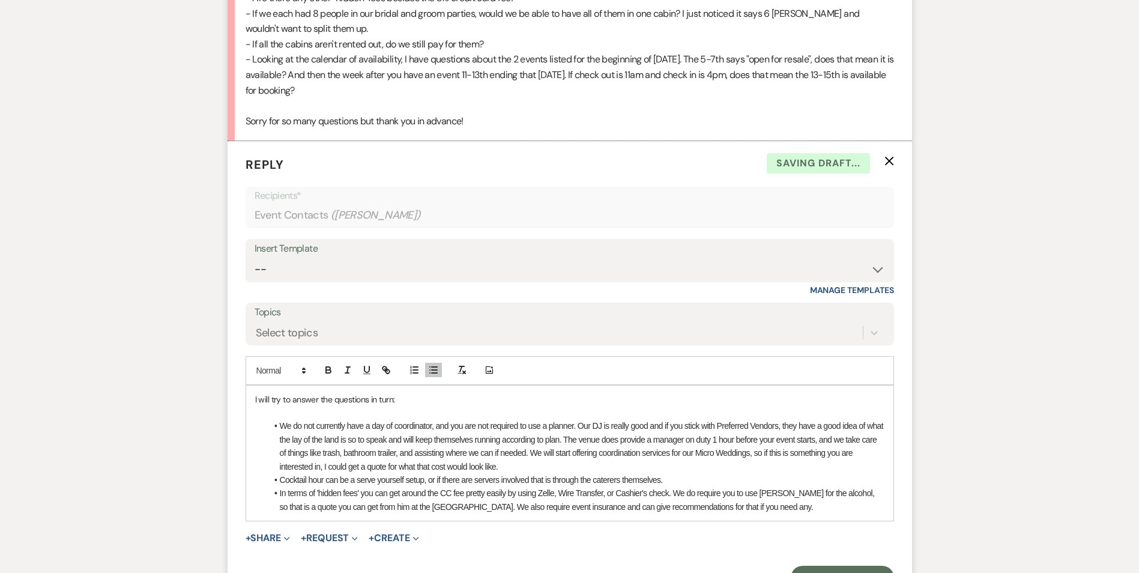
click at [750, 507] on li "In terms of 'hidden fees' you can get around the CC fee pretty easily by using …" at bounding box center [575, 499] width 617 height 27
click at [309, 504] on li "In terms of 'hidden fees' you can get around the CC fee pretty easily by using …" at bounding box center [575, 499] width 617 height 27
click at [773, 509] on li "In terms of 'hidden fees' you can get around the CC fee pretty easily by using …" at bounding box center [575, 499] width 617 height 27
click at [559, 472] on li "We do not currently have a day of coordinator, and you are not required to use …" at bounding box center [575, 446] width 617 height 54
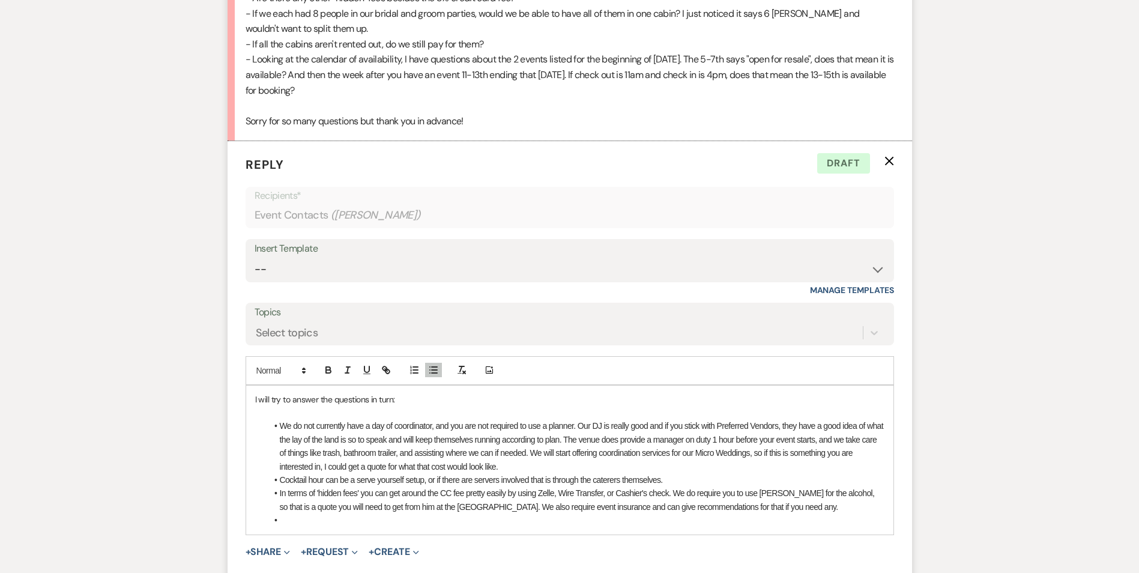
click at [494, 427] on li "We do not currently have a day of coordinator, and you are not required to use …" at bounding box center [575, 446] width 617 height 54
click at [471, 478] on li "Cocktail hour can be a serve yourself setup, or if there are servers involved t…" at bounding box center [575, 479] width 617 height 13
click at [498, 452] on li "We do not currently have a day of coordinator, and you are not required to use …" at bounding box center [575, 446] width 617 height 54
click at [527, 476] on li "Cocktail hour can be a serve yourself setup, or if there are servers involved t…" at bounding box center [575, 479] width 617 height 13
click at [595, 467] on li "We do not currently have a day of coordinator, and you are not required to use …" at bounding box center [575, 446] width 617 height 54
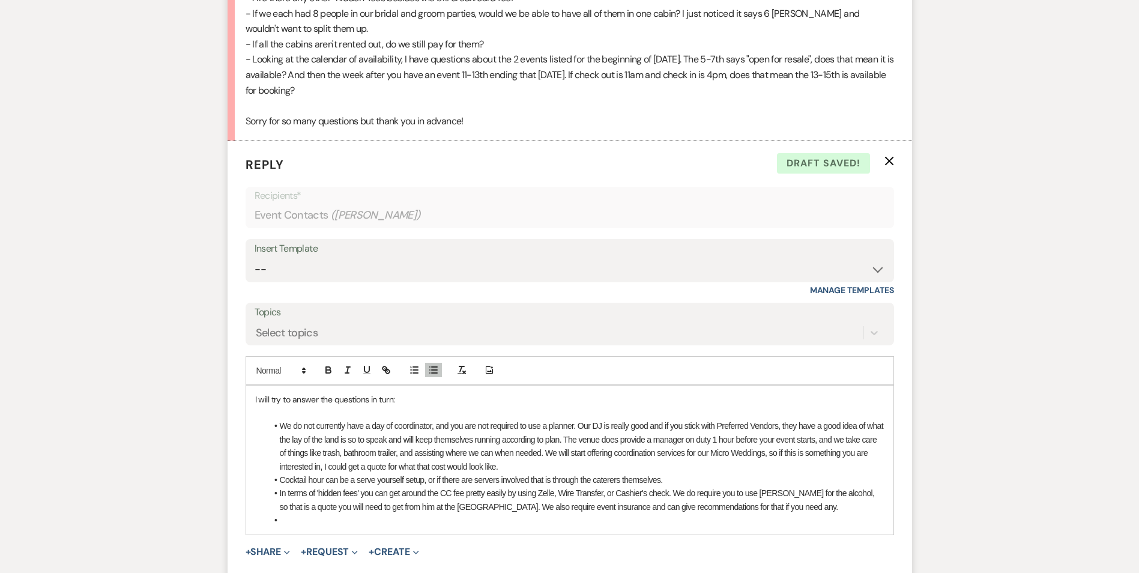
click at [643, 455] on li "We do not currently have a day of coordinator, and you are not required to use …" at bounding box center [575, 446] width 617 height 54
click at [464, 480] on li "Cocktail hour can be a serve yourself setup, or if there are servers involved t…" at bounding box center [575, 479] width 617 height 13
click at [692, 485] on li "Cocktail hour can be a serve yourself setup, or if there are servers involved t…" at bounding box center [575, 479] width 617 height 13
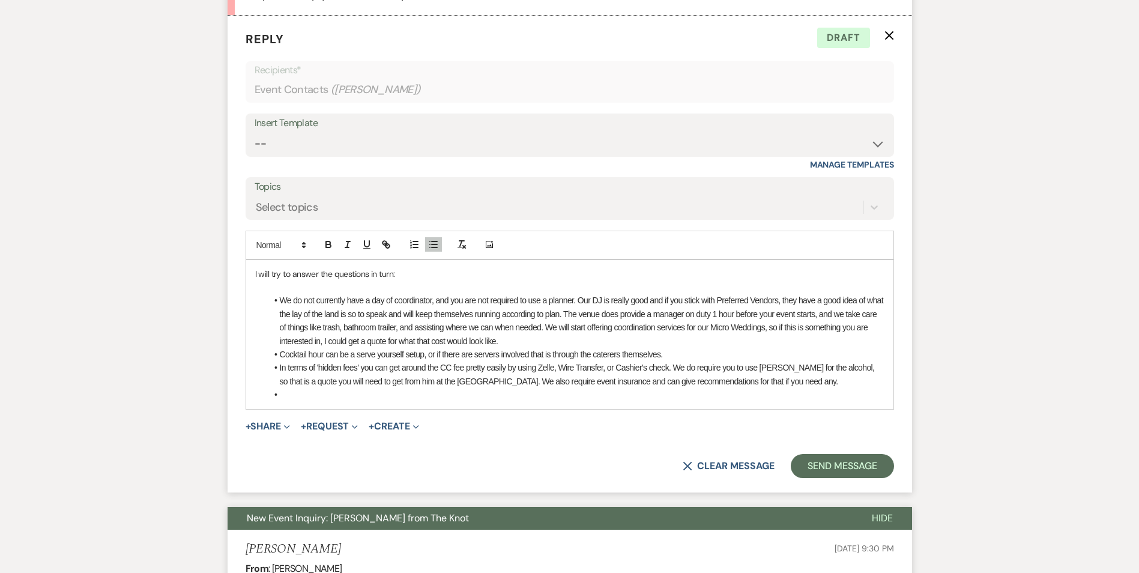
scroll to position [1600, 0]
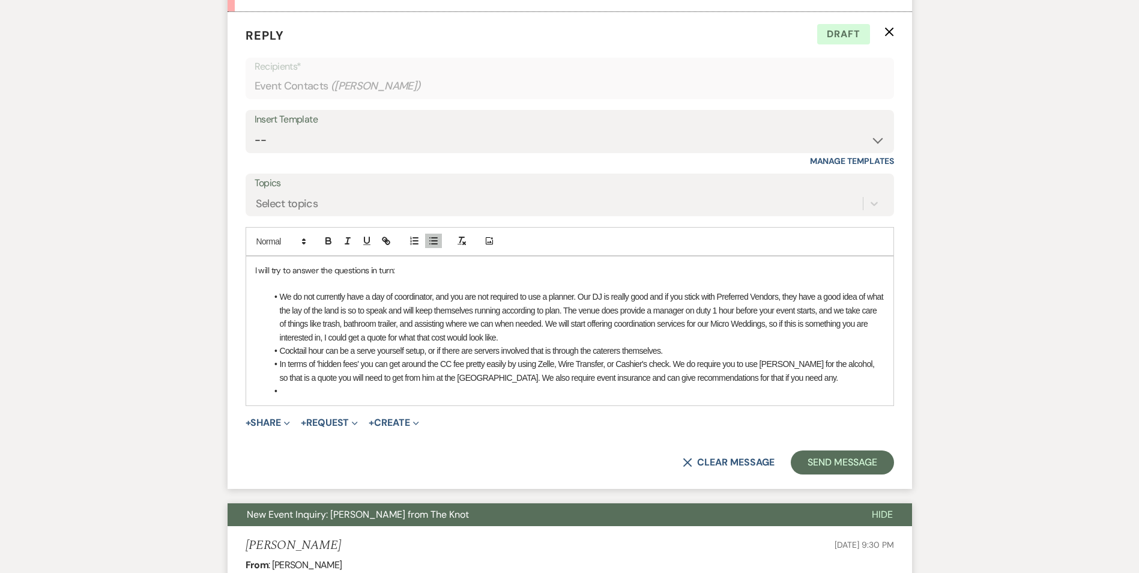
click at [777, 377] on li "In terms of 'hidden fees' you can get around the CC fee pretty easily by using …" at bounding box center [575, 370] width 617 height 27
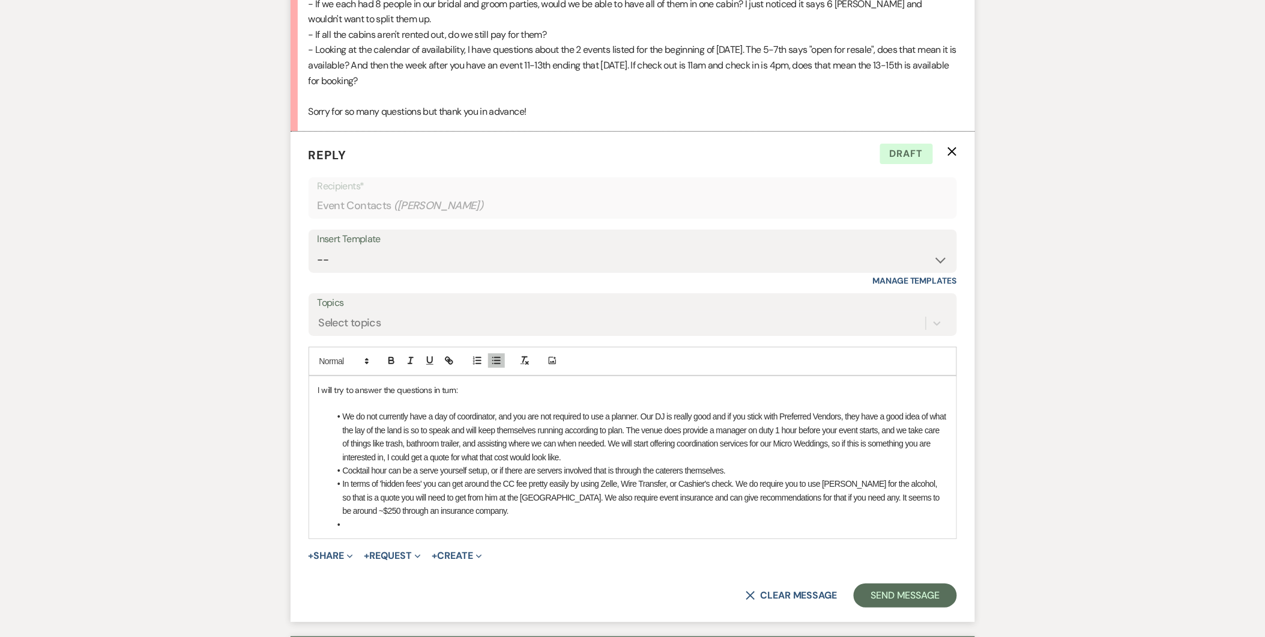
scroll to position [1484, 0]
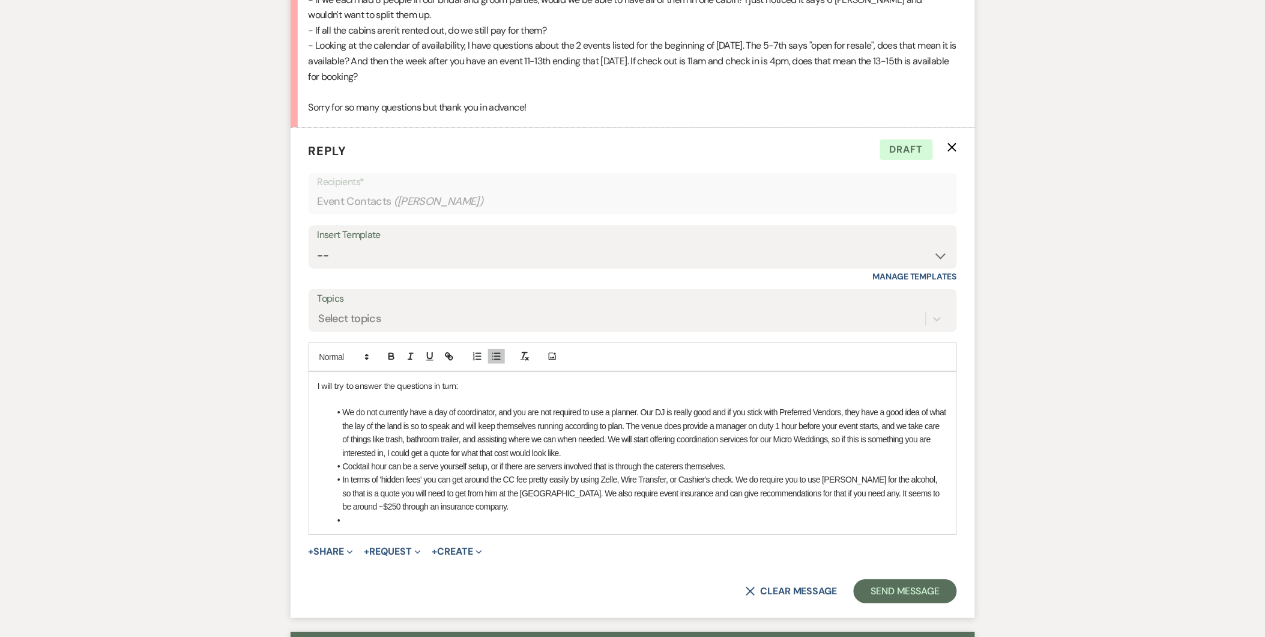
click at [394, 522] on li at bounding box center [638, 519] width 617 height 13
click at [749, 521] on li "The cost of the wedding package includes the lodging, so if they are not booked…" at bounding box center [638, 519] width 617 height 13
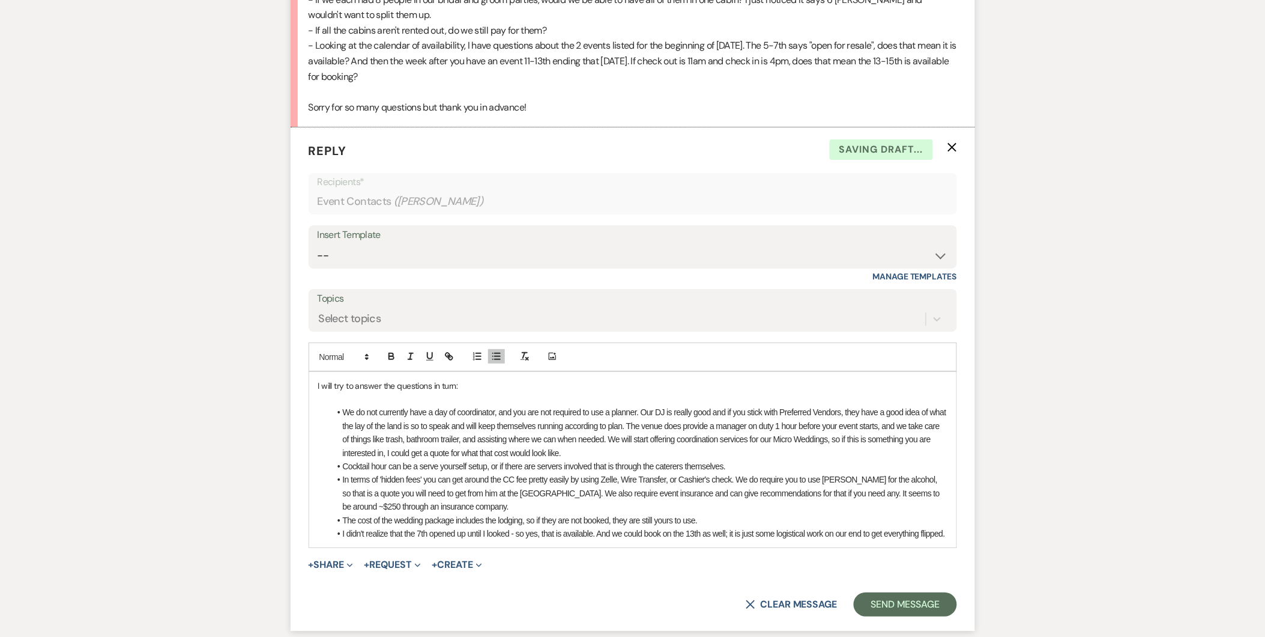
click at [839, 506] on li "In terms of 'hidden fees' you can get around the CC fee pretty easily by using …" at bounding box center [638, 493] width 617 height 40
click at [954, 531] on div "I will try to answer the questions in turn: We do not currently have a day of c…" at bounding box center [632, 460] width 647 height 176
click at [489, 503] on li "In terms of 'hidden fees' you can get around the CC fee pretty easily by using …" at bounding box center [638, 493] width 617 height 40
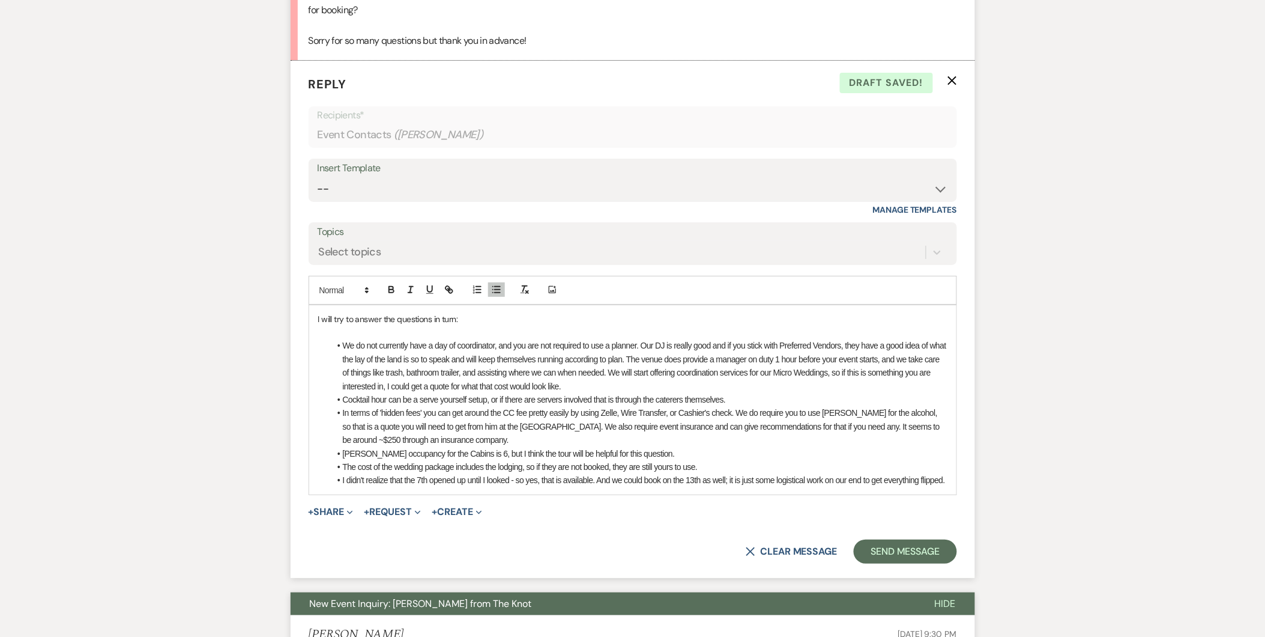
scroll to position [1569, 0]
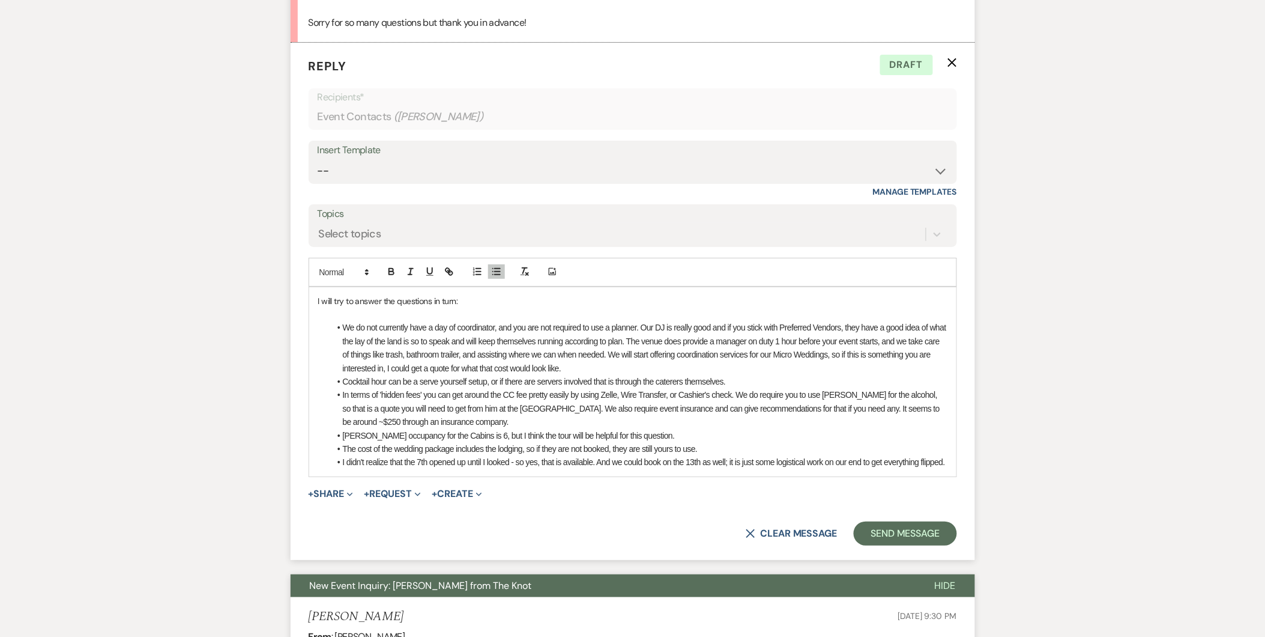
click at [710, 447] on li "The cost of the wedding package includes the lodging, so if they are not booked…" at bounding box center [638, 448] width 617 height 13
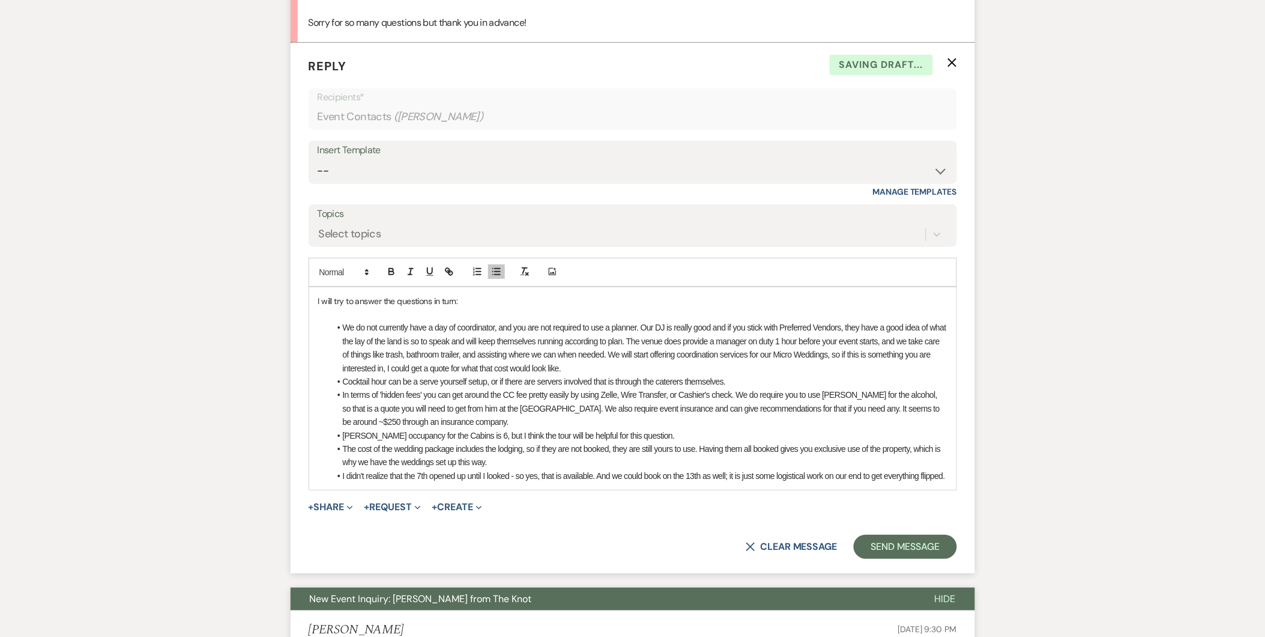
click at [595, 477] on li "I didn't realize that the 7th opened up until I looked - so yes, that is availa…" at bounding box center [638, 475] width 617 height 13
click at [651, 476] on li "I didn't realize that the 7th opened up until I looked - so yes, that is availa…" at bounding box center [638, 475] width 617 height 13
click at [430, 482] on li "I didn't realize that the 7th opened up until I looked - so yes, that is availa…" at bounding box center [638, 475] width 617 height 13
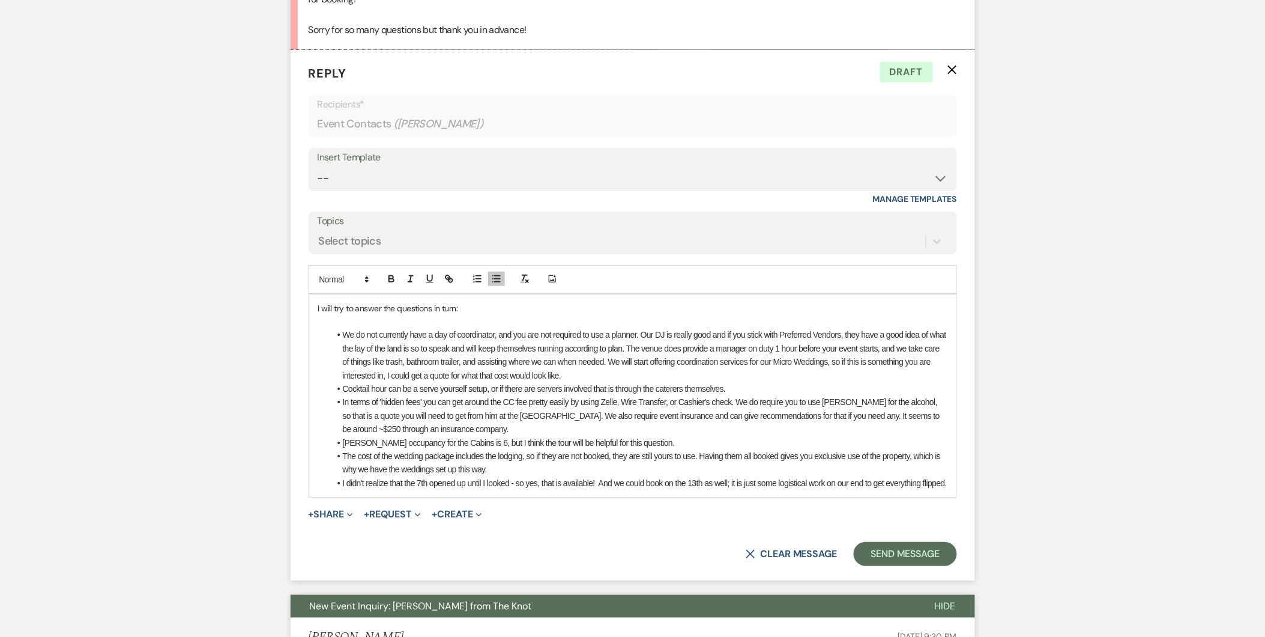
scroll to position [1565, 0]
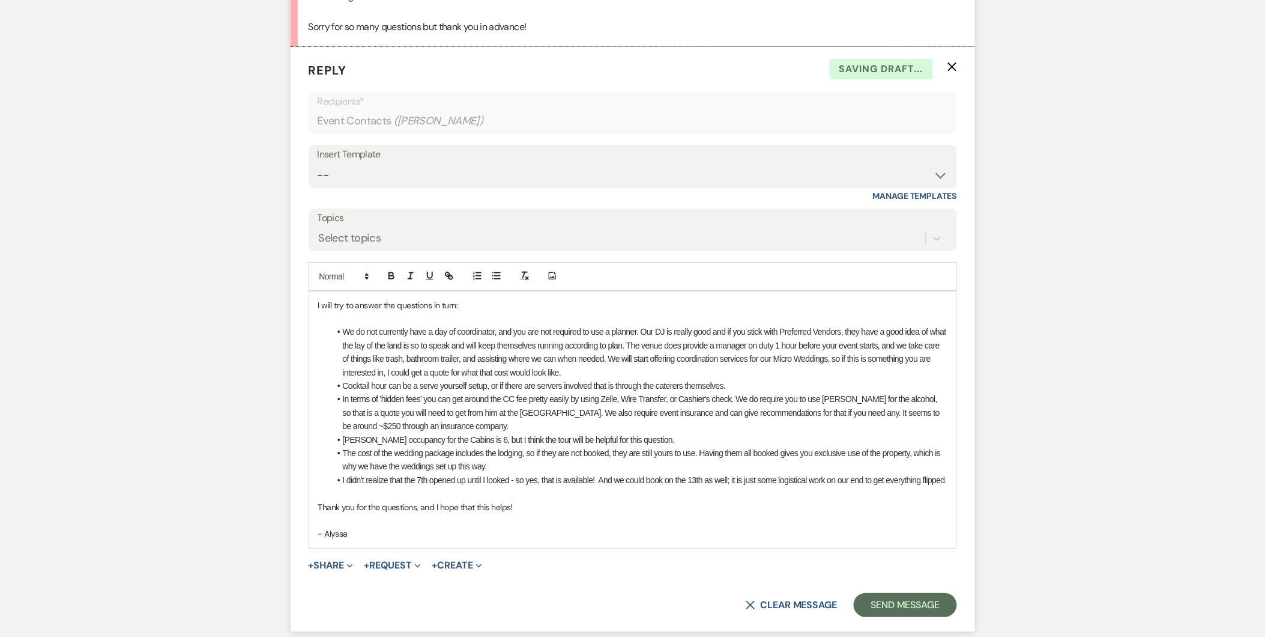
click at [317, 307] on div "I will try to answer the questions in turn: We do not currently have a day of c…" at bounding box center [632, 419] width 647 height 256
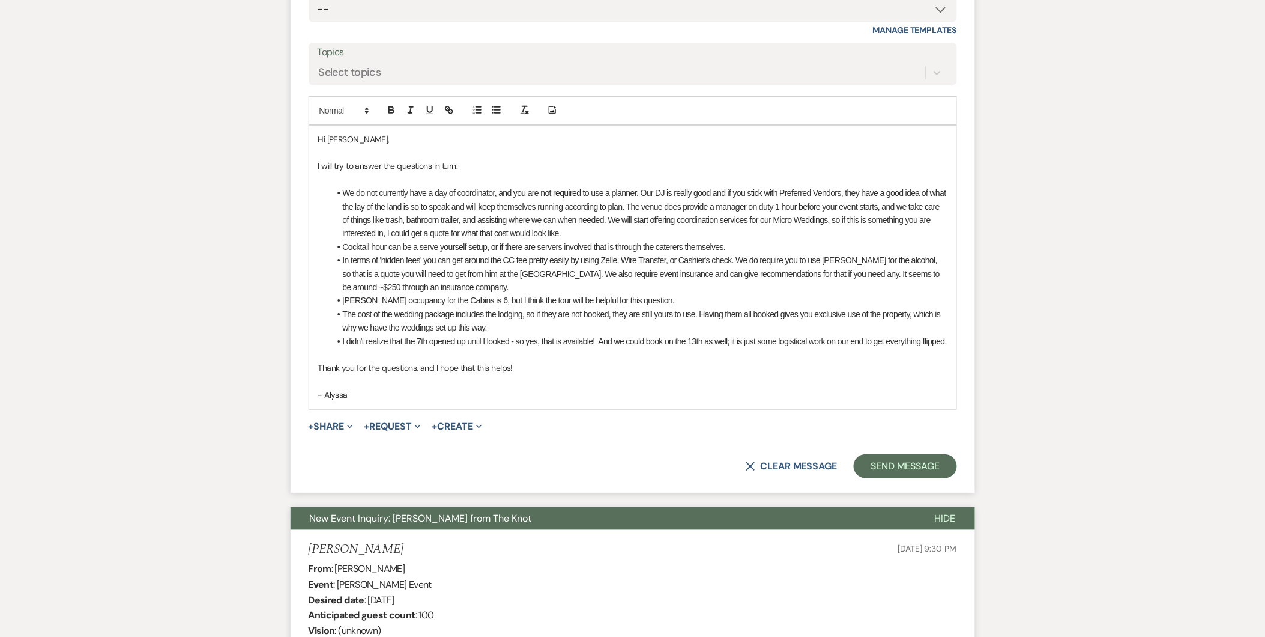
scroll to position [1772, 0]
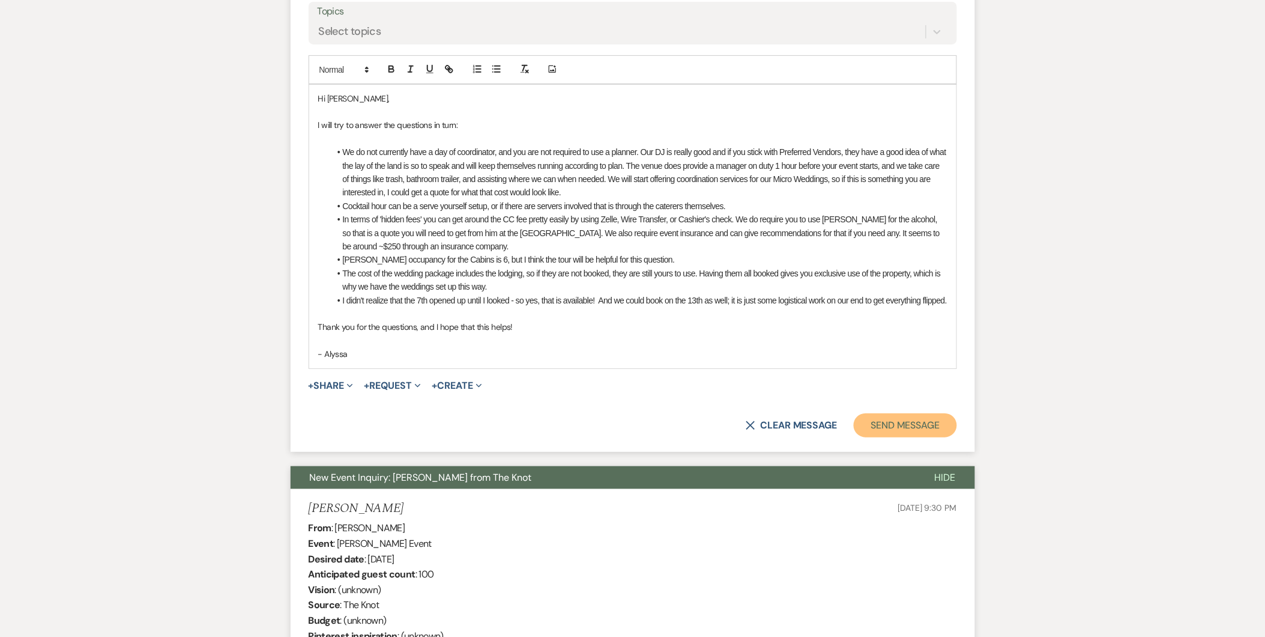
click at [927, 437] on button "Send Message" at bounding box center [905, 425] width 103 height 24
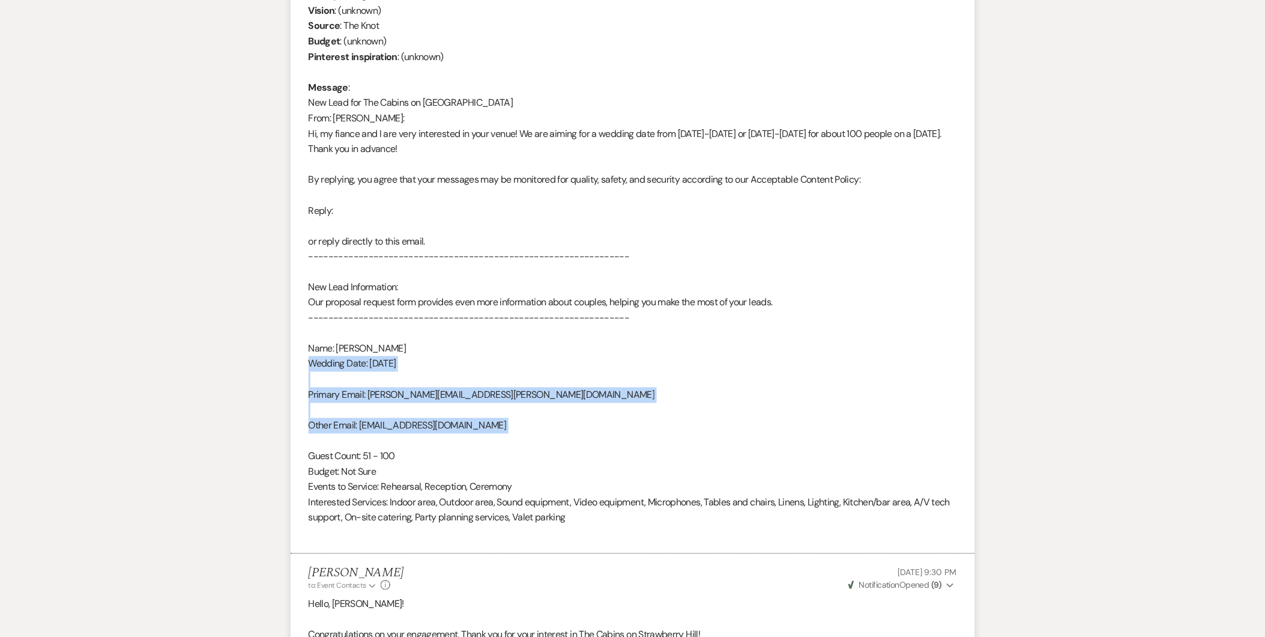
drag, startPoint x: 927, startPoint y: 444, endPoint x: 1092, endPoint y: 368, distance: 181.4
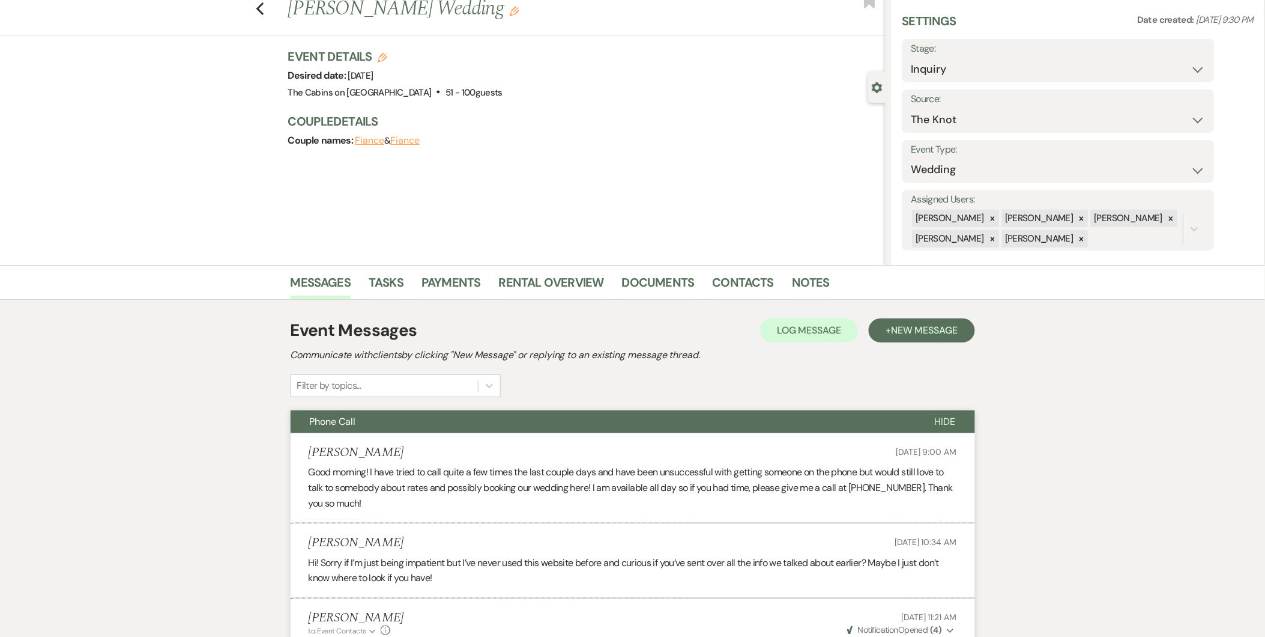
scroll to position [0, 0]
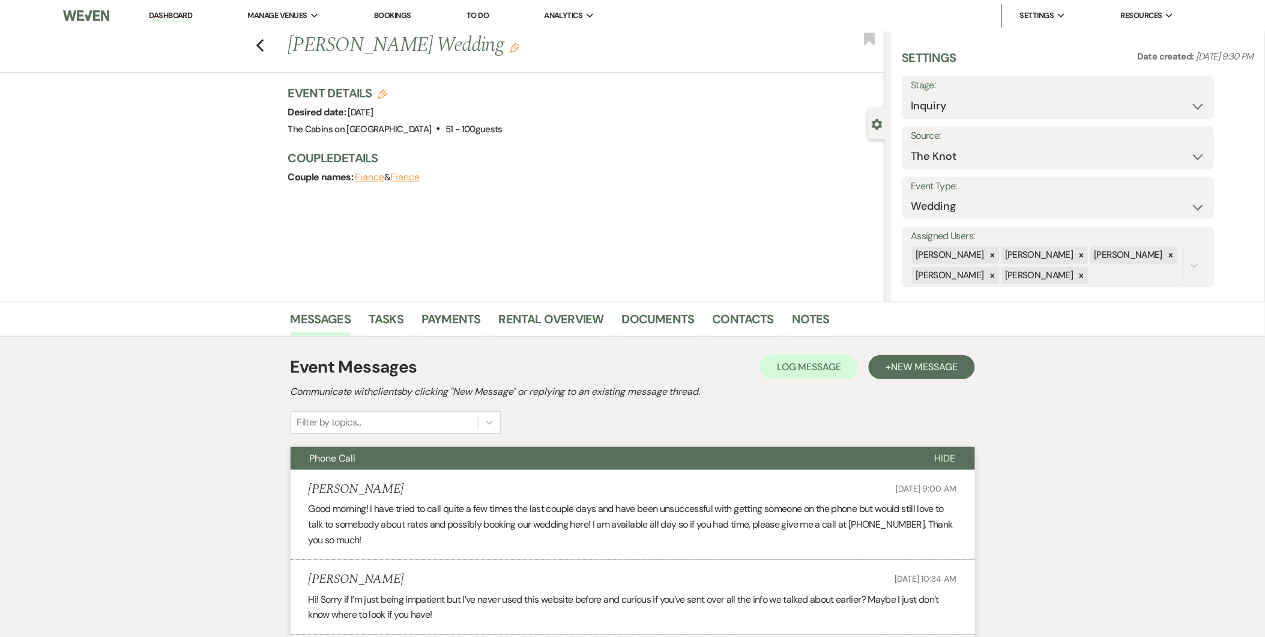
click at [108, 16] on img at bounding box center [86, 15] width 46 height 25
click at [265, 37] on div "Previous Julia Fogel's Wedding Edit Bookmark" at bounding box center [440, 51] width 892 height 41
click at [265, 37] on button "Previous" at bounding box center [260, 44] width 9 height 17
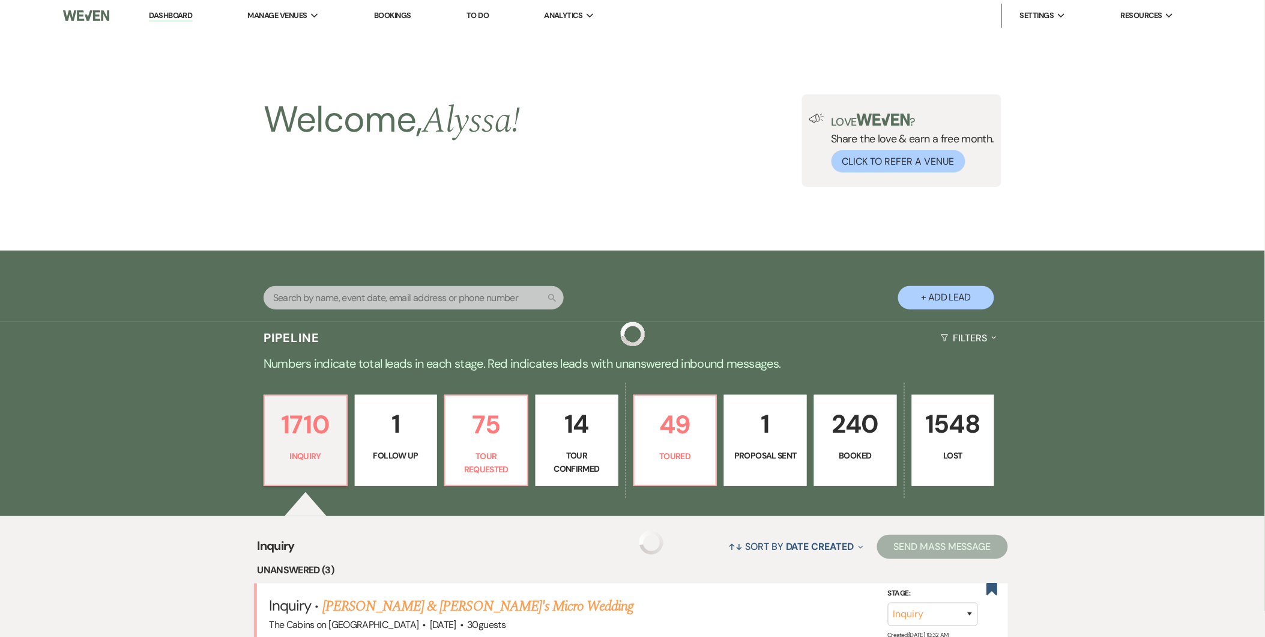
scroll to position [641, 0]
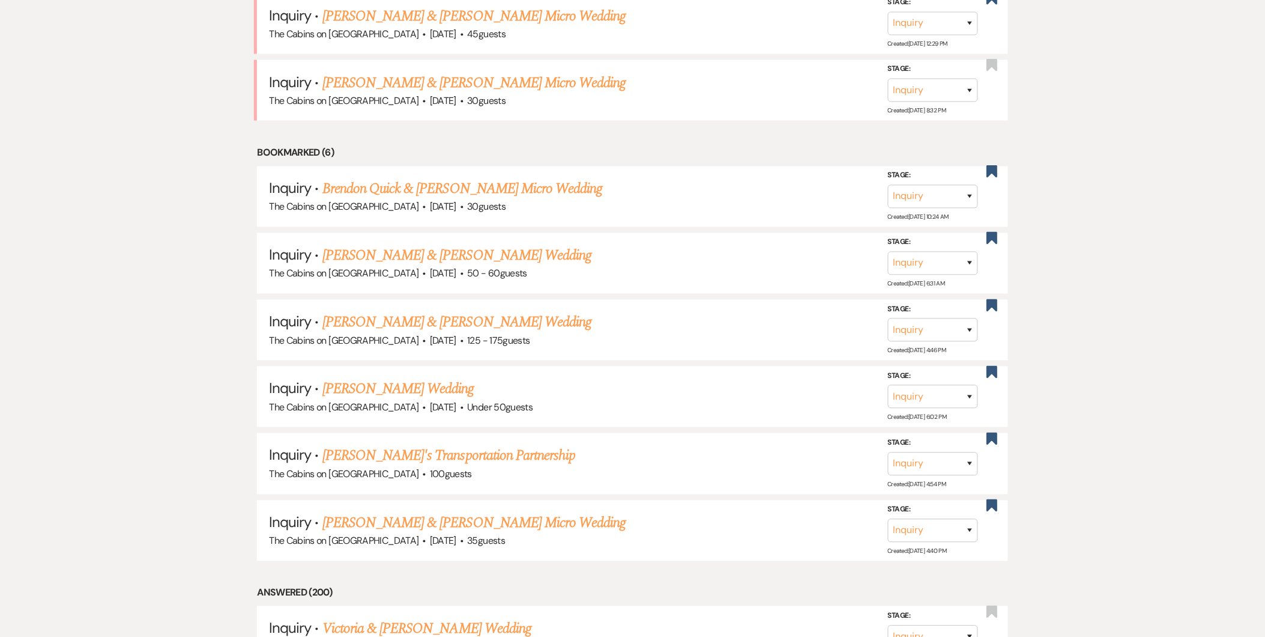
scroll to position [673, 0]
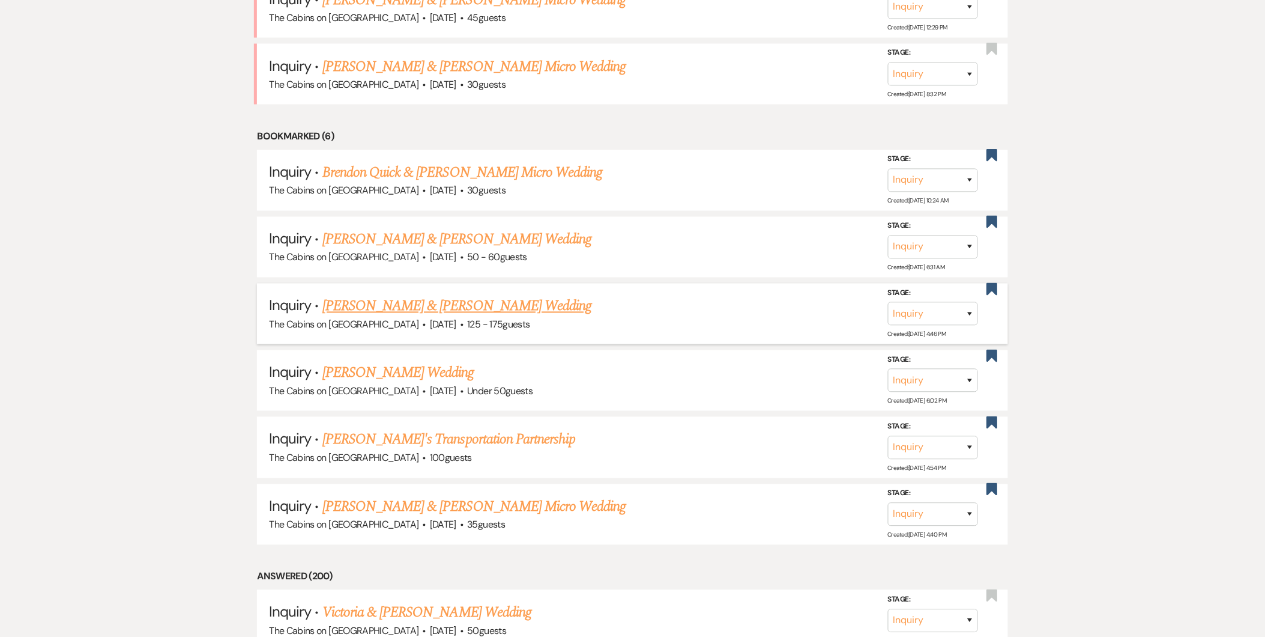
click at [465, 310] on link "[PERSON_NAME] & [PERSON_NAME] Wedding" at bounding box center [456, 306] width 269 height 22
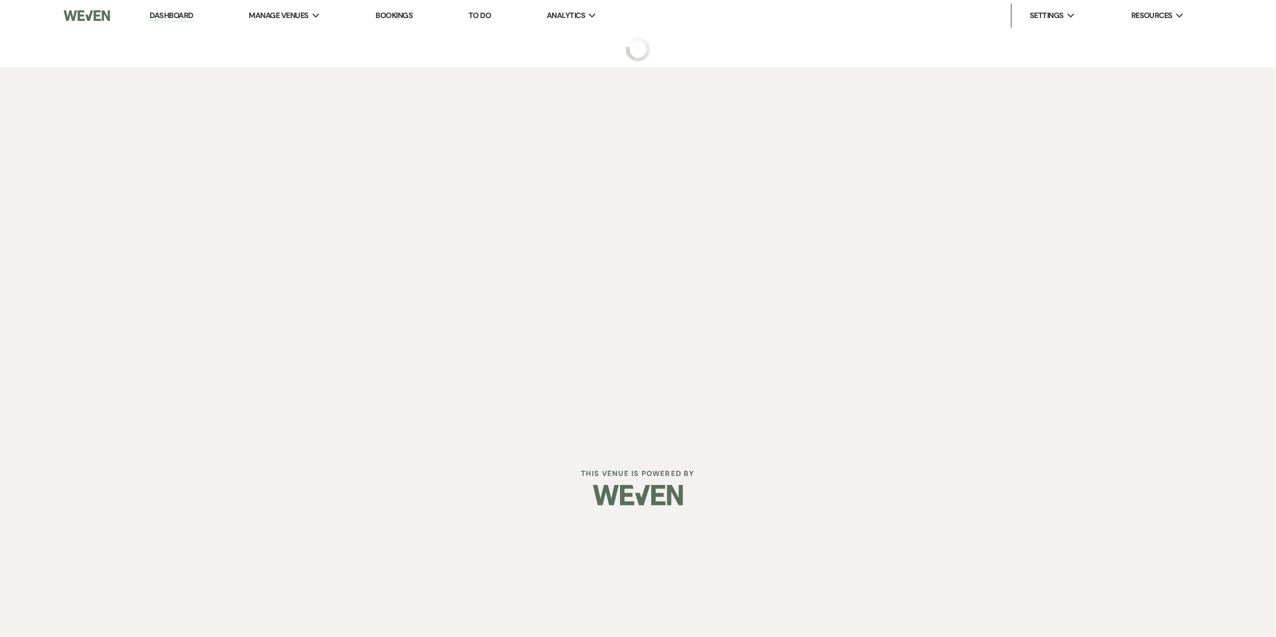
select select "3"
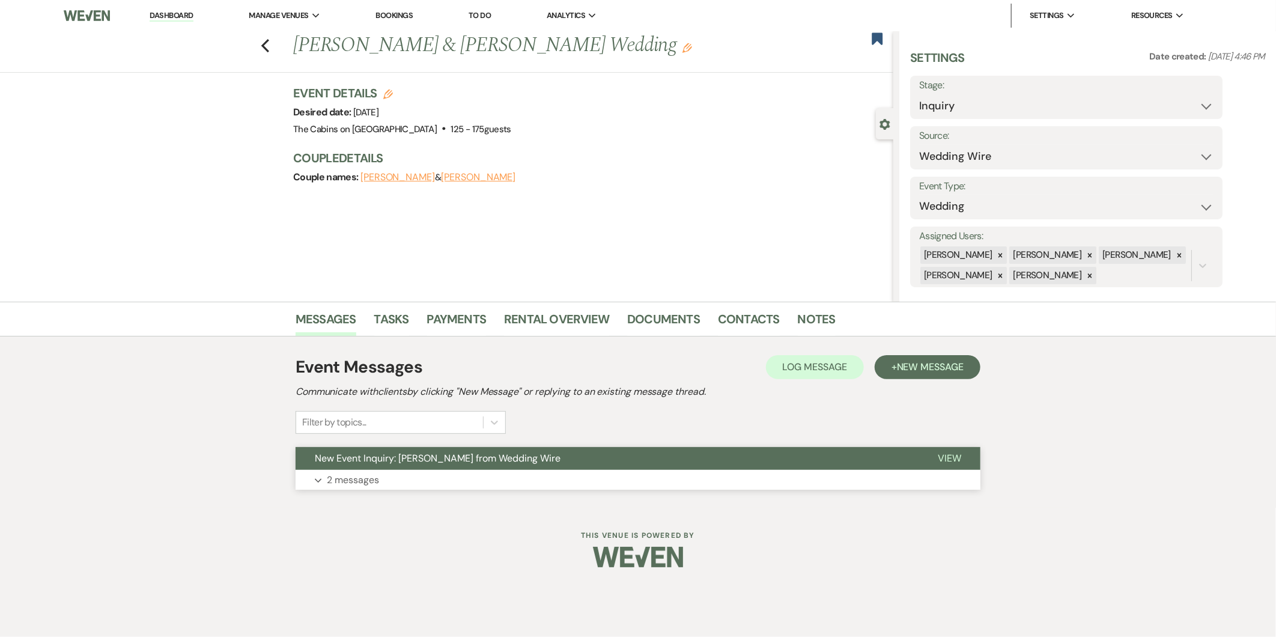
click at [488, 476] on button "Expand 2 messages" at bounding box center [637, 480] width 685 height 20
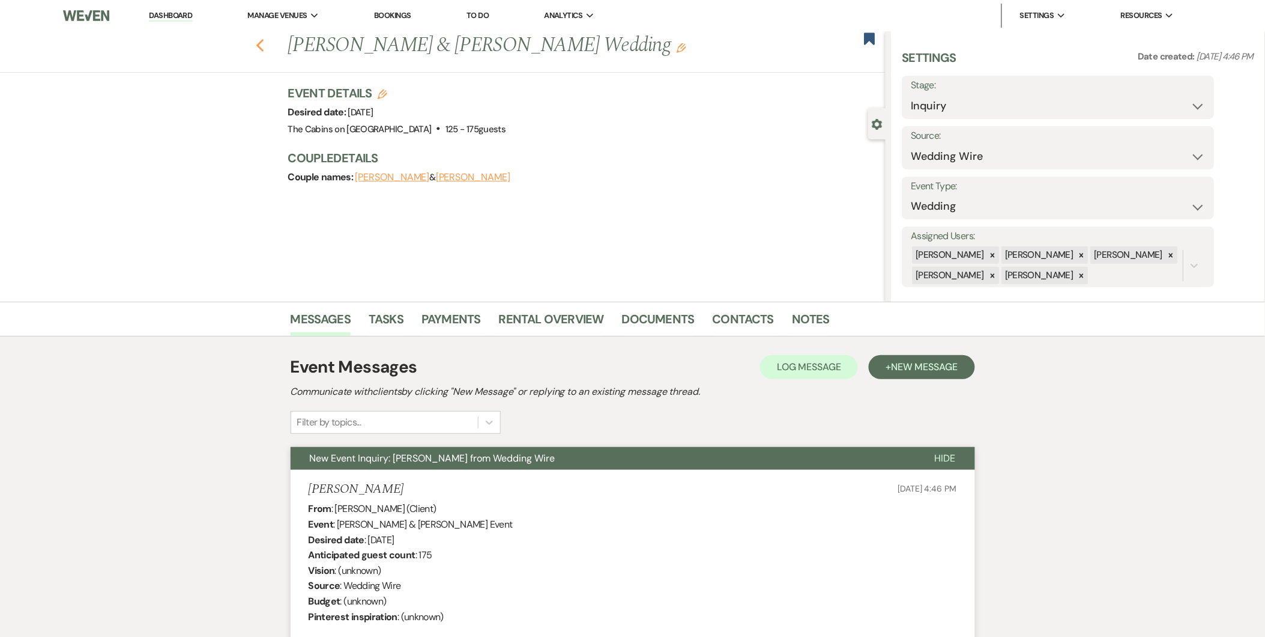
click at [263, 40] on icon "Previous" at bounding box center [260, 45] width 9 height 14
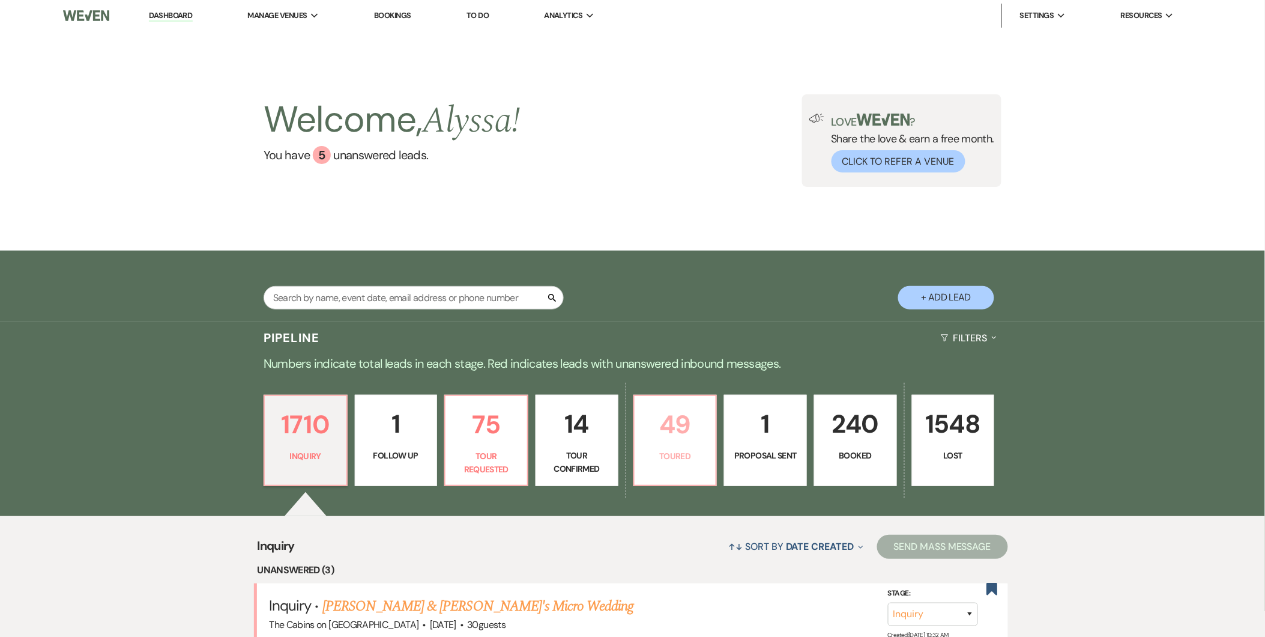
click at [653, 471] on link "49 Toured" at bounding box center [676, 440] width 84 height 91
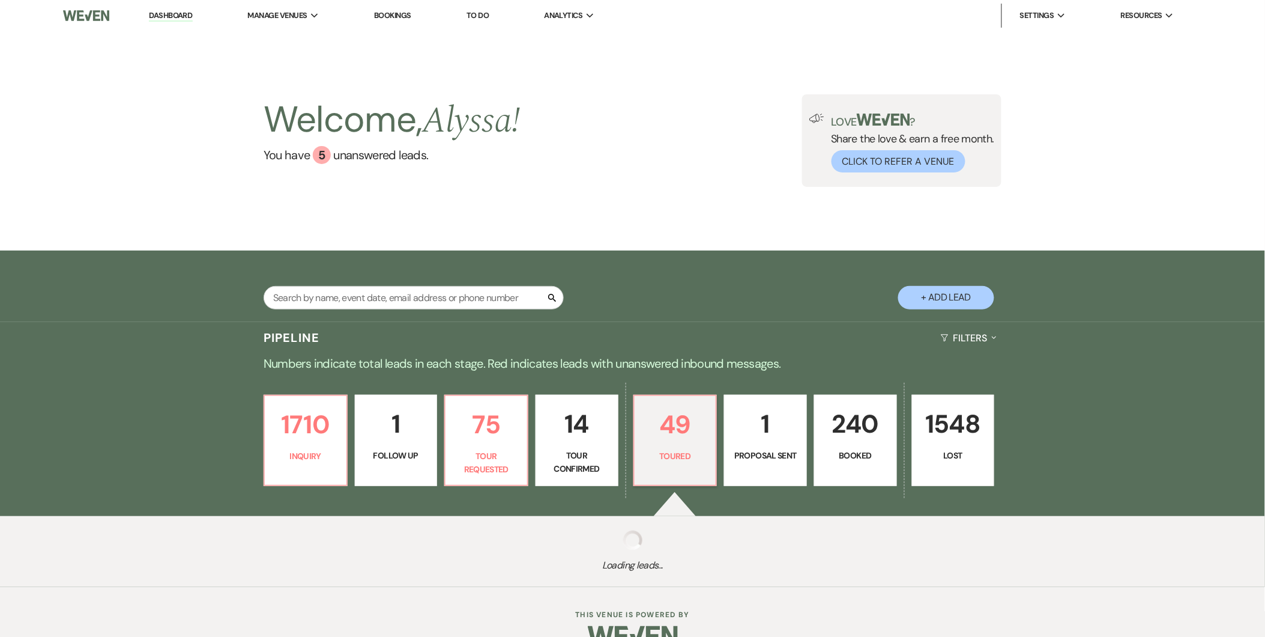
select select "5"
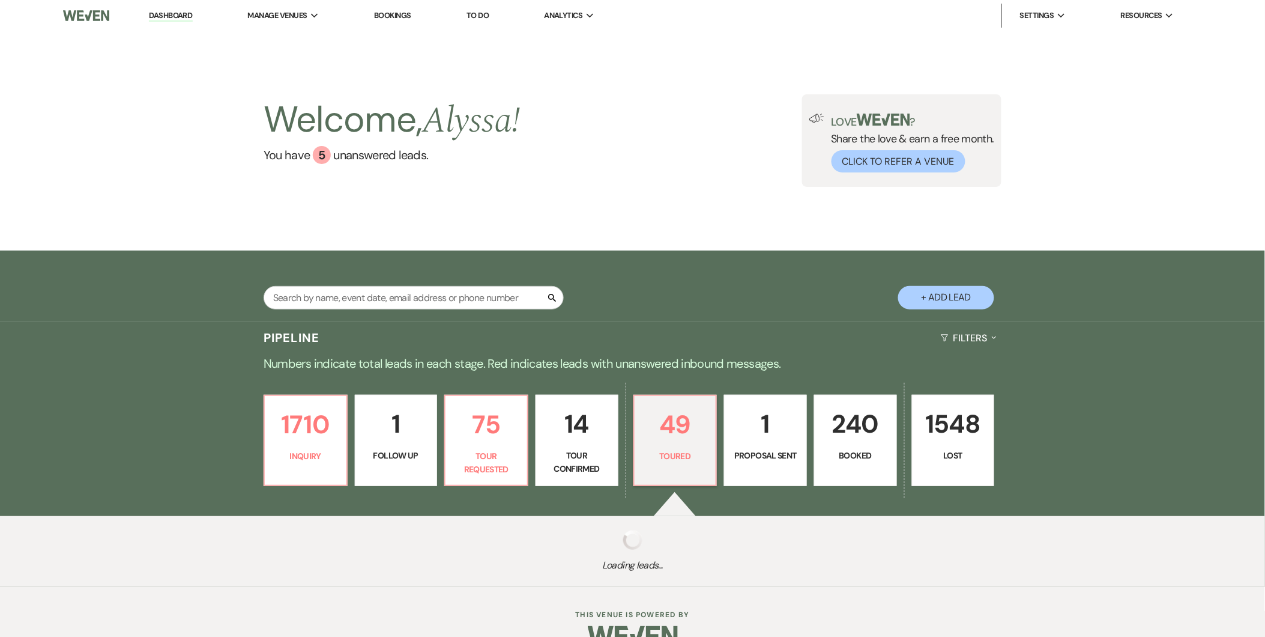
select select "5"
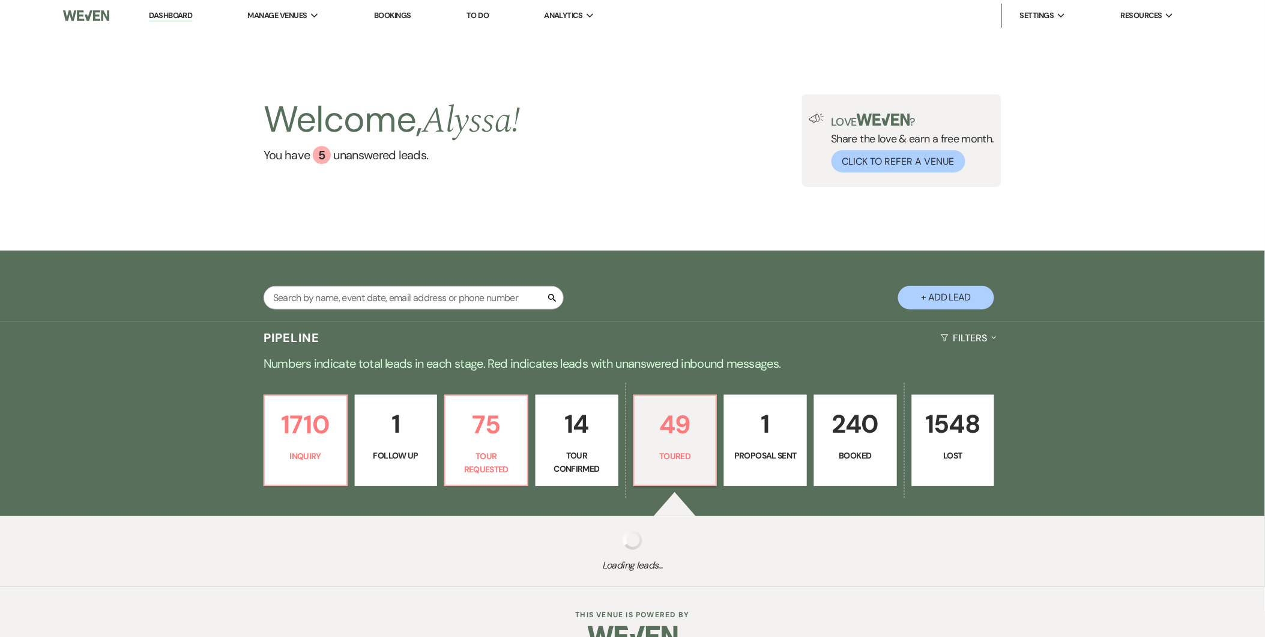
select select "5"
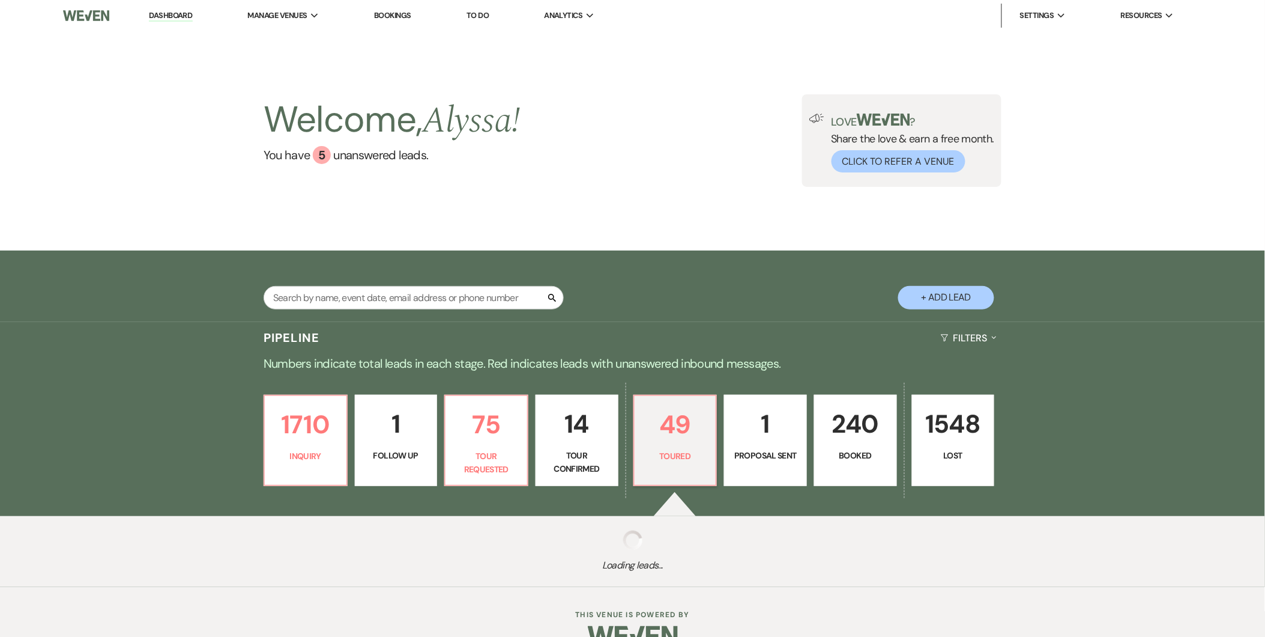
select select "5"
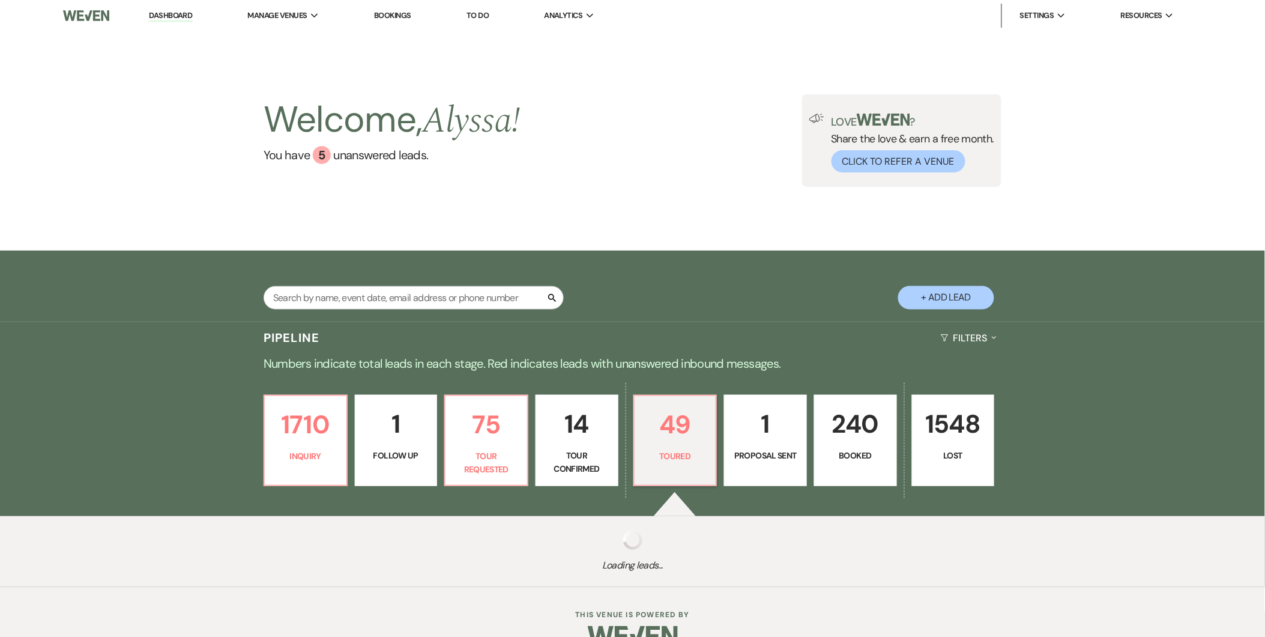
select select "5"
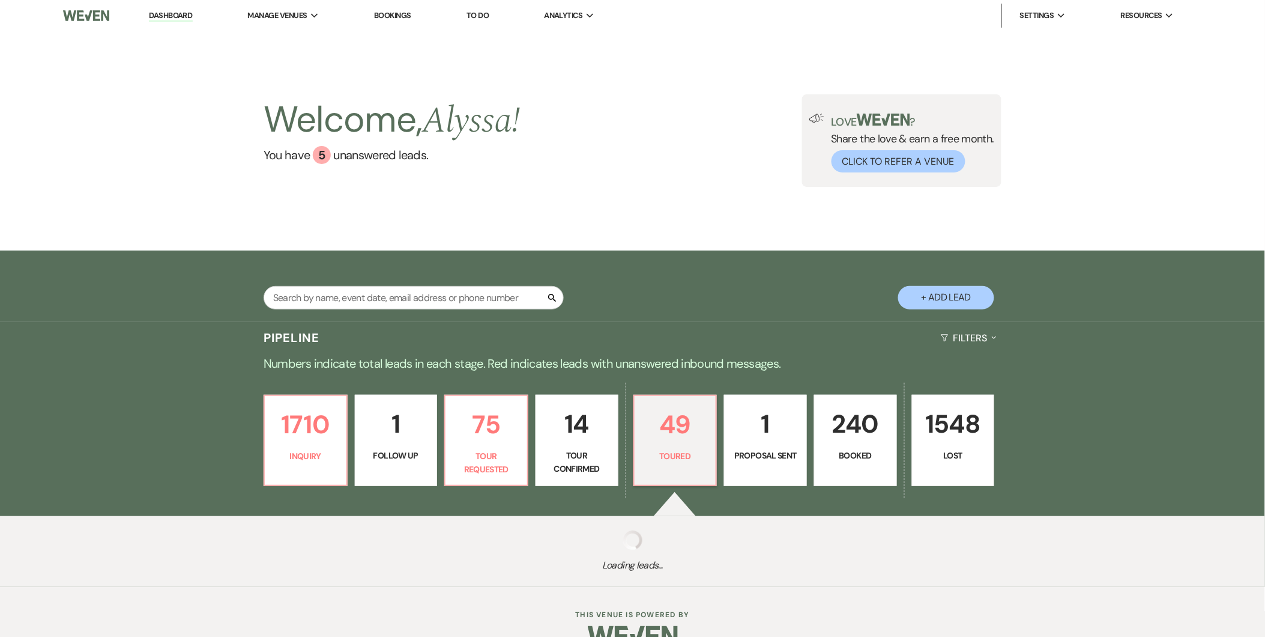
select select "5"
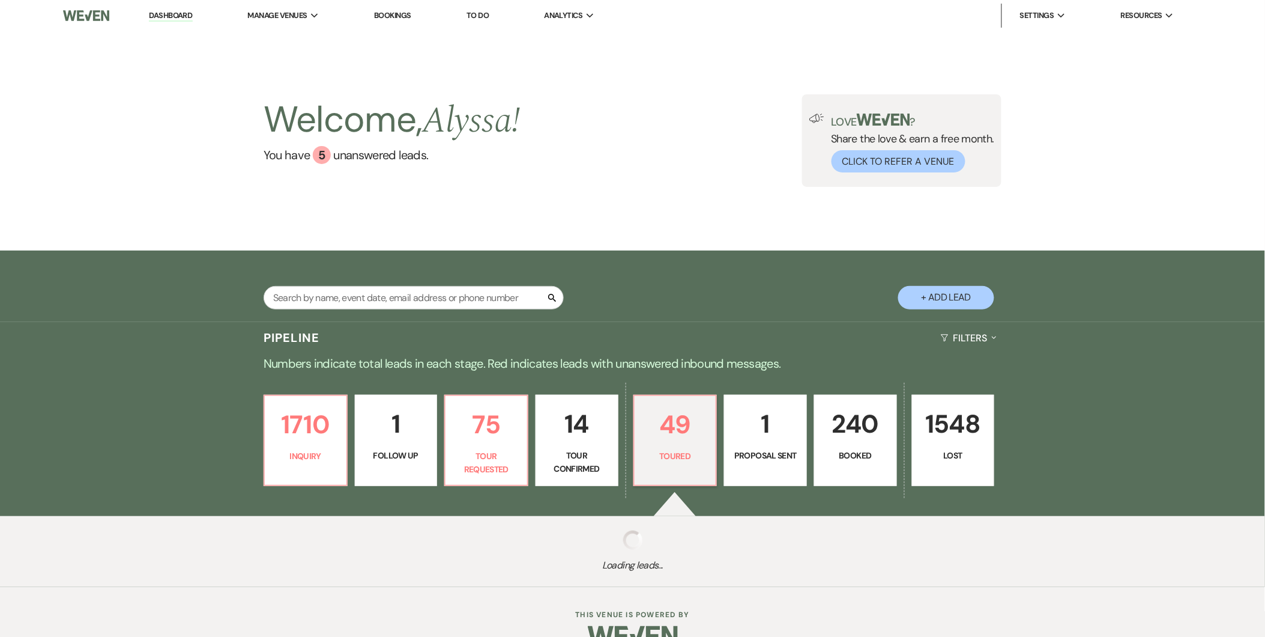
select select "5"
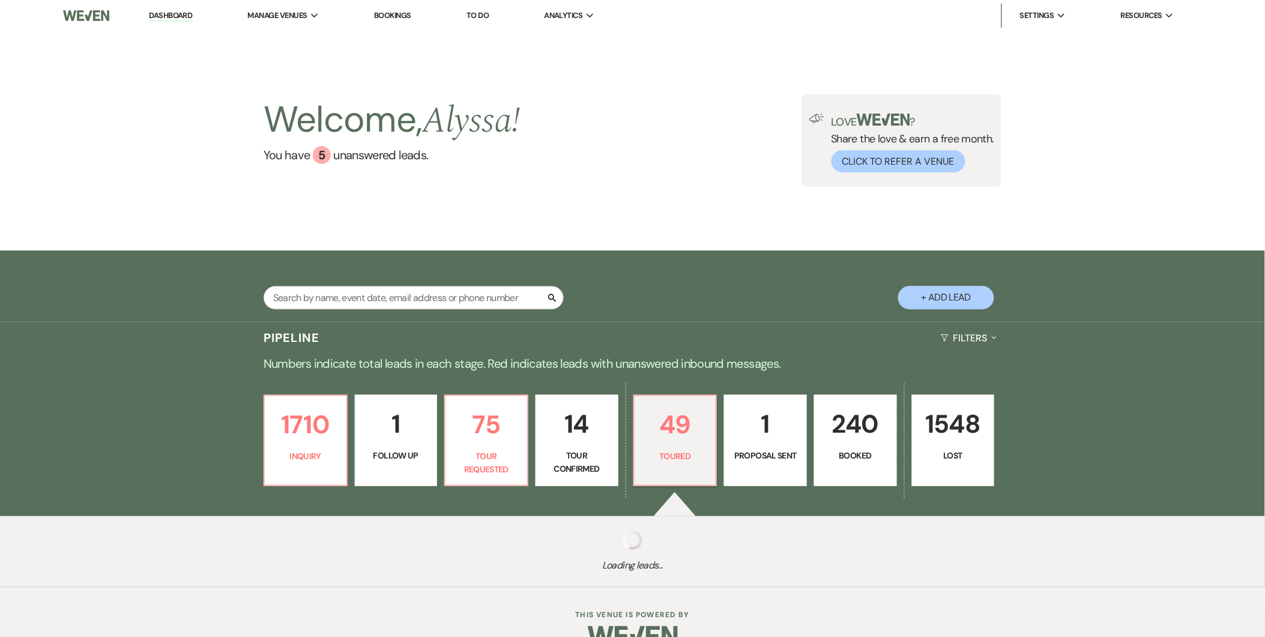
select select "5"
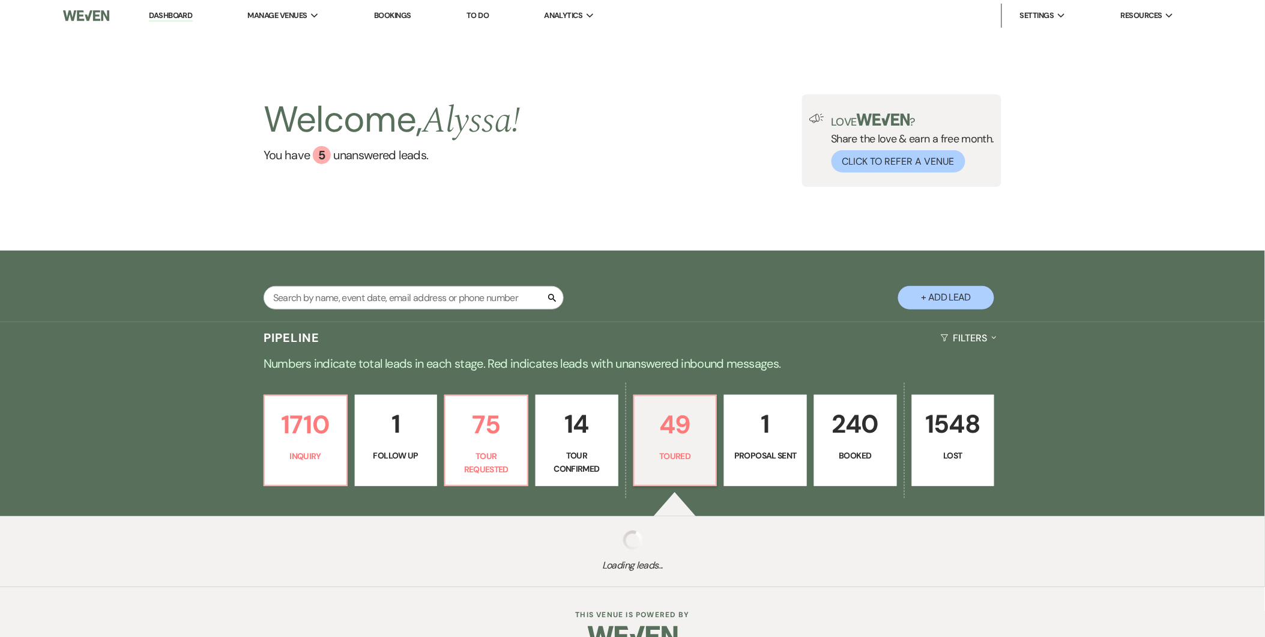
select select "5"
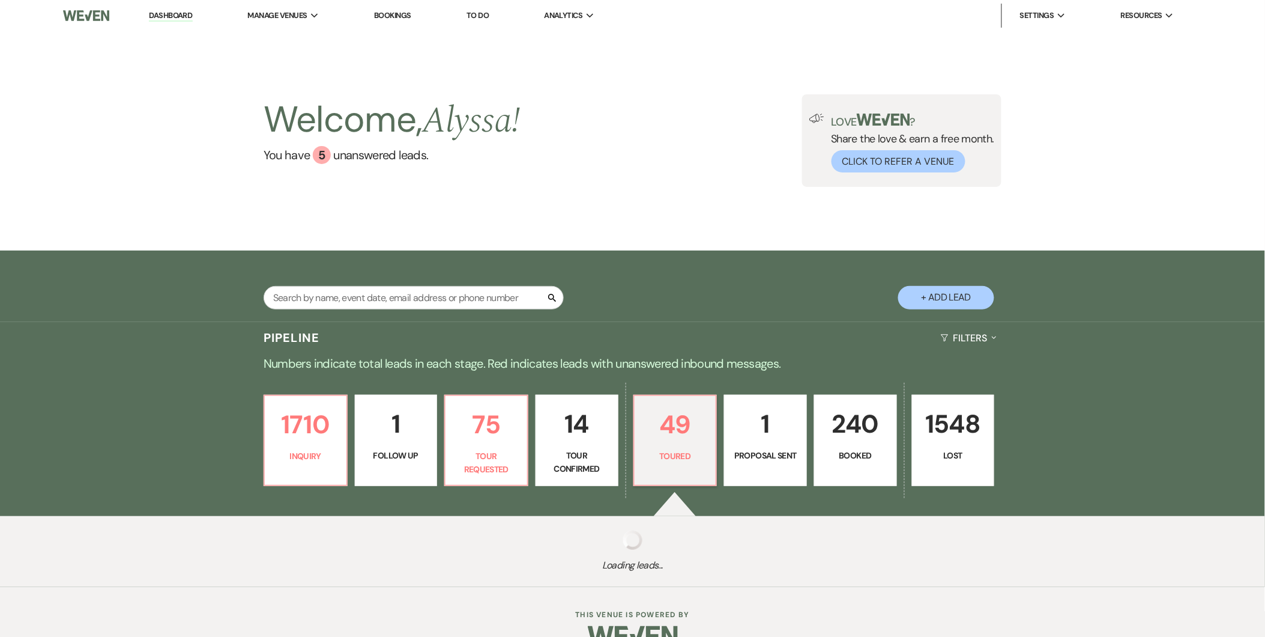
select select "5"
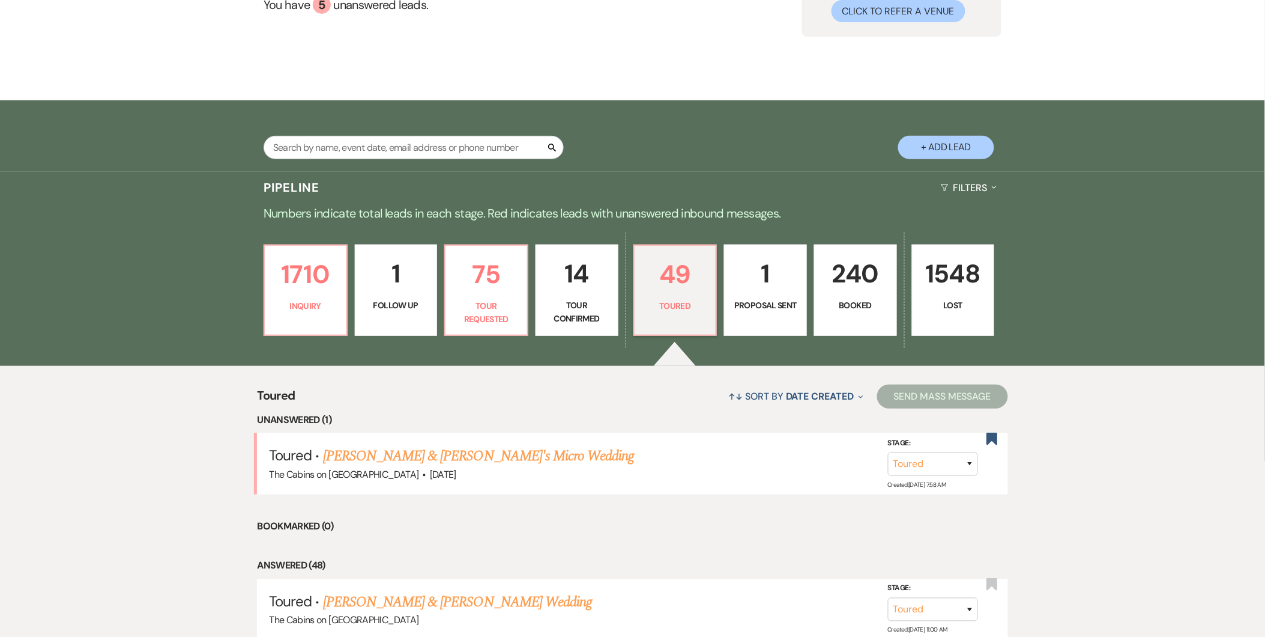
scroll to position [163, 0]
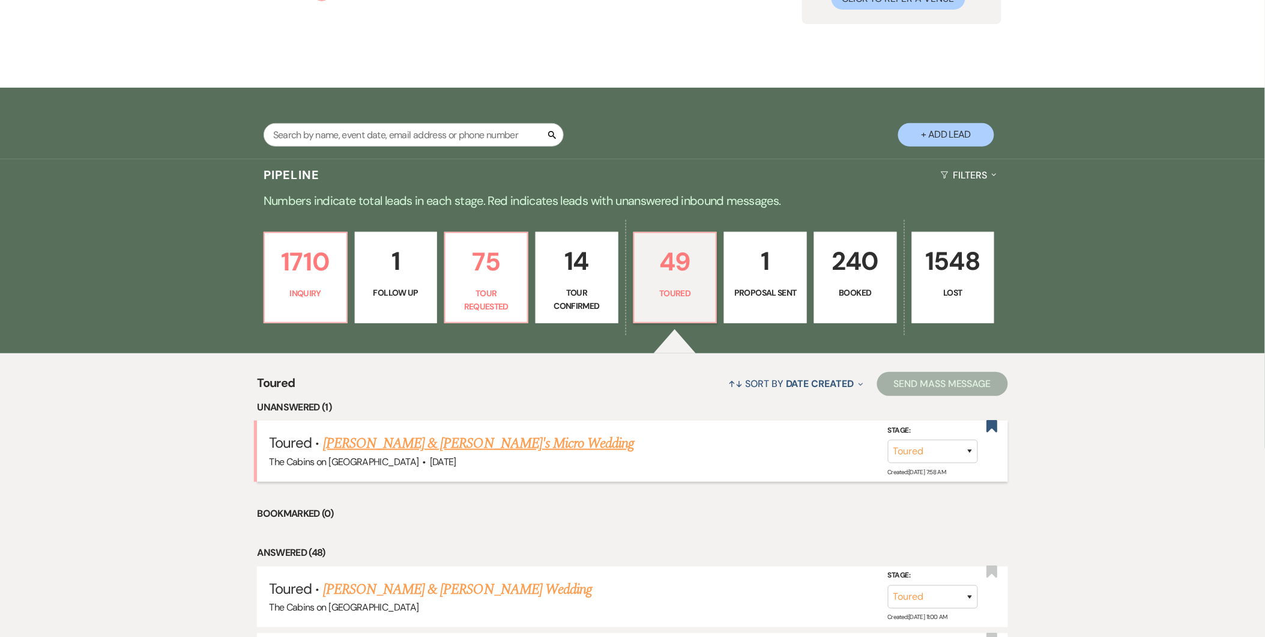
click at [540, 446] on link "[PERSON_NAME] & [PERSON_NAME]'s Micro Wedding" at bounding box center [479, 443] width 312 height 22
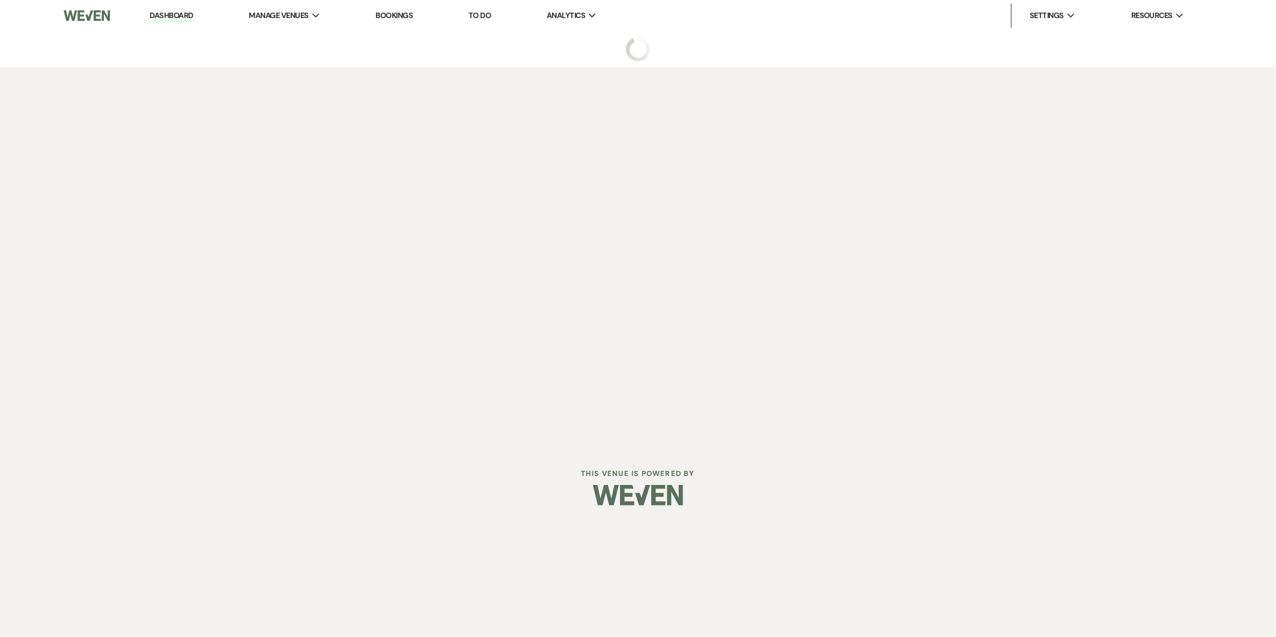
select select "5"
select select "16"
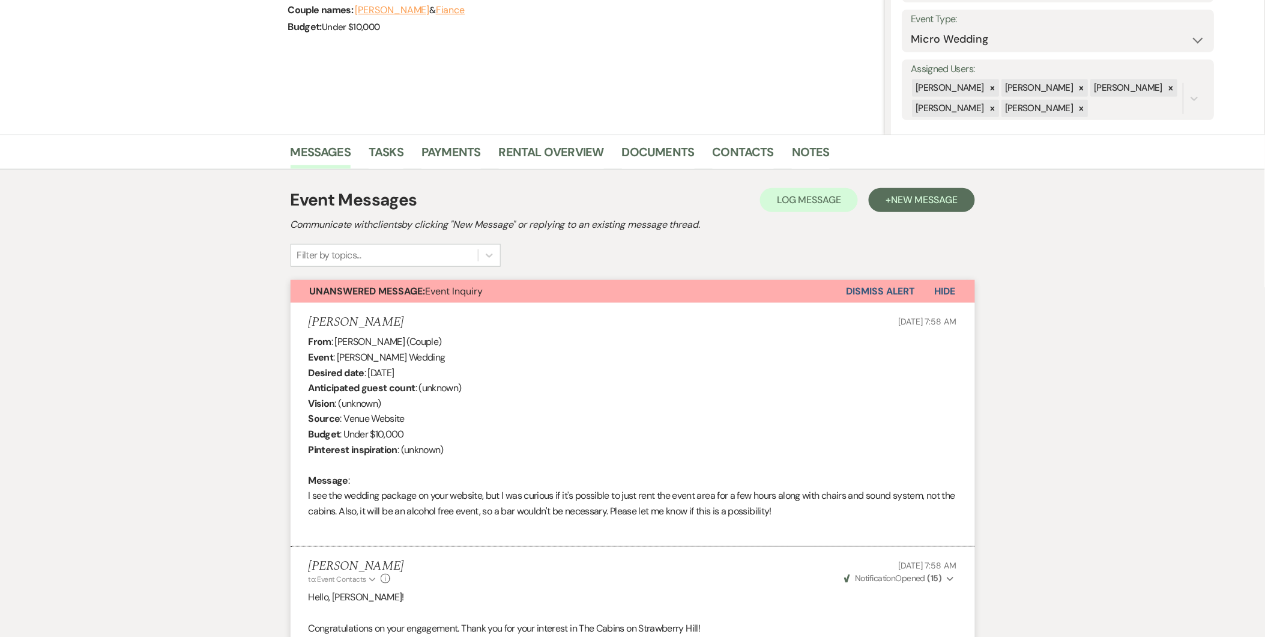
scroll to position [147, 0]
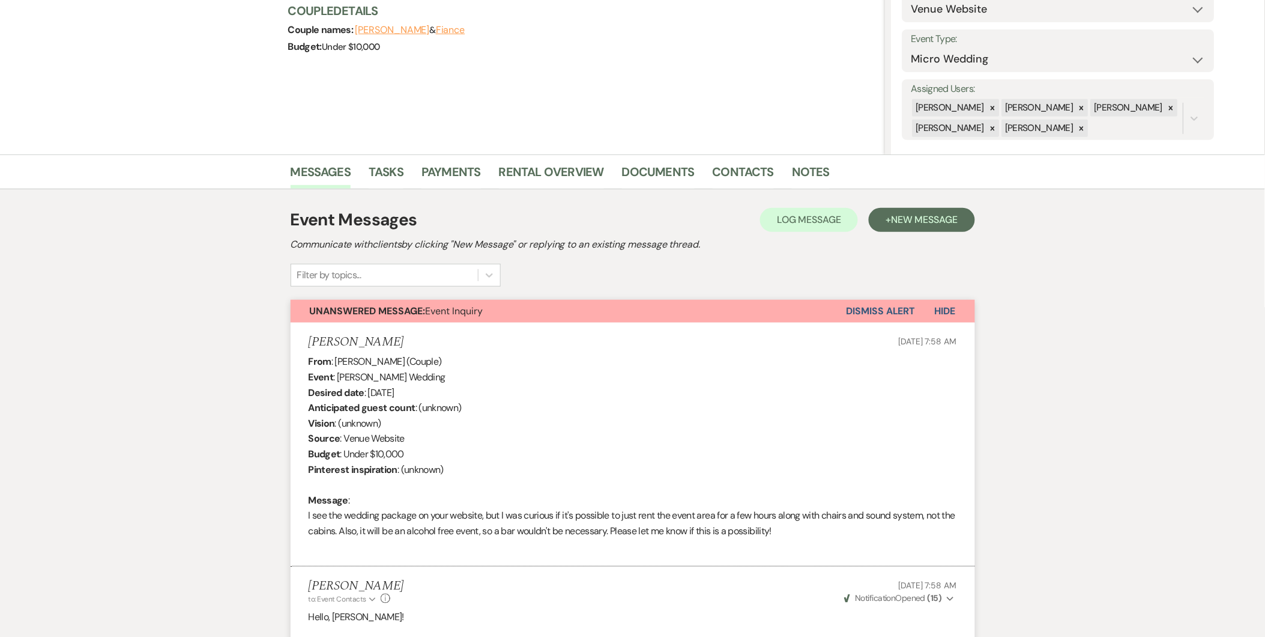
click at [875, 303] on button "Dismiss Alert" at bounding box center [881, 311] width 69 height 23
